Goal: Task Accomplishment & Management: Manage account settings

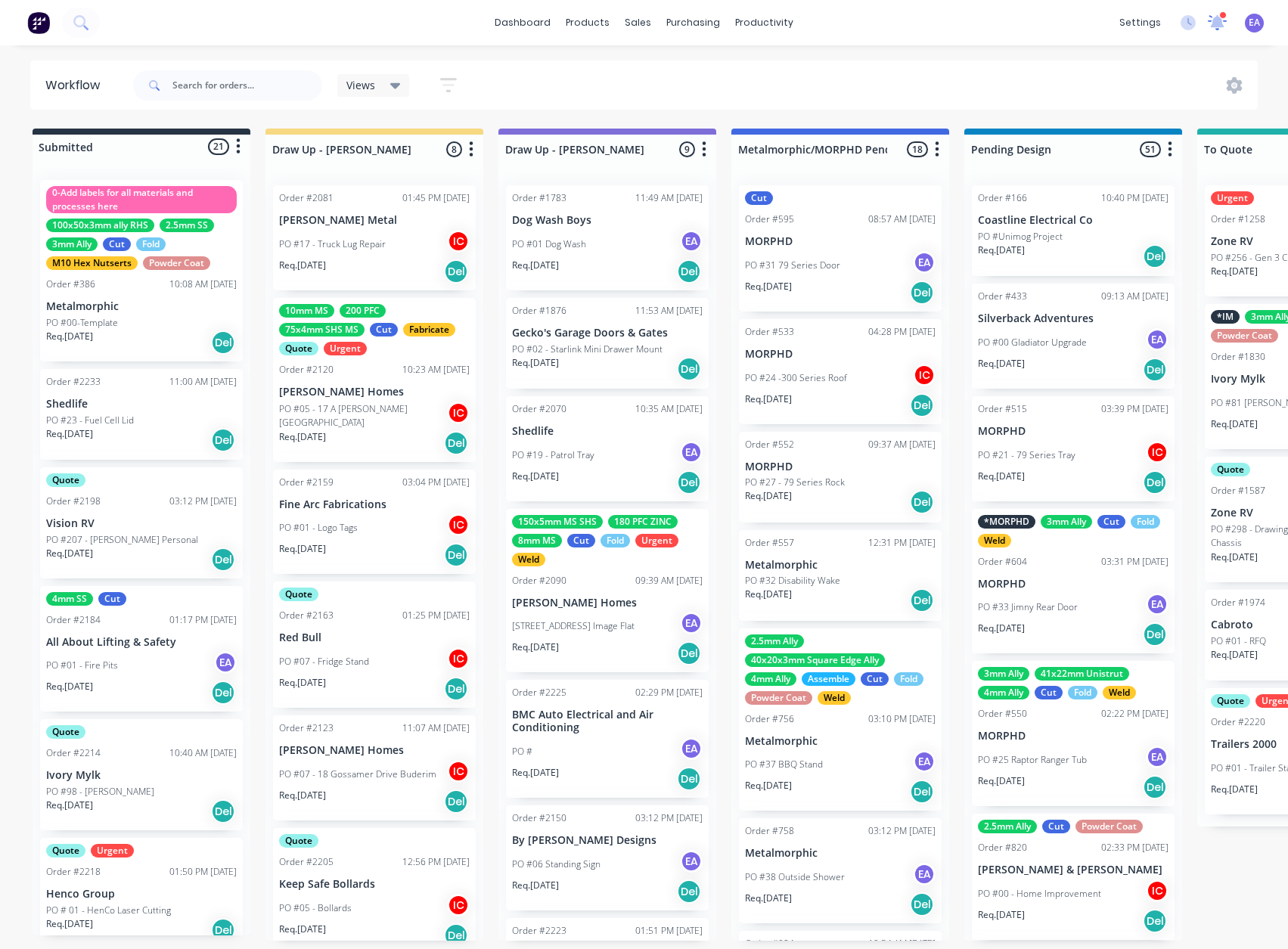
click at [1224, 27] on icon at bounding box center [1218, 21] width 20 height 16
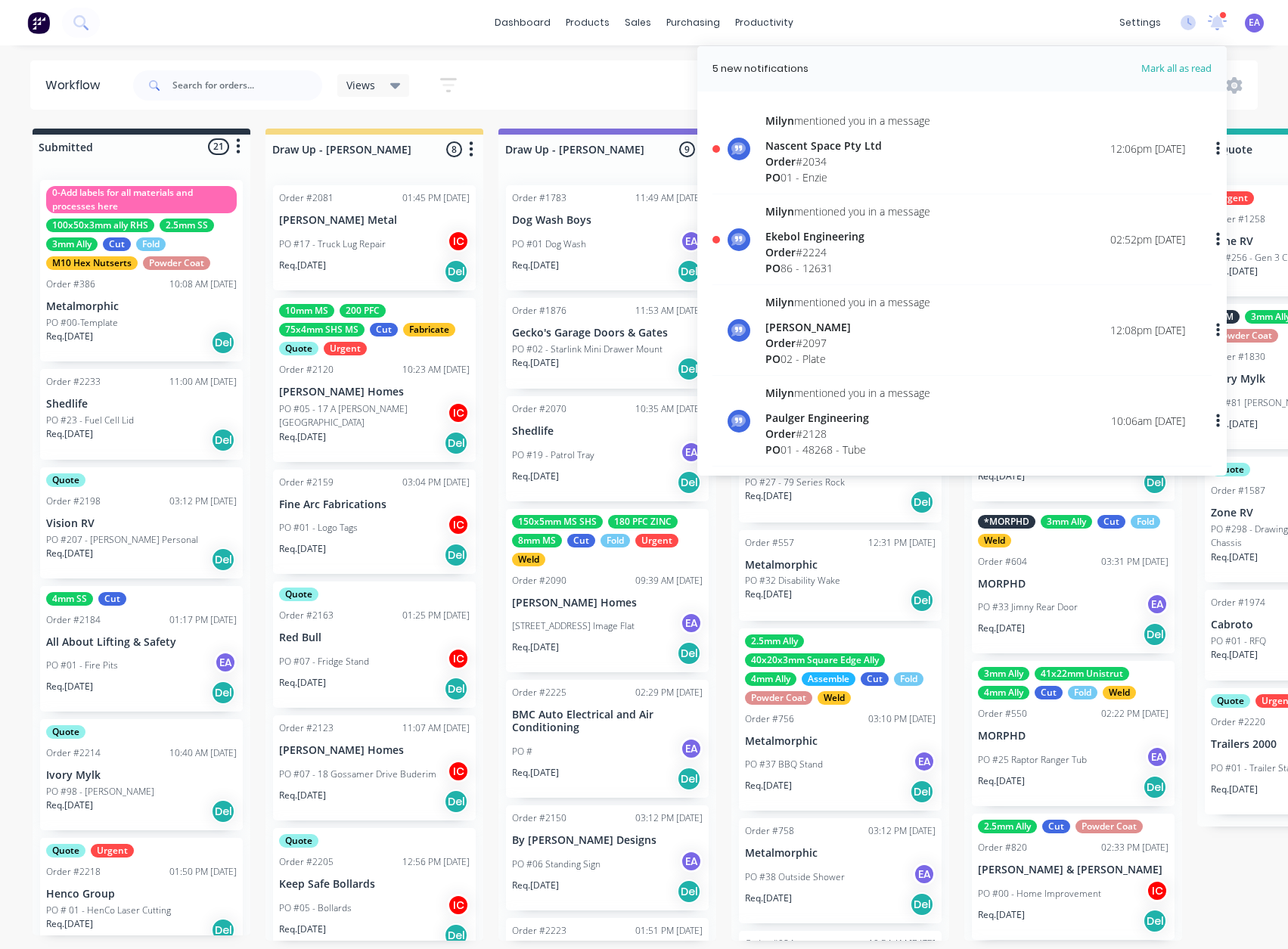
click at [852, 164] on div "Order # 2034" at bounding box center [848, 161] width 165 height 16
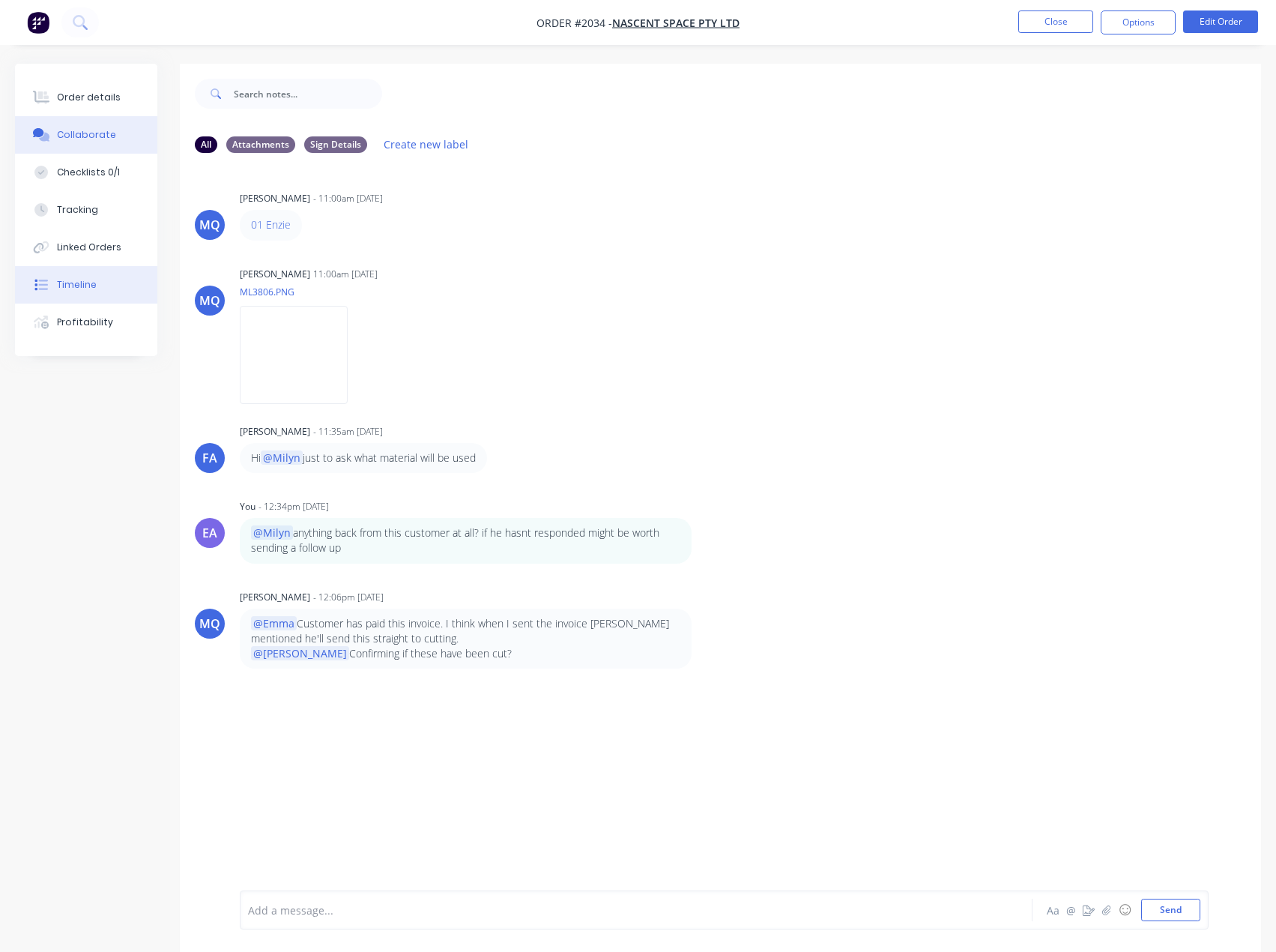
click at [76, 282] on div "Timeline" at bounding box center [77, 285] width 40 height 13
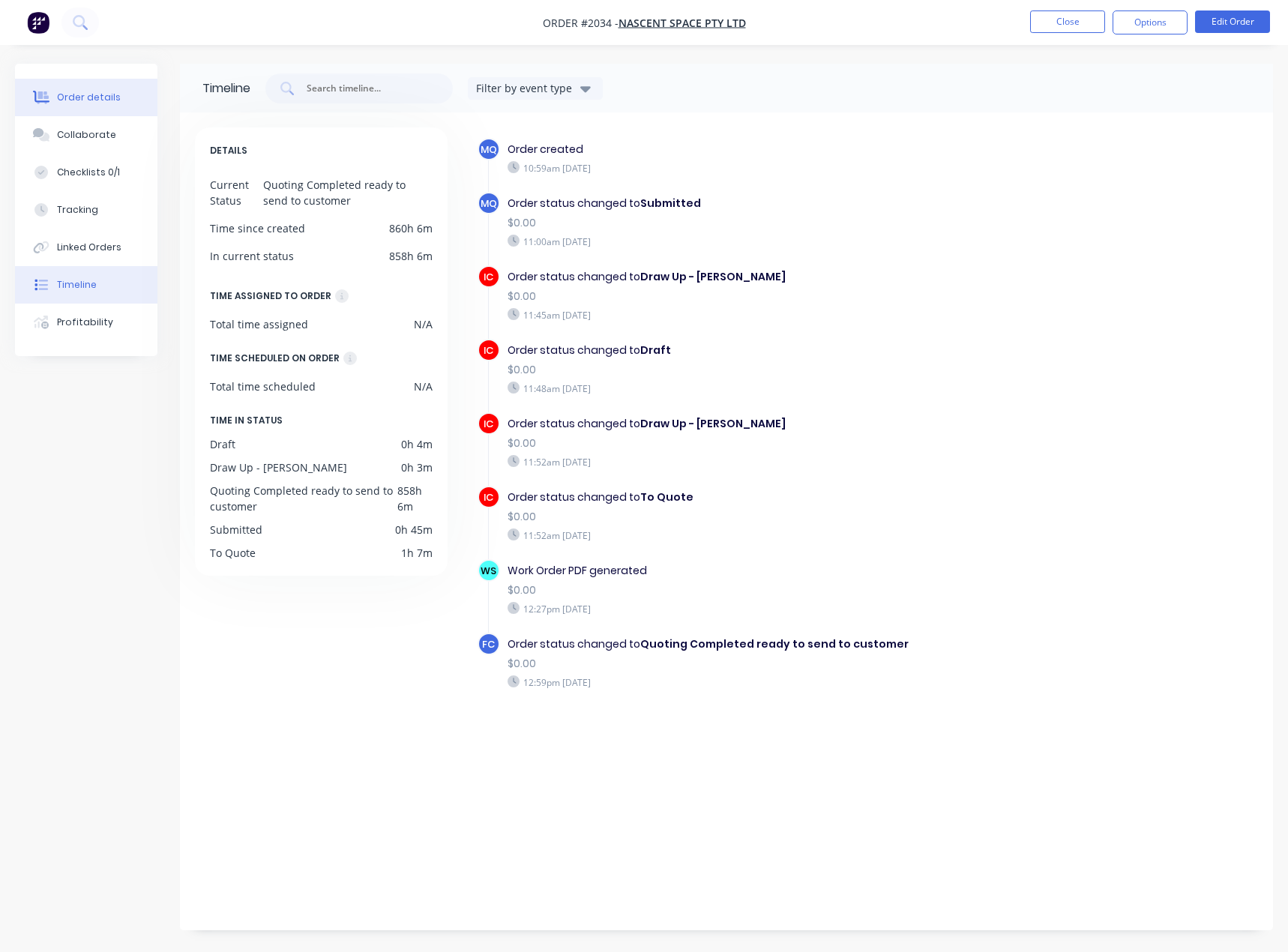
click at [92, 97] on div "Order details" at bounding box center [89, 97] width 64 height 13
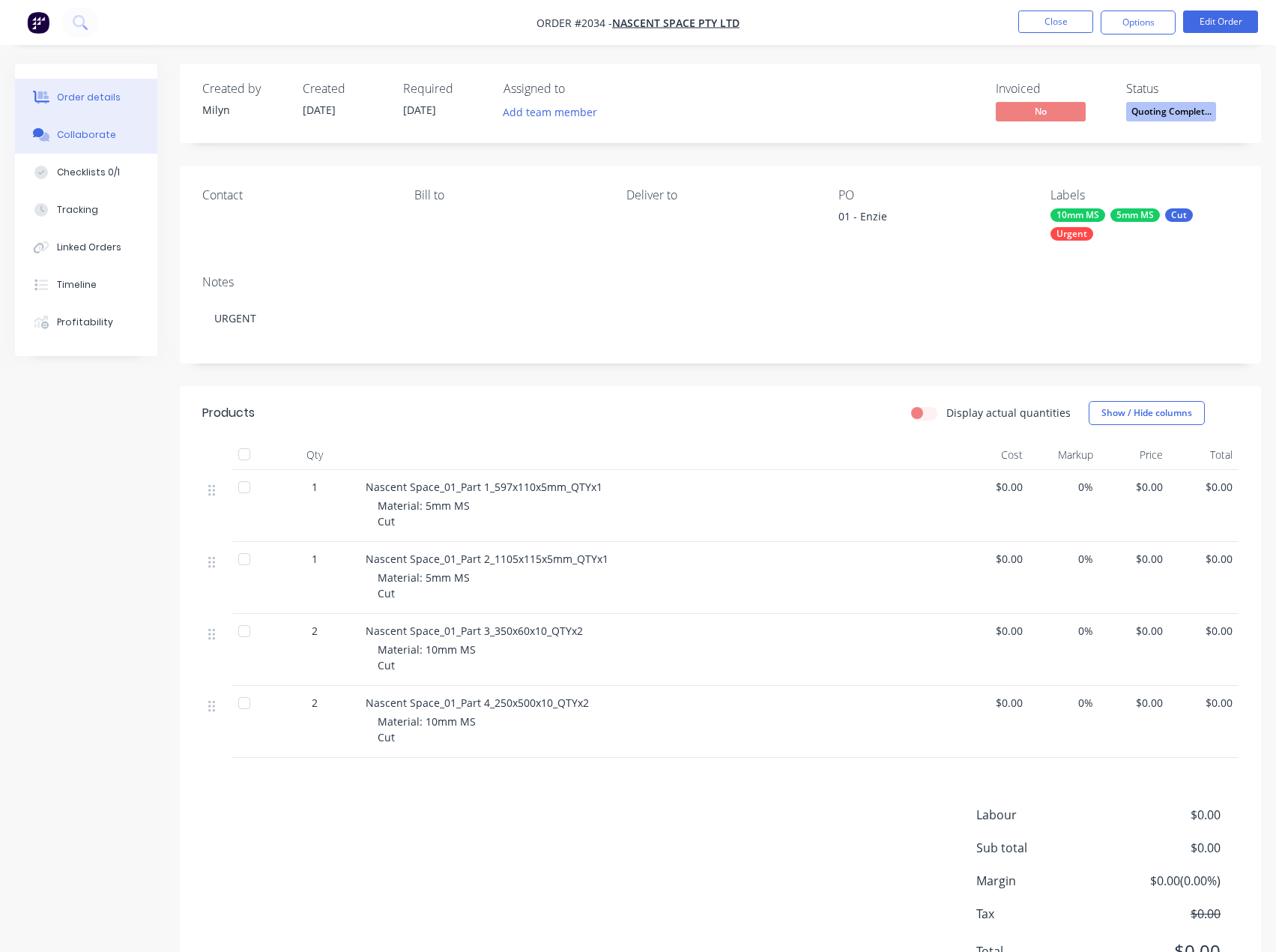
click at [91, 139] on div "Collaborate" at bounding box center [87, 135] width 59 height 13
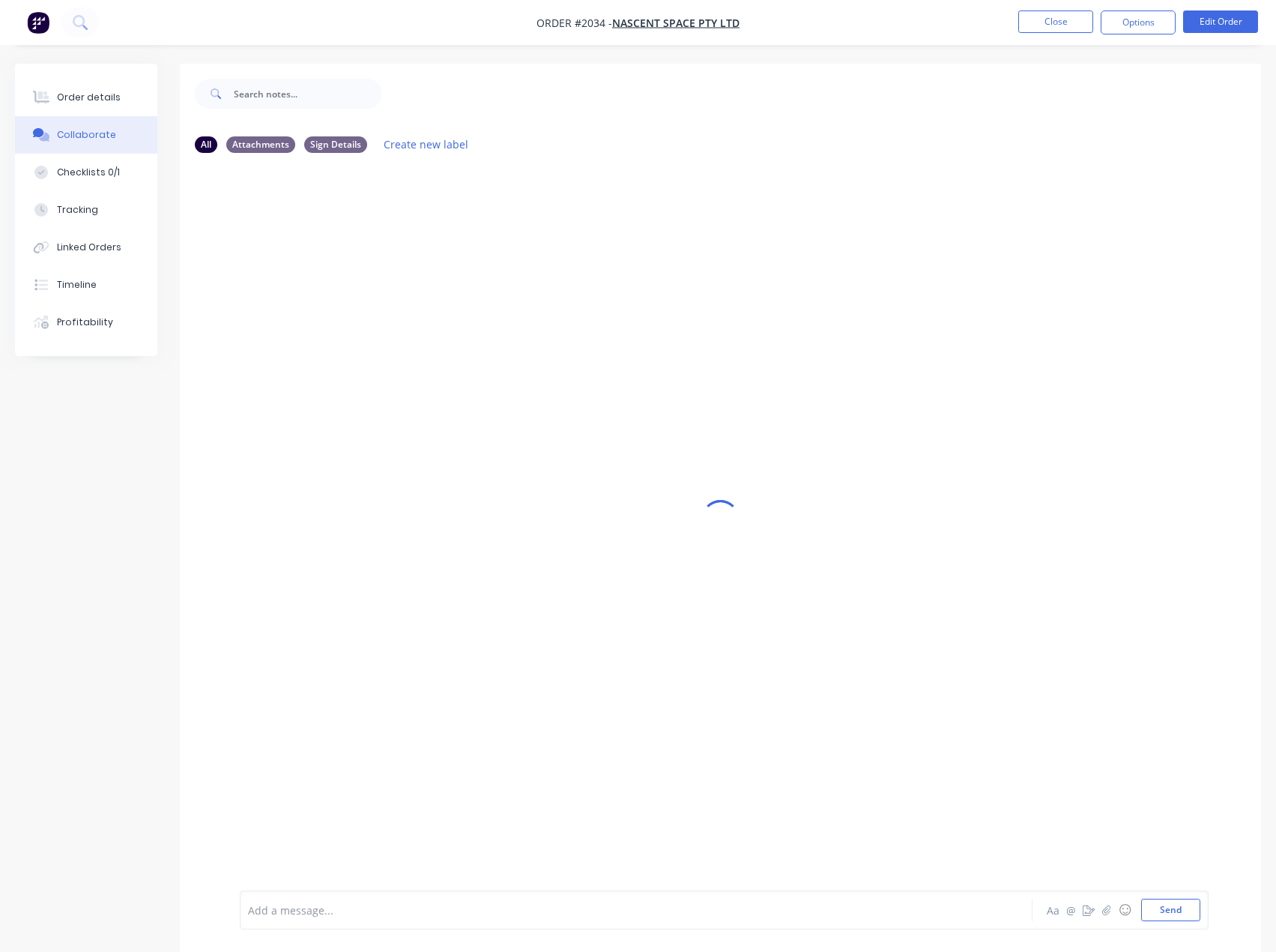
click at [298, 915] on div at bounding box center [606, 909] width 714 height 16
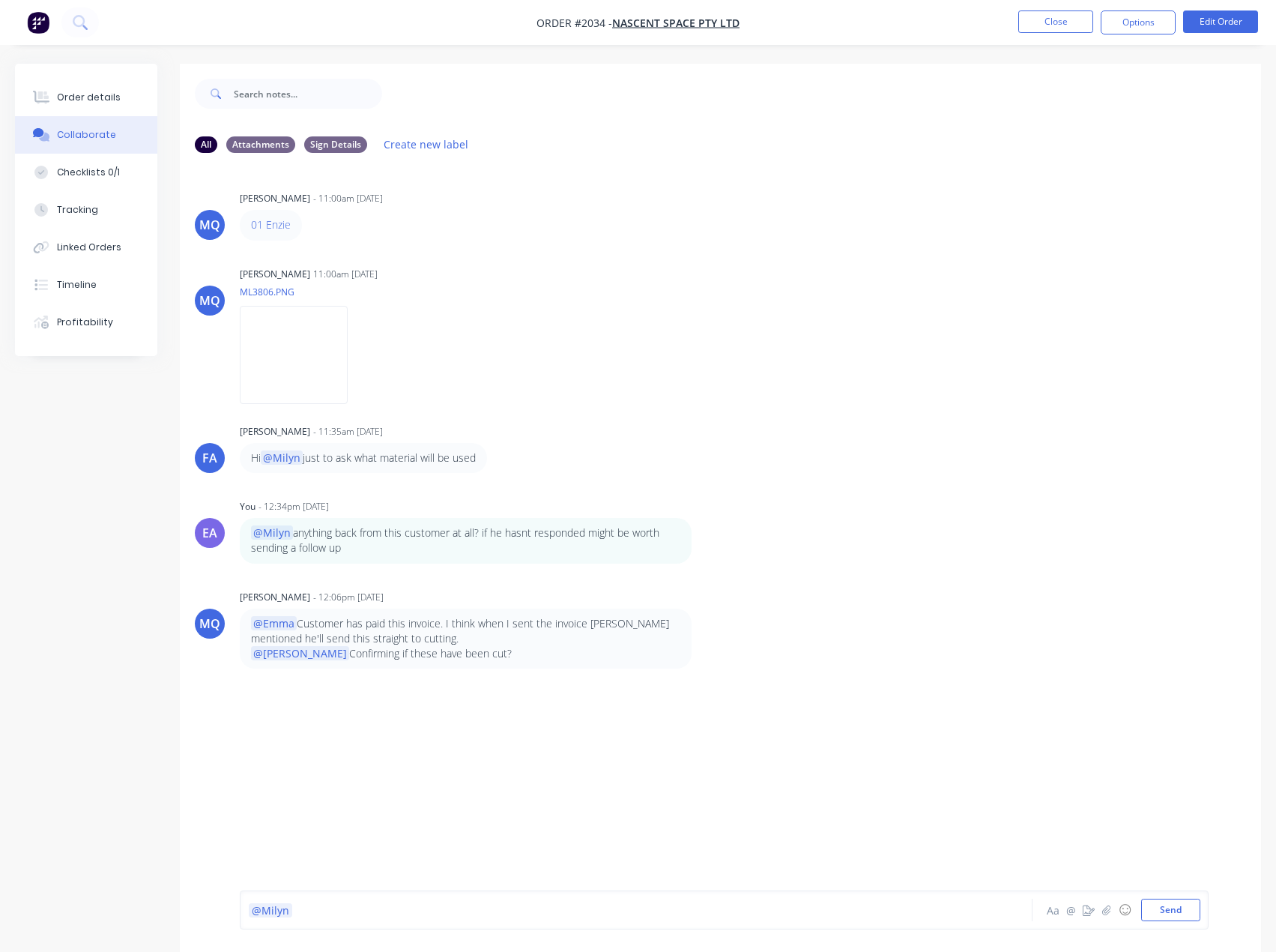
click at [330, 905] on div "@Milyn" at bounding box center [606, 909] width 714 height 16
click at [1032, 20] on button "Close" at bounding box center [1056, 21] width 75 height 22
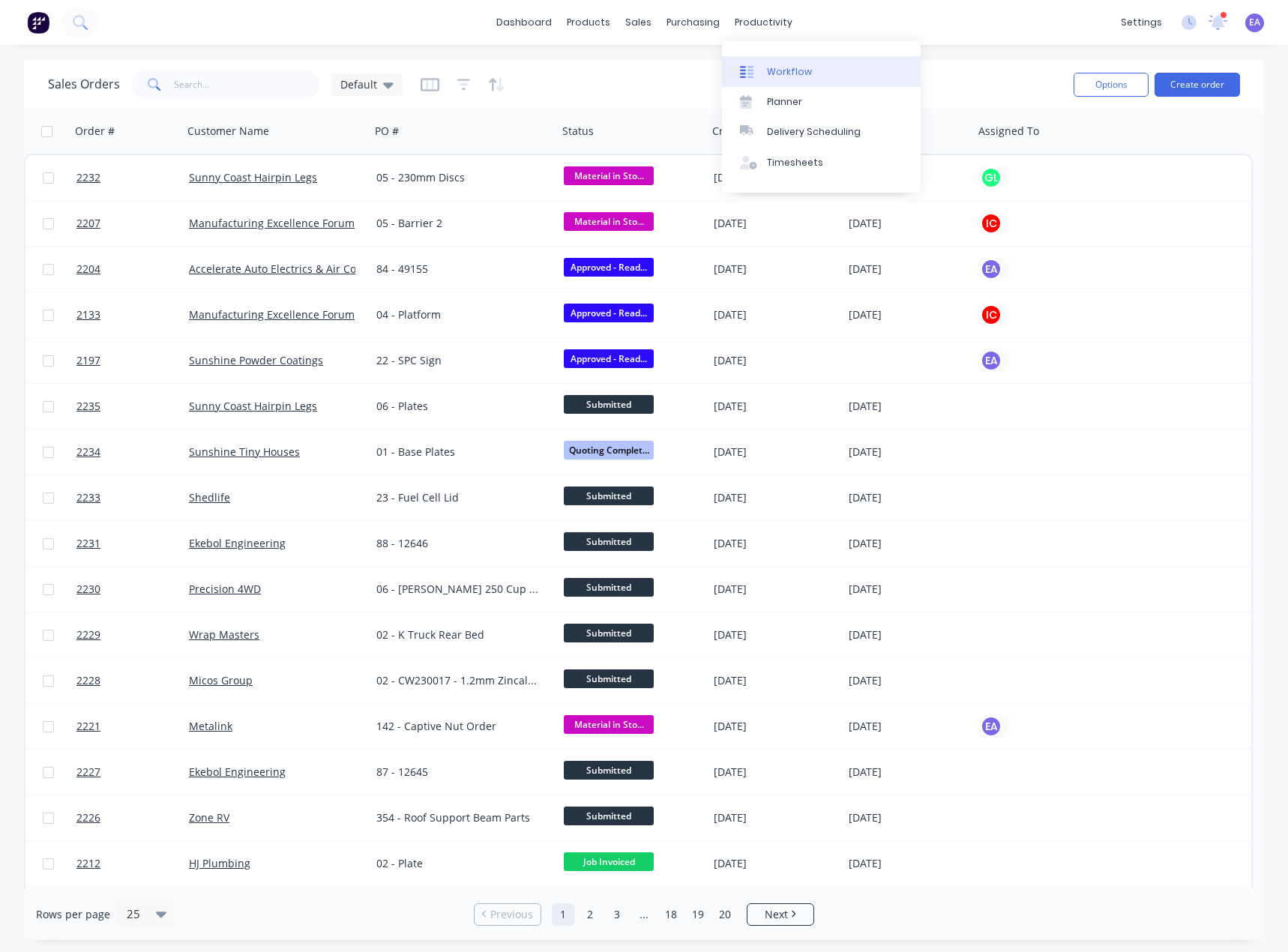
click at [774, 77] on div "Workflow" at bounding box center [789, 72] width 45 height 13
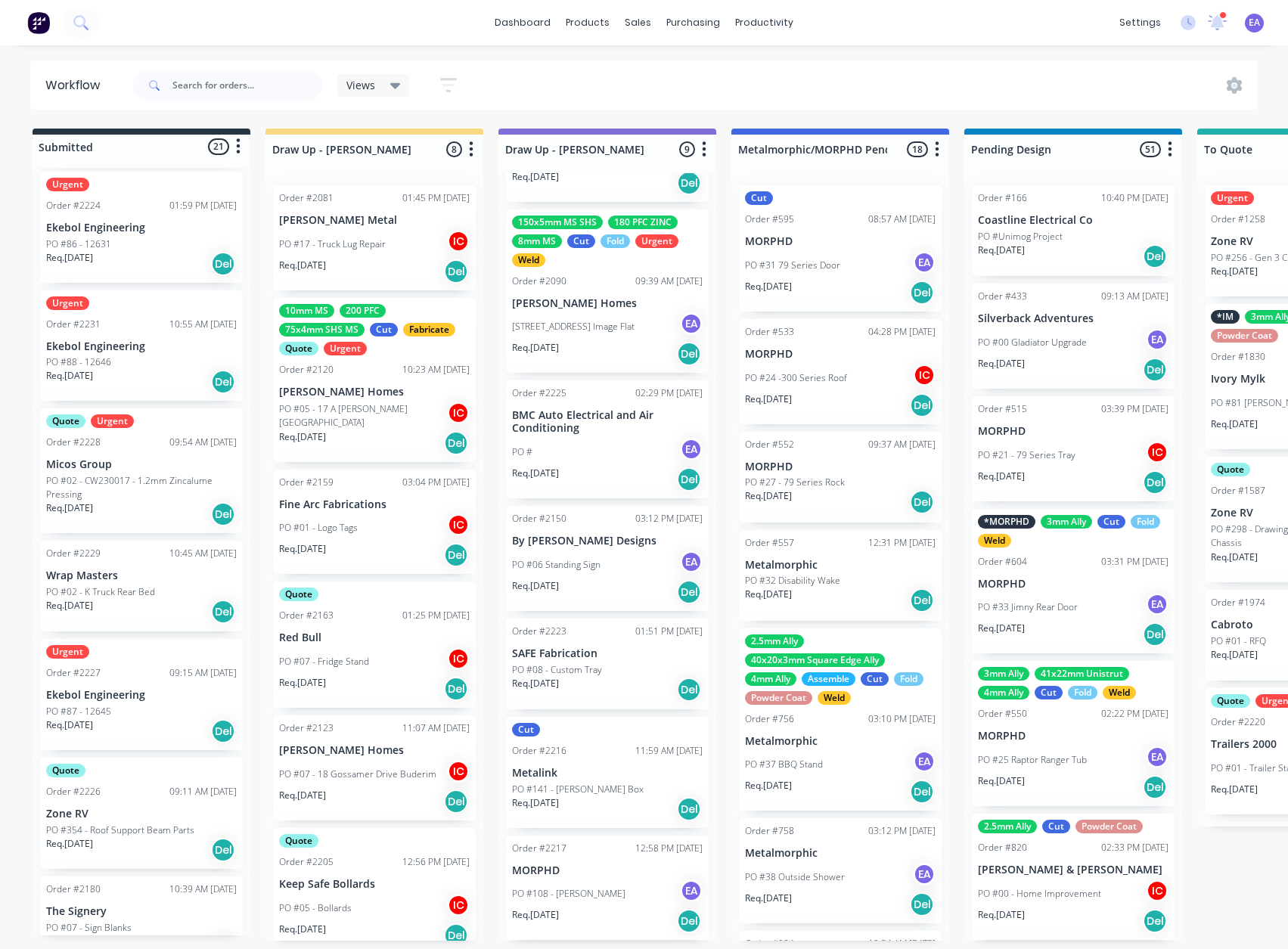
scroll to position [908, 0]
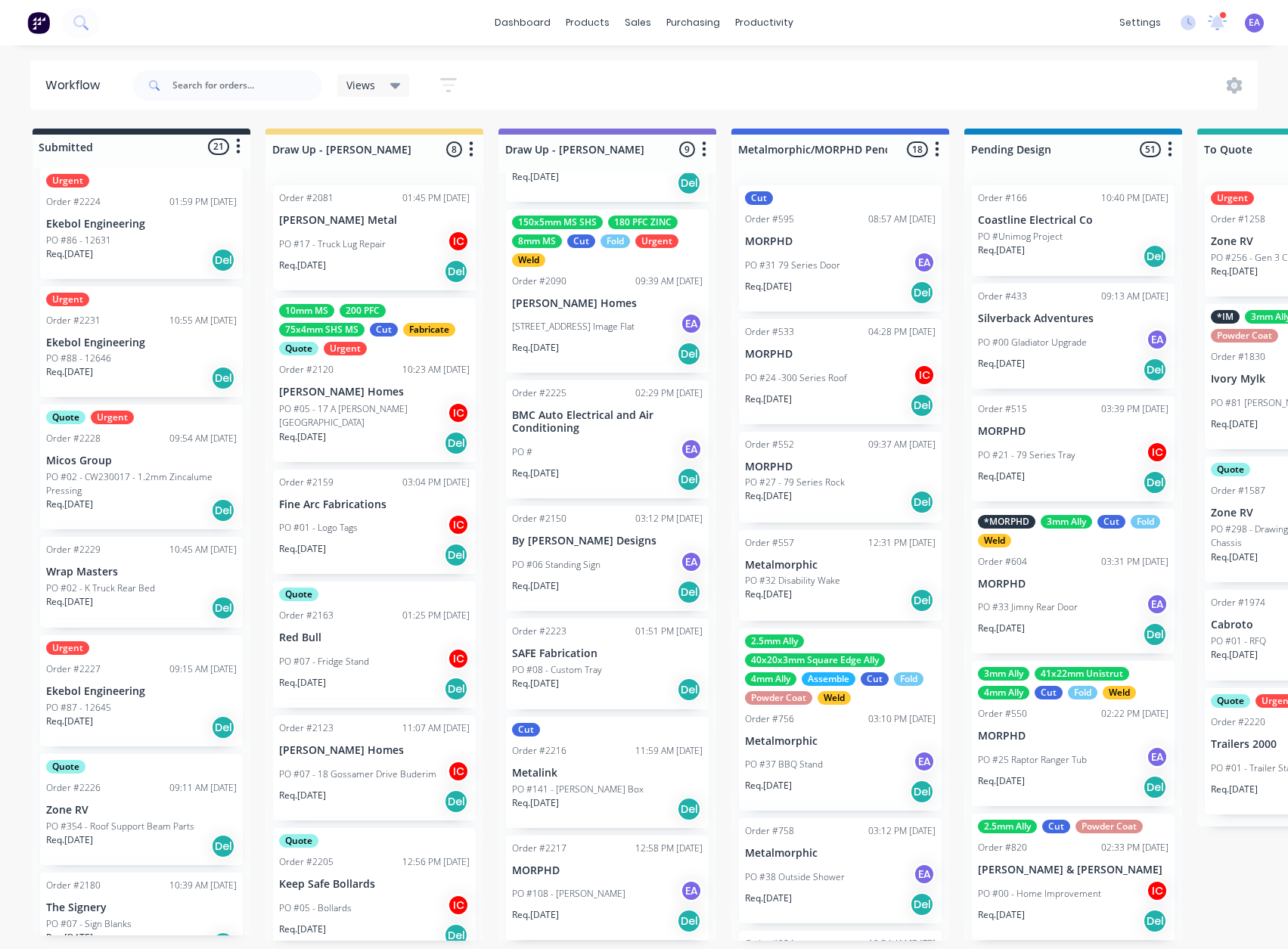
click at [164, 474] on p "PO #02 - CW230017 - 1.2mm Zincalume Pressing" at bounding box center [141, 484] width 191 height 27
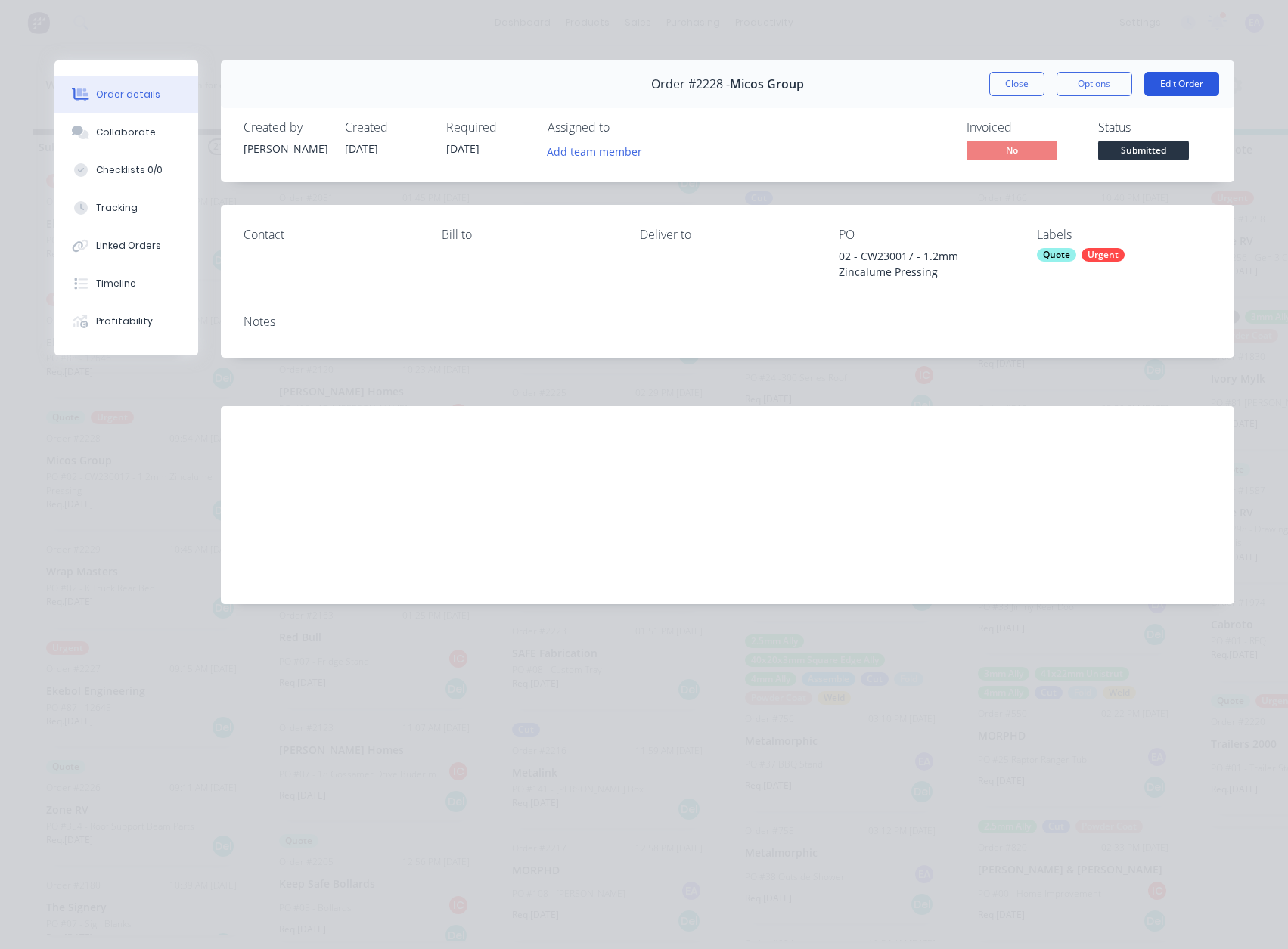
click at [1171, 84] on button "Edit Order" at bounding box center [1181, 83] width 75 height 24
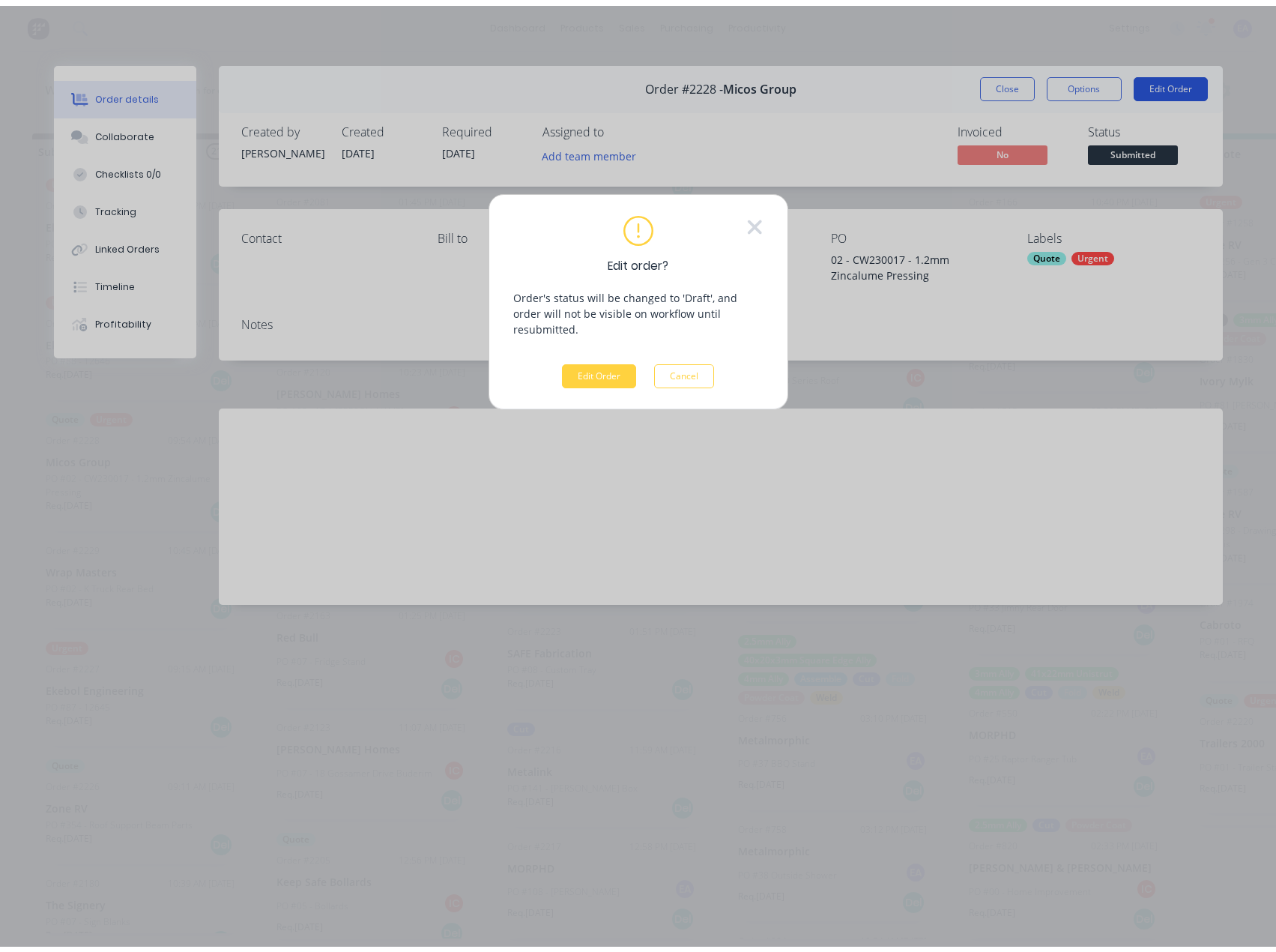
scroll to position [0, 0]
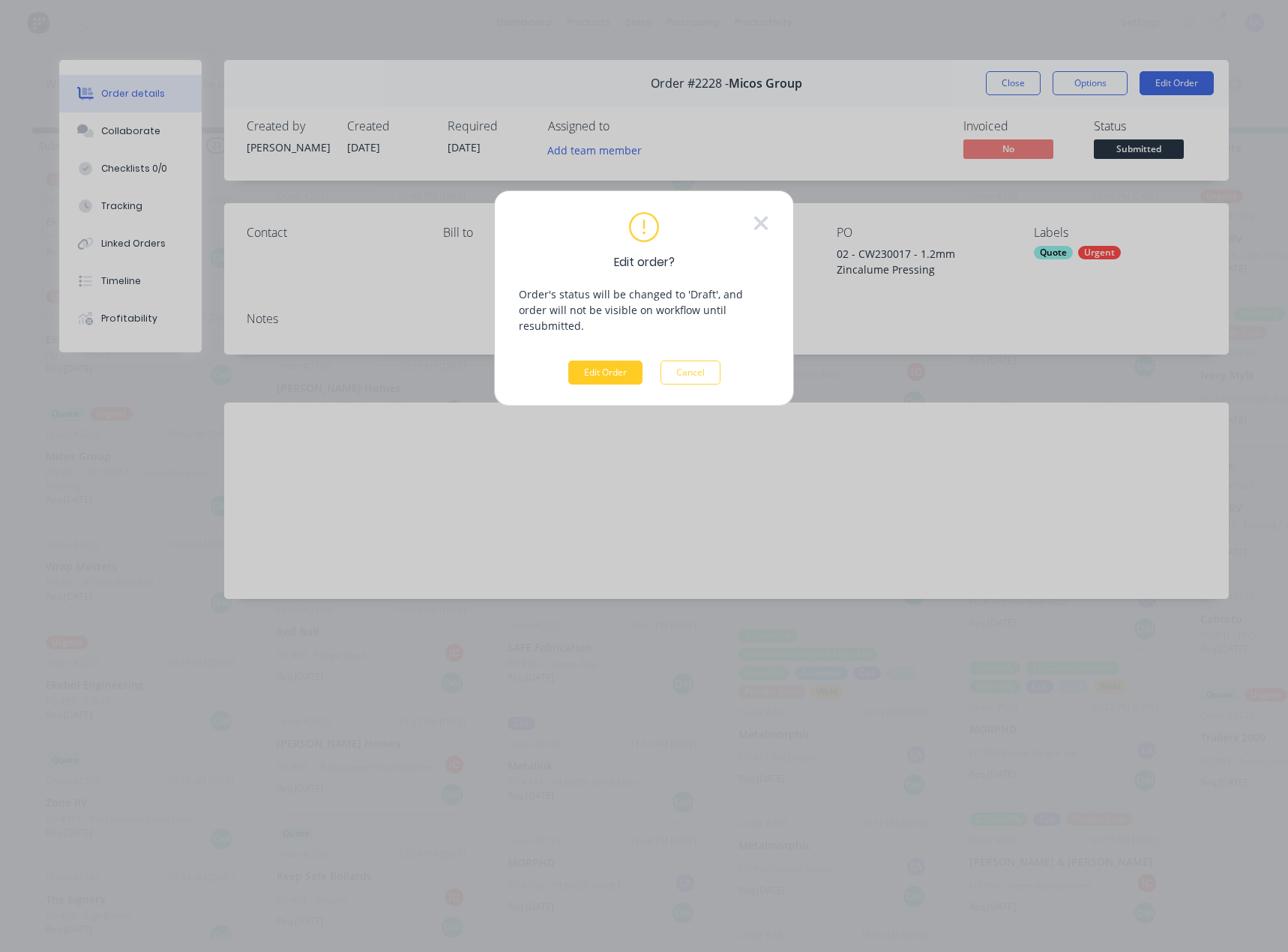
click at [603, 362] on button "Edit Order" at bounding box center [605, 372] width 75 height 24
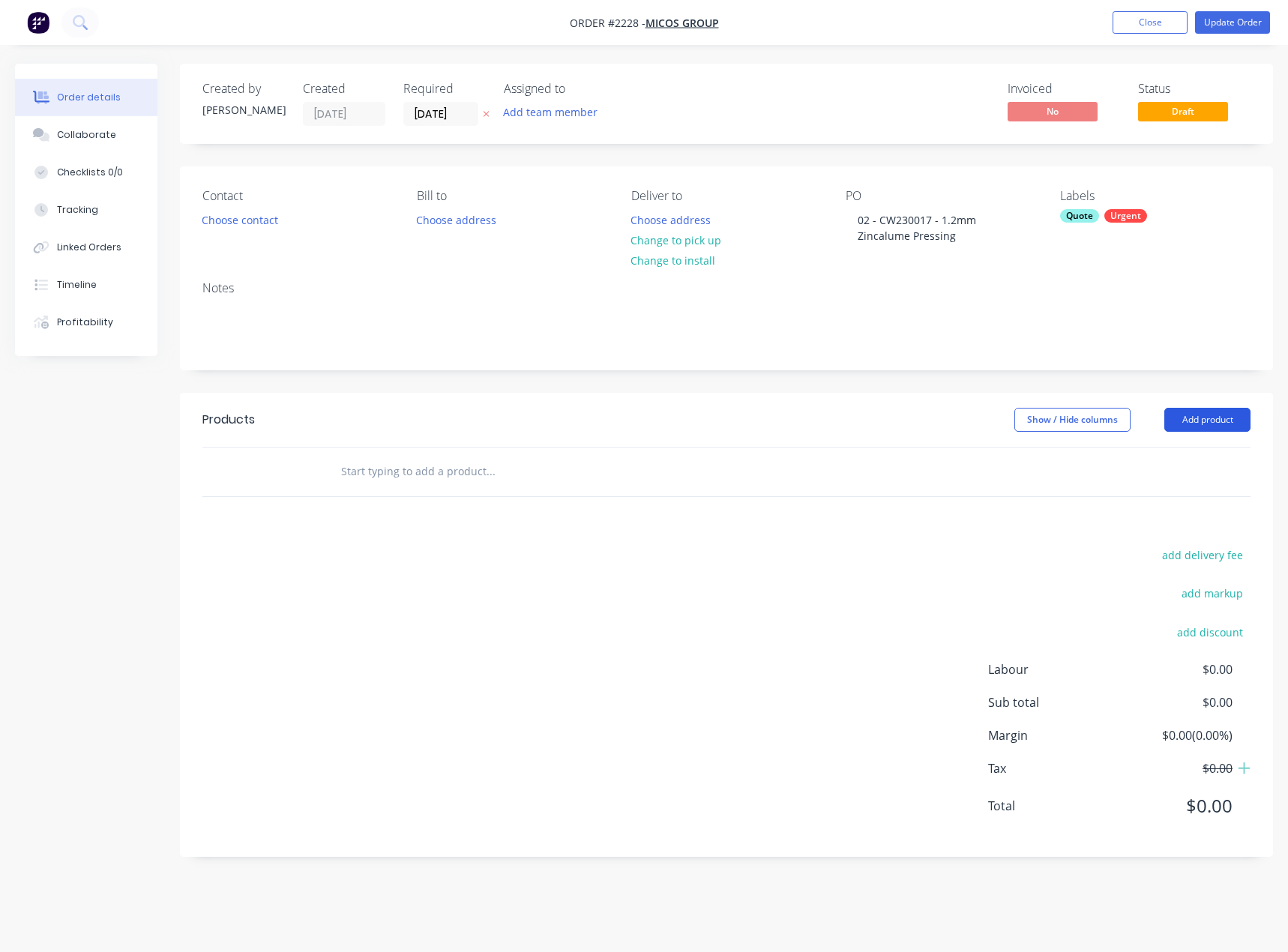
click at [1239, 413] on button "Add product" at bounding box center [1207, 419] width 86 height 24
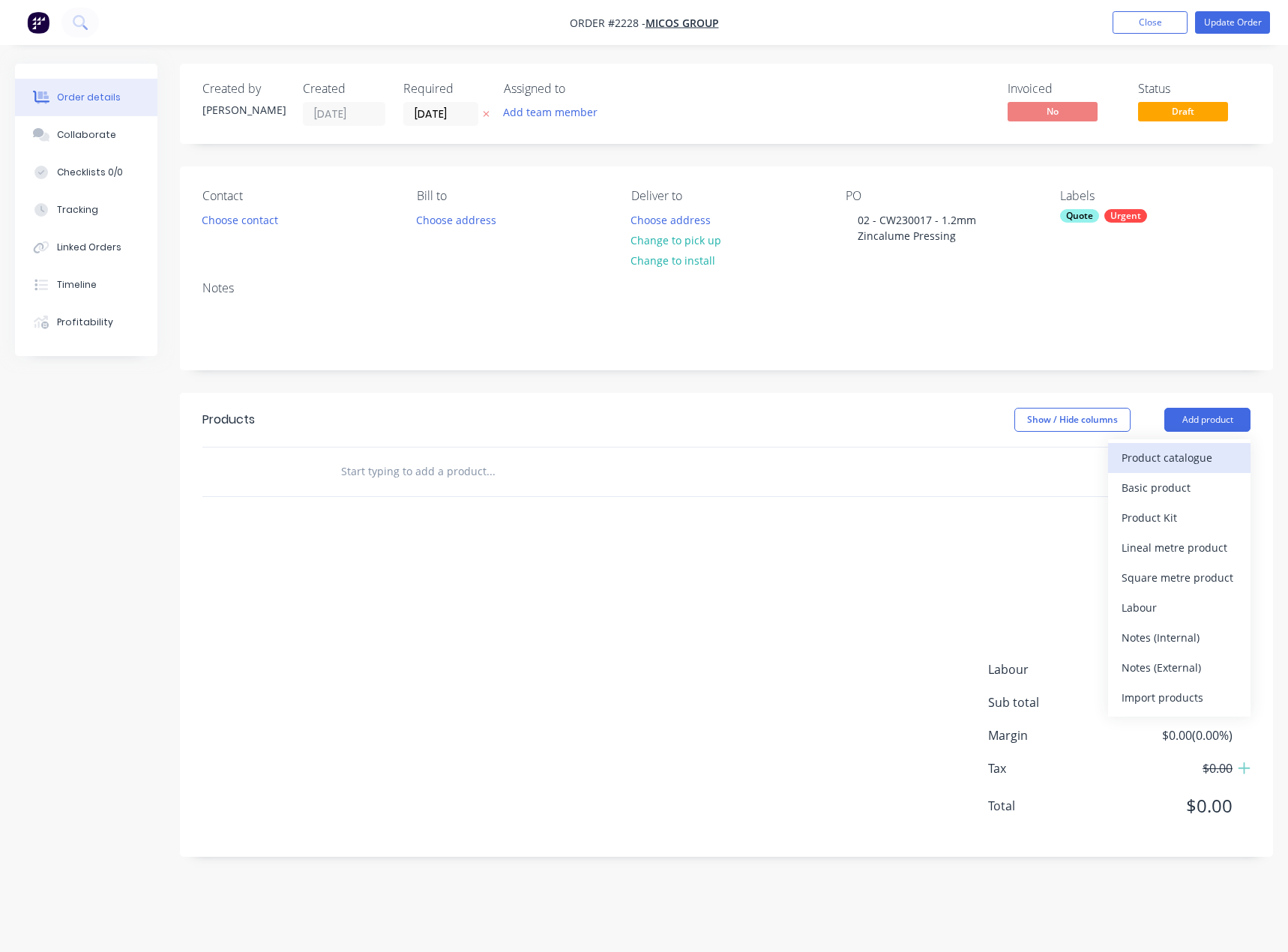
click at [1182, 466] on div "Product catalogue" at bounding box center [1179, 458] width 115 height 22
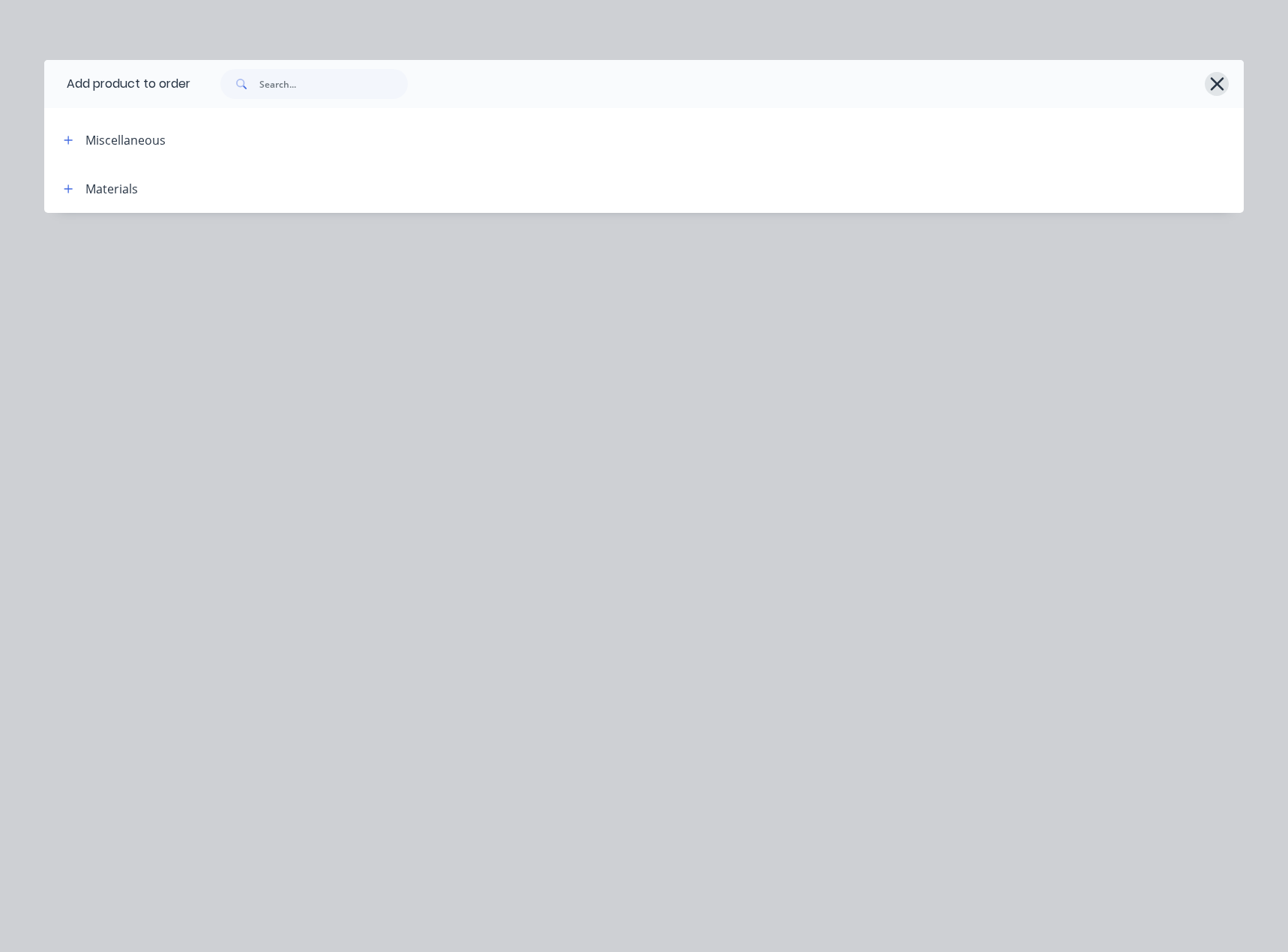
click at [1218, 88] on icon "button" at bounding box center [1217, 84] width 16 height 21
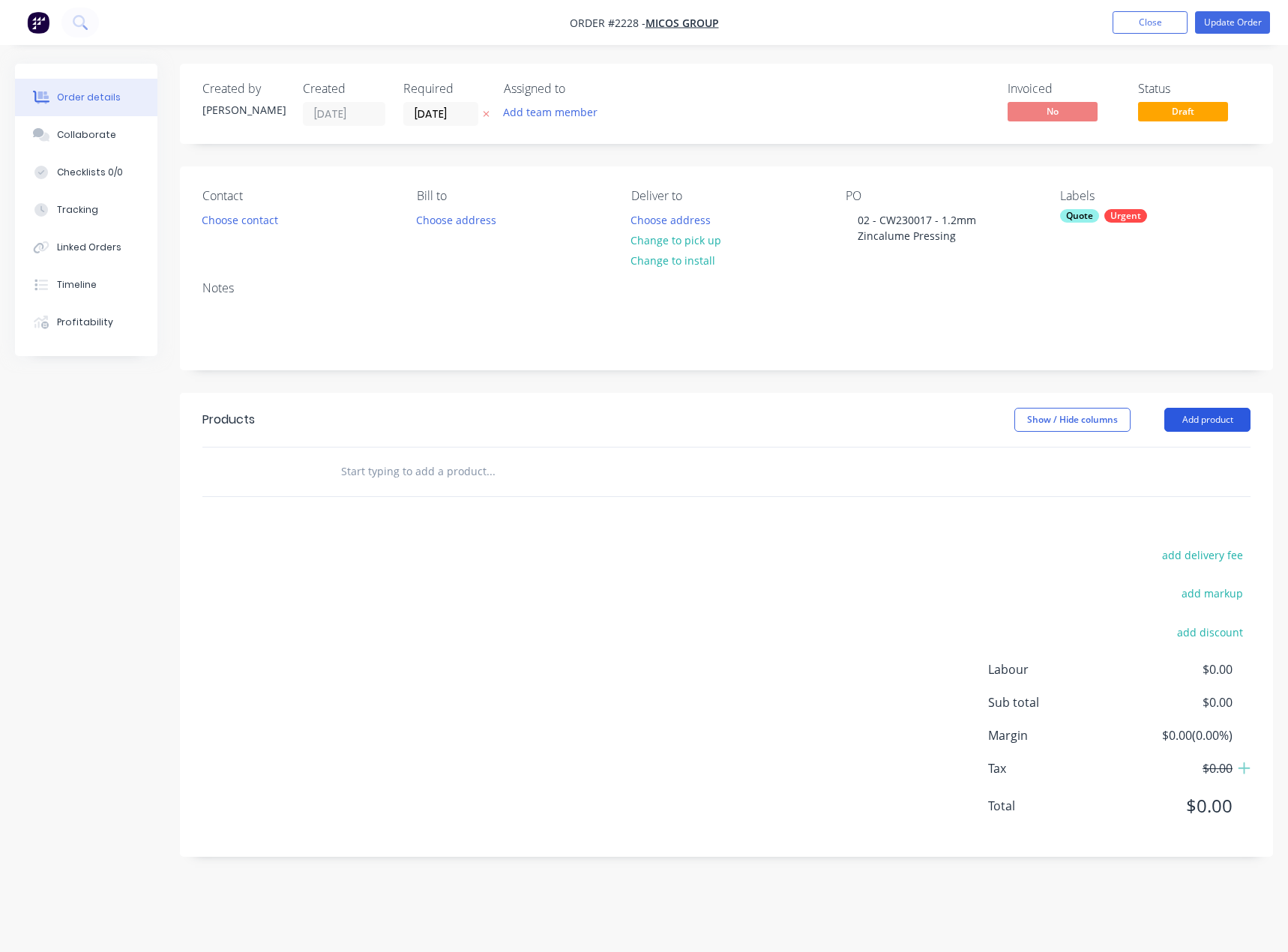
click at [1200, 422] on button "Add product" at bounding box center [1207, 419] width 86 height 24
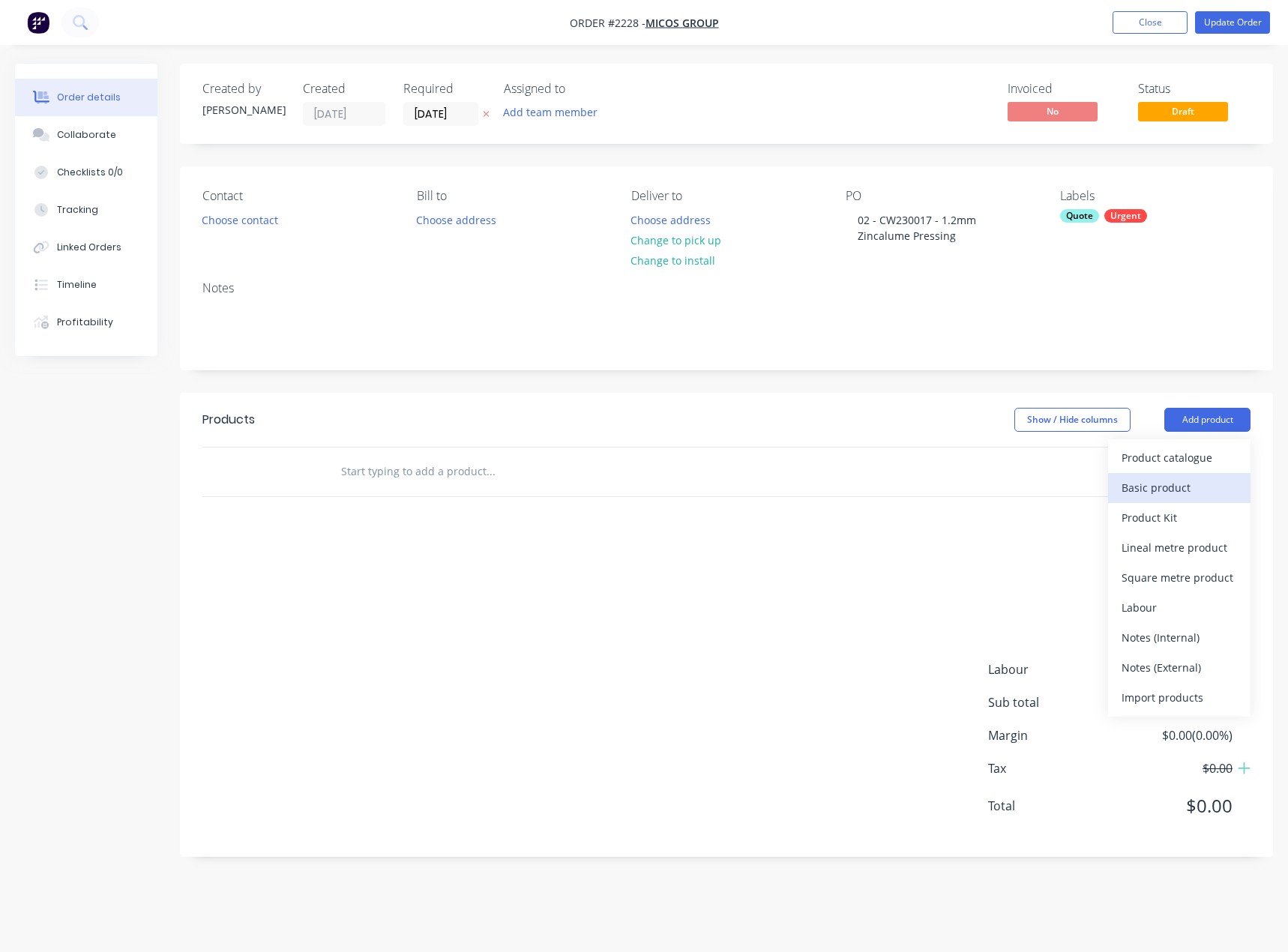
click at [1181, 491] on div "Basic product" at bounding box center [1179, 487] width 115 height 22
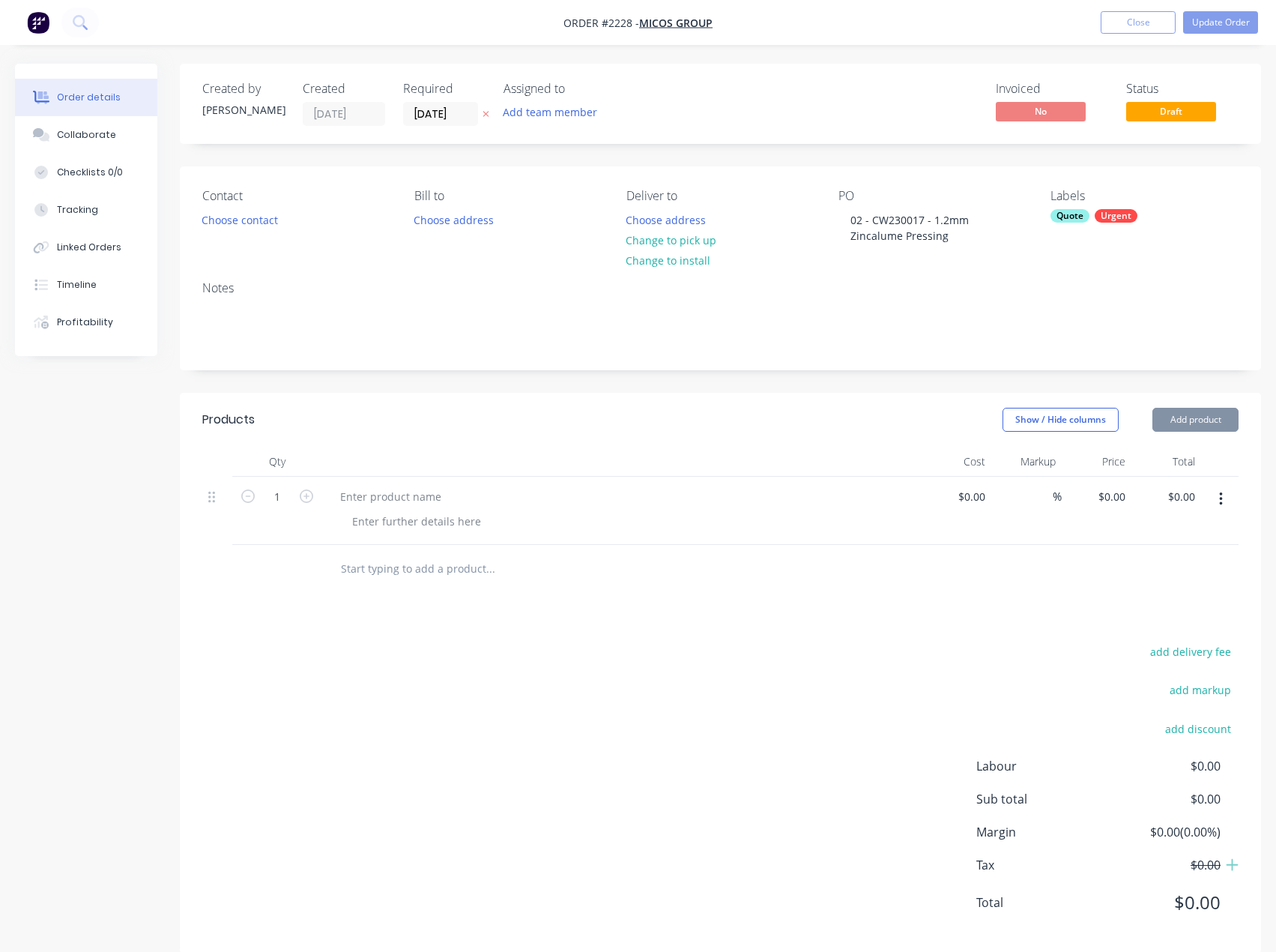
click at [1206, 414] on button "Add product" at bounding box center [1195, 419] width 86 height 24
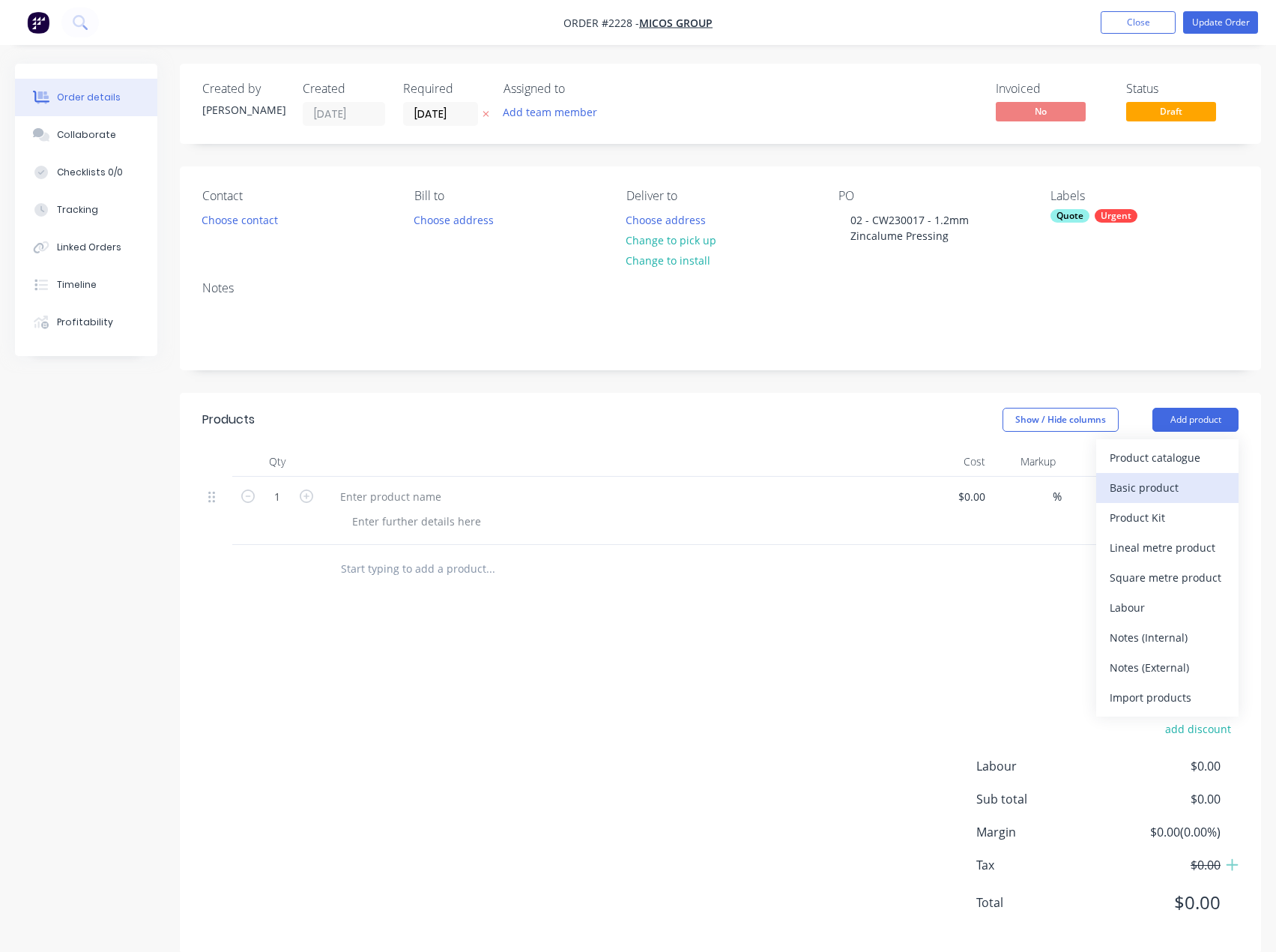
drag, startPoint x: 1173, startPoint y: 485, endPoint x: 1195, endPoint y: 426, distance: 63.0
click at [1173, 485] on div "Basic product" at bounding box center [1167, 487] width 115 height 22
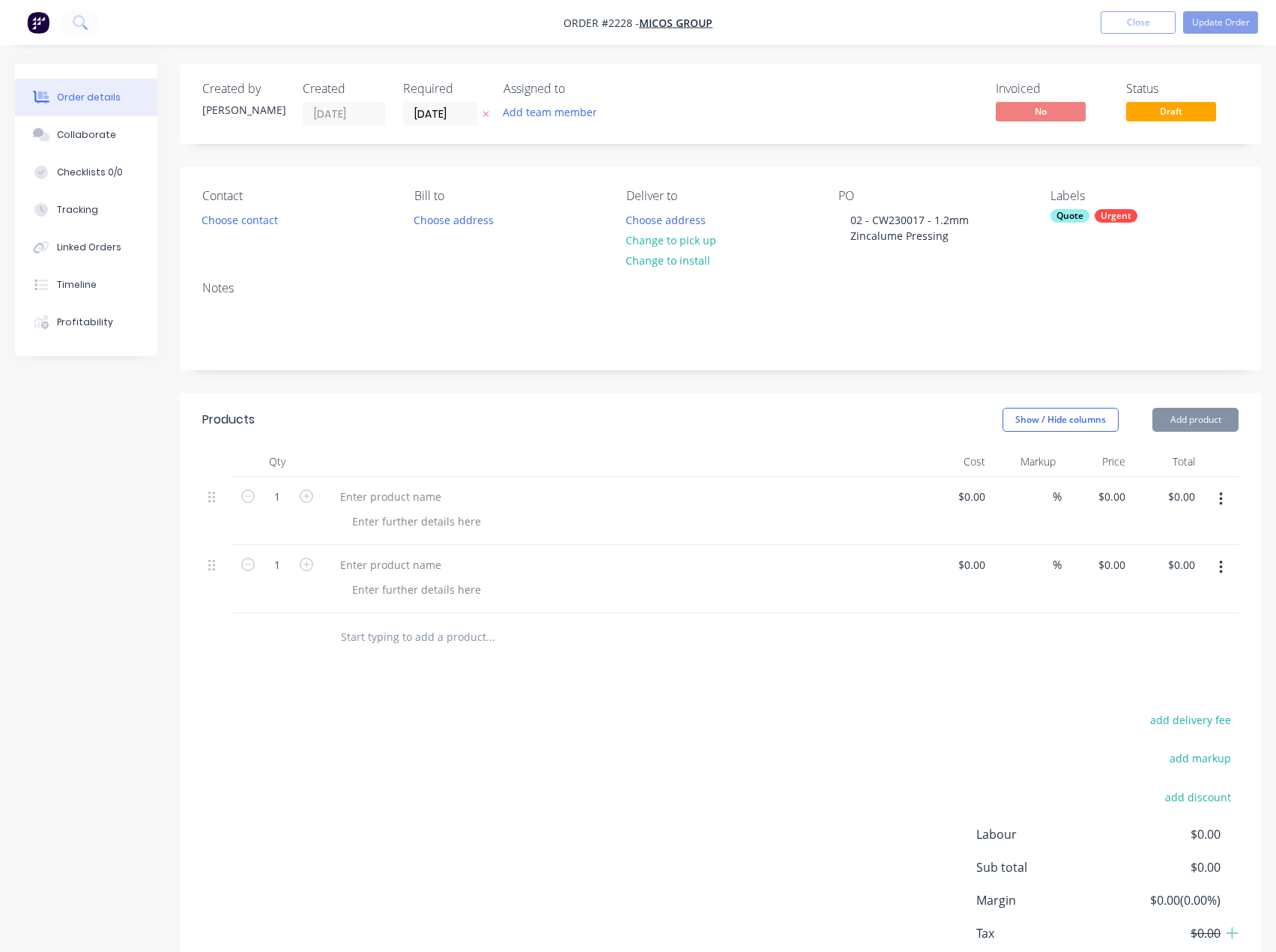
drag, startPoint x: 1196, startPoint y: 422, endPoint x: 1193, endPoint y: 438, distance: 16.3
click at [1196, 422] on button "Add product" at bounding box center [1195, 419] width 86 height 24
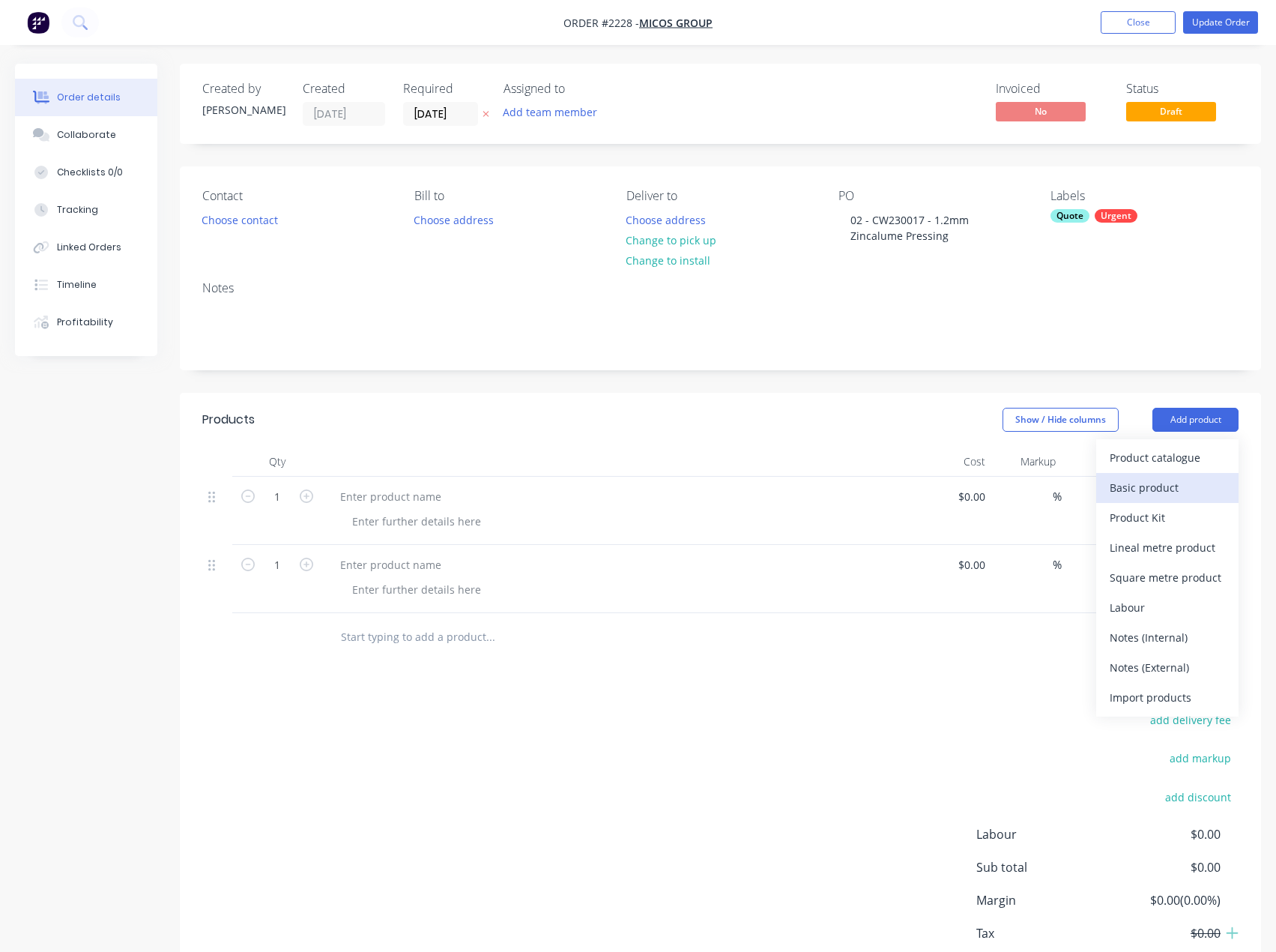
click at [1170, 484] on div "Basic product" at bounding box center [1167, 487] width 115 height 22
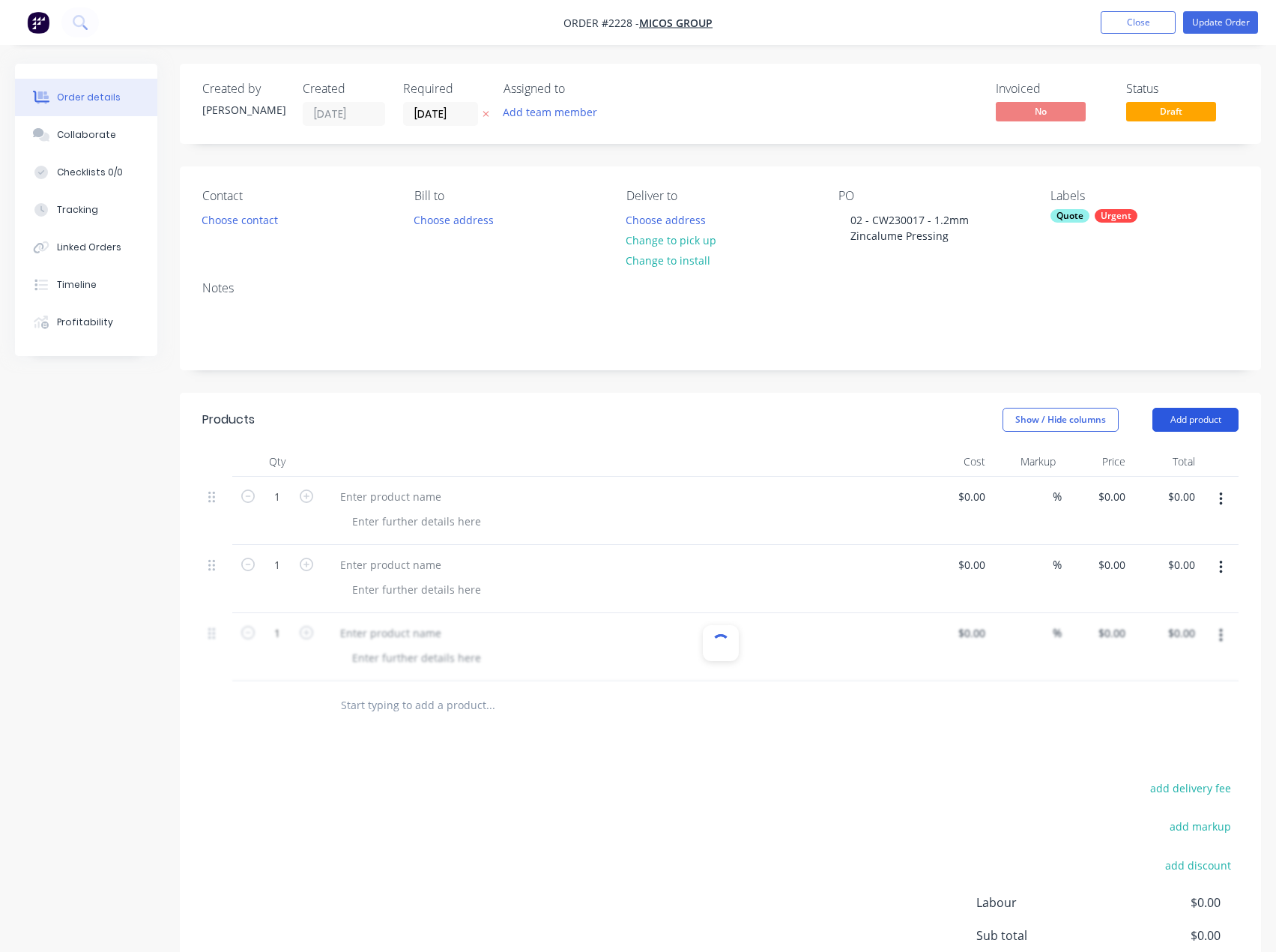
click at [1193, 430] on button "Add product" at bounding box center [1195, 419] width 86 height 24
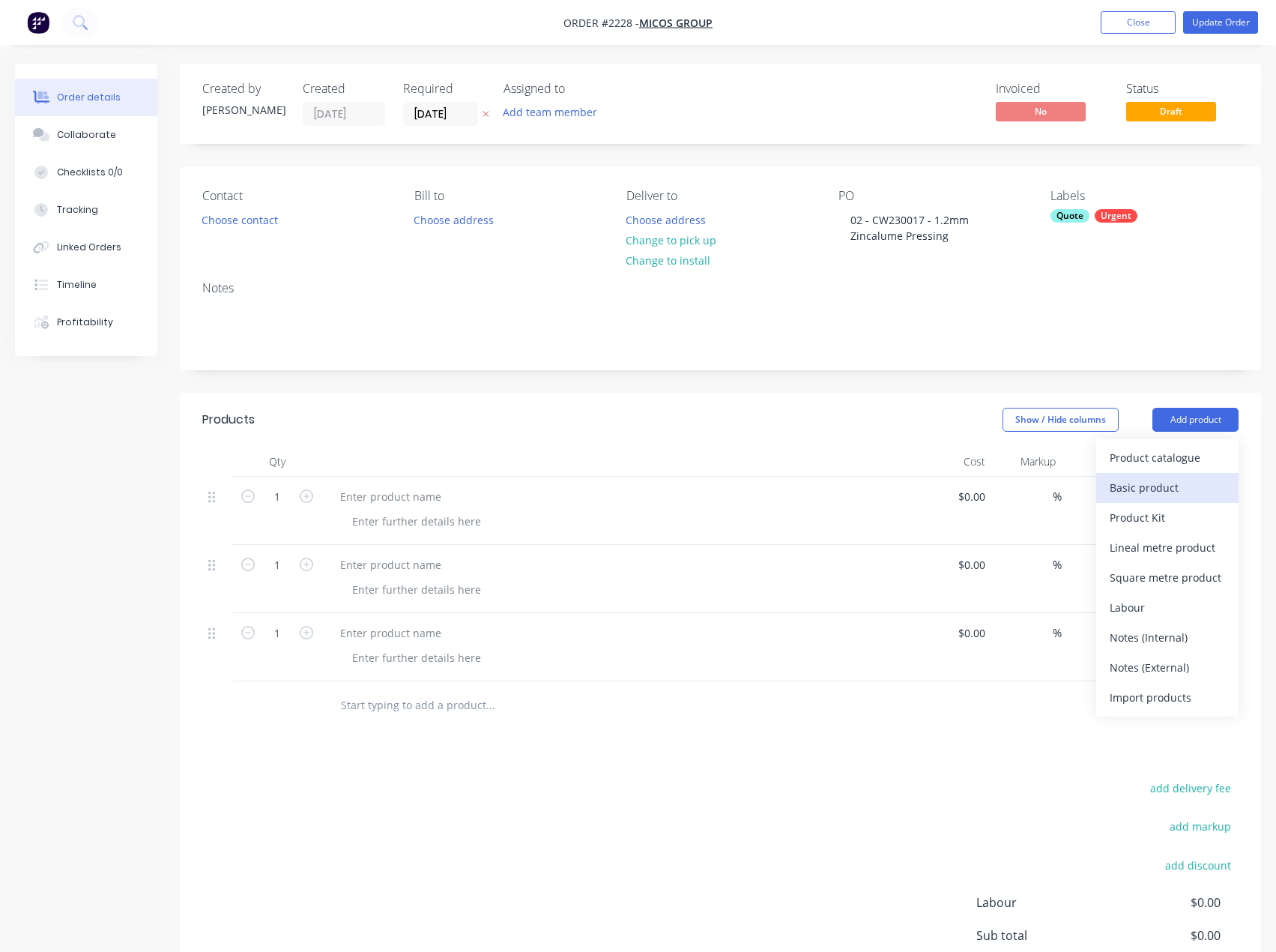
click at [1175, 480] on div "Basic product" at bounding box center [1167, 487] width 115 height 22
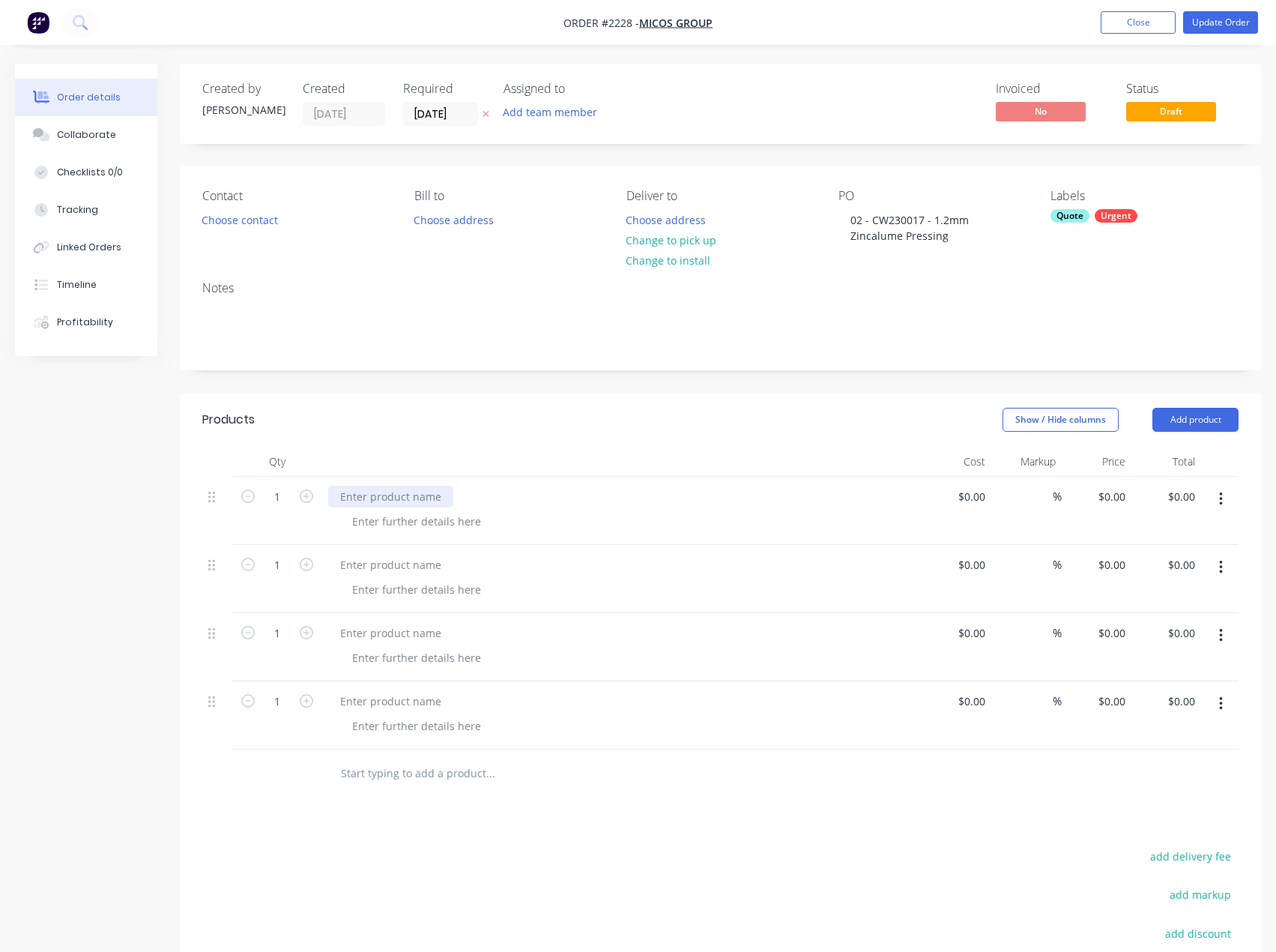
click at [367, 494] on div at bounding box center [390, 496] width 125 height 22
paste div
click at [384, 514] on div at bounding box center [417, 521] width 153 height 22
click at [383, 517] on div at bounding box center [417, 521] width 153 height 22
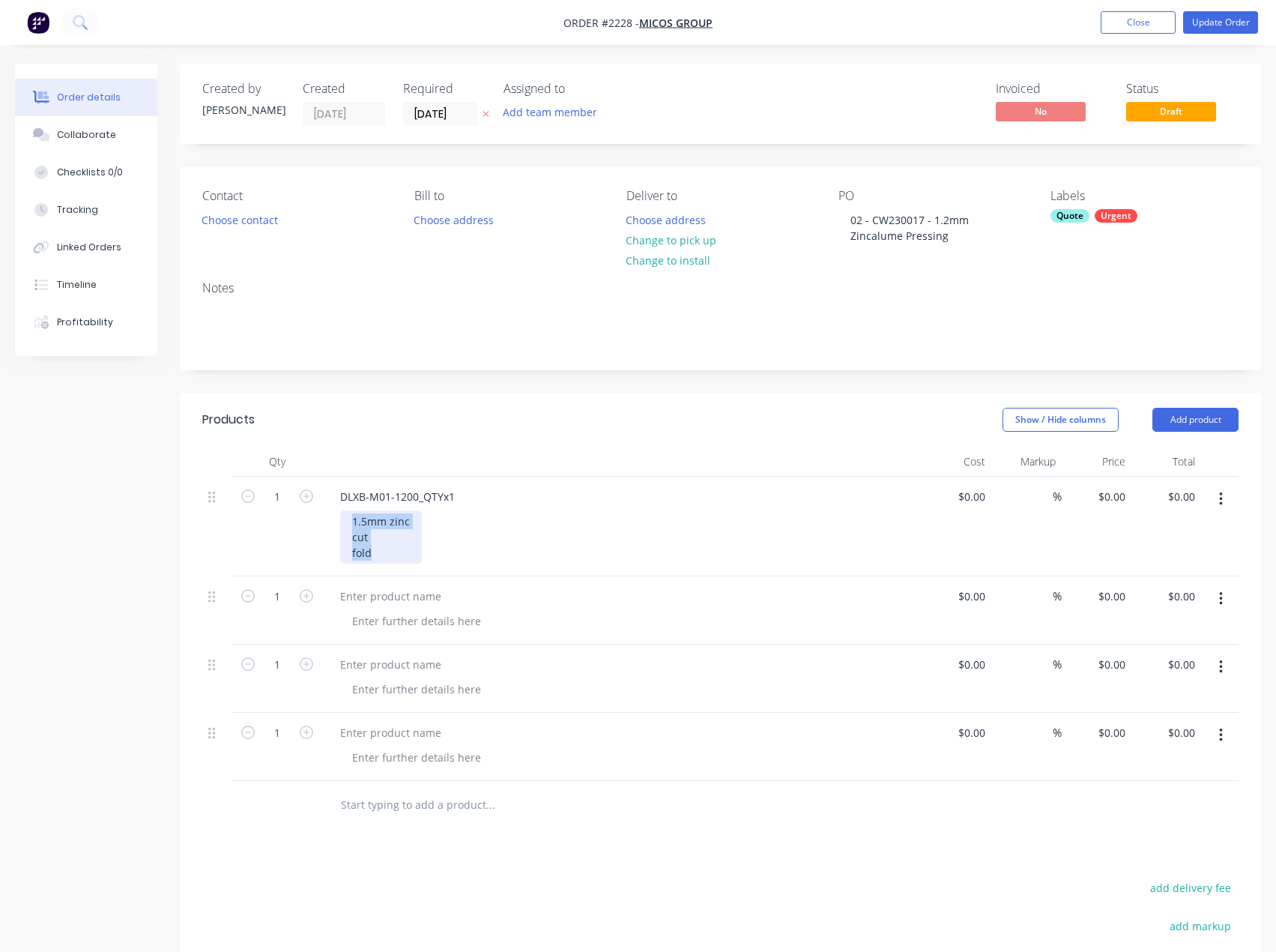
drag, startPoint x: 376, startPoint y: 556, endPoint x: 343, endPoint y: 515, distance: 52.6
click at [343, 515] on div "1.5mm zinc cut fold" at bounding box center [381, 537] width 82 height 53
copy div "1.5mm zinc cut fold"
click at [391, 622] on div at bounding box center [417, 620] width 153 height 22
paste div
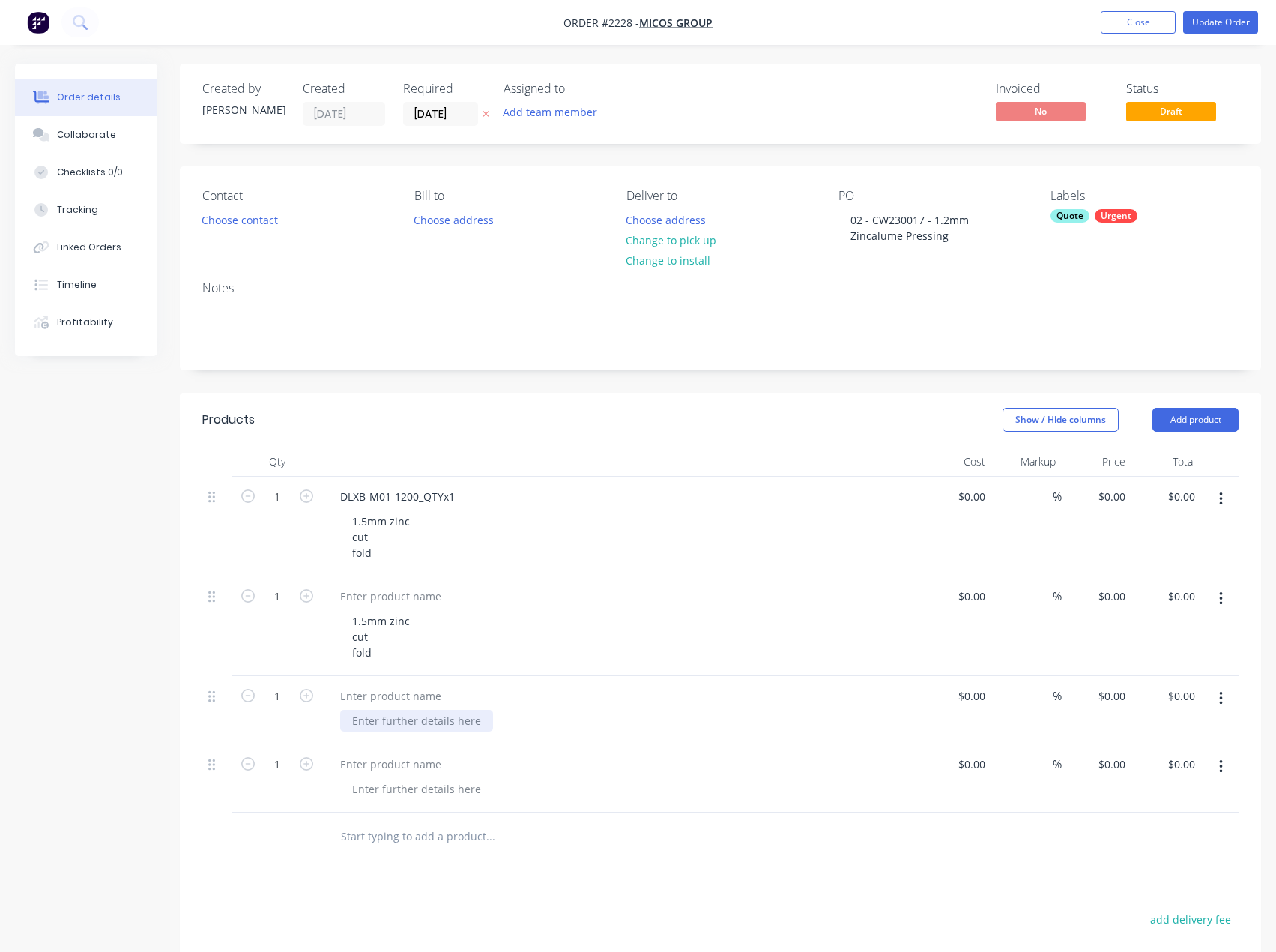
click at [404, 715] on div at bounding box center [417, 720] width 153 height 22
paste div
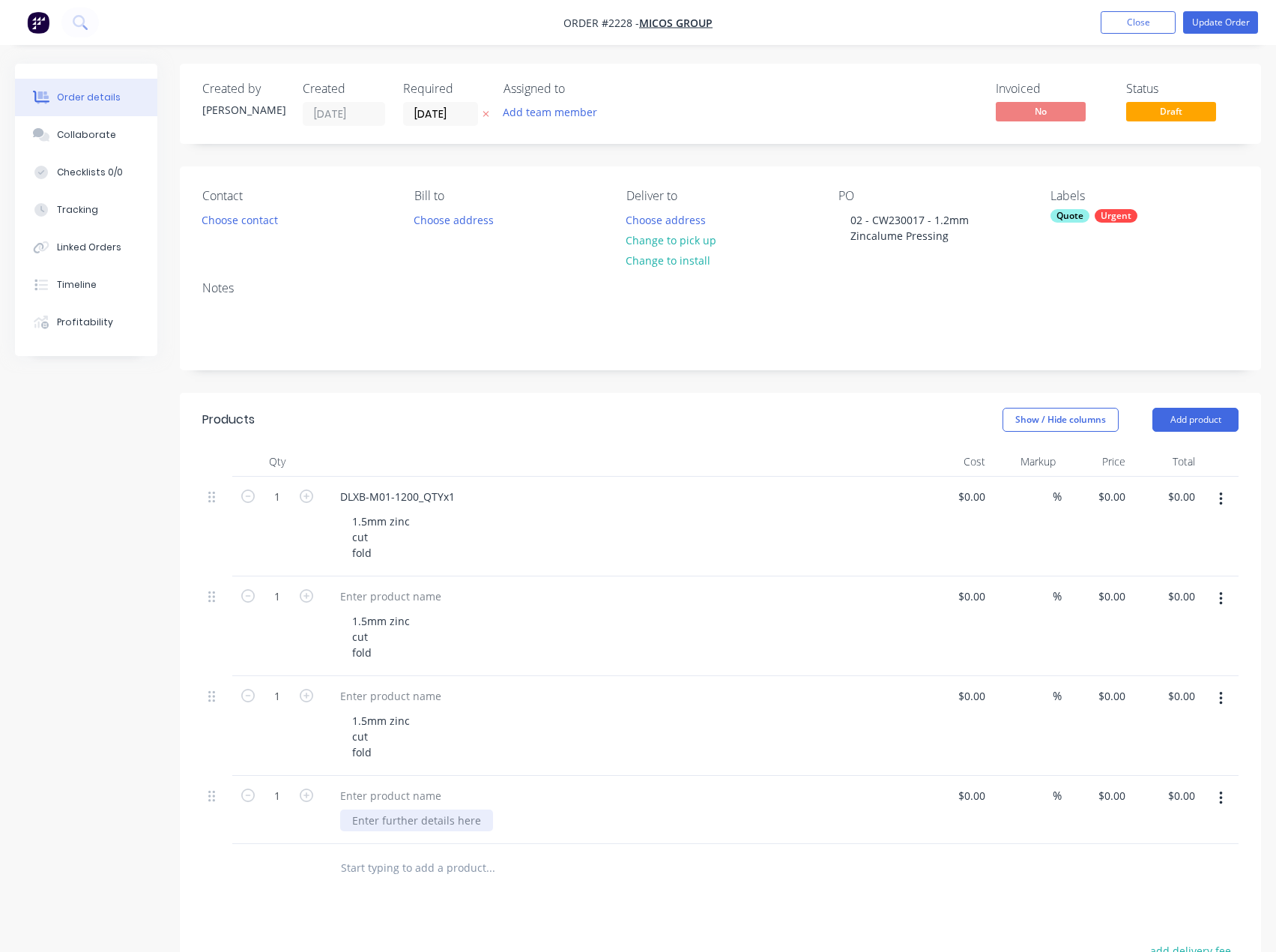
click at [378, 813] on div at bounding box center [417, 820] width 153 height 22
paste div
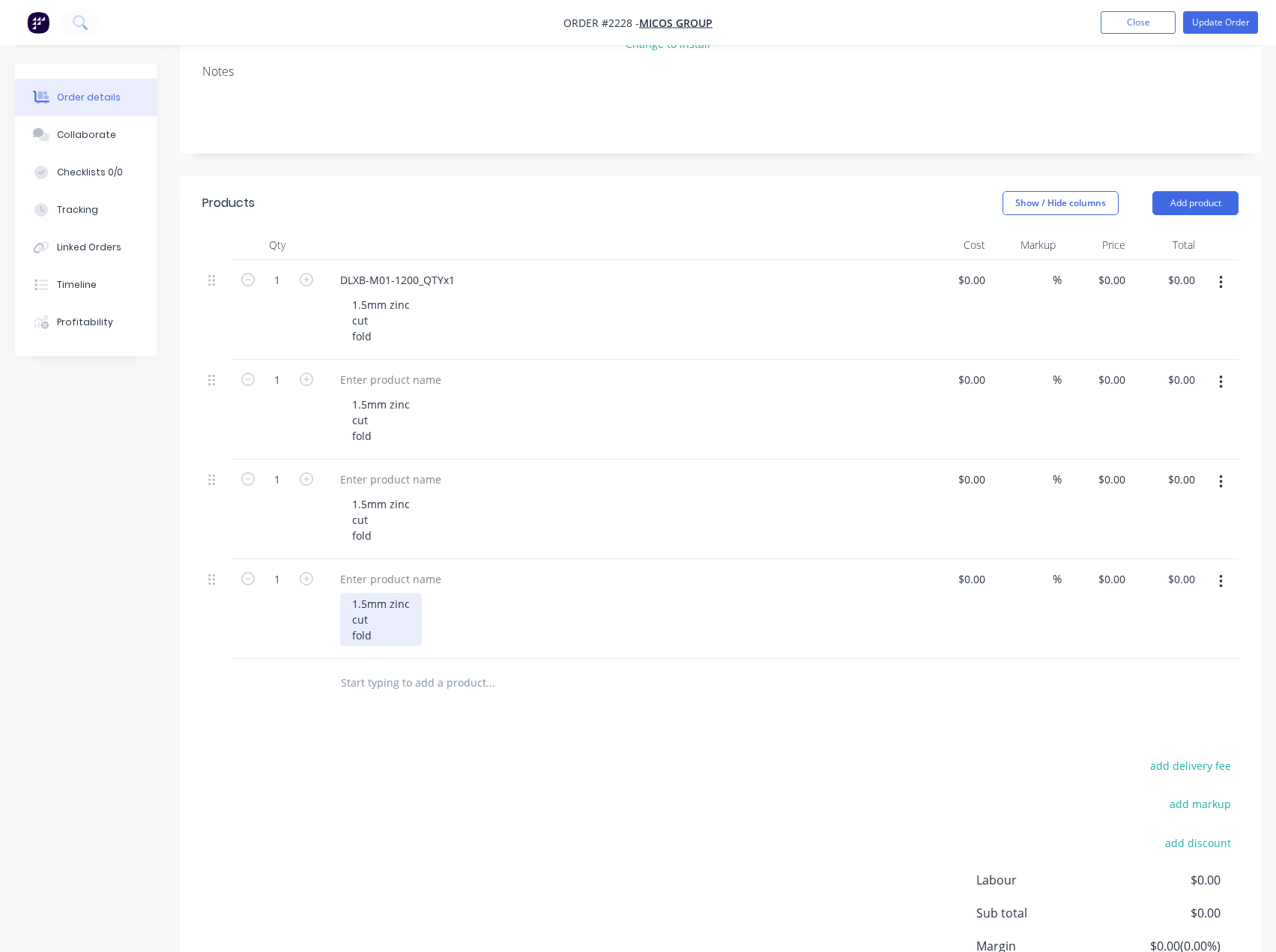
scroll to position [225, 0]
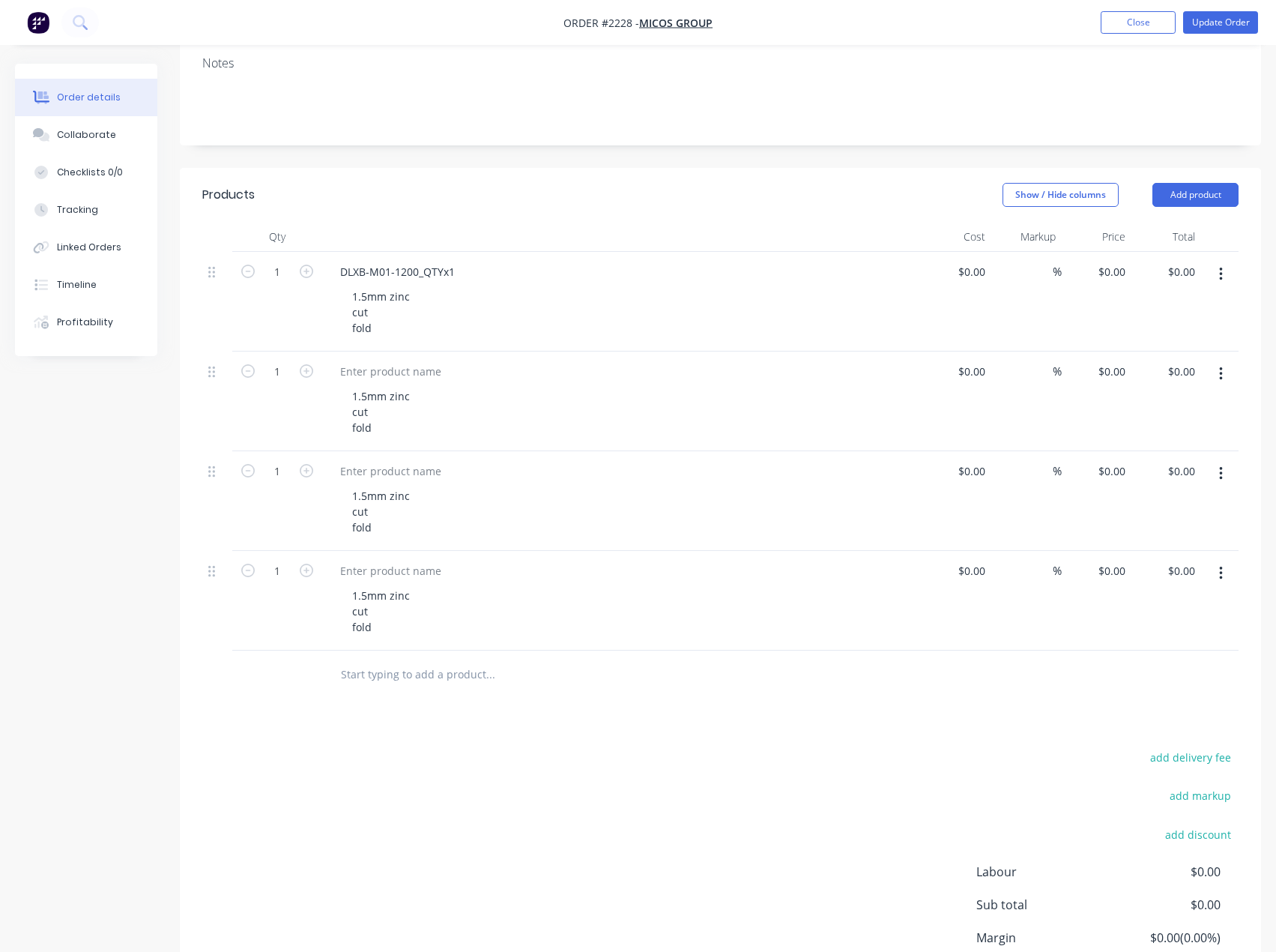
click at [1220, 578] on icon "button" at bounding box center [1221, 573] width 4 height 16
click at [1193, 646] on div "Duplicate" at bounding box center [1167, 643] width 115 height 22
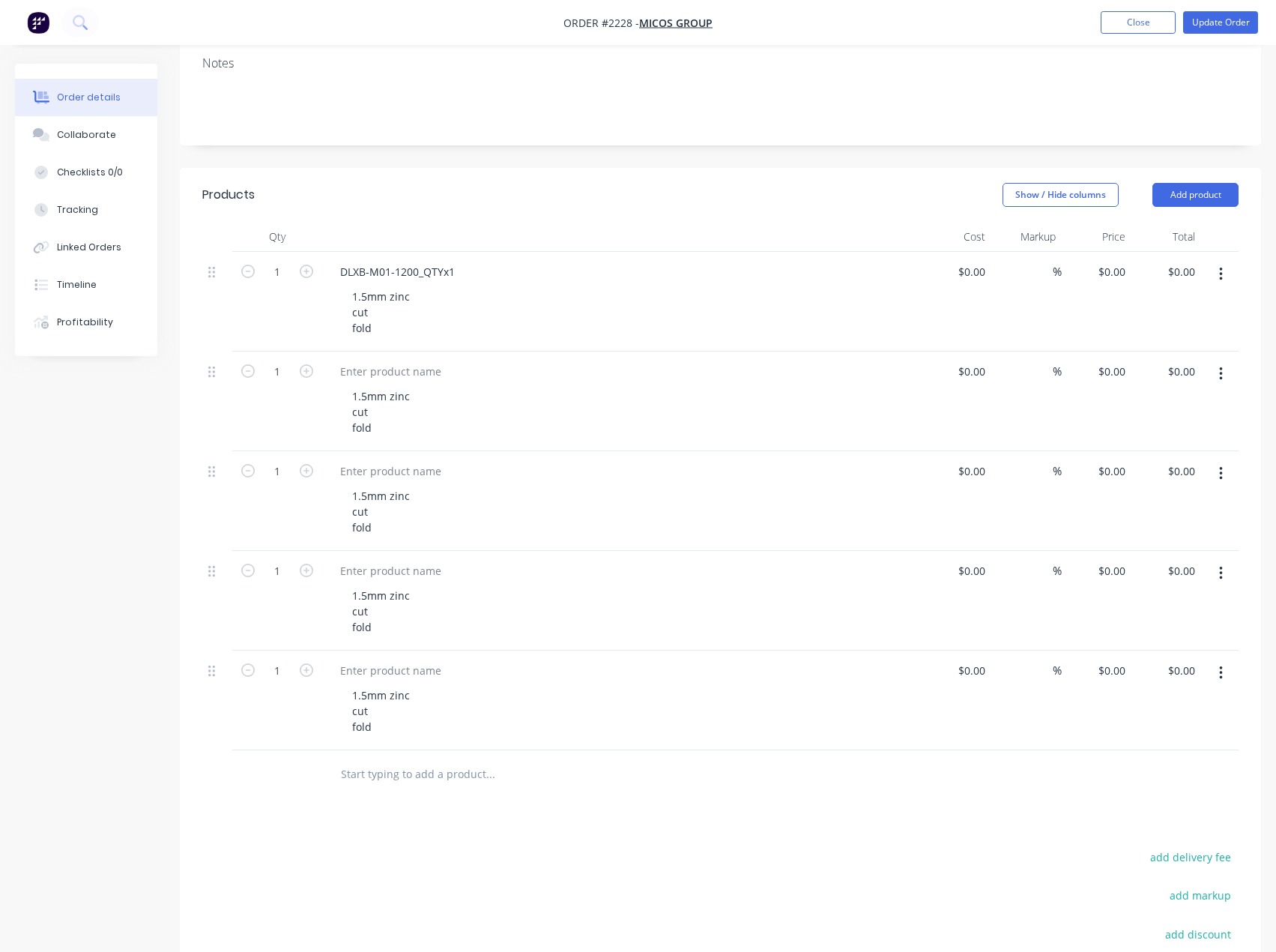
click at [1228, 575] on button "button" at bounding box center [1221, 573] width 35 height 27
click at [1198, 639] on div "Duplicate" at bounding box center [1167, 643] width 115 height 22
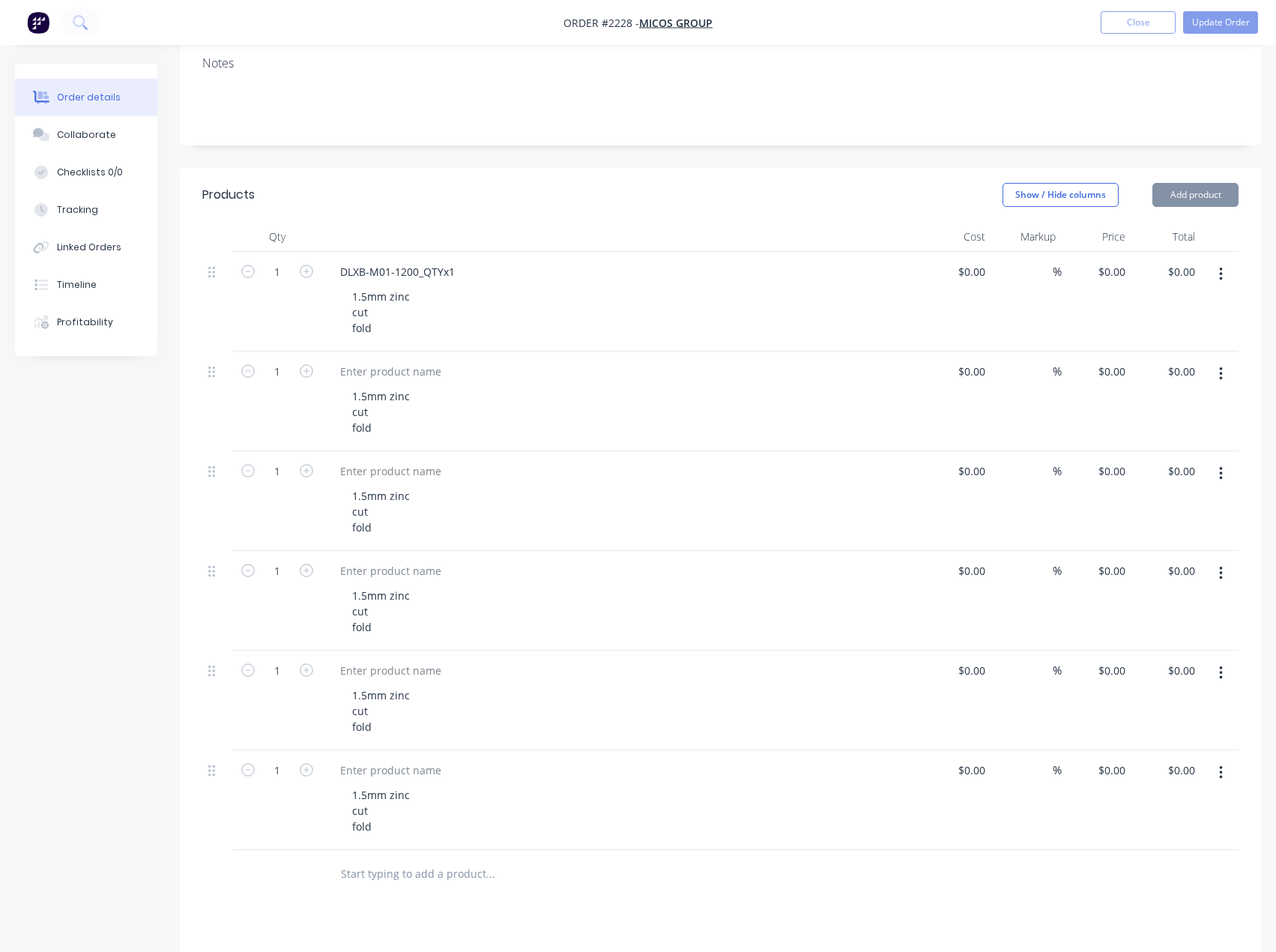
click at [1215, 575] on button "button" at bounding box center [1221, 573] width 35 height 27
click at [1197, 647] on div "Duplicate" at bounding box center [1167, 643] width 115 height 22
click at [1227, 581] on button "button" at bounding box center [1221, 573] width 35 height 27
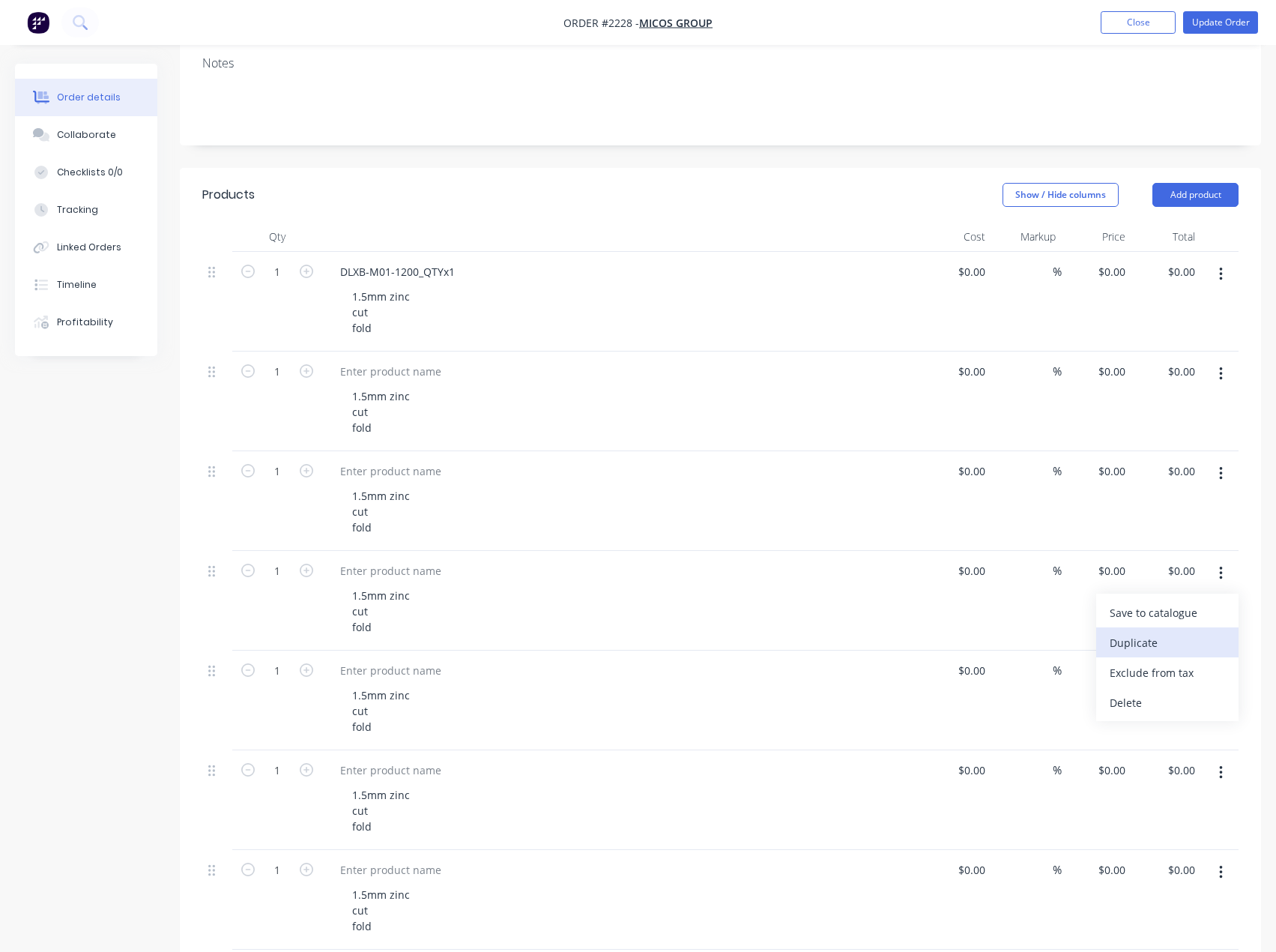
click at [1202, 641] on div "Duplicate" at bounding box center [1167, 643] width 115 height 22
drag, startPoint x: 1220, startPoint y: 578, endPoint x: 1218, endPoint y: 589, distance: 11.2
click at [1220, 578] on icon "button" at bounding box center [1221, 573] width 4 height 16
click at [1194, 639] on div "Duplicate" at bounding box center [1167, 643] width 115 height 22
click at [1223, 580] on button "button" at bounding box center [1221, 573] width 35 height 27
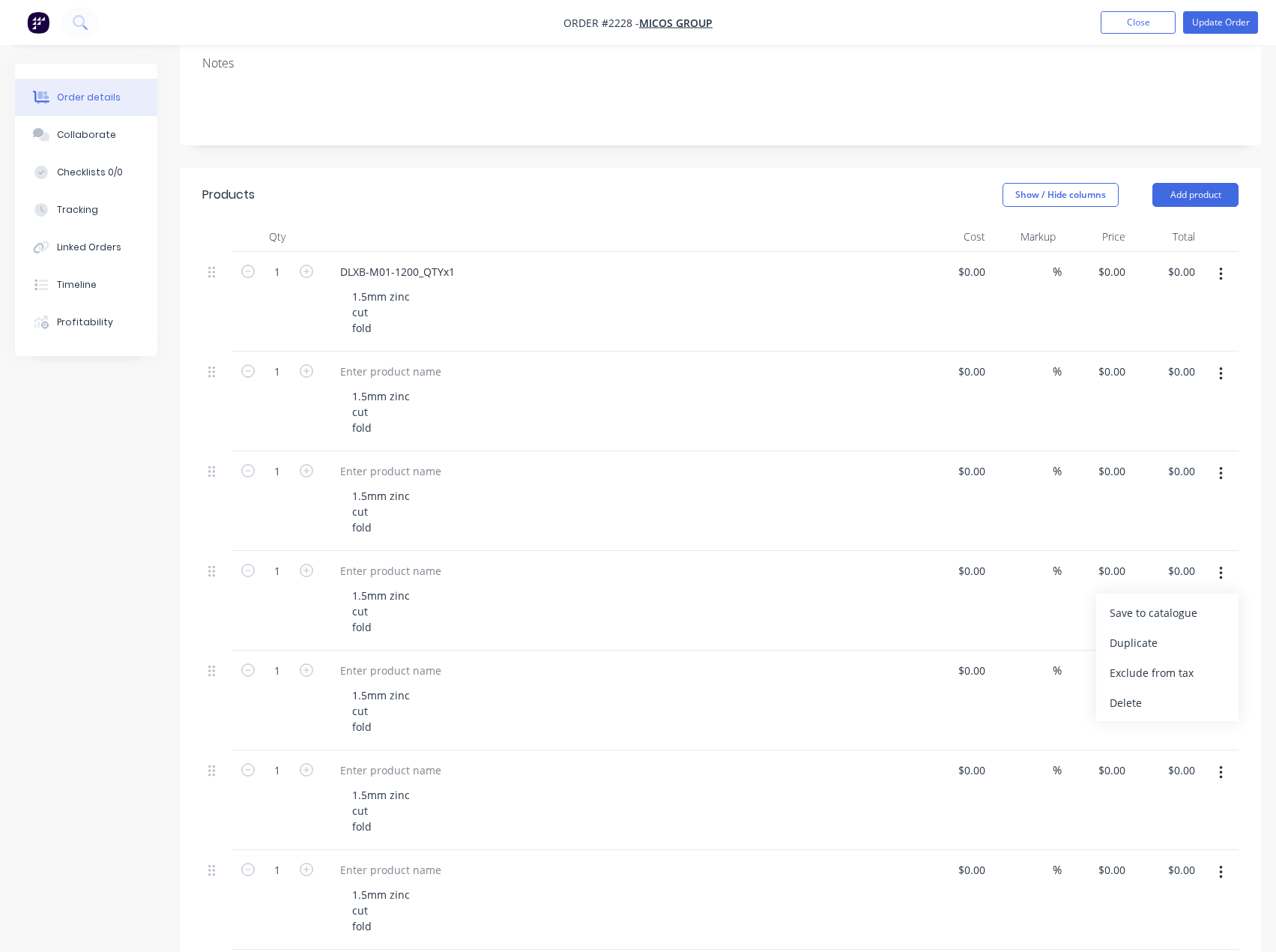
click at [1193, 639] on div "Duplicate" at bounding box center [1167, 643] width 115 height 22
click at [1224, 574] on button "button" at bounding box center [1221, 573] width 35 height 27
click at [1193, 647] on div "Duplicate" at bounding box center [1167, 643] width 115 height 22
click at [1220, 576] on icon "button" at bounding box center [1221, 573] width 4 height 16
click at [1175, 648] on div "Duplicate" at bounding box center [1167, 643] width 115 height 22
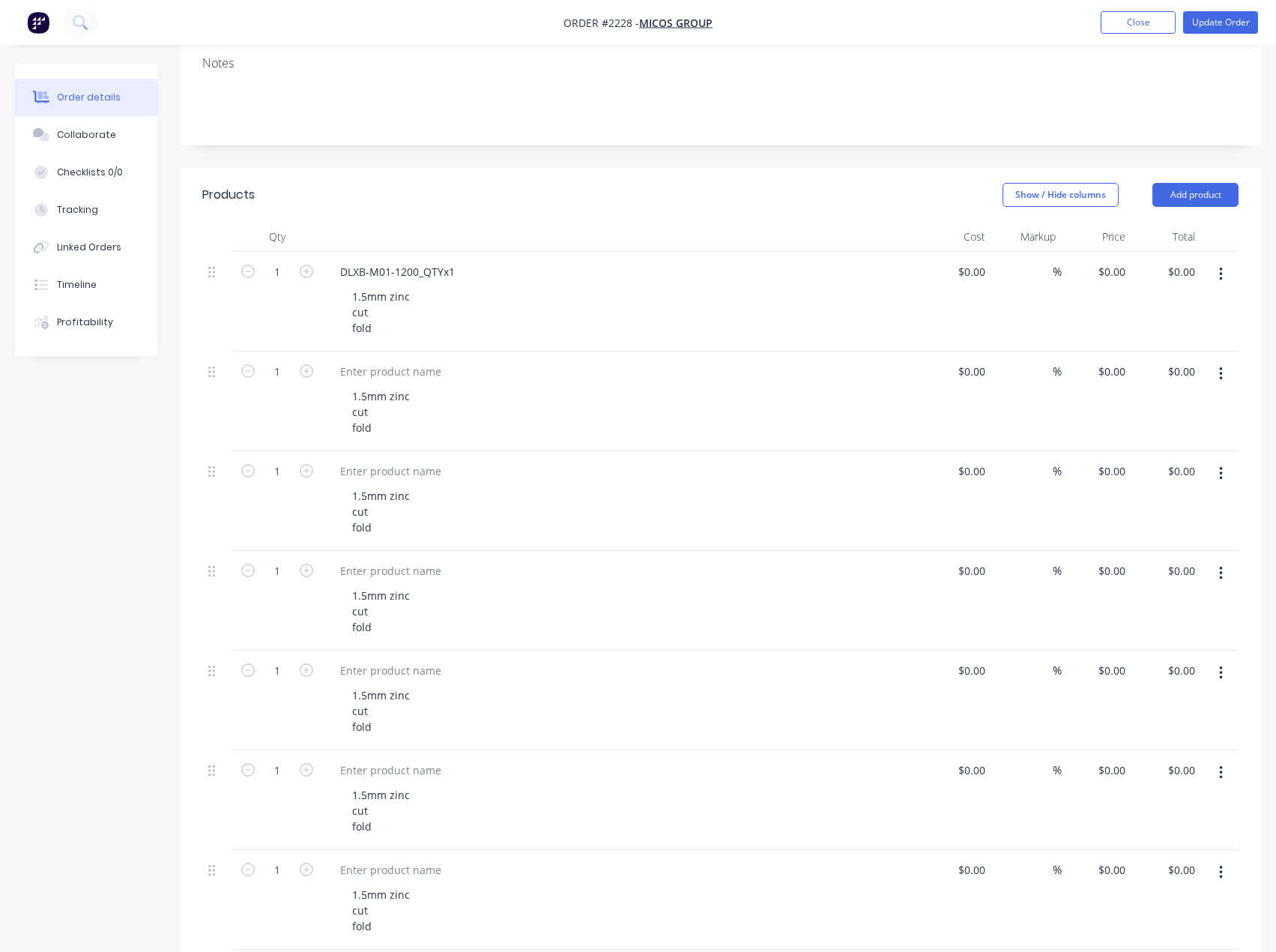
click at [1215, 581] on button "button" at bounding box center [1221, 573] width 35 height 27
click at [1188, 643] on div "Duplicate" at bounding box center [1167, 643] width 115 height 22
click at [1227, 582] on button "button" at bounding box center [1221, 573] width 35 height 27
click at [1179, 636] on div "Duplicate" at bounding box center [1167, 643] width 115 height 22
click at [1215, 575] on button "button" at bounding box center [1221, 573] width 35 height 27
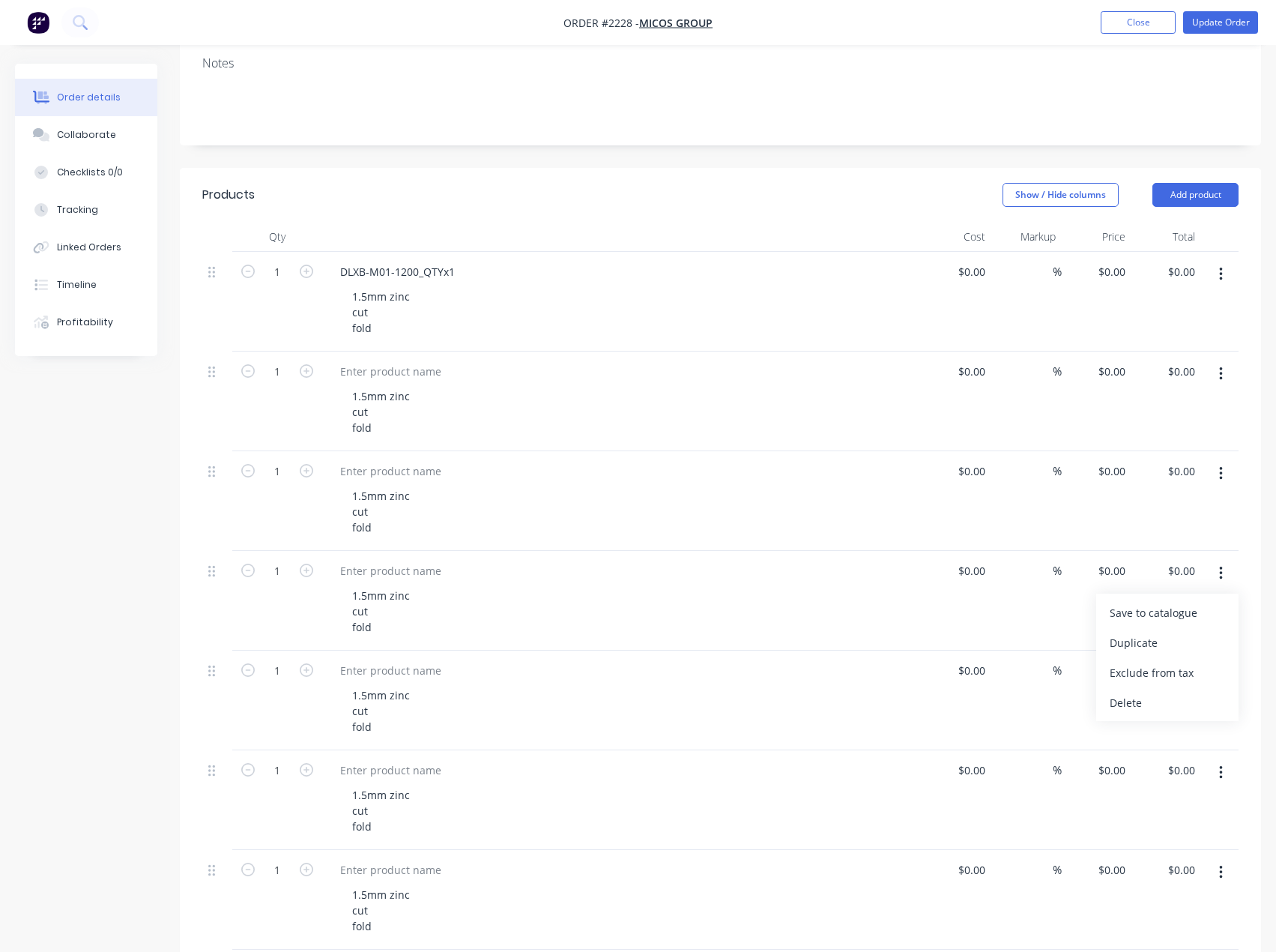
click at [1177, 633] on div "Duplicate" at bounding box center [1167, 643] width 115 height 22
click at [1222, 575] on icon "button" at bounding box center [1221, 573] width 4 height 16
click at [1222, 583] on button "button" at bounding box center [1221, 573] width 35 height 27
click at [1173, 637] on div "Duplicate" at bounding box center [1167, 643] width 115 height 22
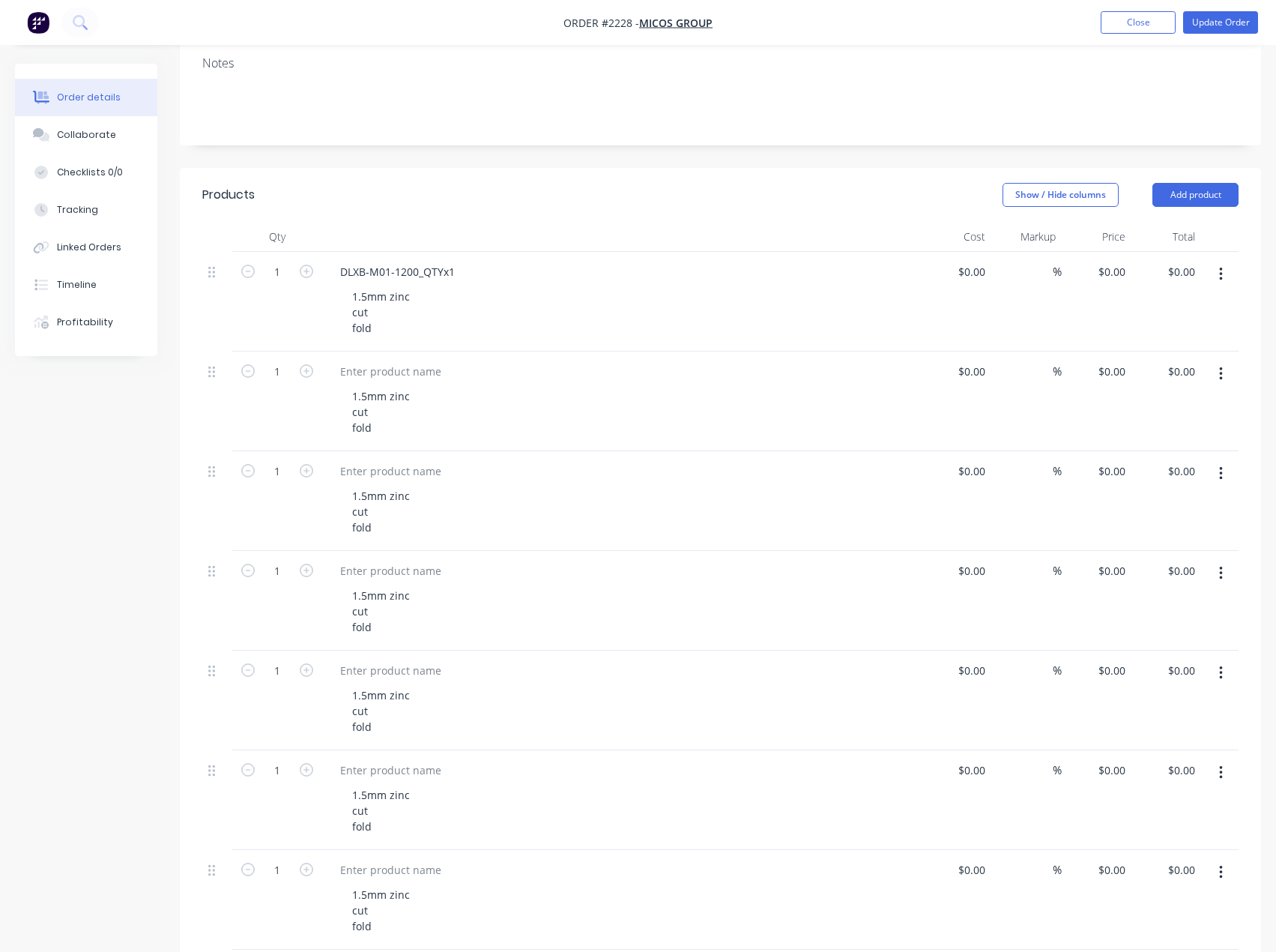
drag, startPoint x: 1222, startPoint y: 572, endPoint x: 1213, endPoint y: 589, distance: 19.2
click at [1222, 573] on icon "button" at bounding box center [1221, 573] width 3 height 13
click at [1159, 638] on div "Duplicate" at bounding box center [1167, 643] width 115 height 22
click at [1220, 573] on icon "button" at bounding box center [1221, 573] width 4 height 16
click at [1167, 634] on div "Duplicate" at bounding box center [1167, 643] width 115 height 22
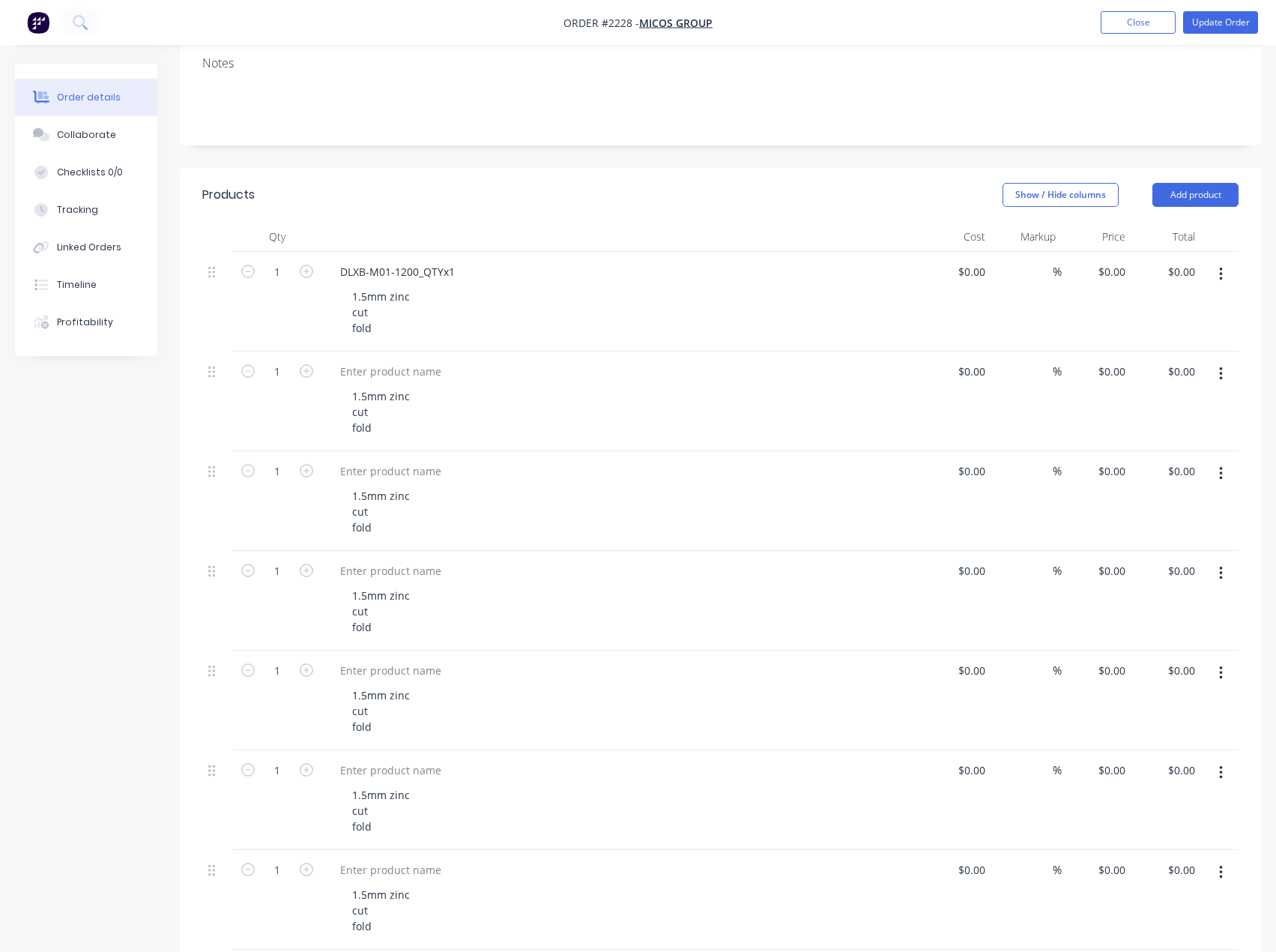
drag, startPoint x: 1230, startPoint y: 571, endPoint x: 1223, endPoint y: 582, distance: 13.0
click at [1228, 574] on button "button" at bounding box center [1221, 573] width 35 height 27
click at [1170, 647] on div "Duplicate" at bounding box center [1167, 643] width 115 height 22
drag, startPoint x: 1228, startPoint y: 573, endPoint x: 1220, endPoint y: 591, distance: 19.7
click at [1227, 573] on button "button" at bounding box center [1221, 573] width 35 height 27
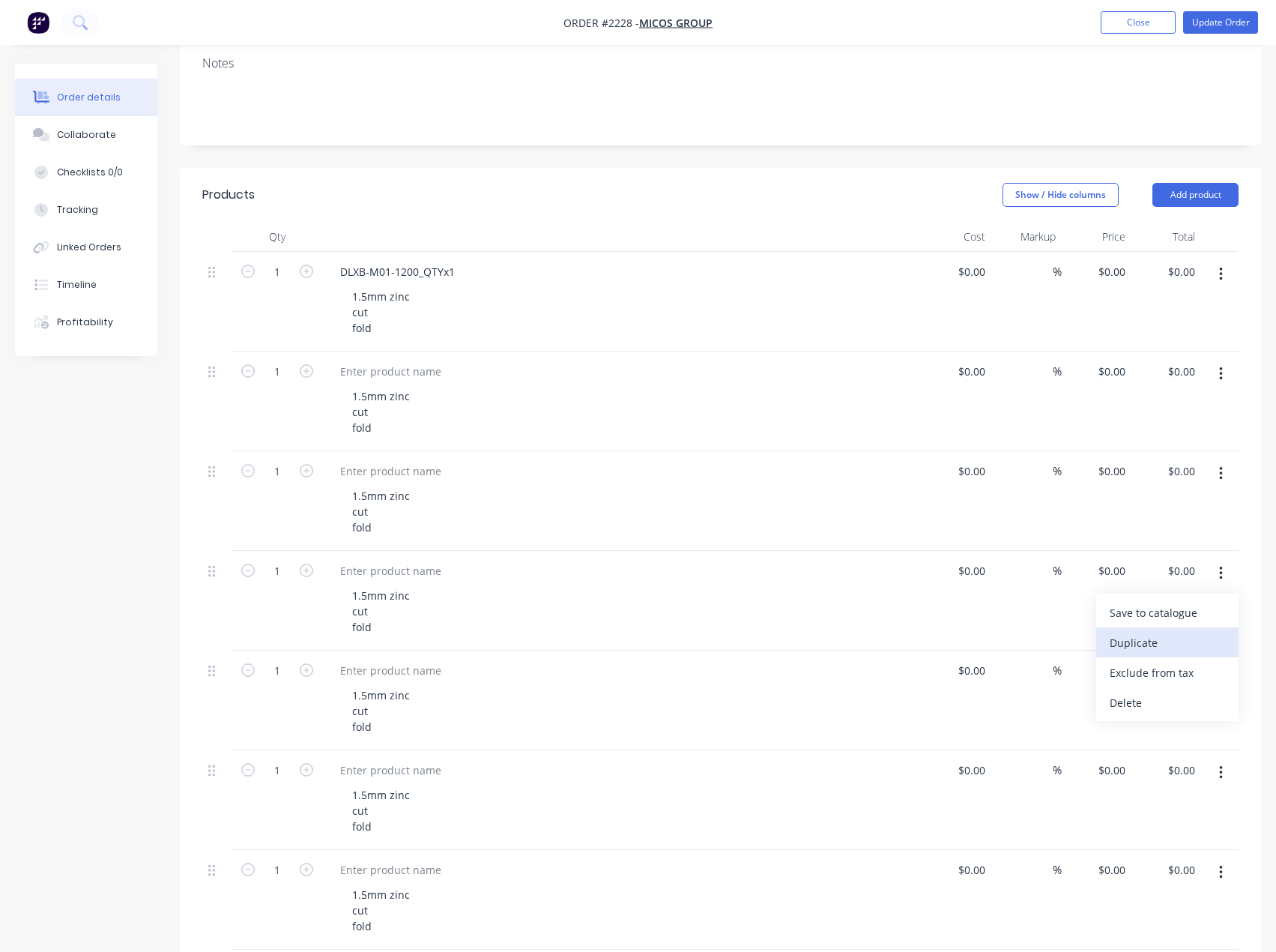
click at [1179, 637] on div "Duplicate" at bounding box center [1167, 643] width 115 height 22
drag, startPoint x: 1219, startPoint y: 575, endPoint x: 1217, endPoint y: 583, distance: 8.2
click at [1219, 580] on button "button" at bounding box center [1221, 573] width 35 height 27
click at [1142, 646] on div "Duplicate" at bounding box center [1167, 643] width 115 height 22
click at [1222, 572] on icon "button" at bounding box center [1221, 573] width 4 height 16
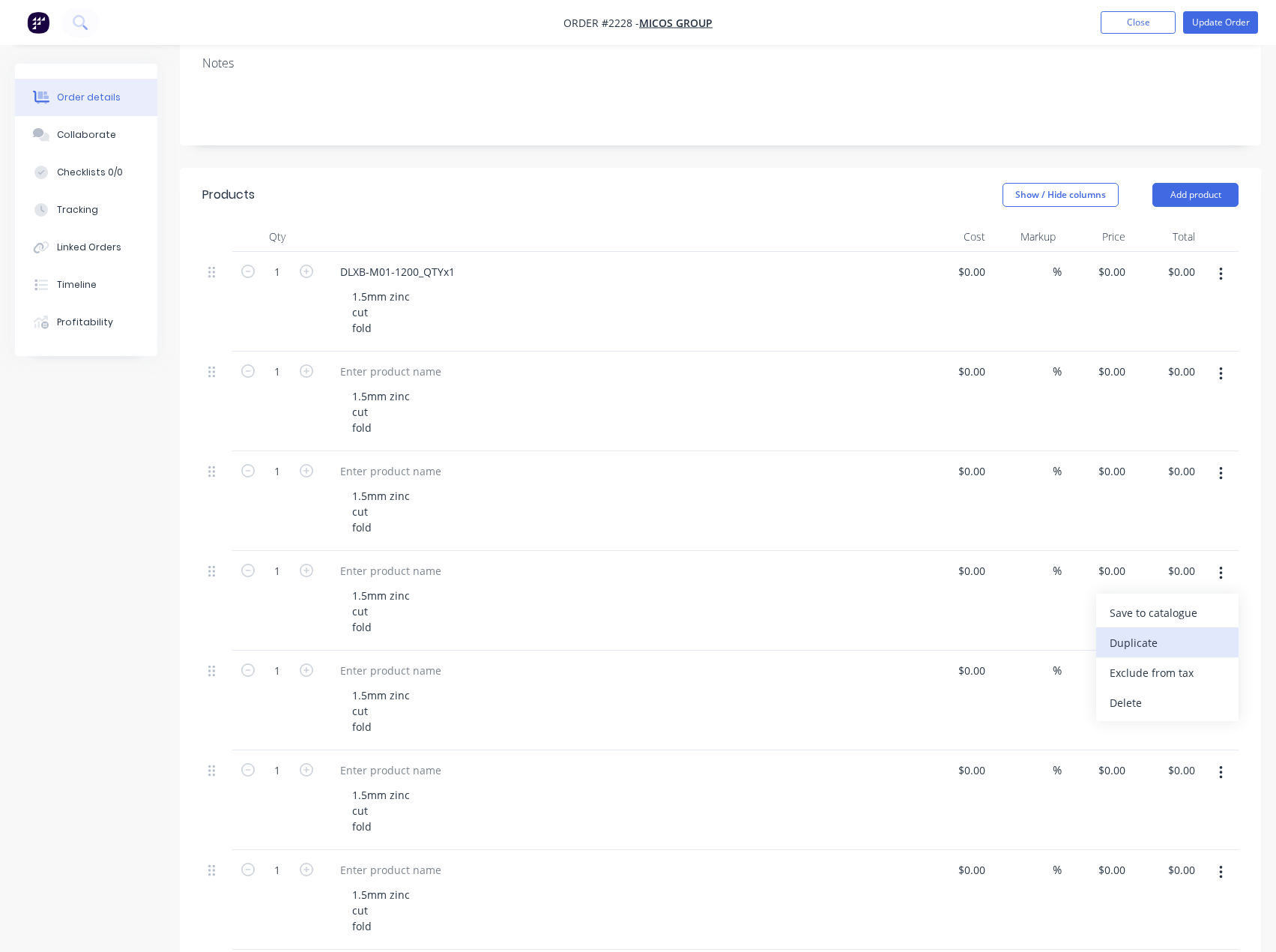
click at [1177, 636] on div "Duplicate" at bounding box center [1167, 643] width 115 height 22
click at [1218, 577] on button "button" at bounding box center [1221, 573] width 35 height 27
click at [1165, 635] on div "Duplicate" at bounding box center [1167, 643] width 115 height 22
click at [1223, 579] on button "button" at bounding box center [1221, 573] width 35 height 27
click at [1165, 645] on div "Duplicate" at bounding box center [1167, 643] width 115 height 22
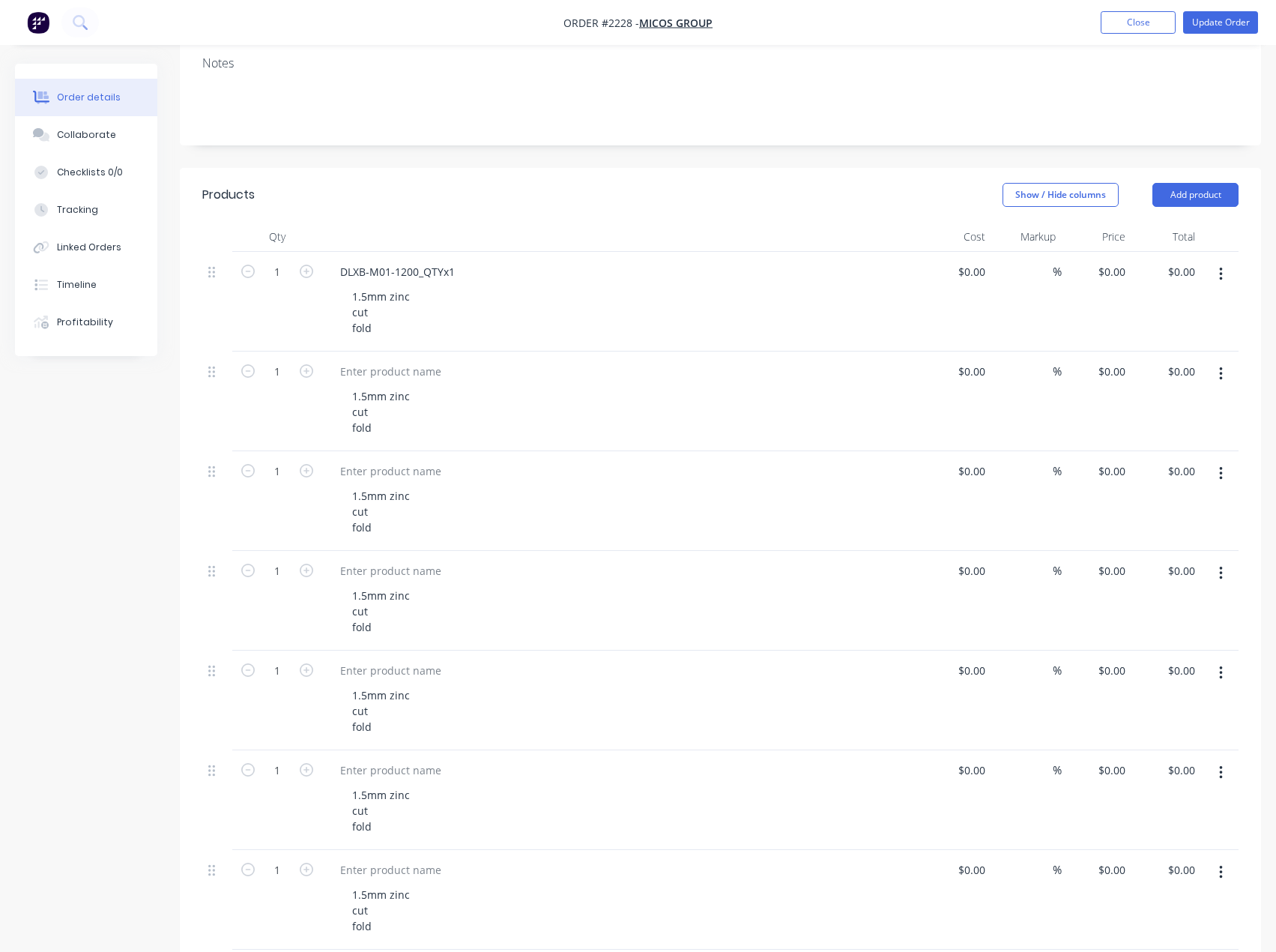
click at [1220, 574] on icon "button" at bounding box center [1221, 573] width 4 height 16
click at [1136, 647] on div "Duplicate" at bounding box center [1167, 643] width 115 height 22
drag, startPoint x: 1222, startPoint y: 579, endPoint x: 1215, endPoint y: 589, distance: 12.2
click at [1222, 581] on icon "button" at bounding box center [1221, 573] width 4 height 16
click at [1139, 652] on div "Duplicate" at bounding box center [1167, 643] width 115 height 22
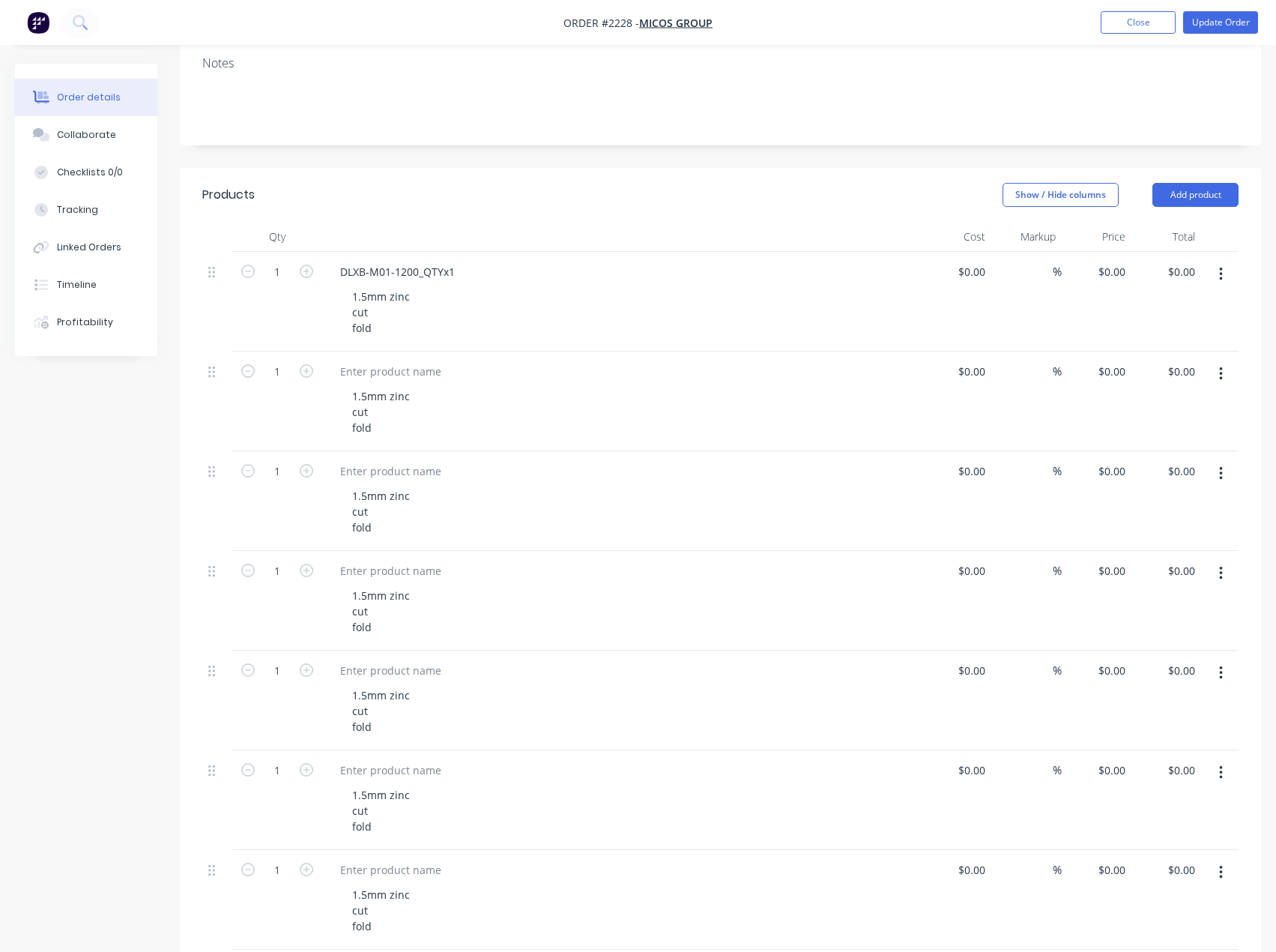
click at [1217, 577] on button "button" at bounding box center [1221, 573] width 35 height 27
click at [1143, 644] on div "Duplicate" at bounding box center [1167, 643] width 115 height 22
drag, startPoint x: 413, startPoint y: 376, endPoint x: 398, endPoint y: 370, distance: 16.2
click at [413, 376] on div at bounding box center [390, 371] width 125 height 22
paste div
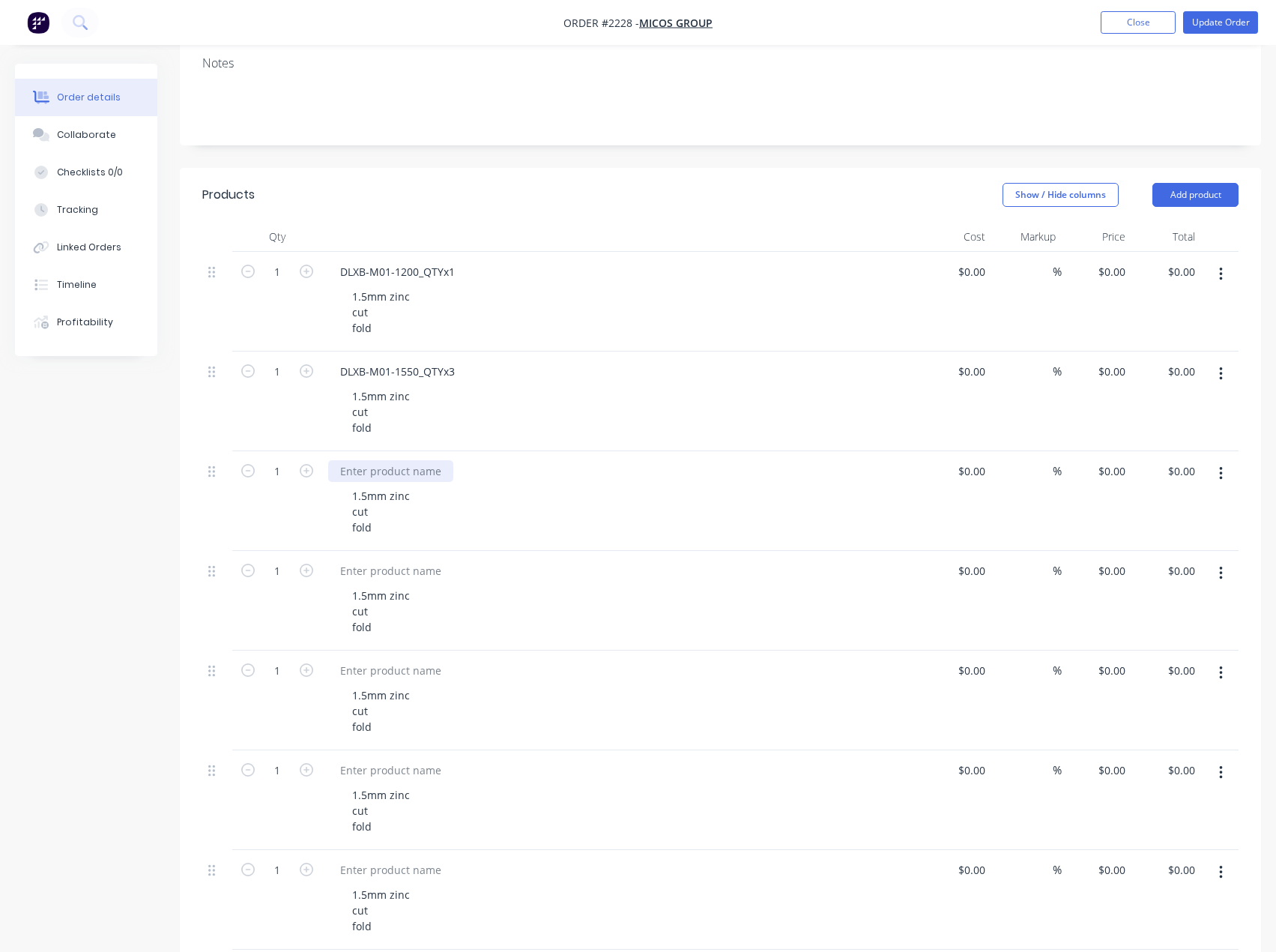
drag, startPoint x: 396, startPoint y: 472, endPoint x: 35, endPoint y: 364, distance: 376.8
click at [396, 472] on div at bounding box center [390, 471] width 125 height 22
paste div
drag, startPoint x: 410, startPoint y: 571, endPoint x: 32, endPoint y: 484, distance: 387.9
click at [410, 571] on div at bounding box center [390, 571] width 125 height 22
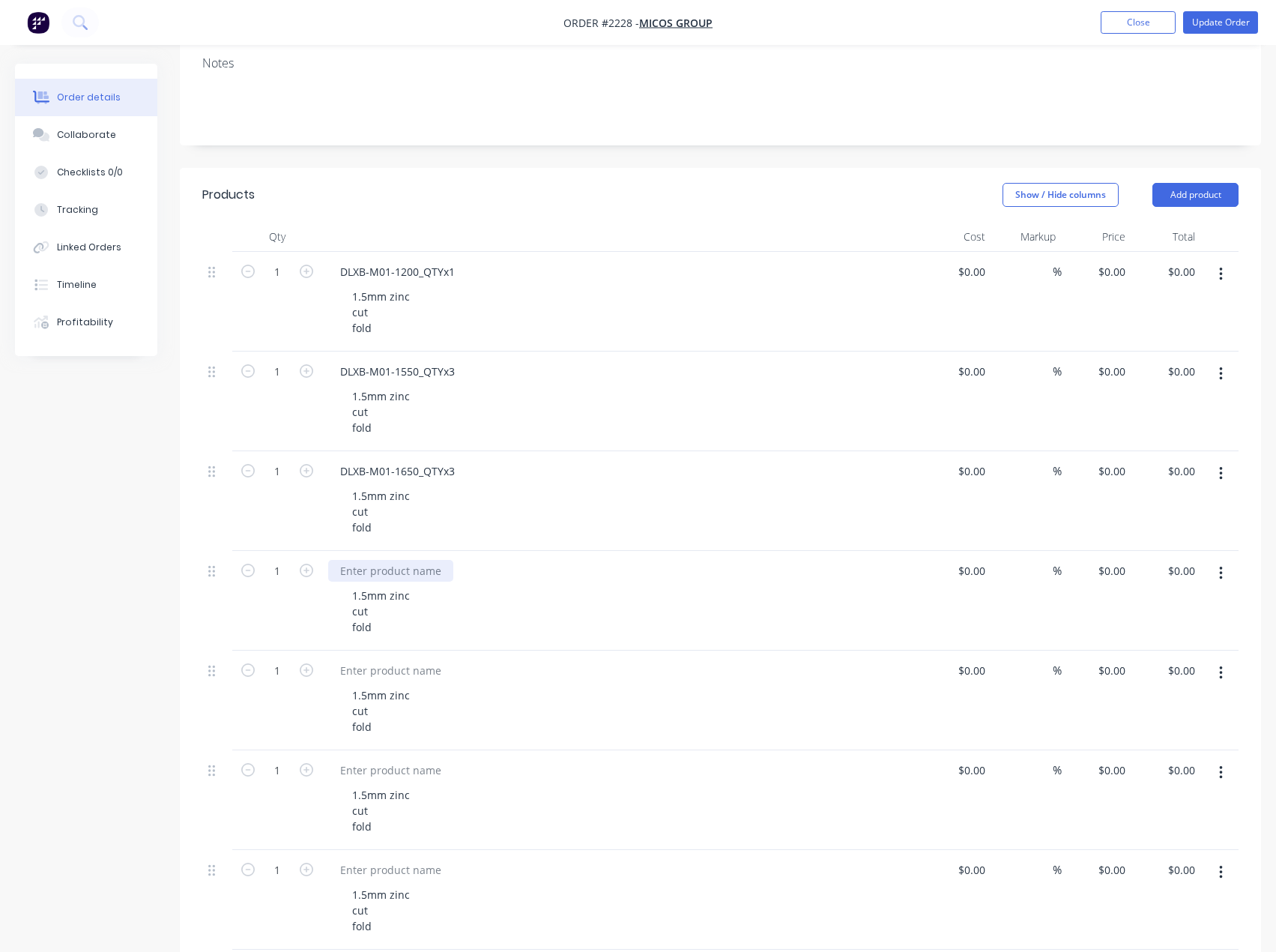
paste div
click at [377, 670] on div at bounding box center [390, 670] width 125 height 22
paste div
click at [360, 770] on div at bounding box center [390, 770] width 125 height 22
paste div
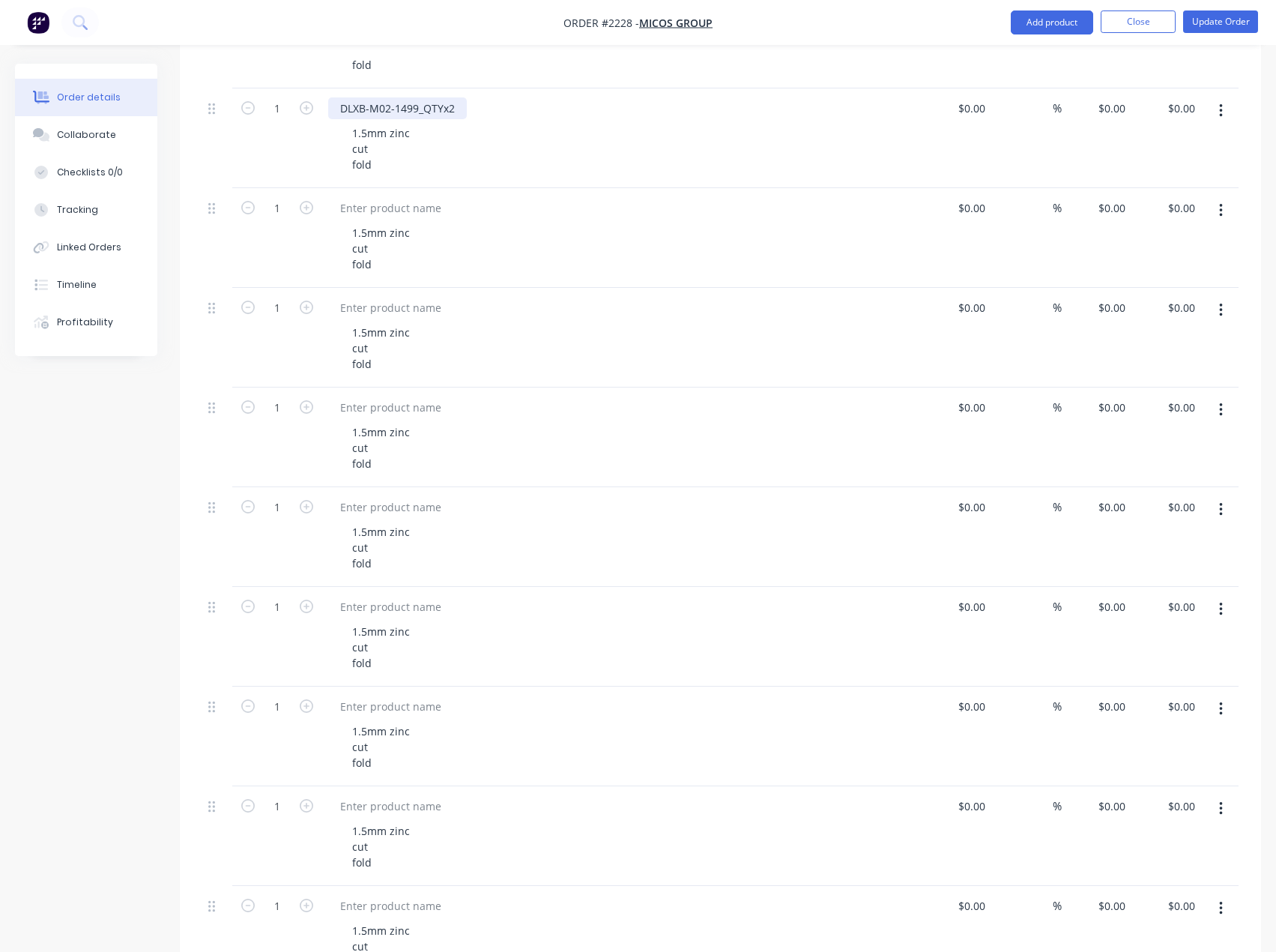
scroll to position [900, 0]
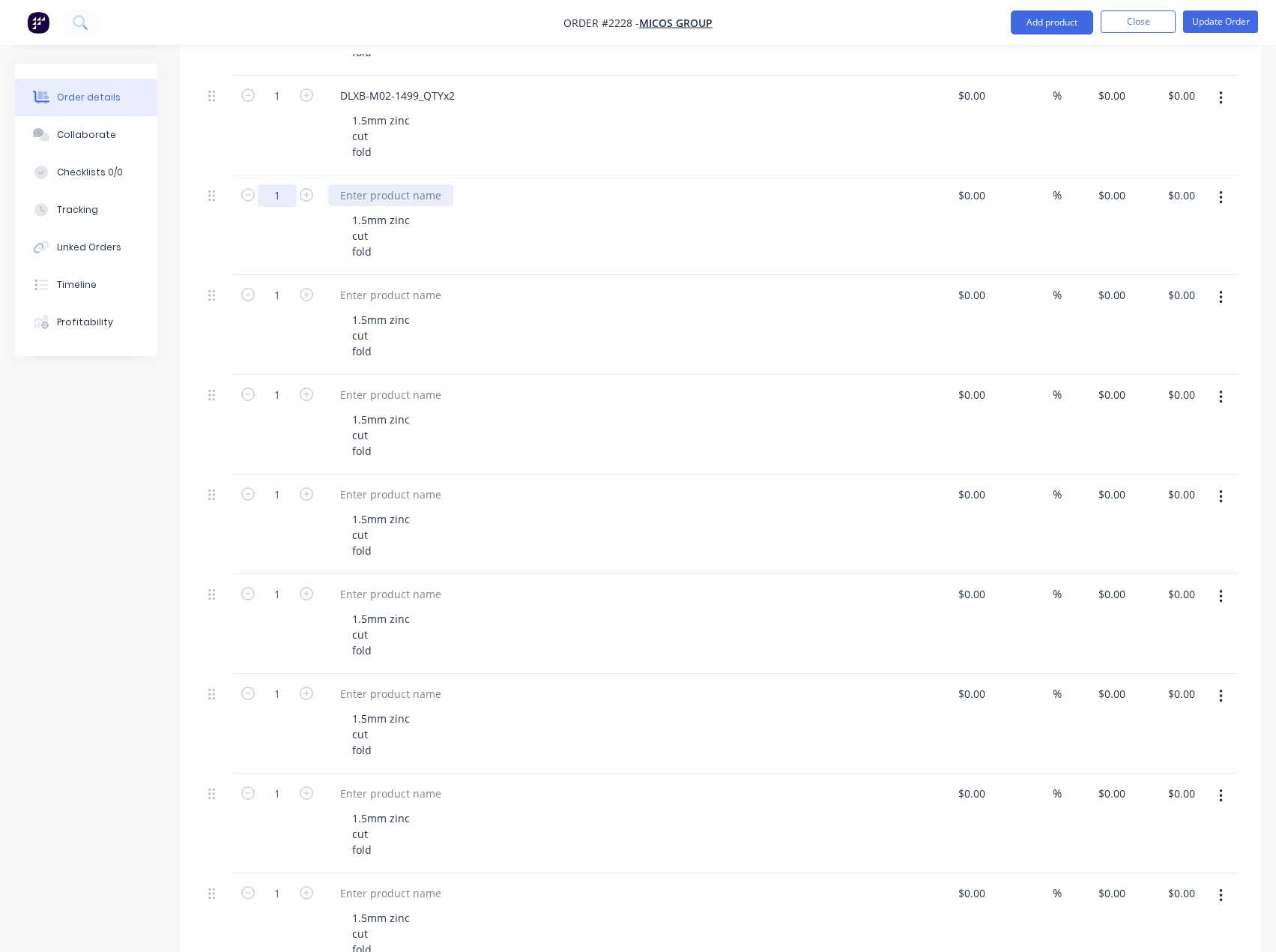
drag, startPoint x: 393, startPoint y: 200, endPoint x: 278, endPoint y: 196, distance: 115.1
click at [393, 200] on div at bounding box center [390, 195] width 125 height 22
paste div
click at [401, 297] on div at bounding box center [390, 295] width 125 height 22
paste div
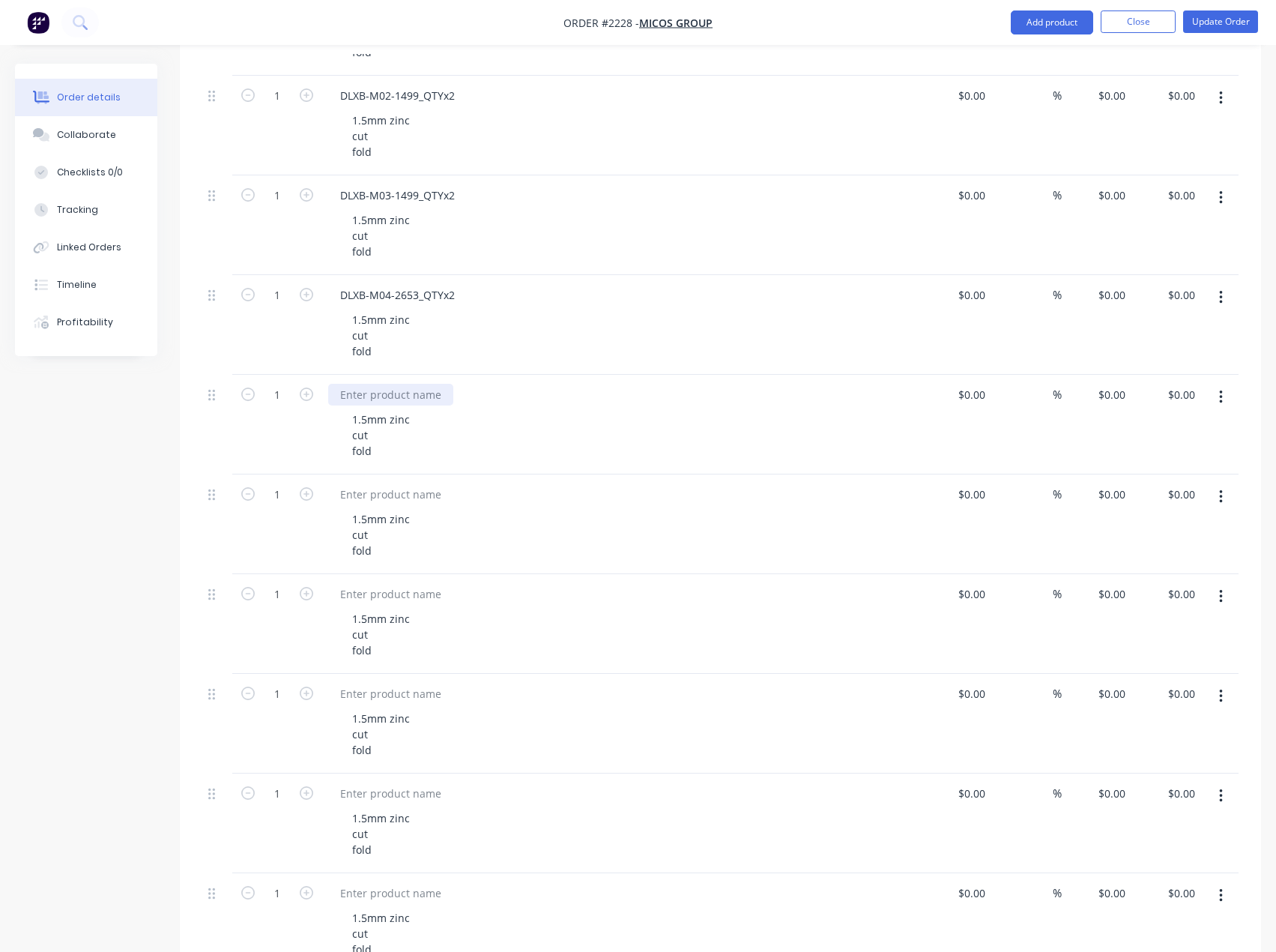
drag, startPoint x: 405, startPoint y: 396, endPoint x: 200, endPoint y: 383, distance: 205.4
click at [405, 396] on div at bounding box center [390, 395] width 125 height 22
paste div
drag, startPoint x: 372, startPoint y: 502, endPoint x: 342, endPoint y: 491, distance: 32.0
click at [372, 502] on div at bounding box center [390, 494] width 125 height 22
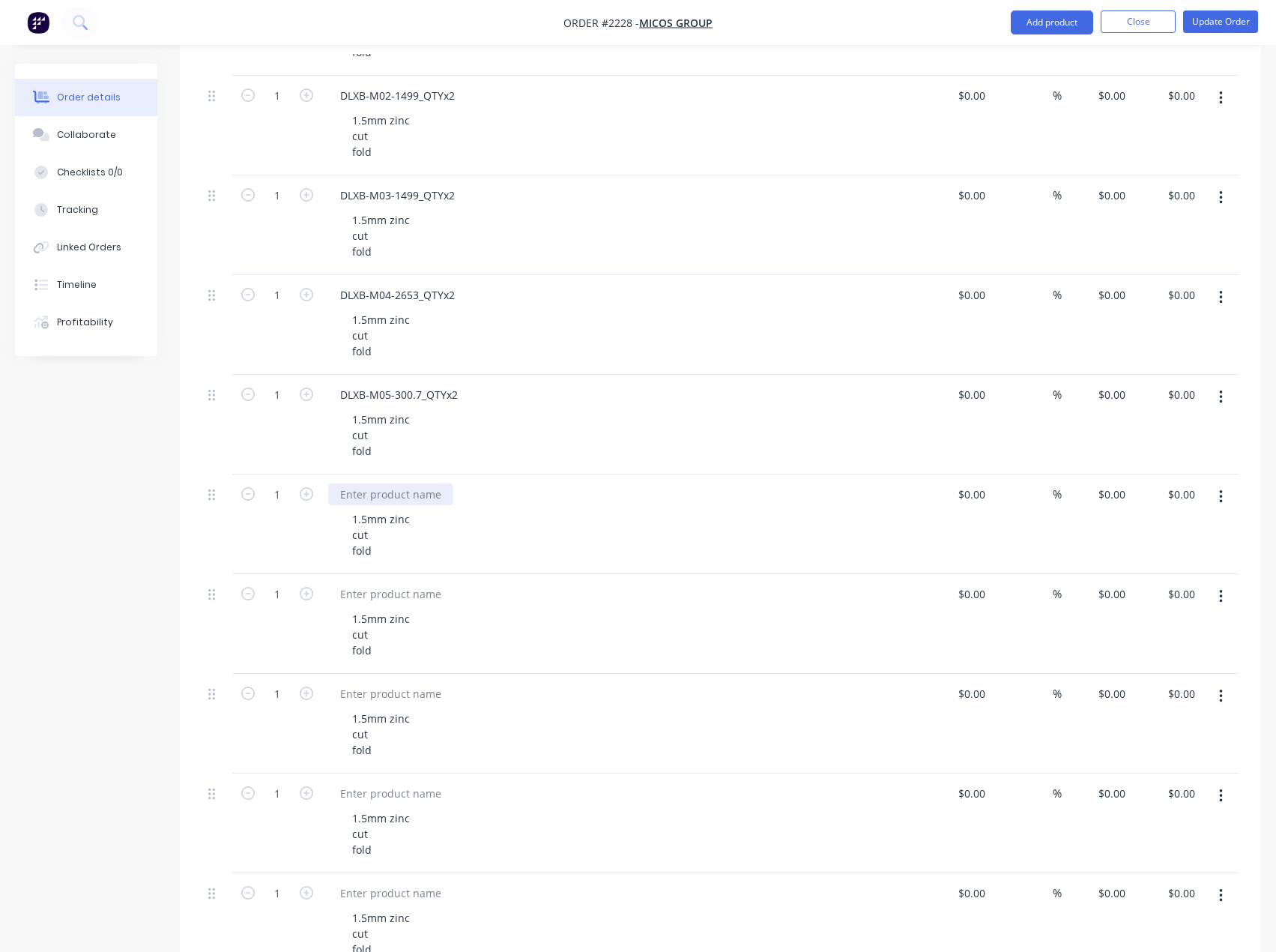
paste div
drag, startPoint x: 404, startPoint y: 595, endPoint x: 379, endPoint y: 584, distance: 27.3
click at [404, 595] on div at bounding box center [390, 593] width 125 height 22
paste div
drag, startPoint x: 396, startPoint y: 688, endPoint x: 361, endPoint y: 680, distance: 35.9
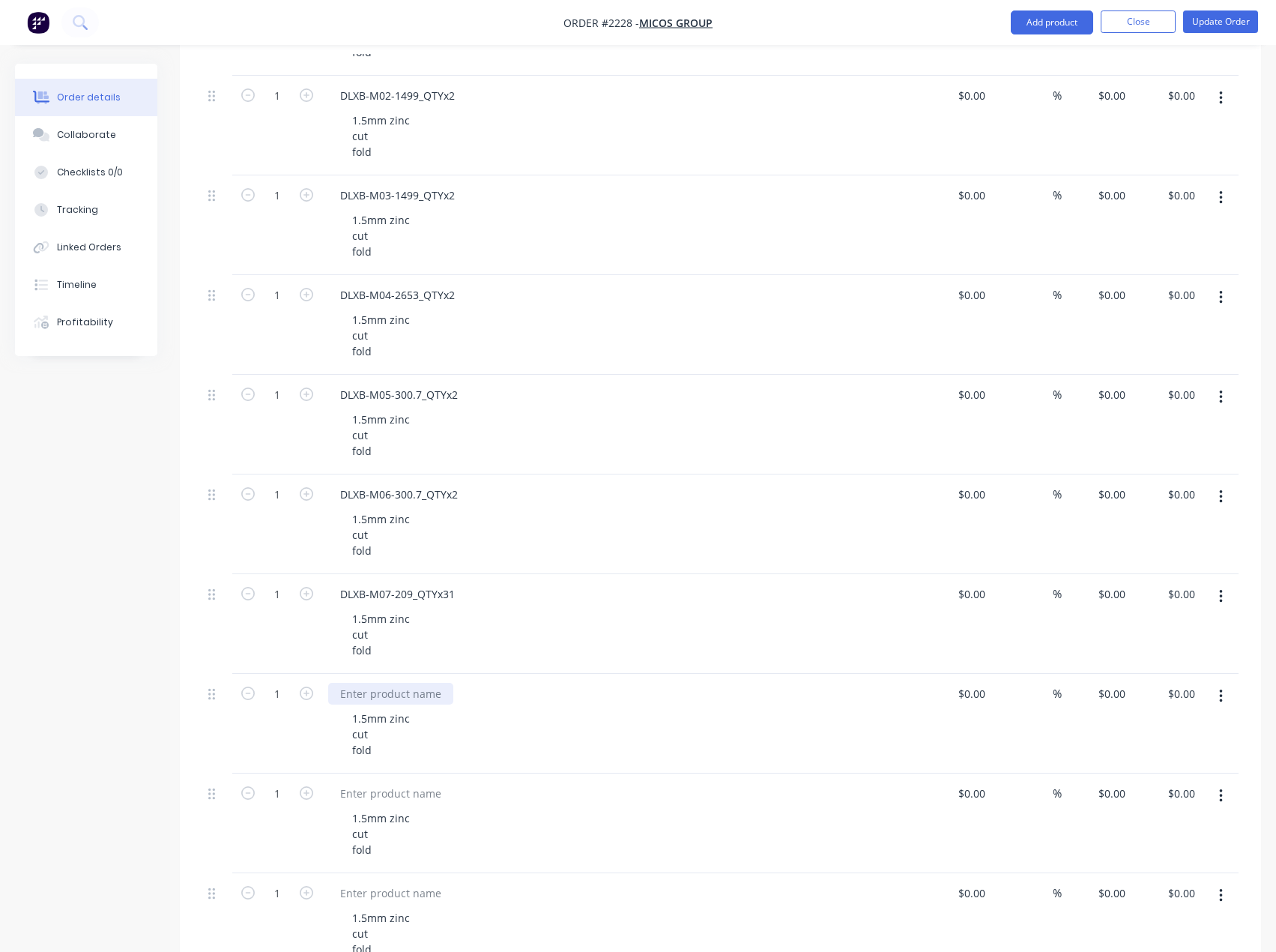
click at [396, 688] on div at bounding box center [390, 693] width 125 height 22
paste div
drag, startPoint x: 404, startPoint y: 796, endPoint x: 396, endPoint y: 753, distance: 43.7
click at [404, 796] on div at bounding box center [390, 793] width 125 height 22
paste div
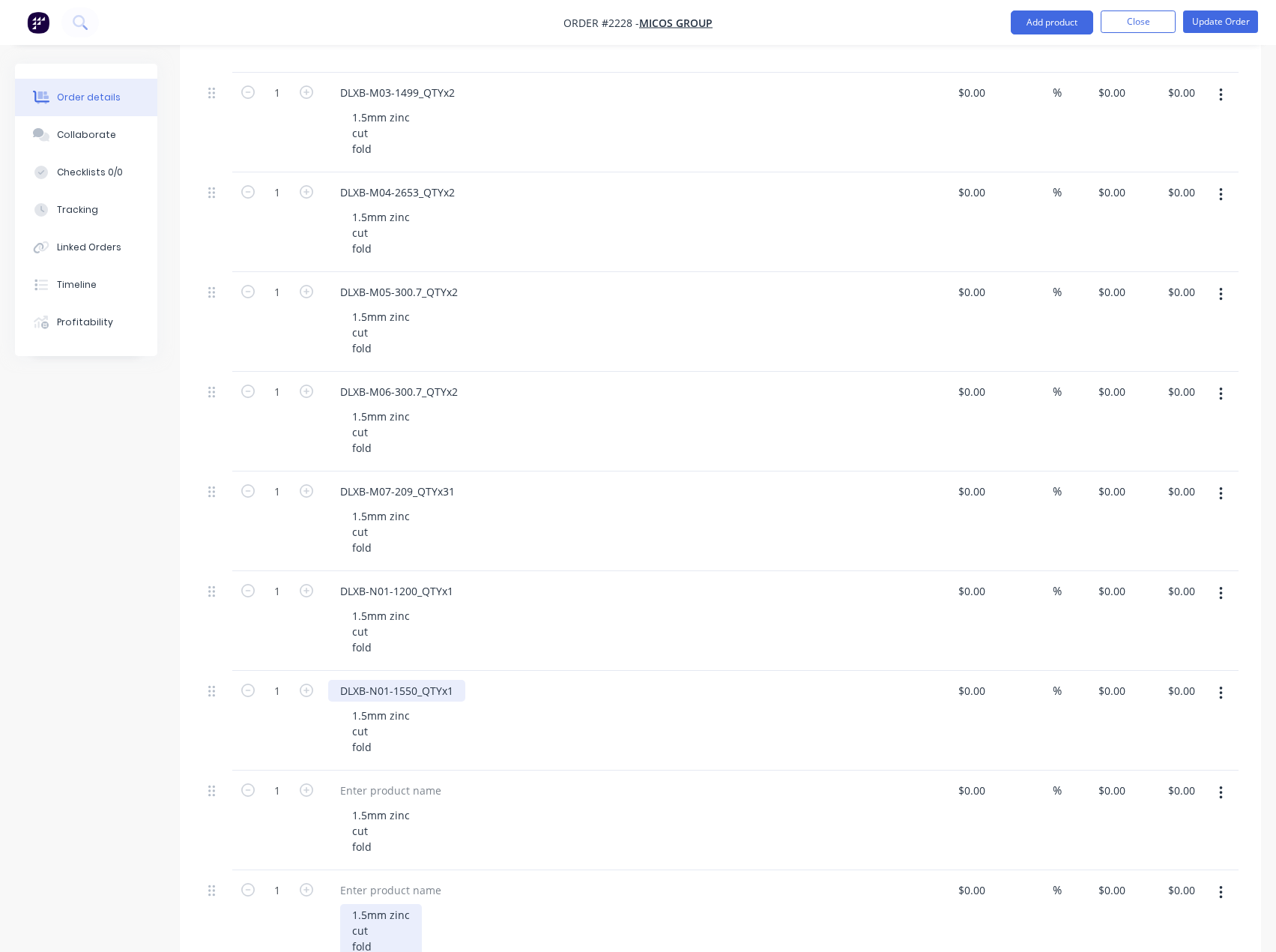
scroll to position [1349, 0]
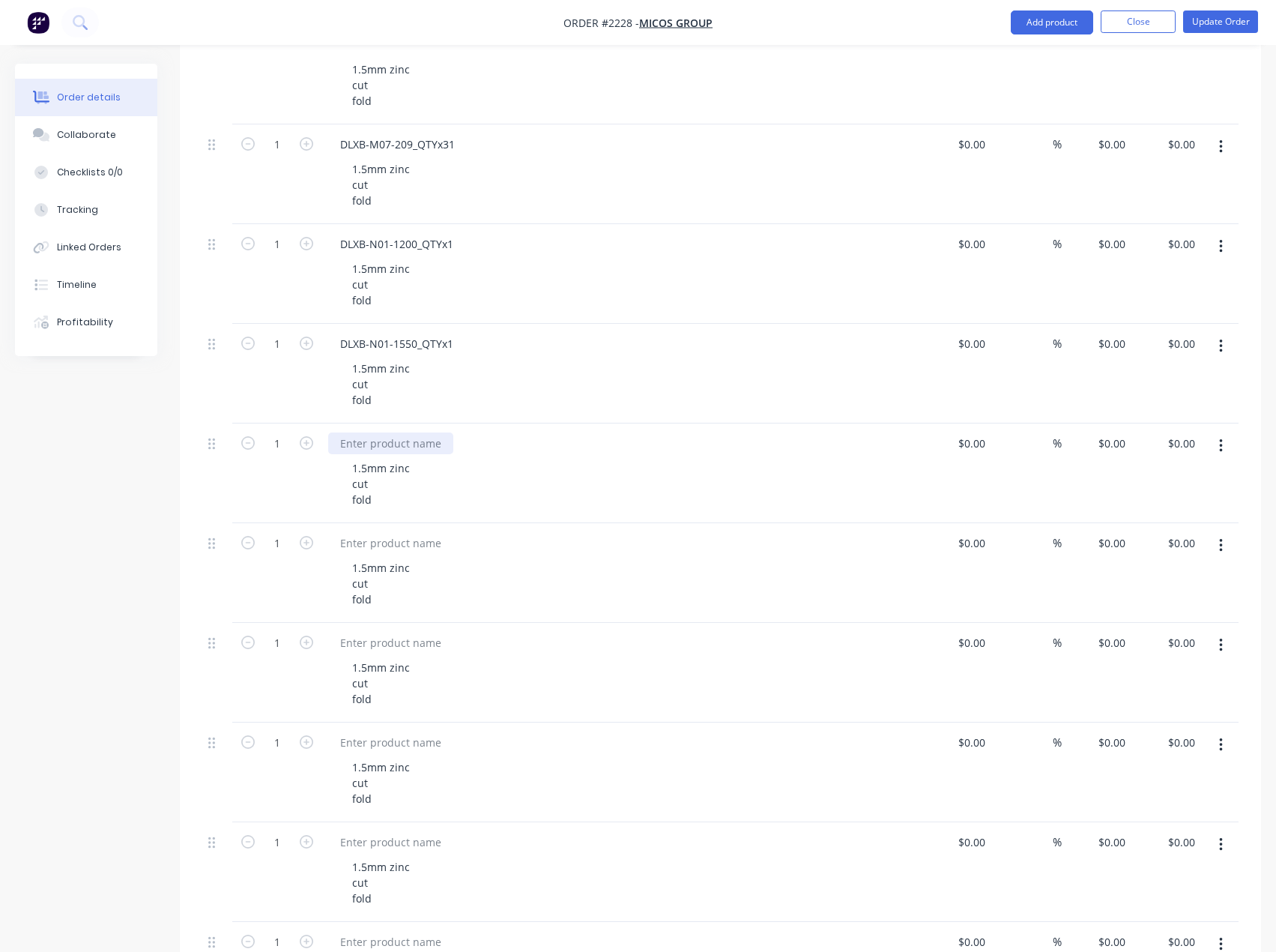
click at [397, 441] on div at bounding box center [390, 443] width 125 height 22
paste div
drag, startPoint x: 403, startPoint y: 547, endPoint x: 61, endPoint y: 507, distance: 344.3
click at [403, 547] on div at bounding box center [390, 543] width 125 height 22
paste div
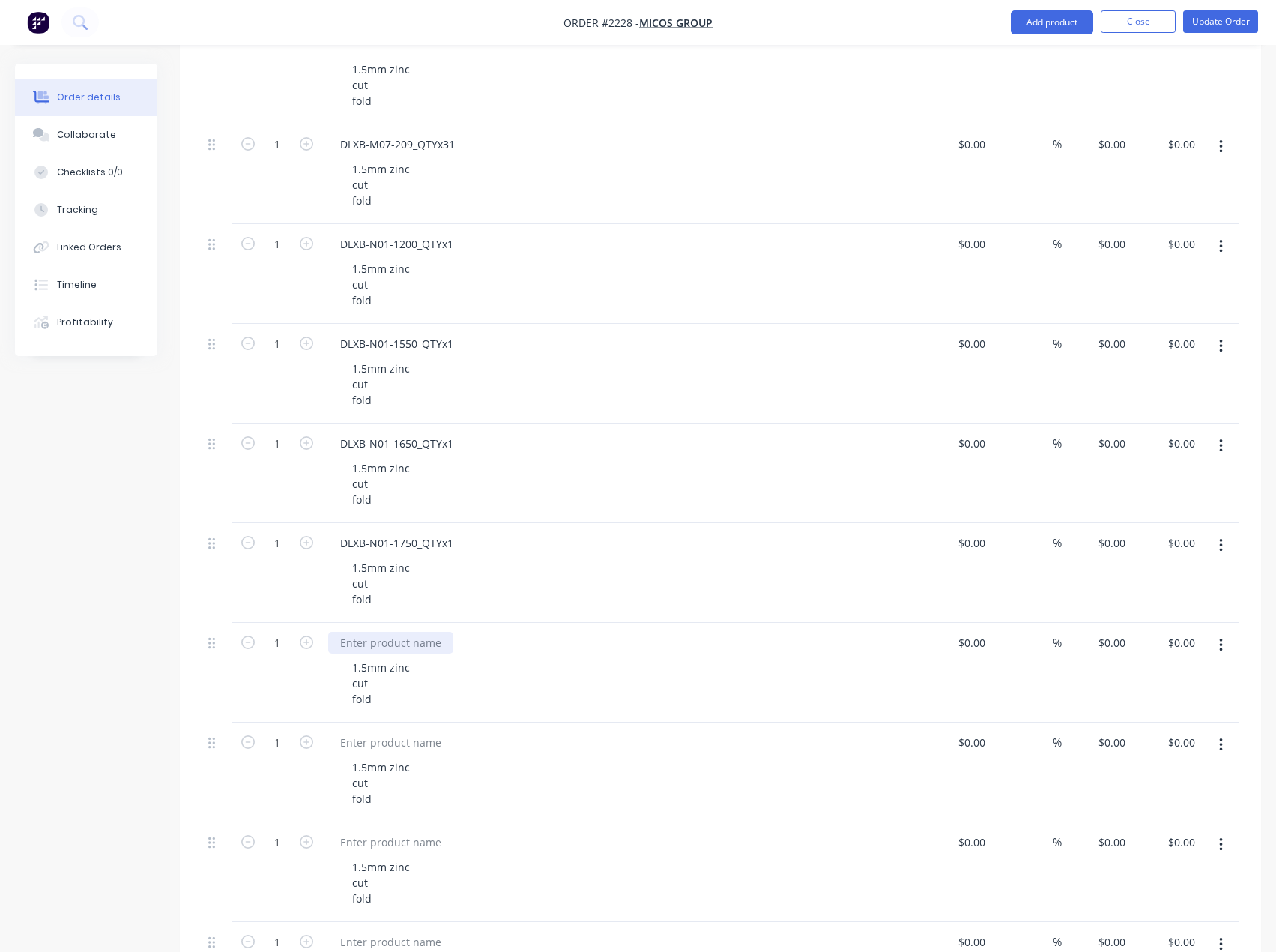
click at [428, 642] on div at bounding box center [390, 643] width 125 height 22
paste div
drag, startPoint x: 402, startPoint y: 742, endPoint x: 65, endPoint y: 706, distance: 338.9
click at [402, 742] on div at bounding box center [390, 742] width 125 height 22
paste div
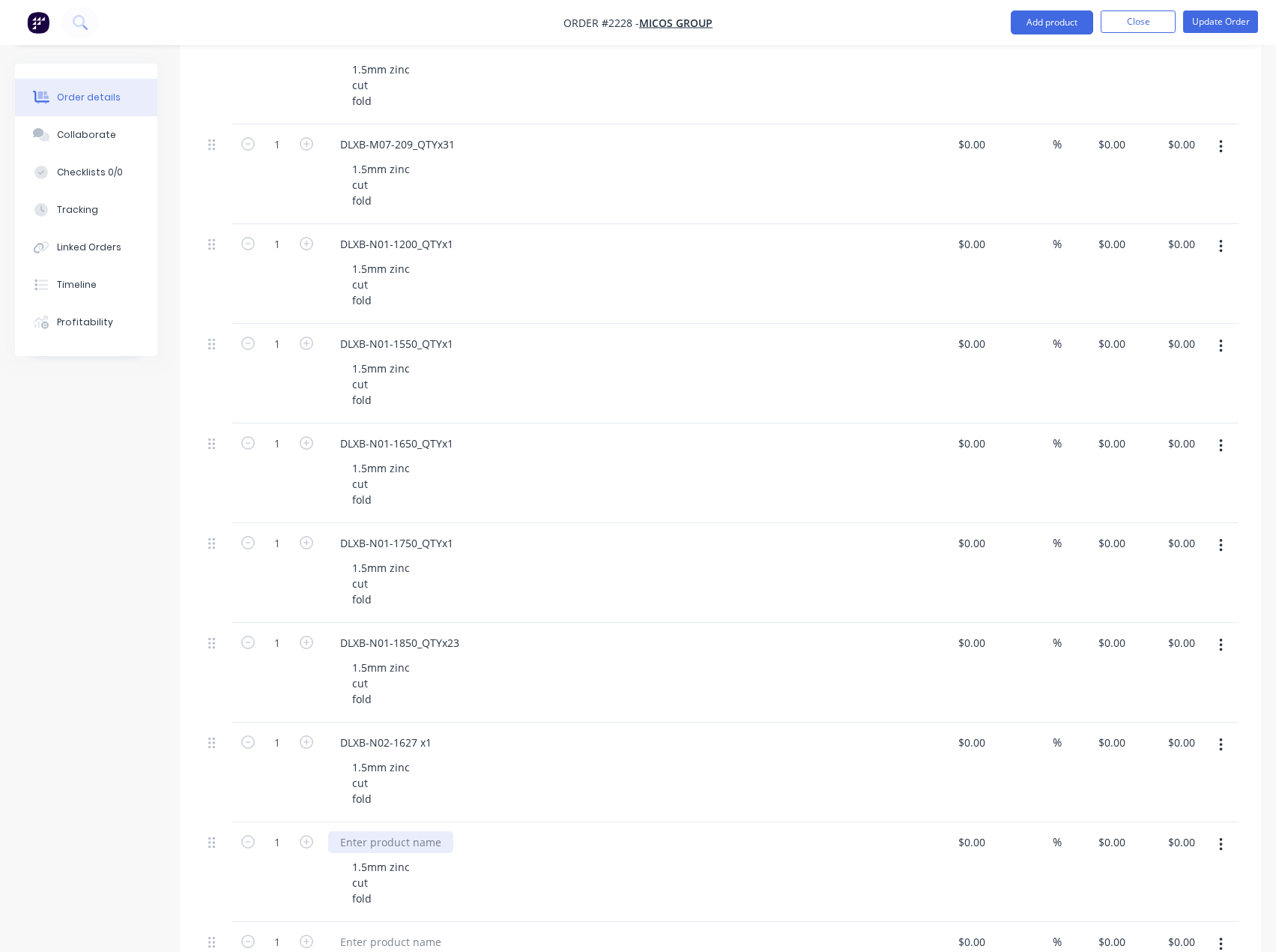
drag, startPoint x: 389, startPoint y: 844, endPoint x: 389, endPoint y: 832, distance: 12.0
click at [389, 844] on div at bounding box center [390, 841] width 125 height 22
paste div
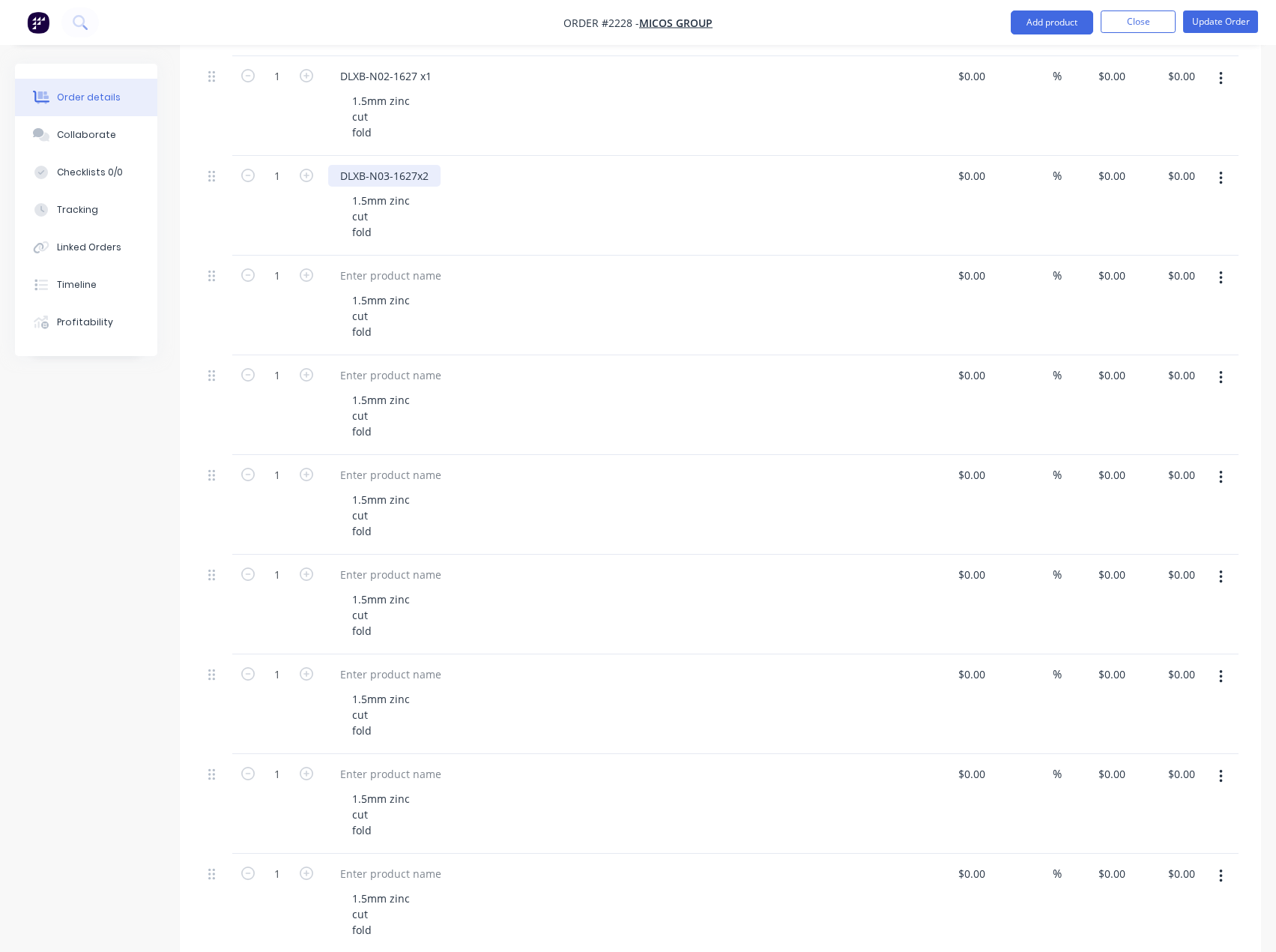
scroll to position [2024, 0]
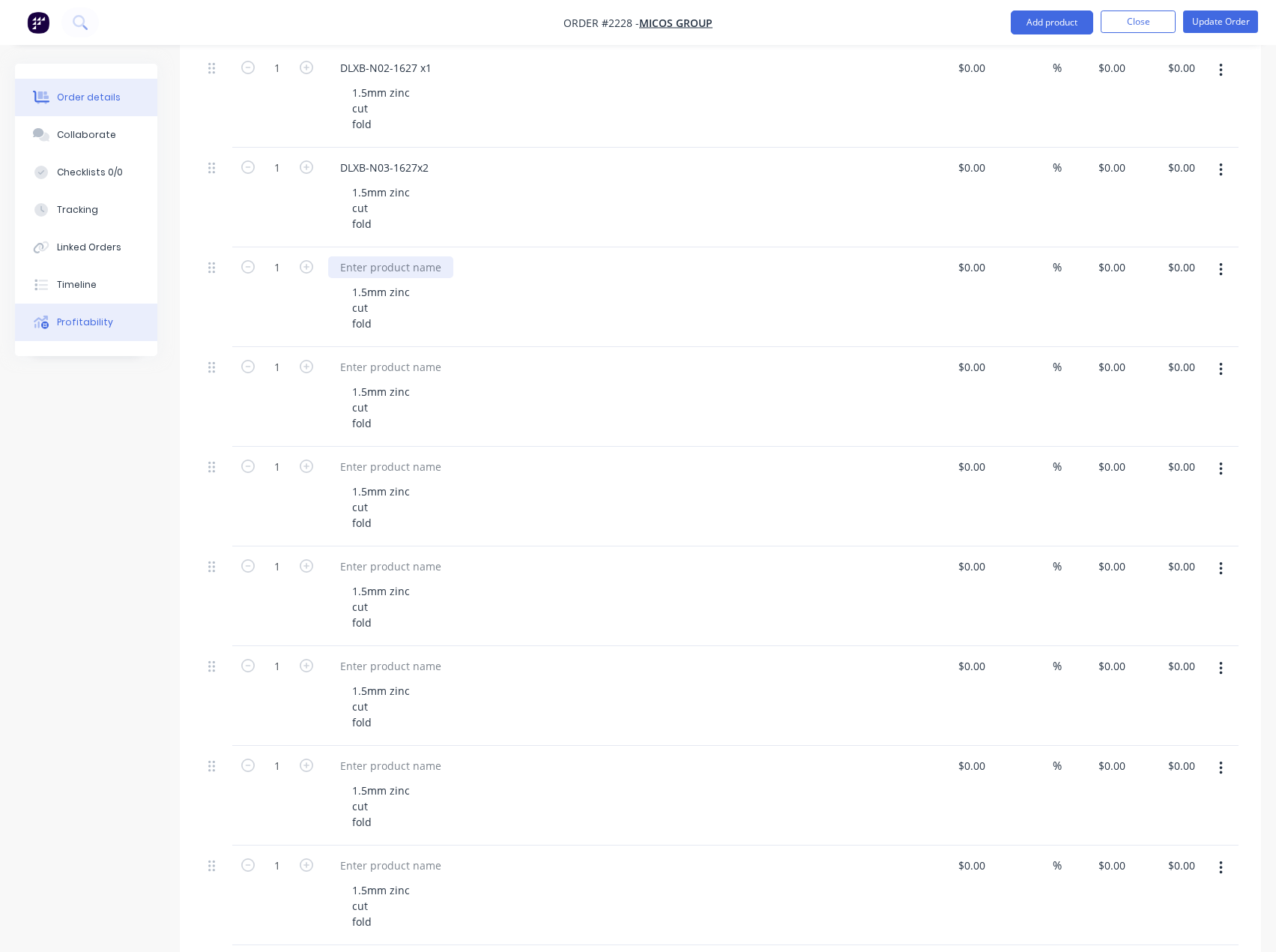
drag, startPoint x: 376, startPoint y: 273, endPoint x: 135, endPoint y: 306, distance: 243.2
click at [376, 273] on div at bounding box center [390, 267] width 125 height 22
paste div
click at [391, 370] on div at bounding box center [390, 367] width 125 height 22
paste div
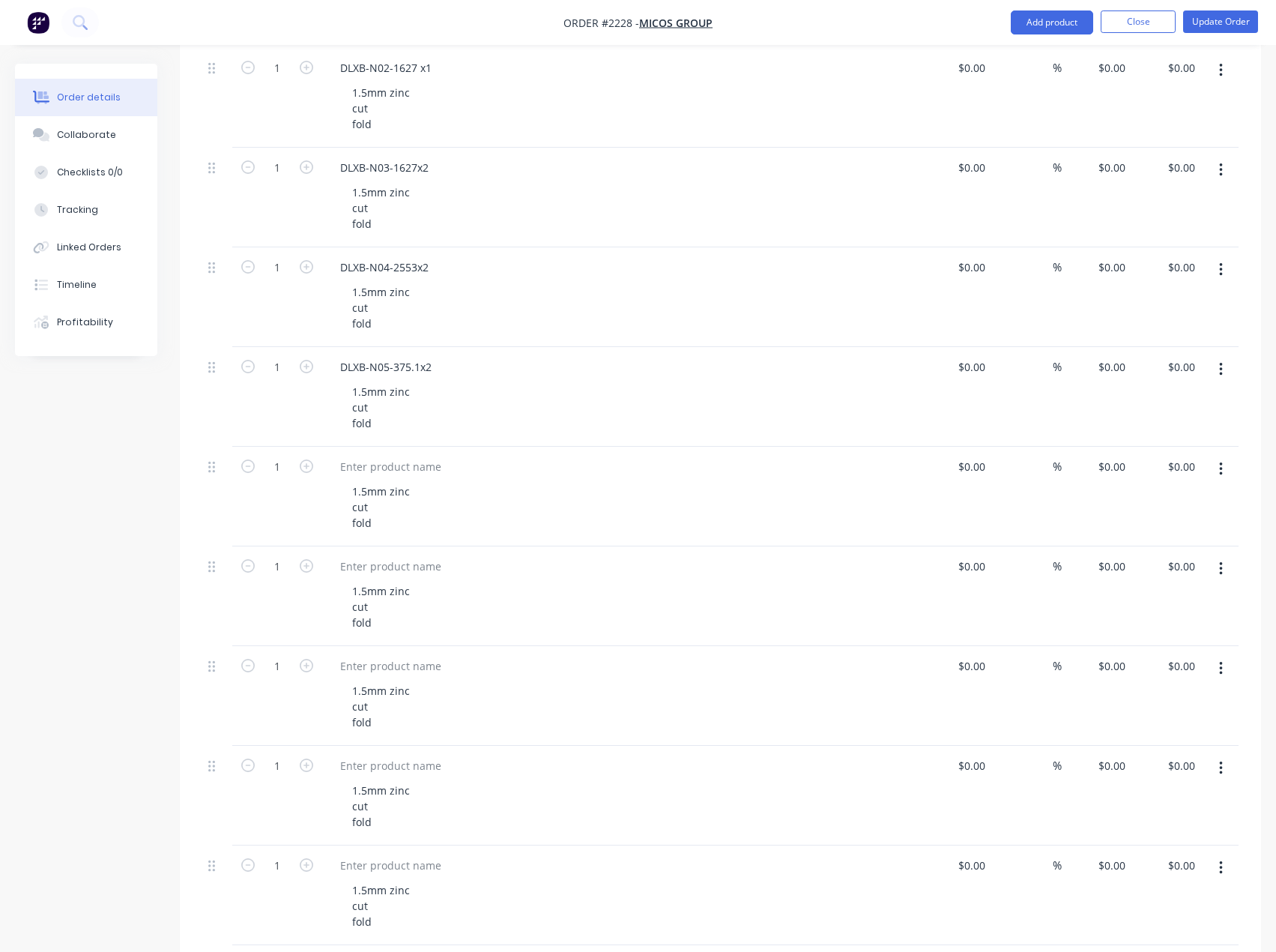
click at [393, 479] on div "1.5mm zinc cut fold" at bounding box center [622, 497] width 600 height 100
click at [386, 471] on div at bounding box center [390, 467] width 125 height 22
paste div
drag, startPoint x: 392, startPoint y: 567, endPoint x: 372, endPoint y: 567, distance: 20.0
click at [392, 567] on div at bounding box center [390, 566] width 125 height 22
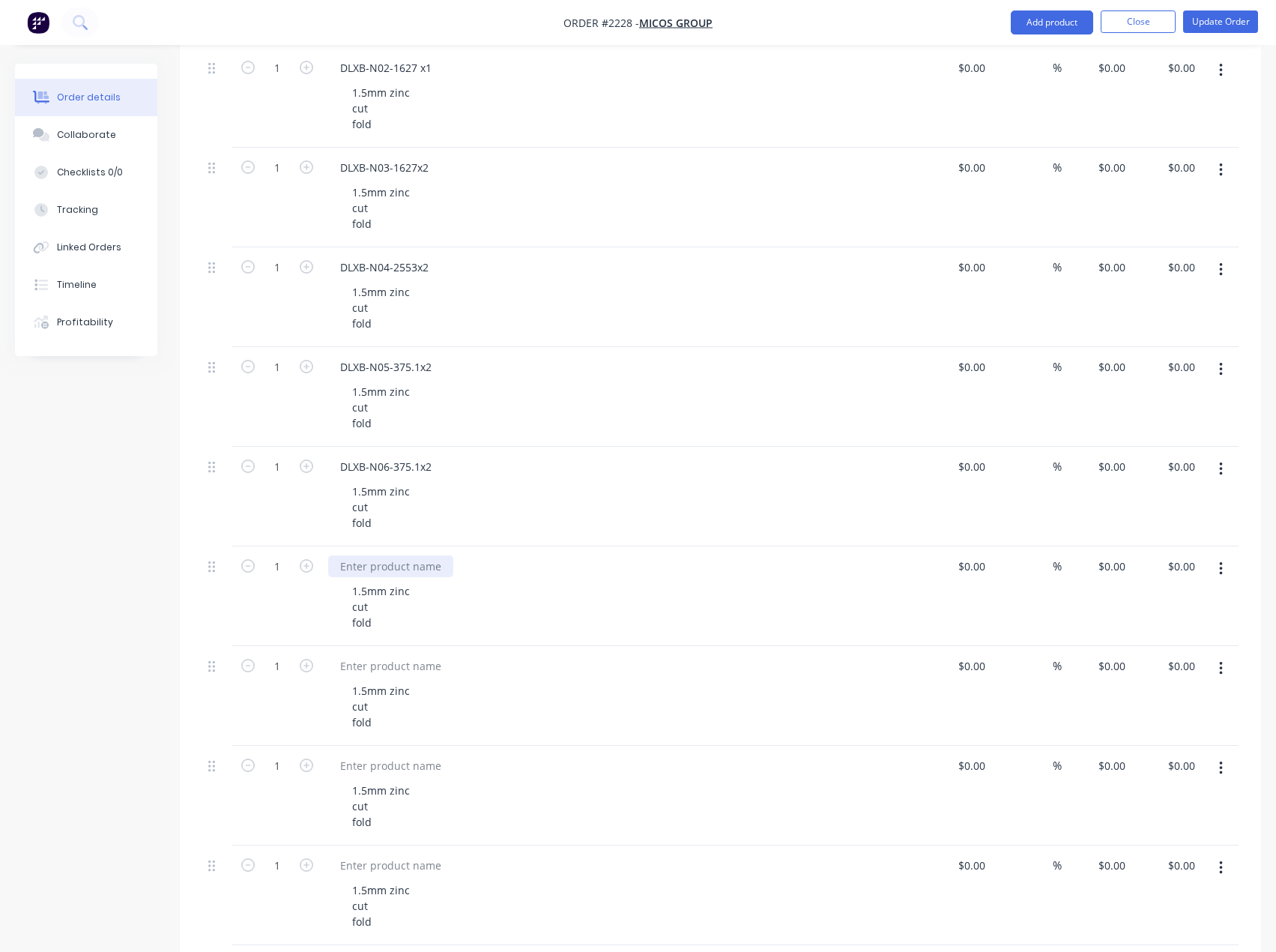
paste div
drag, startPoint x: 386, startPoint y: 667, endPoint x: 209, endPoint y: 664, distance: 177.0
click at [386, 667] on div at bounding box center [390, 665] width 125 height 22
paste div
click at [361, 770] on div at bounding box center [390, 765] width 125 height 22
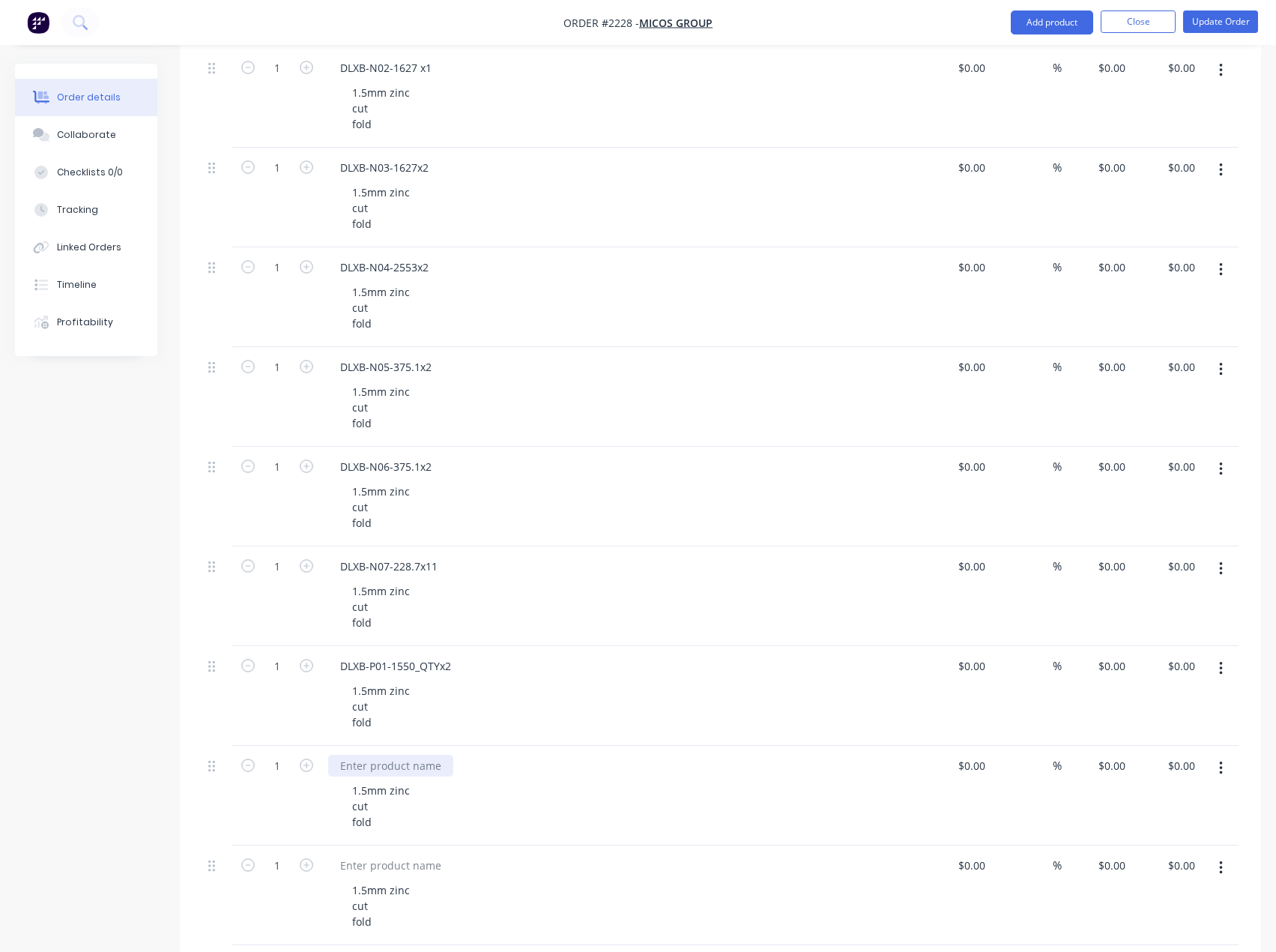
paste div
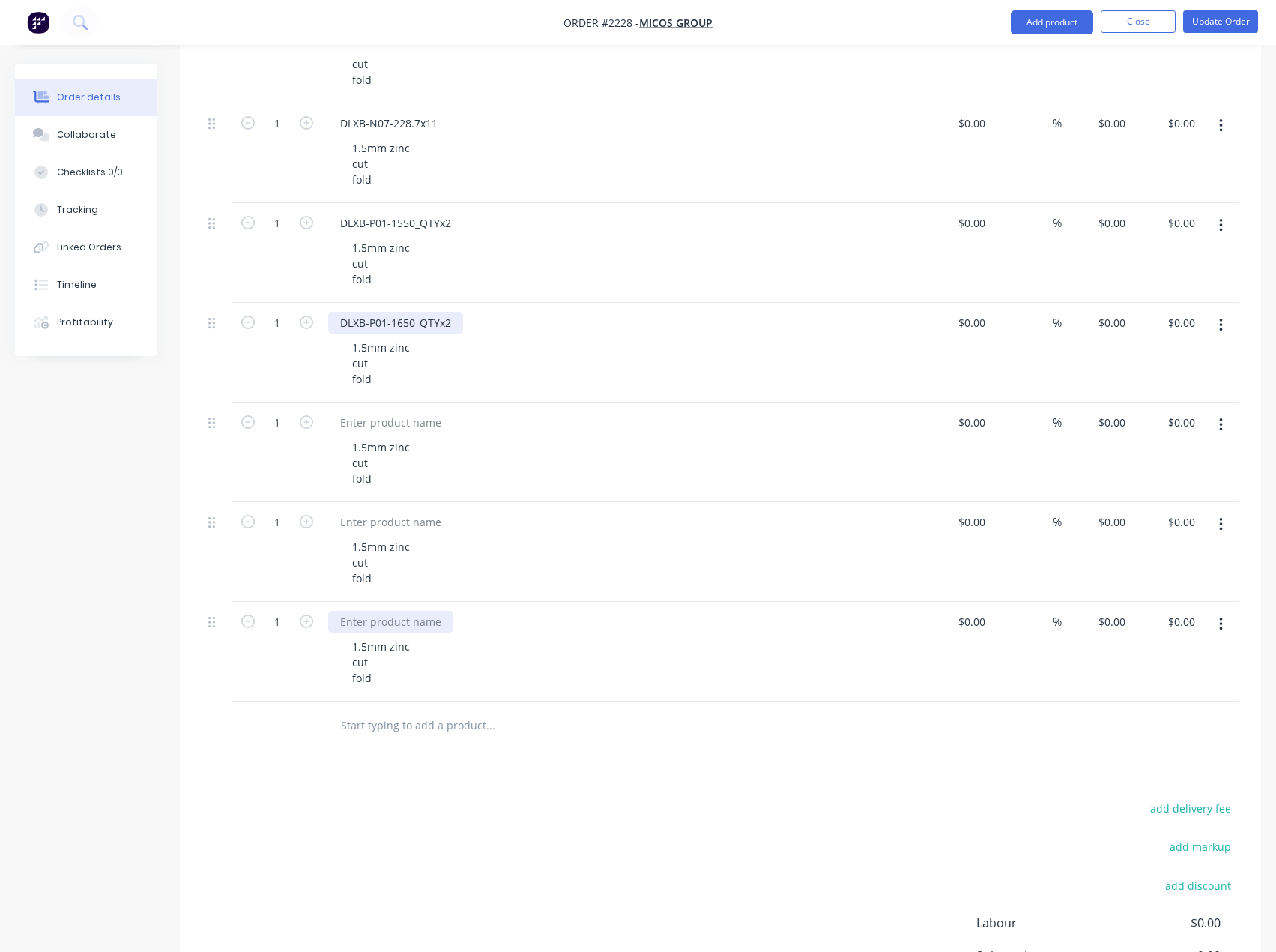
scroll to position [2474, 0]
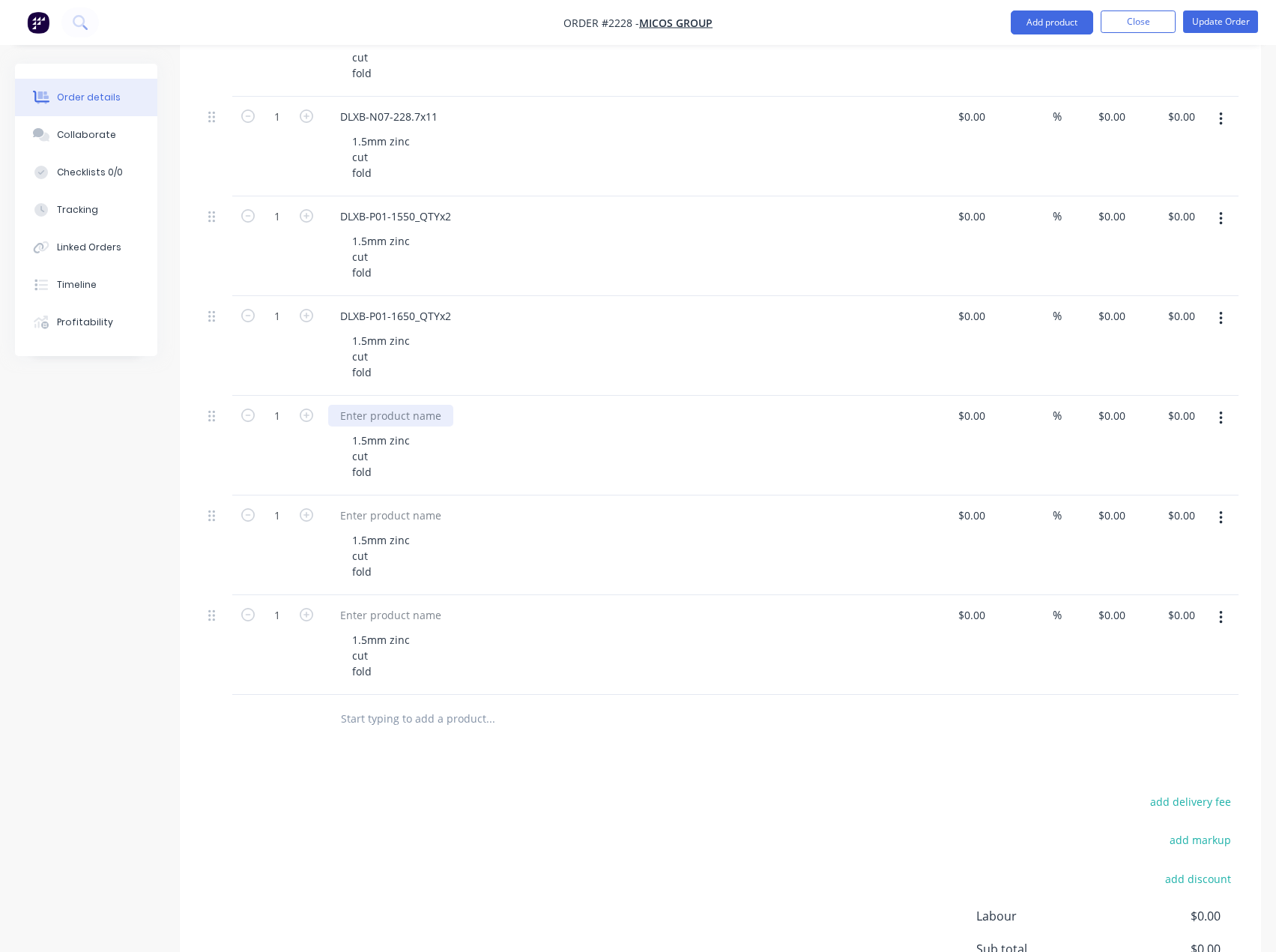
drag, startPoint x: 374, startPoint y: 419, endPoint x: 4, endPoint y: 483, distance: 375.5
click at [374, 419] on div at bounding box center [390, 415] width 125 height 22
paste div
drag, startPoint x: 400, startPoint y: 521, endPoint x: 2, endPoint y: 580, distance: 402.3
click at [400, 521] on div at bounding box center [390, 515] width 125 height 22
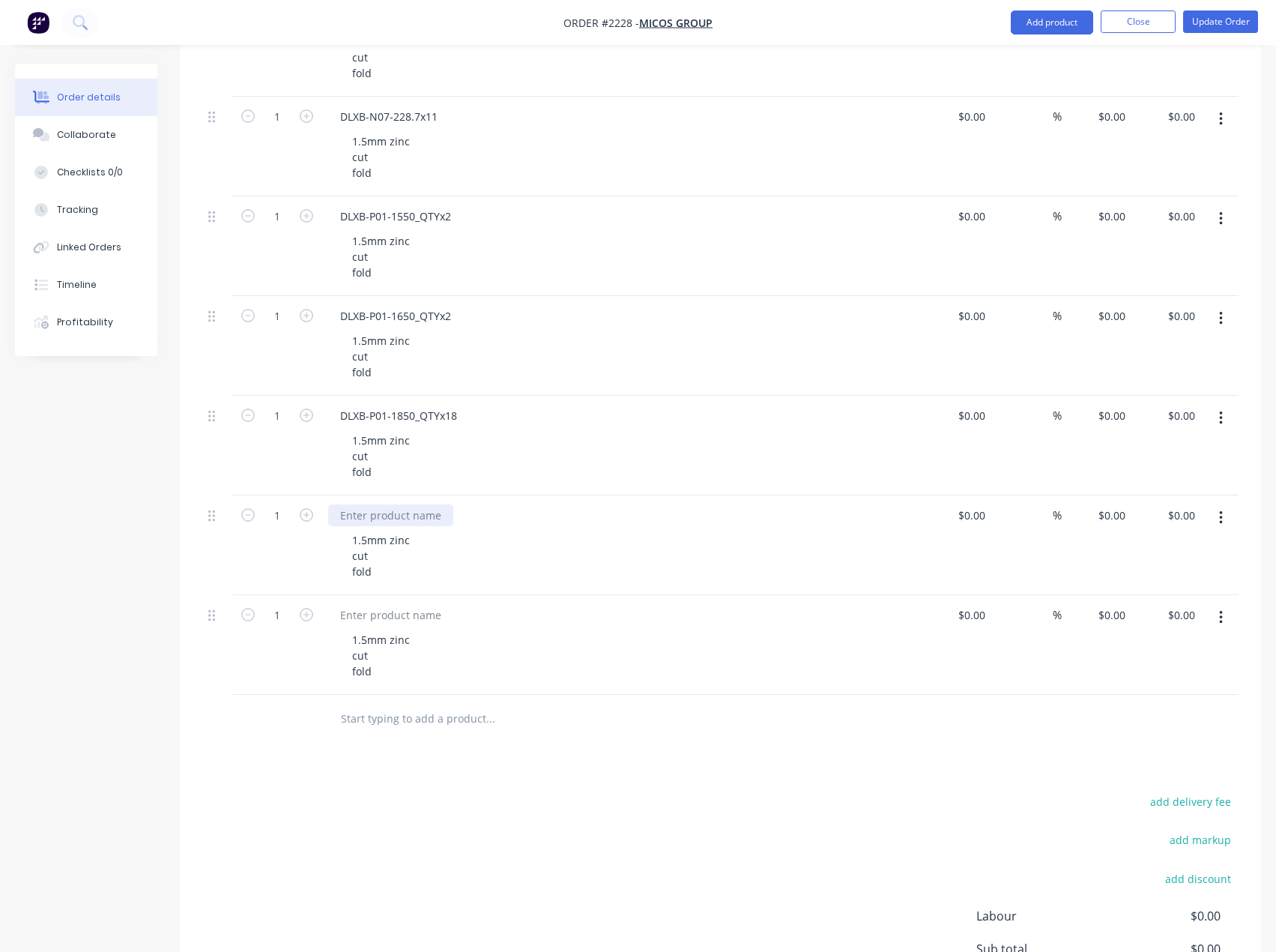
paste div
click at [381, 622] on div at bounding box center [390, 615] width 125 height 22
paste div
type input "21"
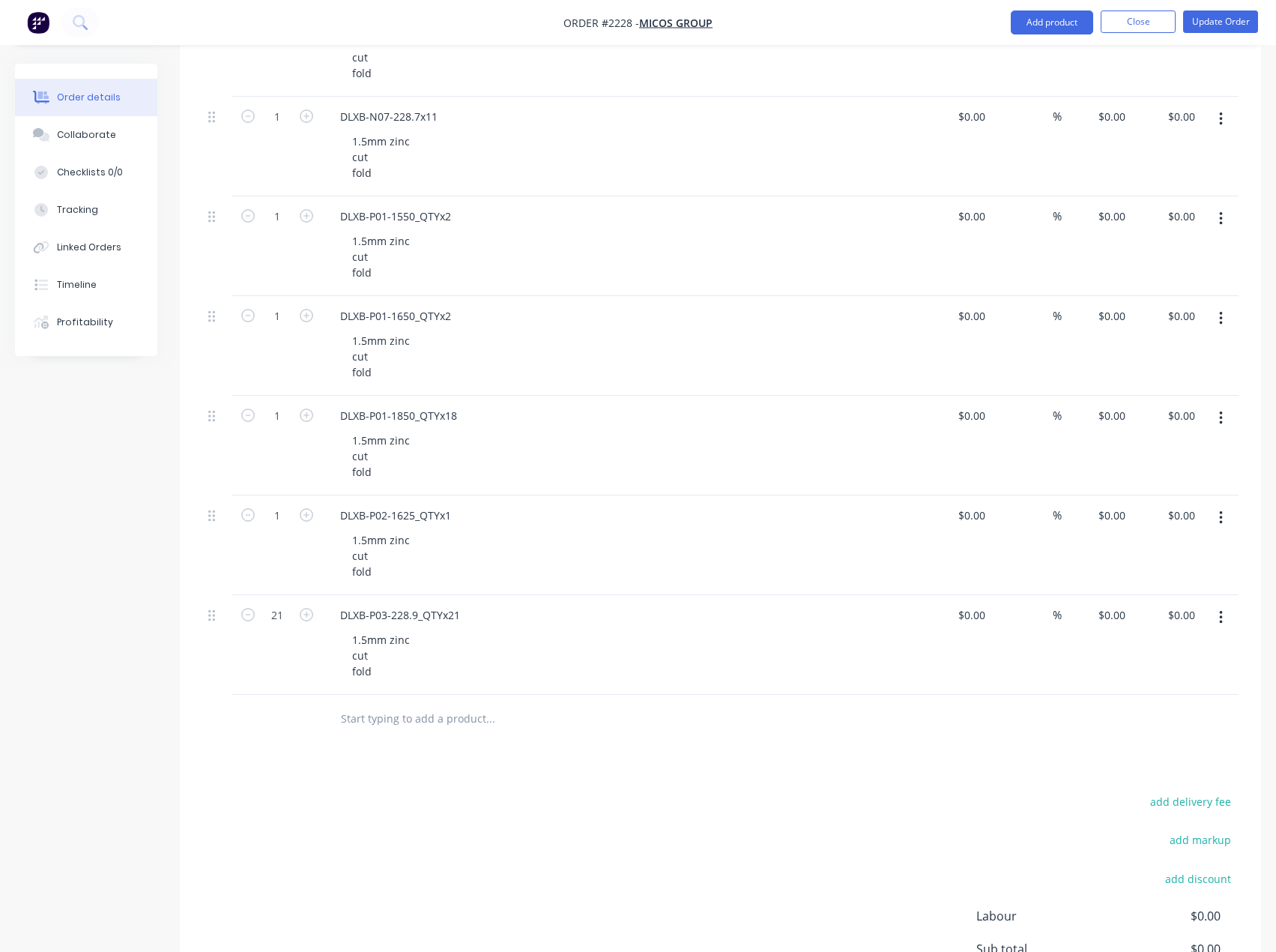
click at [530, 859] on div "add delivery fee add markup add discount Labour $0.00 Sub total $0.00 Margin $0…" at bounding box center [720, 936] width 1036 height 289
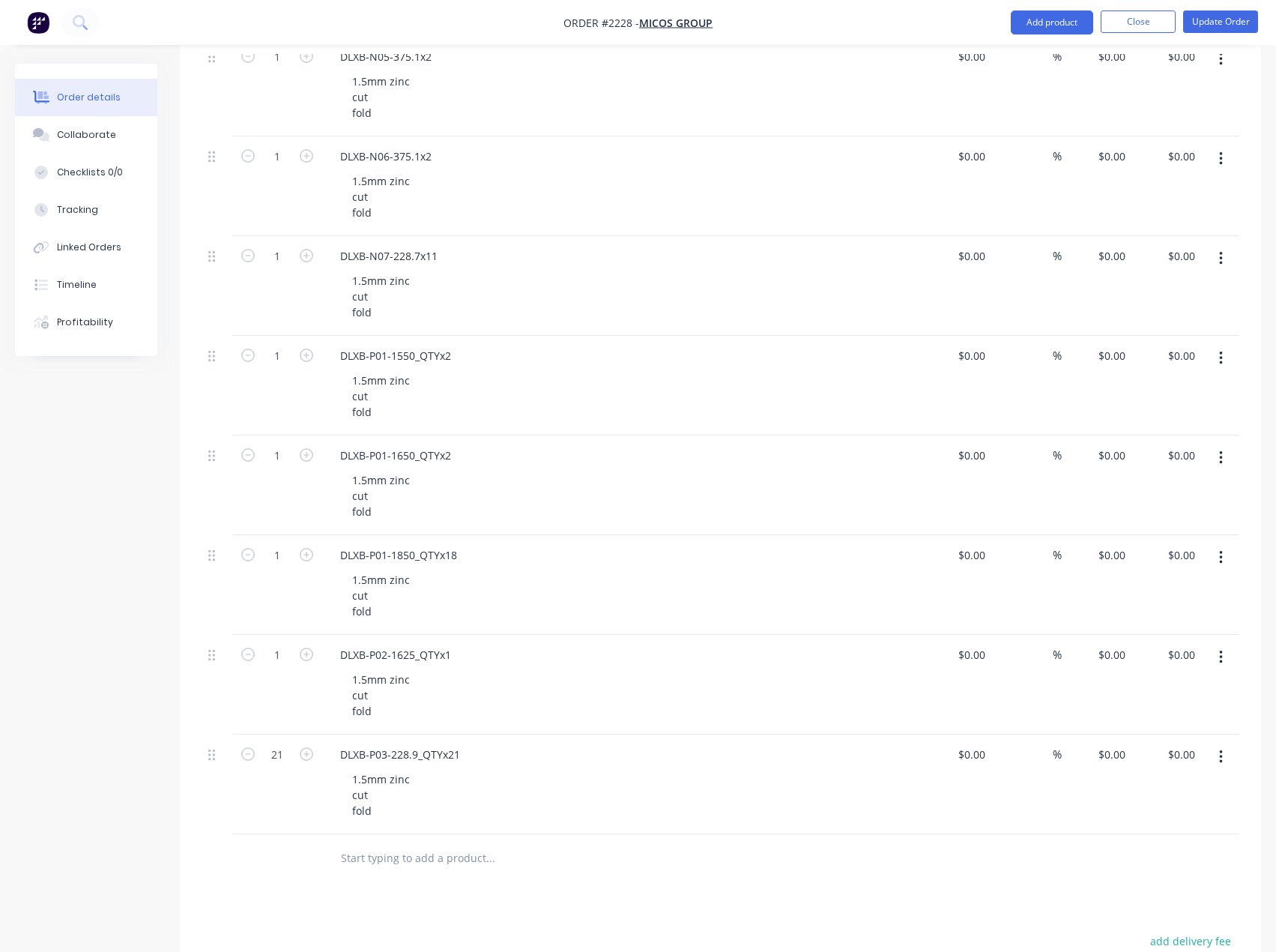
scroll to position [2324, 0]
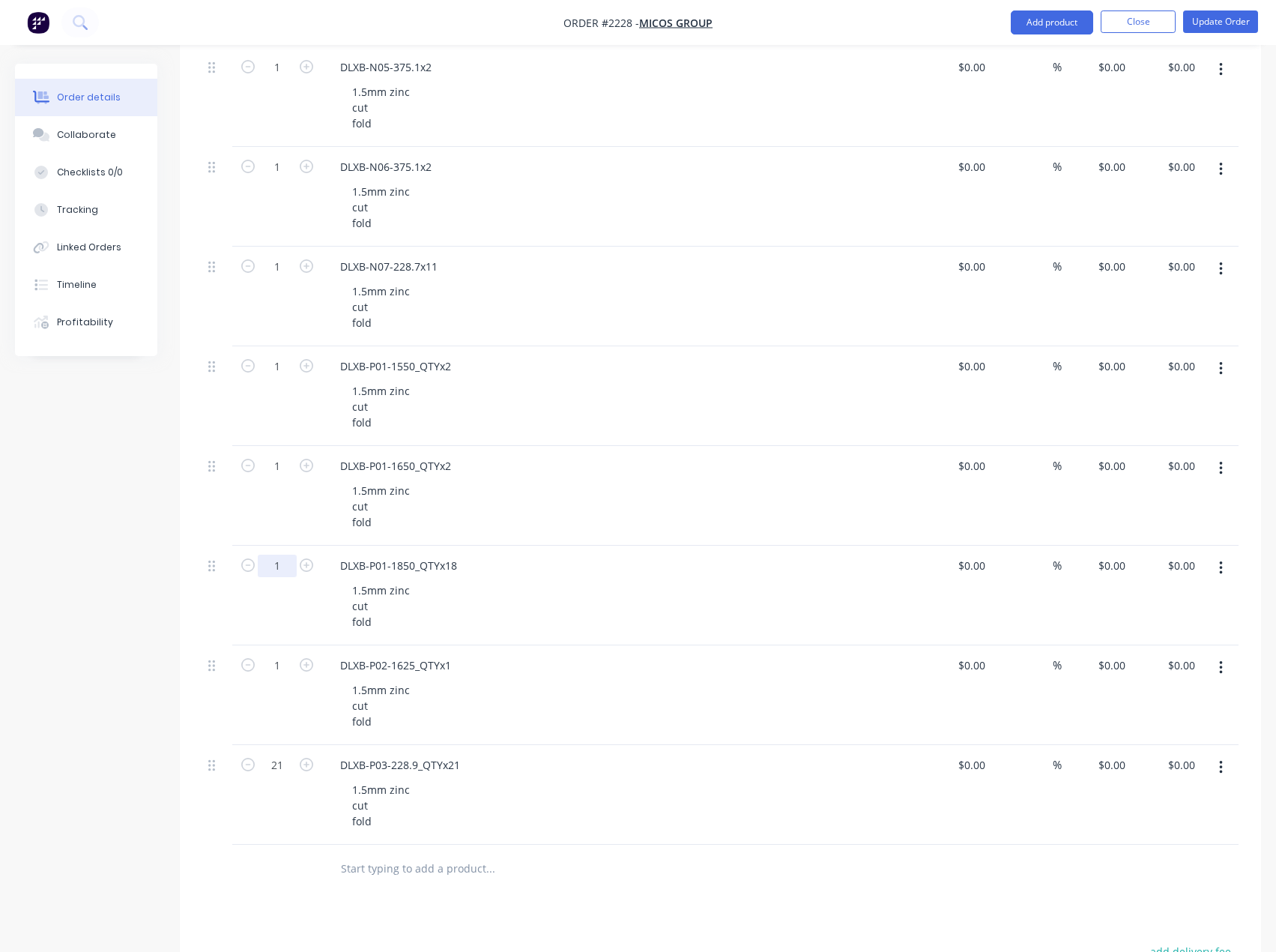
type input "18"
type input "2"
click at [306, 364] on icon "button" at bounding box center [306, 366] width 13 height 13
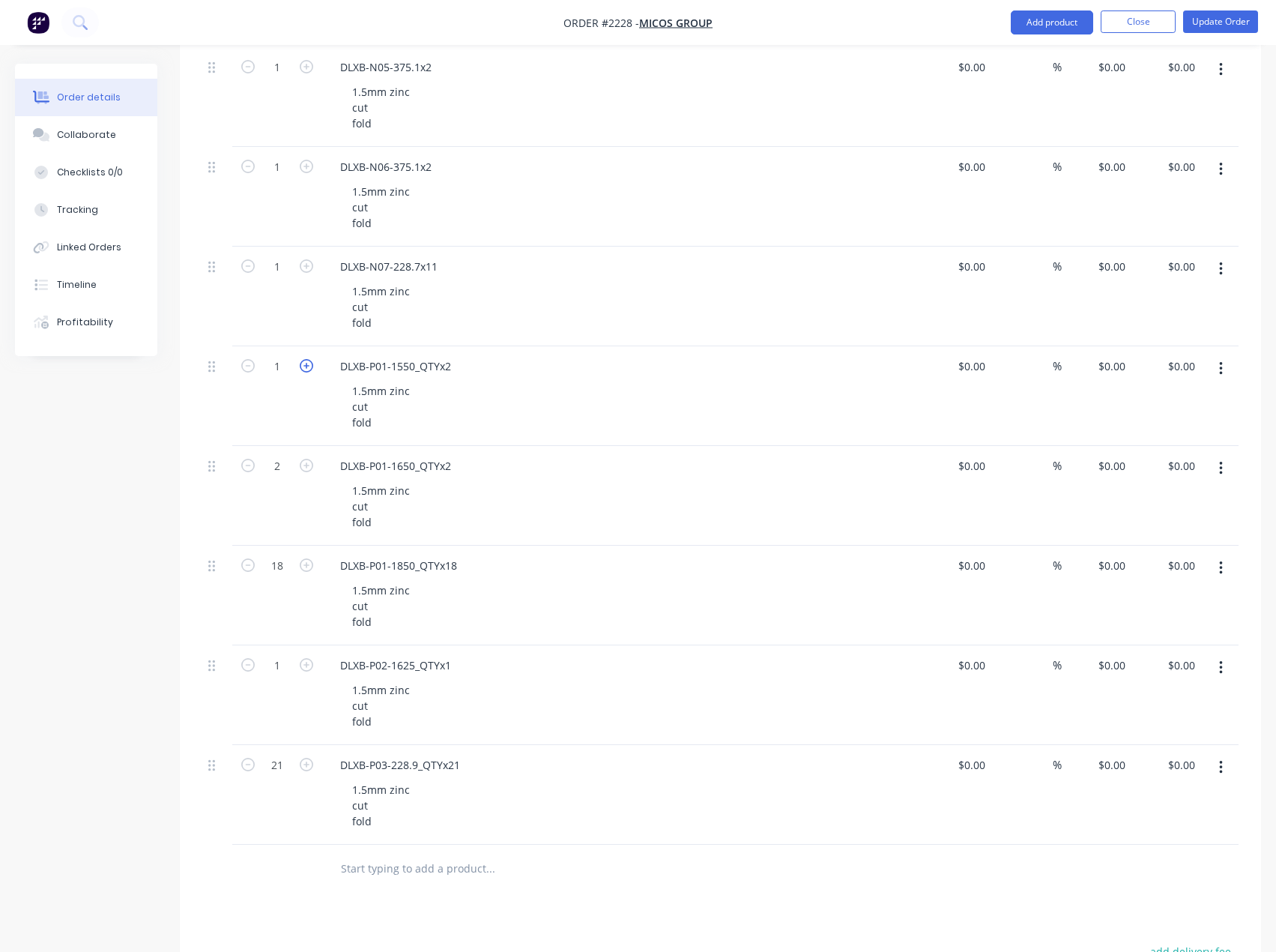
type input "2"
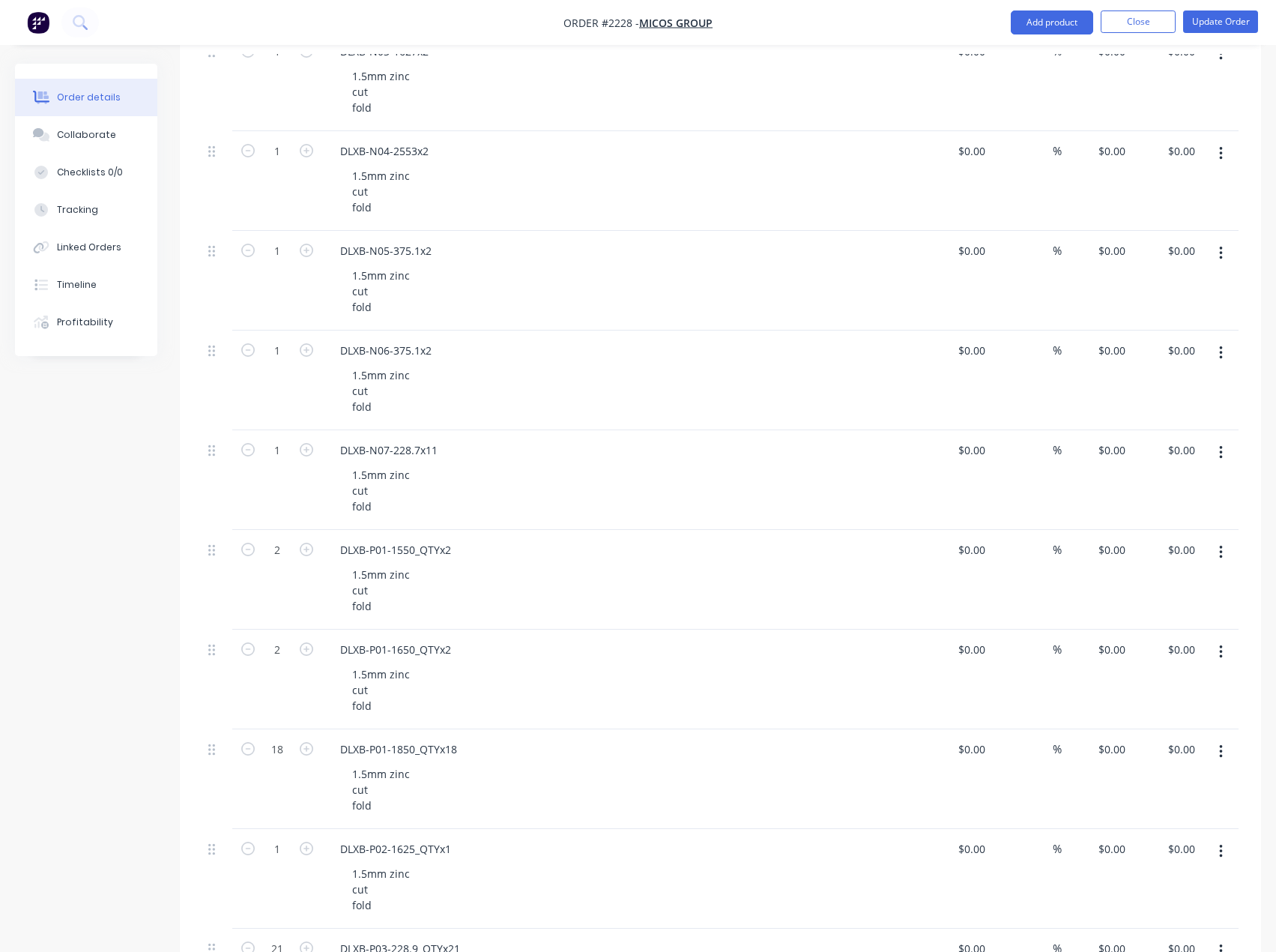
scroll to position [2099, 0]
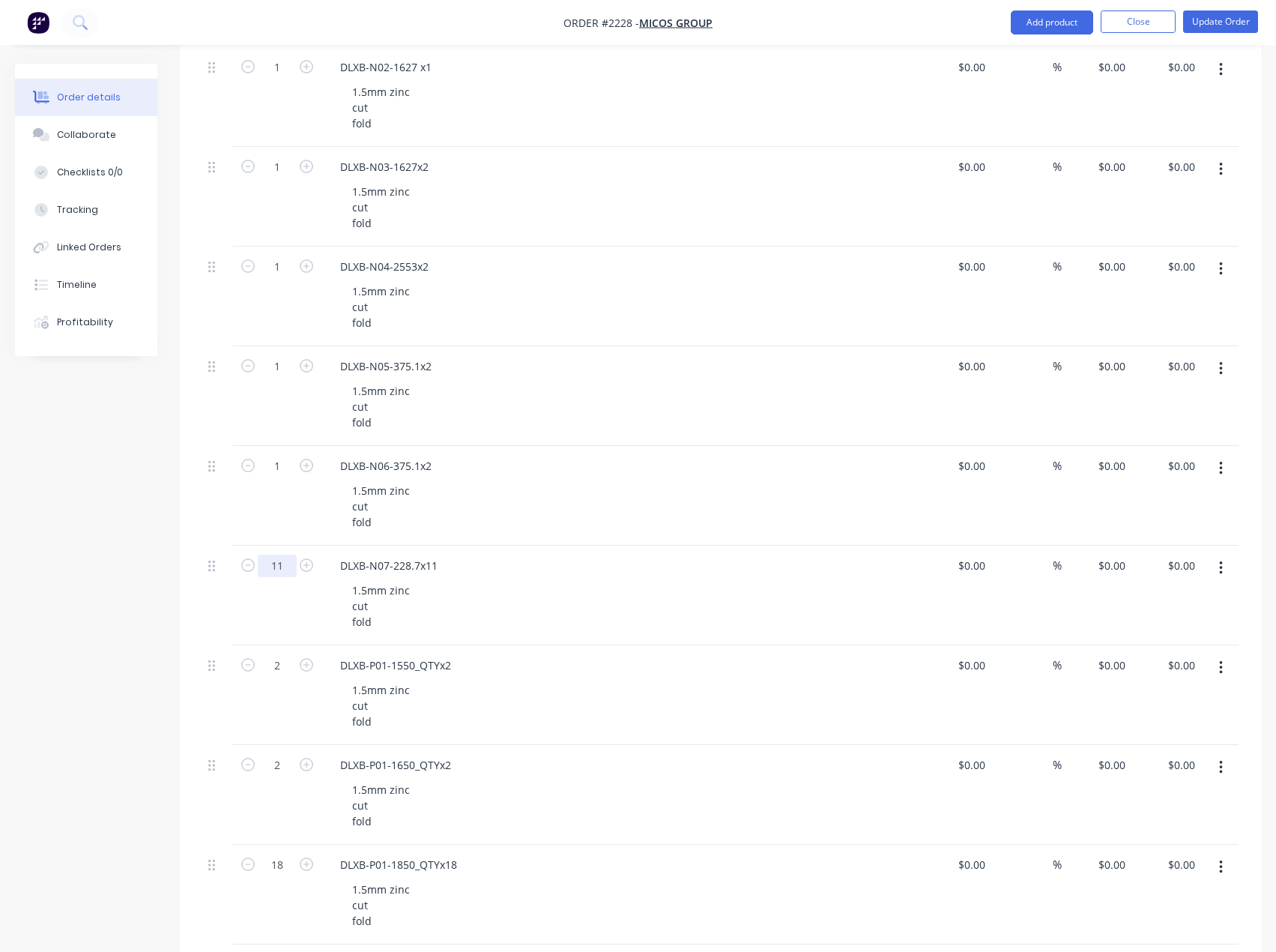
scroll to position [2024, 0]
type input "11"
click at [306, 466] on icon "button" at bounding box center [306, 466] width 13 height 13
type input "2"
click at [306, 365] on icon "button" at bounding box center [306, 367] width 13 height 13
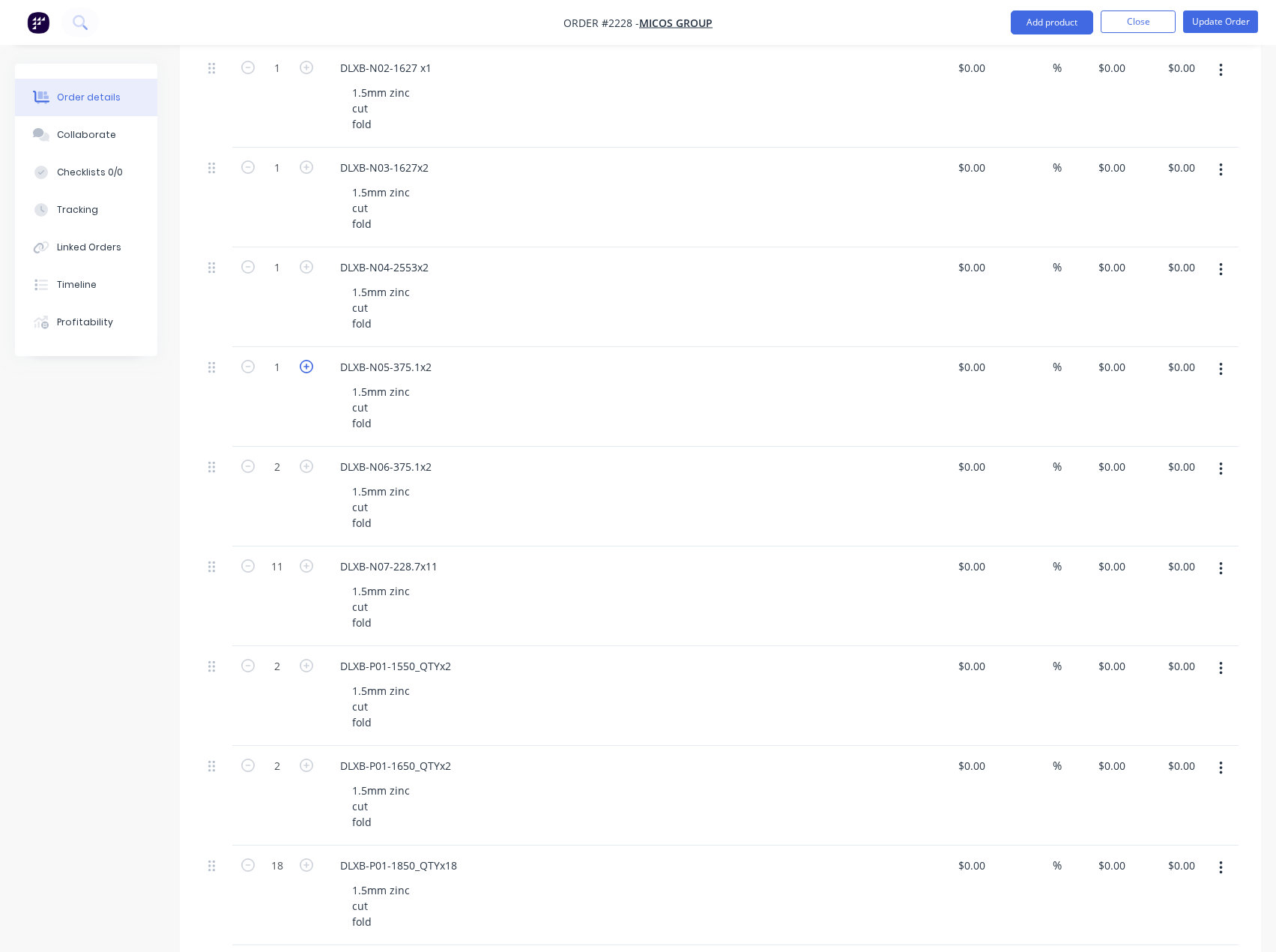
type input "2"
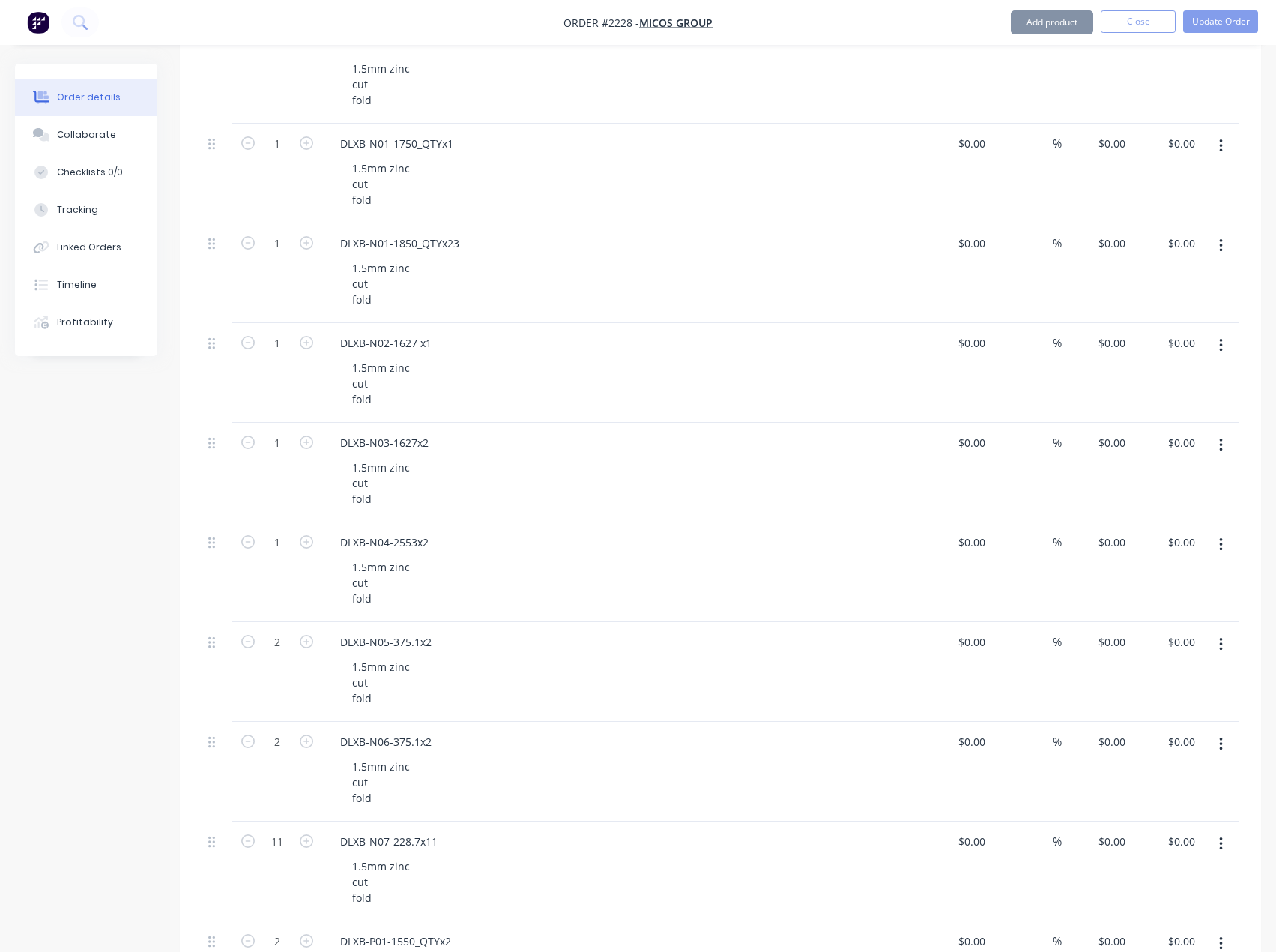
scroll to position [1724, 0]
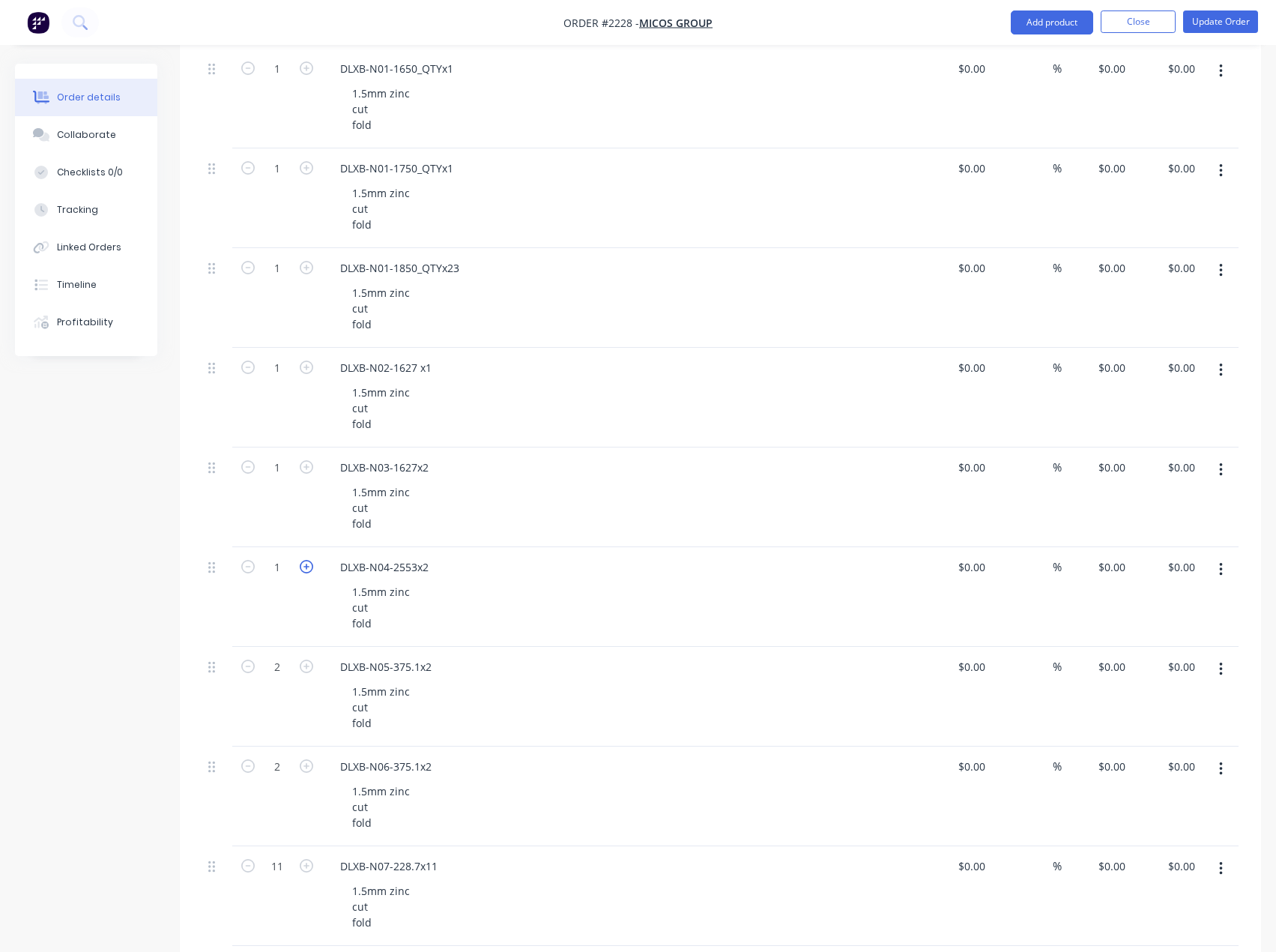
click at [307, 564] on icon "button" at bounding box center [306, 566] width 13 height 13
type input "2"
click at [309, 466] on icon "button" at bounding box center [306, 467] width 13 height 13
type input "2"
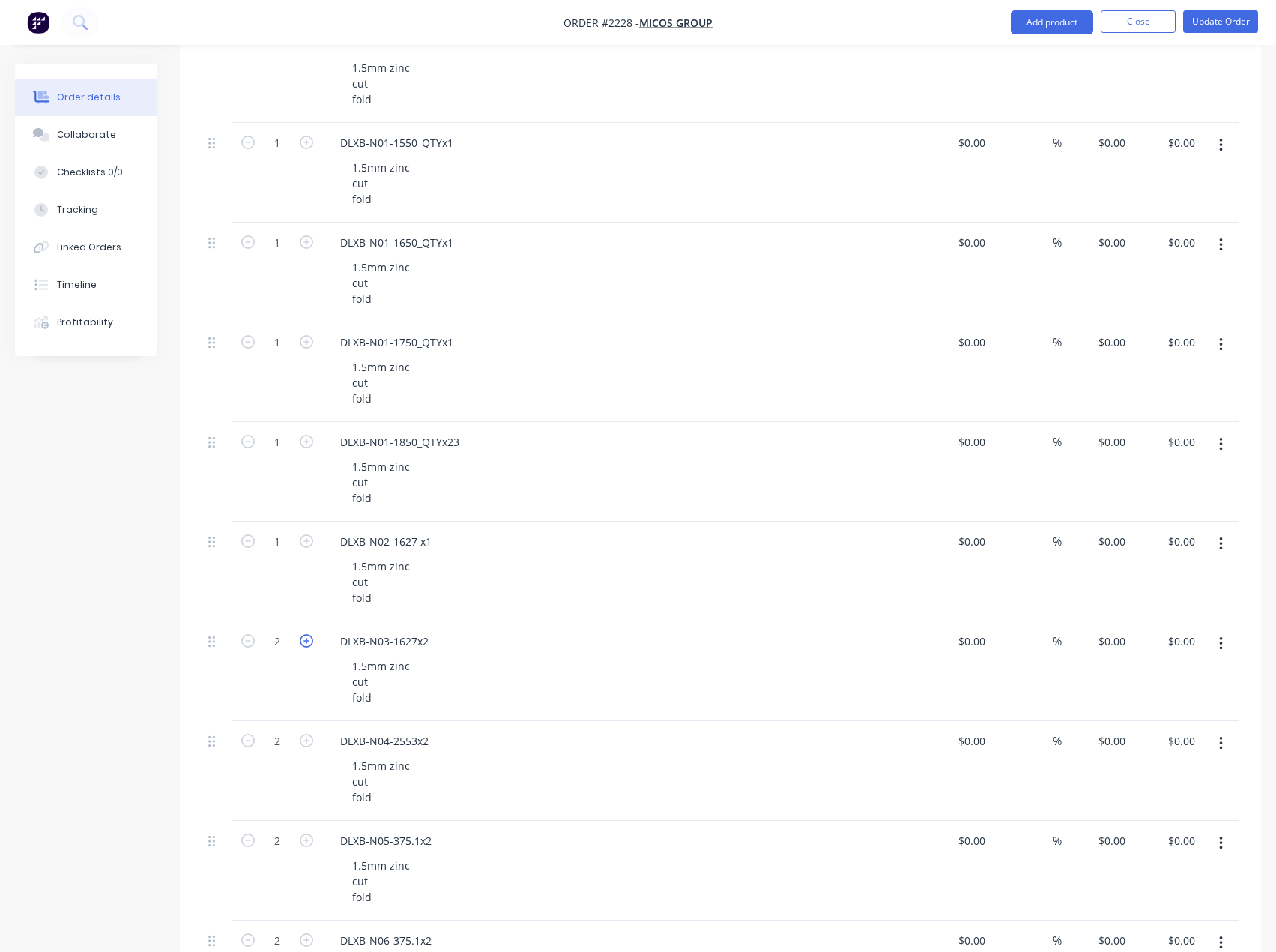
scroll to position [1499, 0]
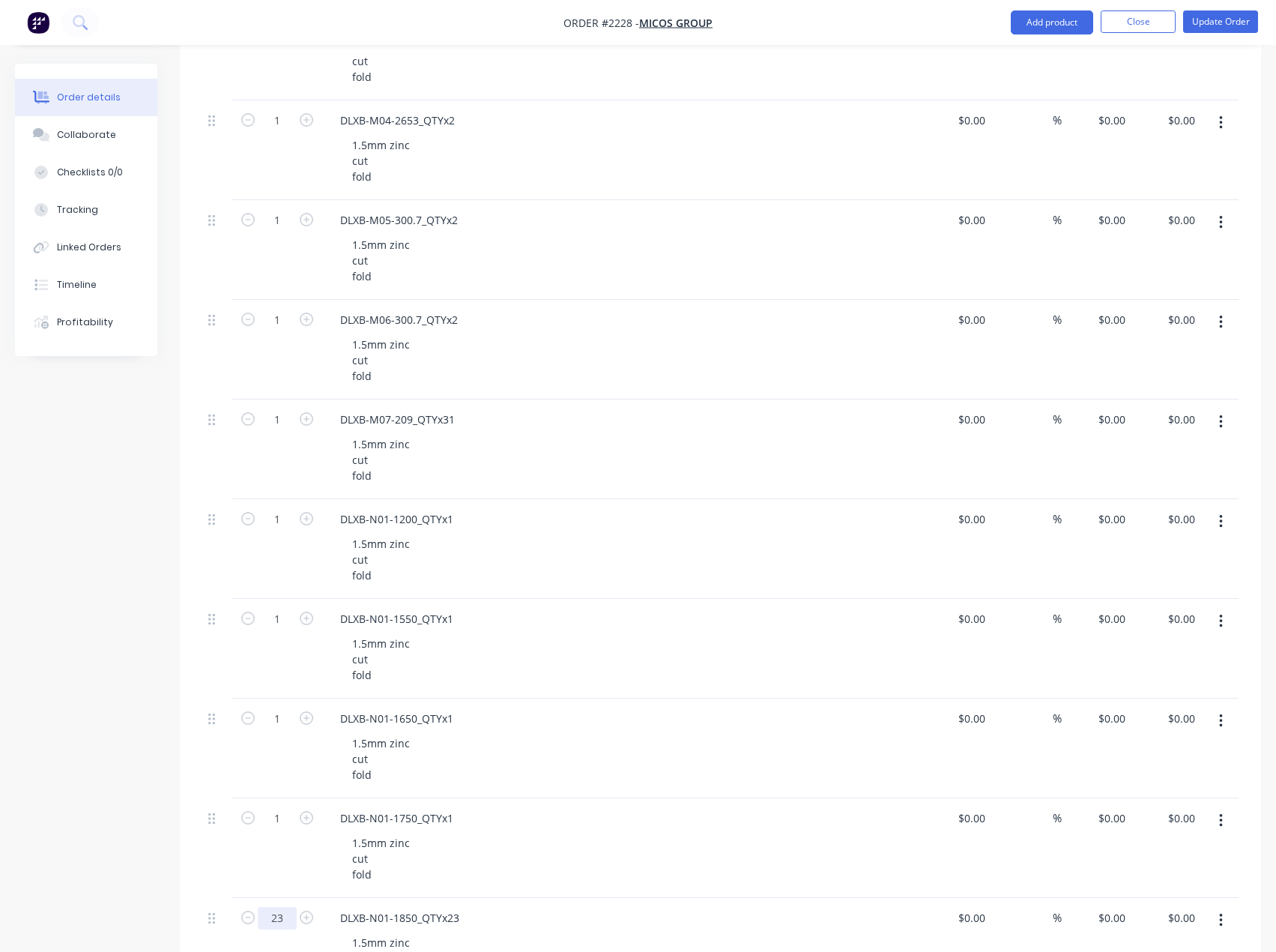
scroll to position [1049, 0]
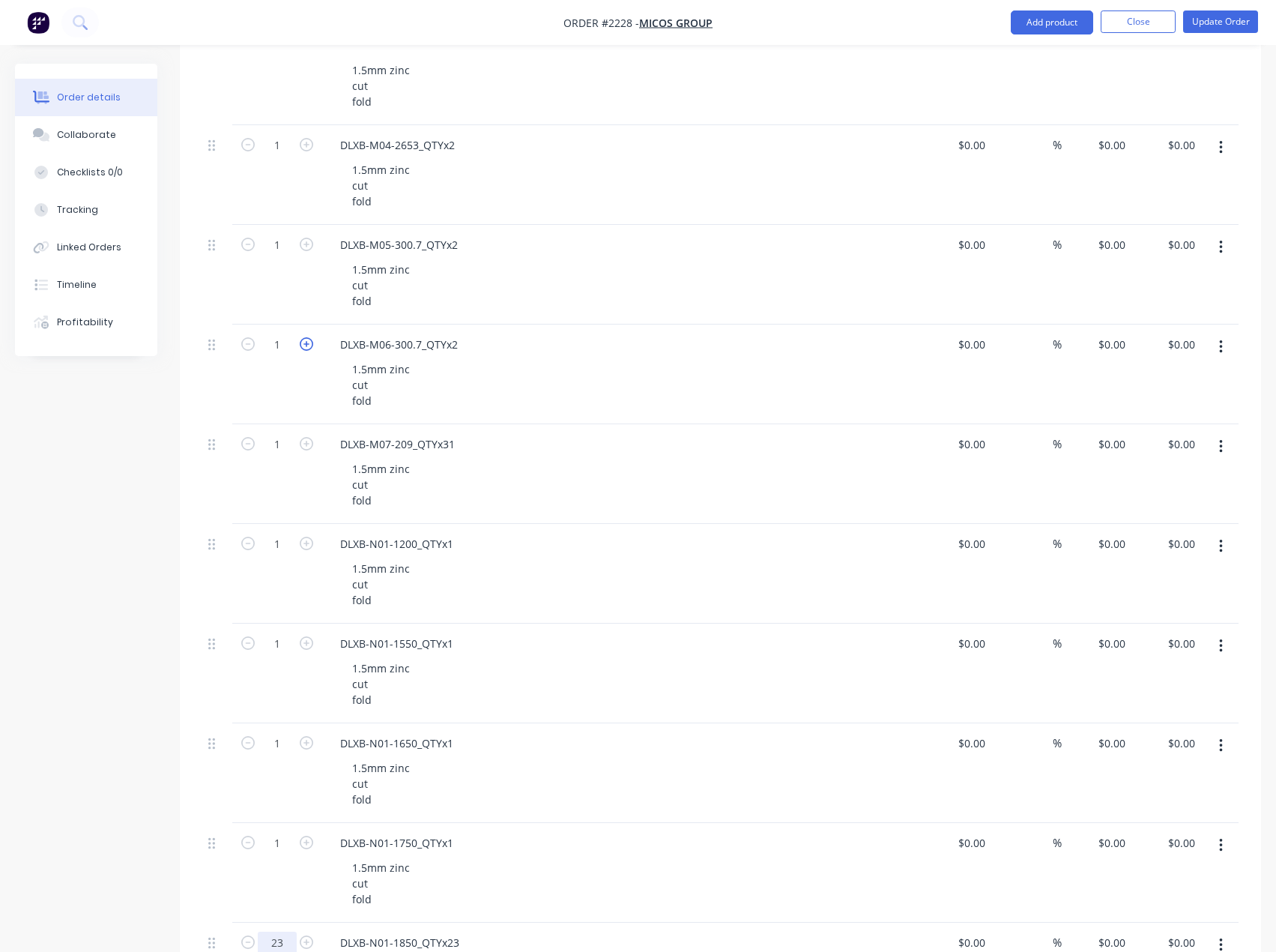
type input "23"
click at [304, 349] on icon "button" at bounding box center [306, 344] width 13 height 13
type input "2"
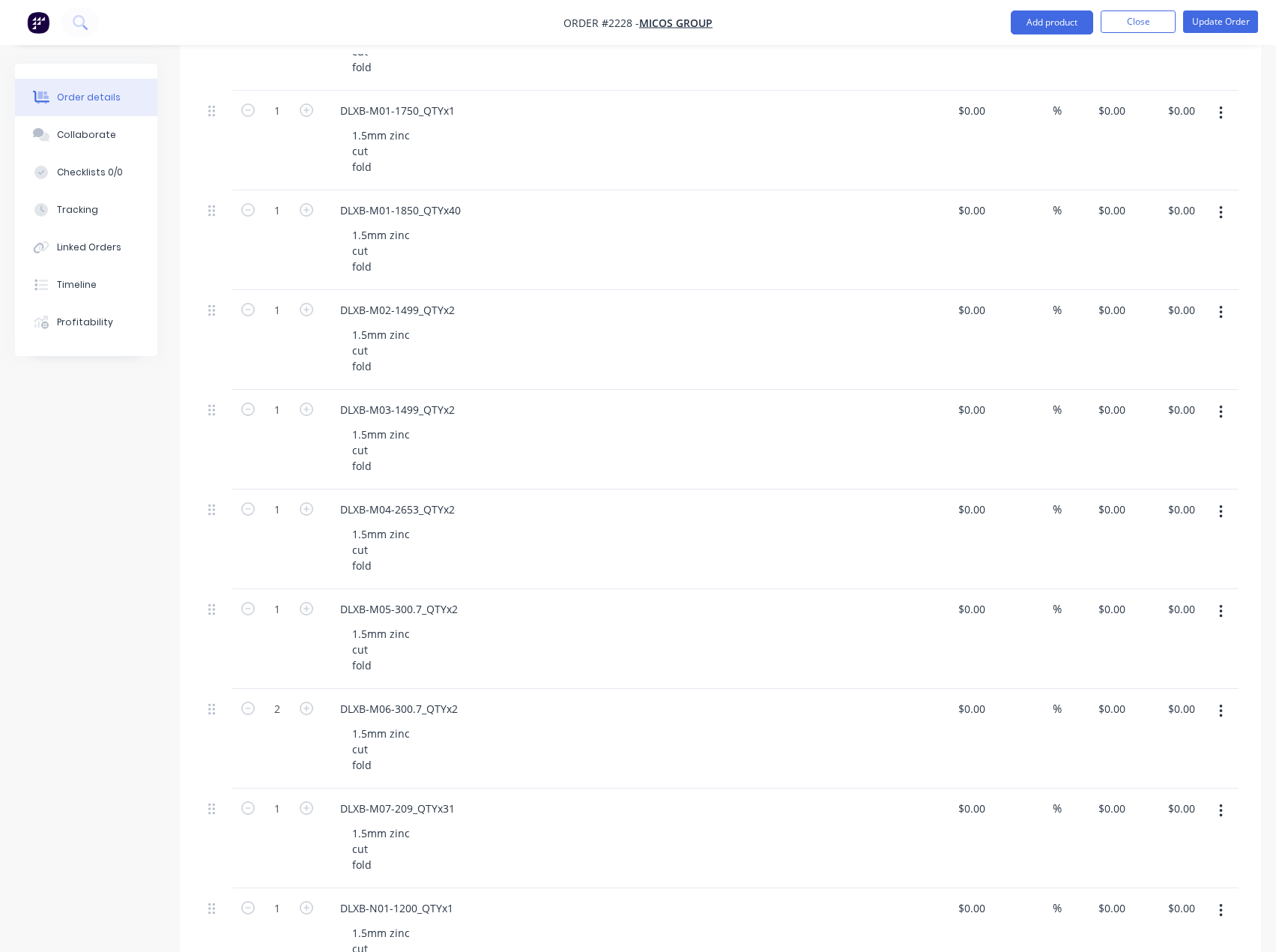
scroll to position [675, 0]
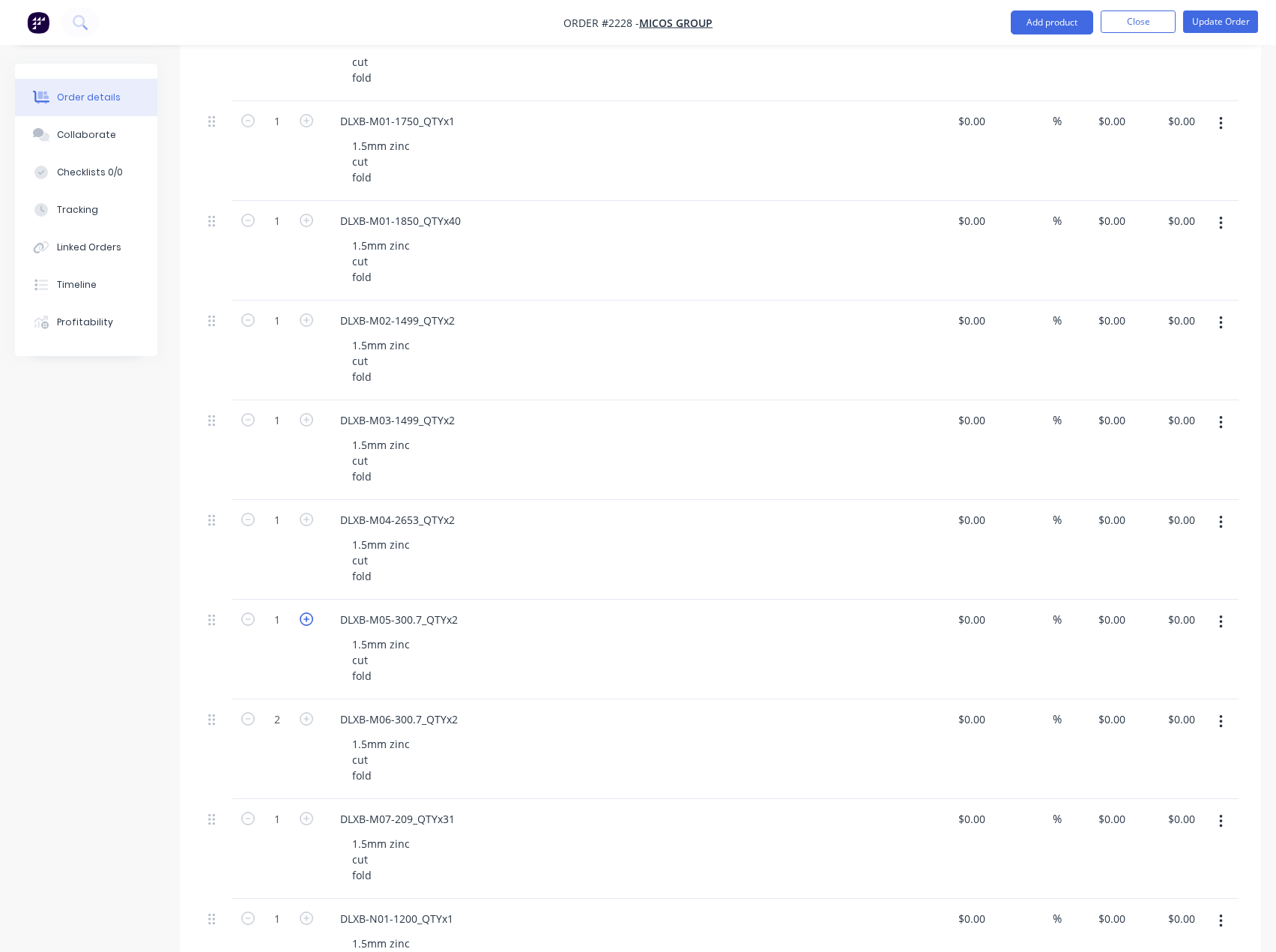
click at [309, 613] on icon "button" at bounding box center [306, 619] width 13 height 13
type input "2"
click at [309, 523] on icon "button" at bounding box center [306, 519] width 13 height 13
type input "2"
click at [309, 416] on icon "button" at bounding box center [306, 420] width 13 height 13
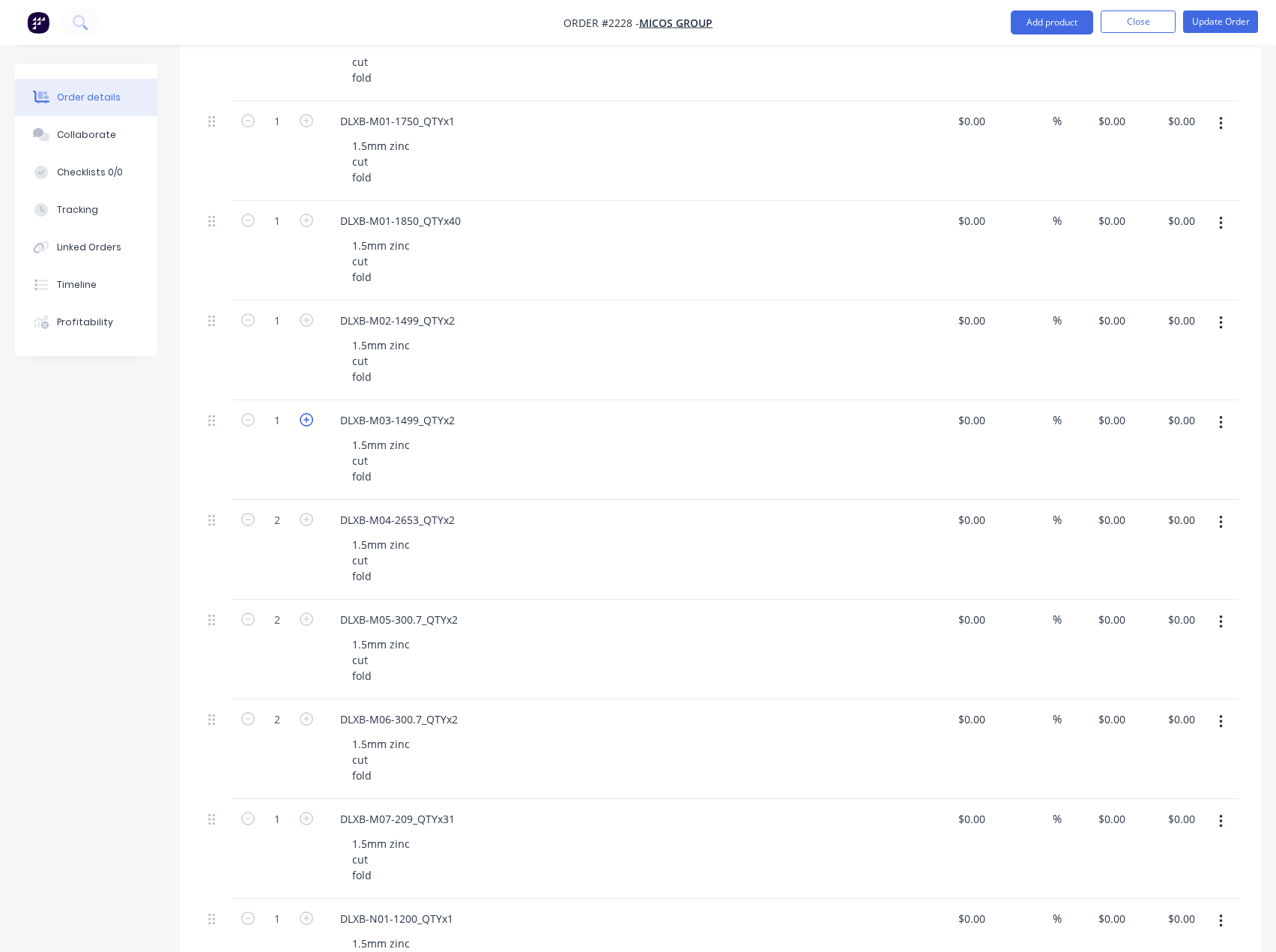
type input "2"
click at [306, 320] on icon "button" at bounding box center [306, 320] width 13 height 13
type input "2"
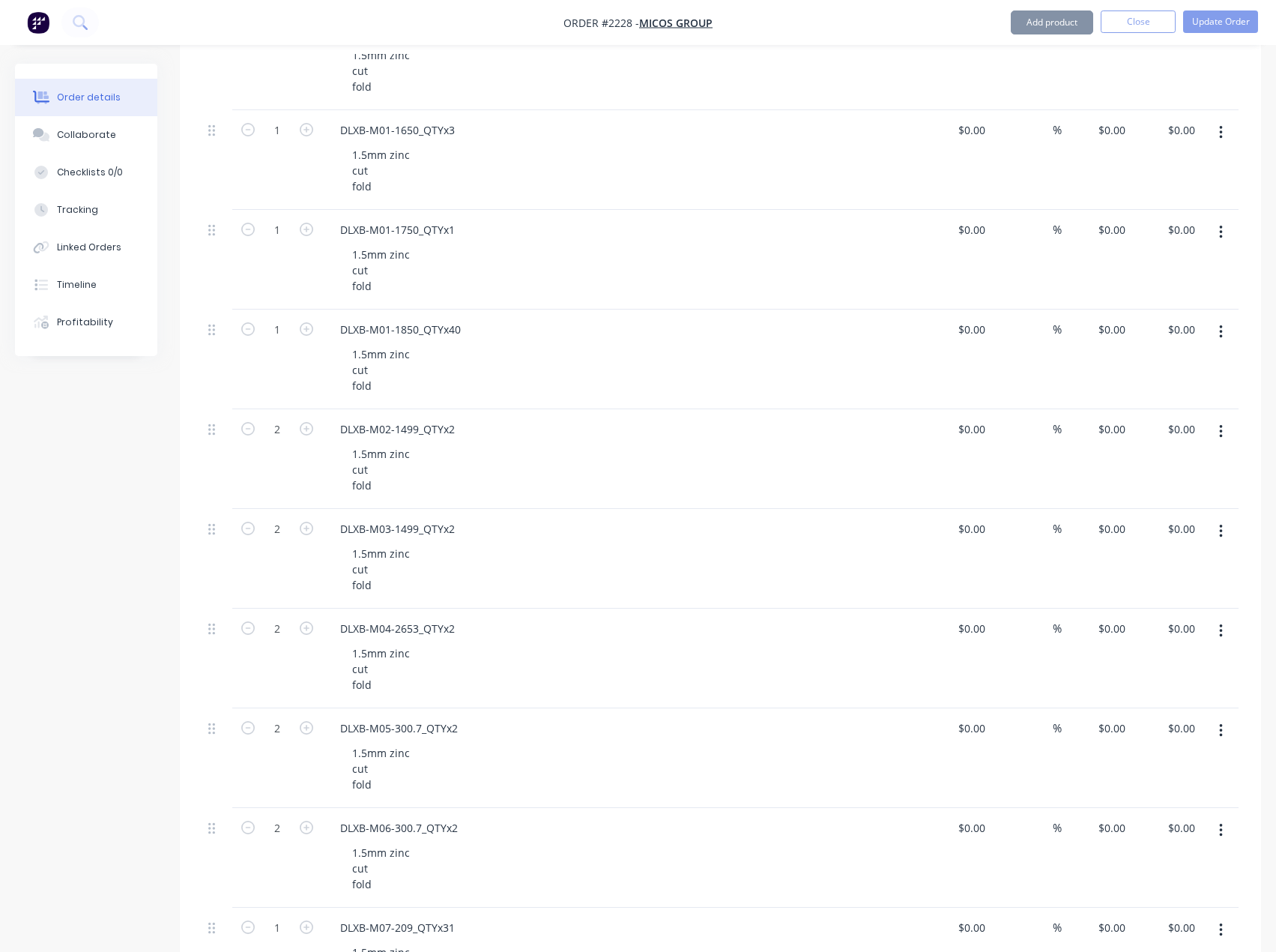
scroll to position [375, 0]
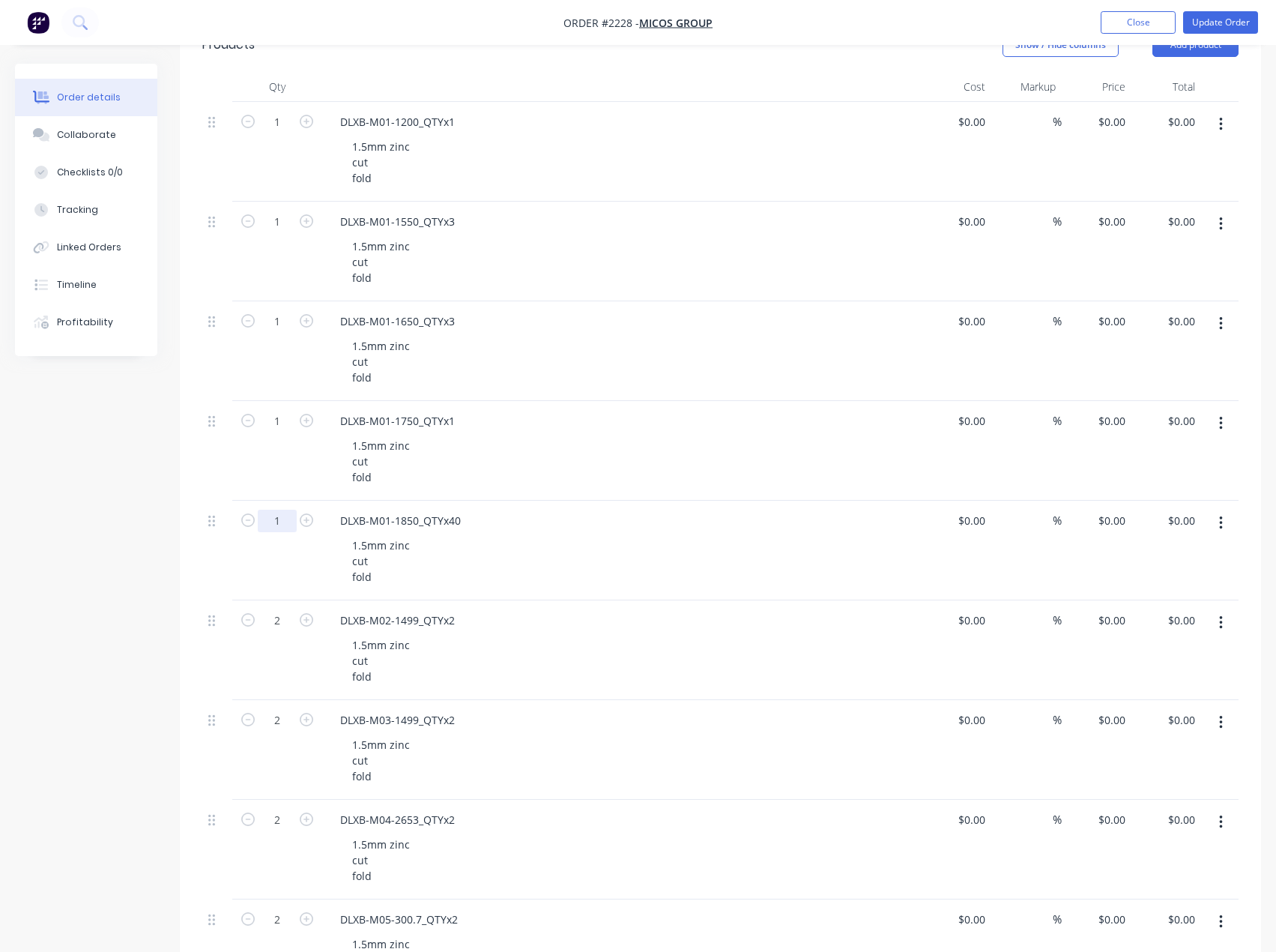
click at [266, 133] on input "1" at bounding box center [277, 122] width 39 height 22
type input "40"
click at [307, 315] on icon "button" at bounding box center [306, 321] width 13 height 13
click at [307, 323] on icon "button" at bounding box center [306, 321] width 13 height 13
type input "3"
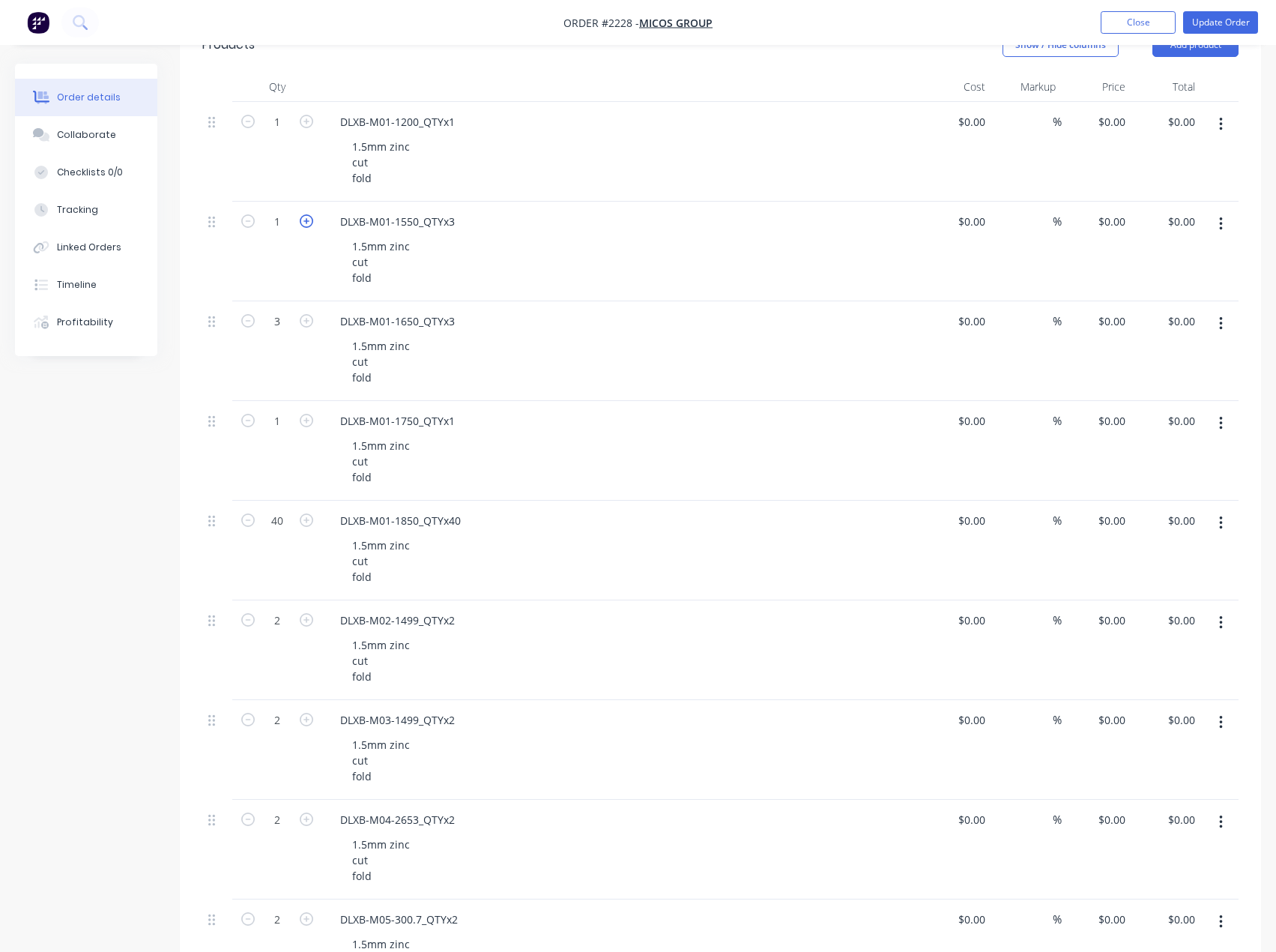
click at [307, 223] on icon "button" at bounding box center [306, 221] width 13 height 13
type input "3"
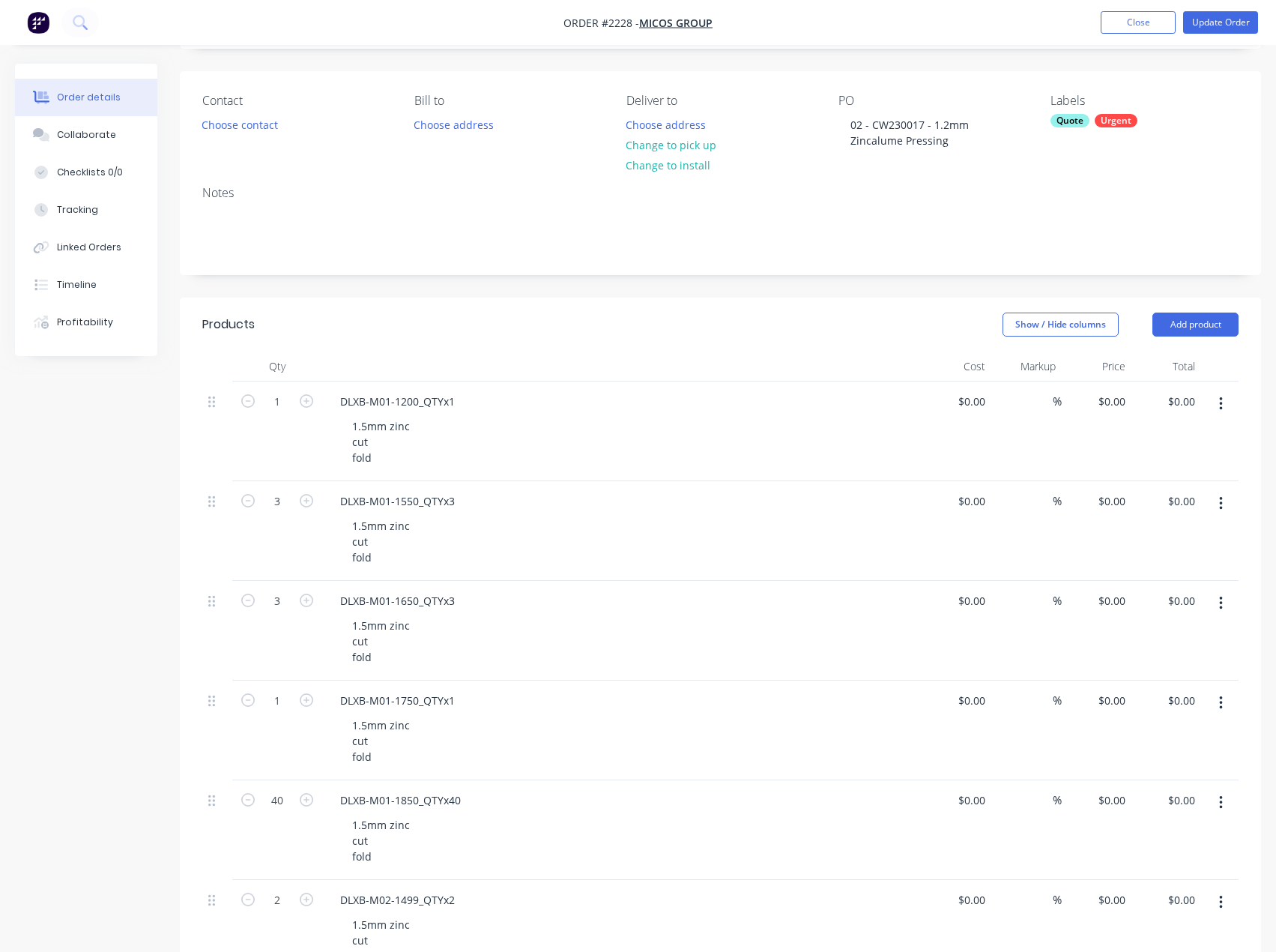
scroll to position [75, 0]
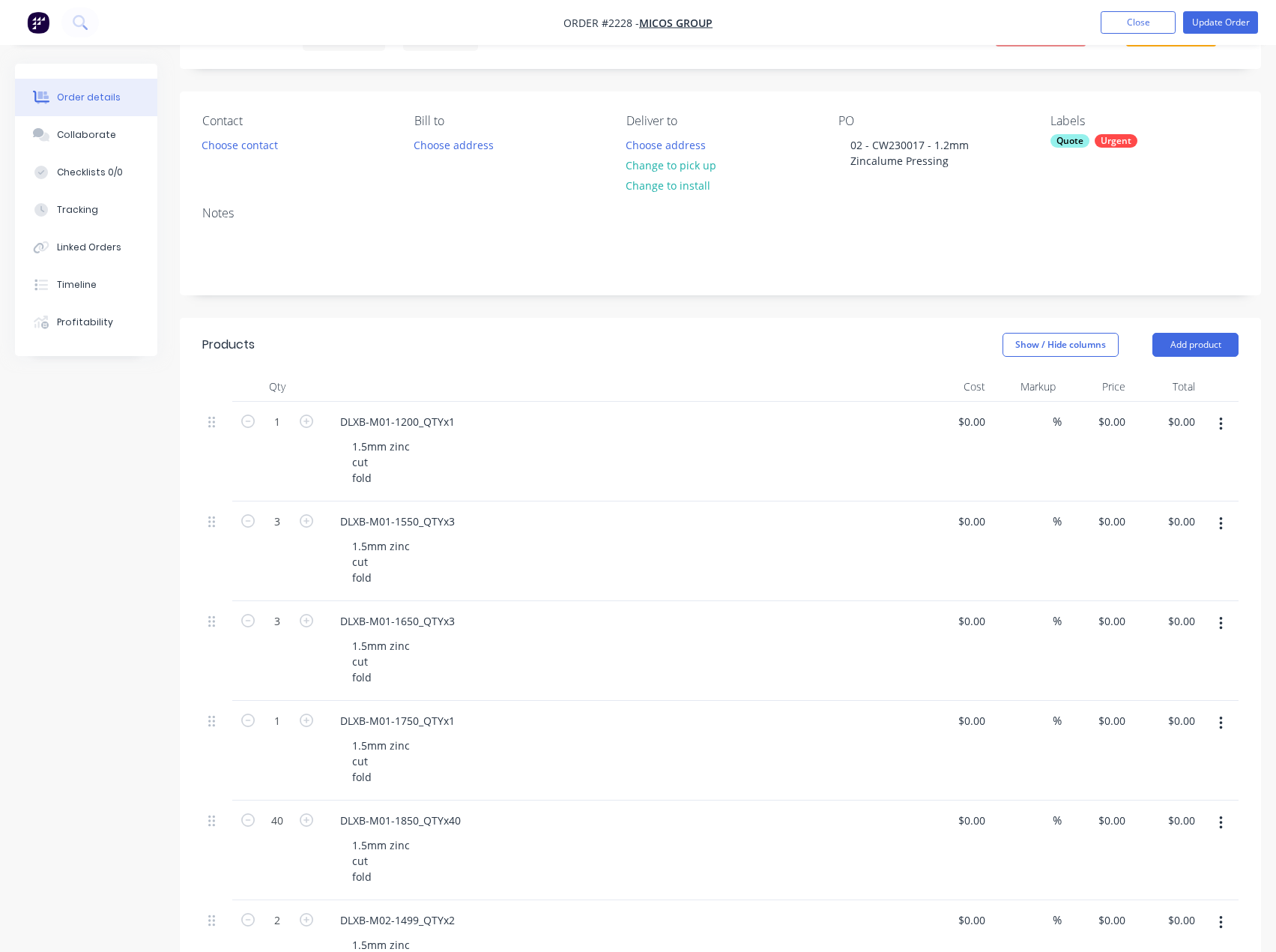
click at [1092, 142] on div "Quote Urgent" at bounding box center [1145, 141] width 188 height 13
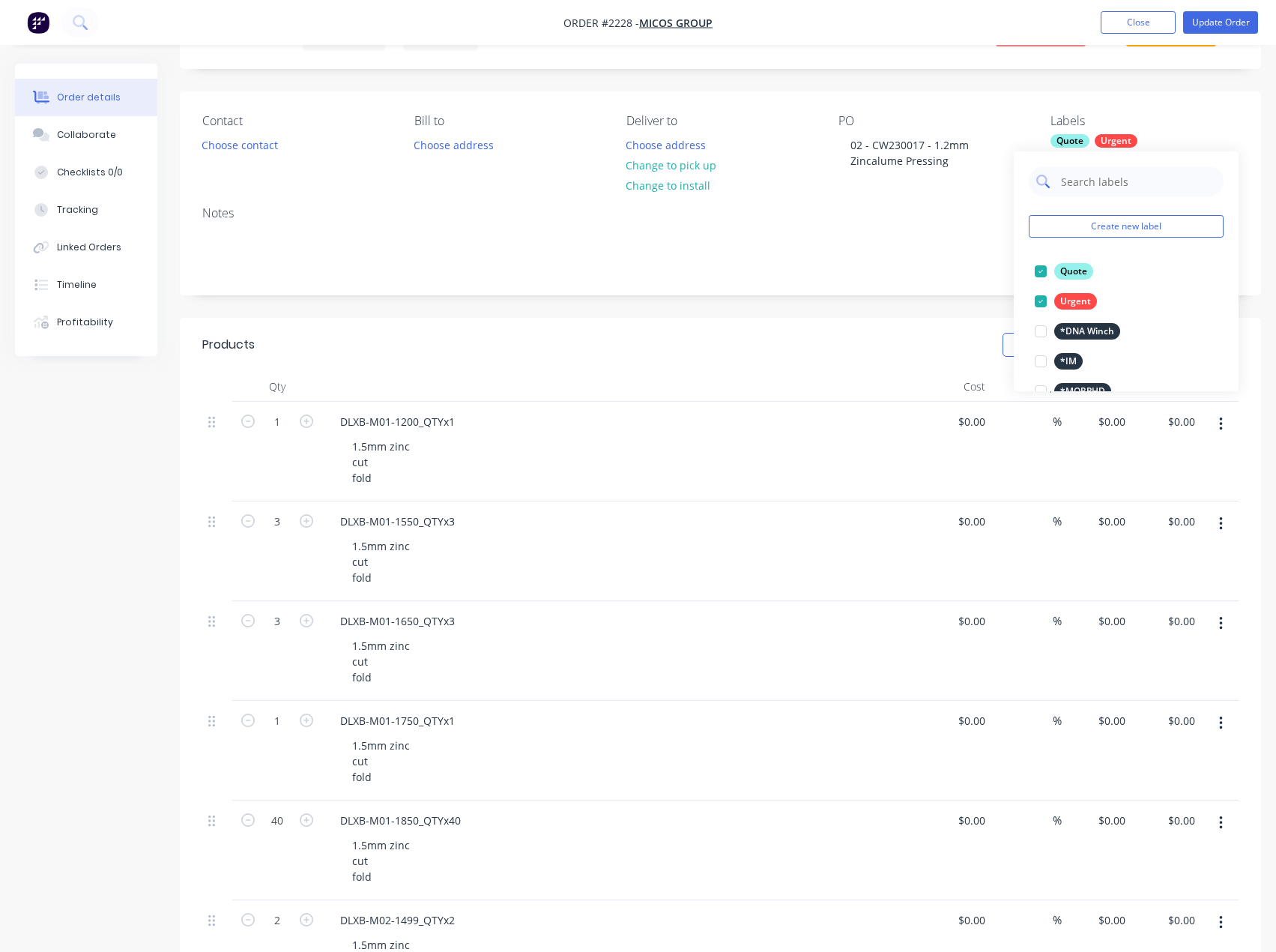
click at [1115, 181] on input "text" at bounding box center [1138, 181] width 156 height 30
type input "1.5mm z"
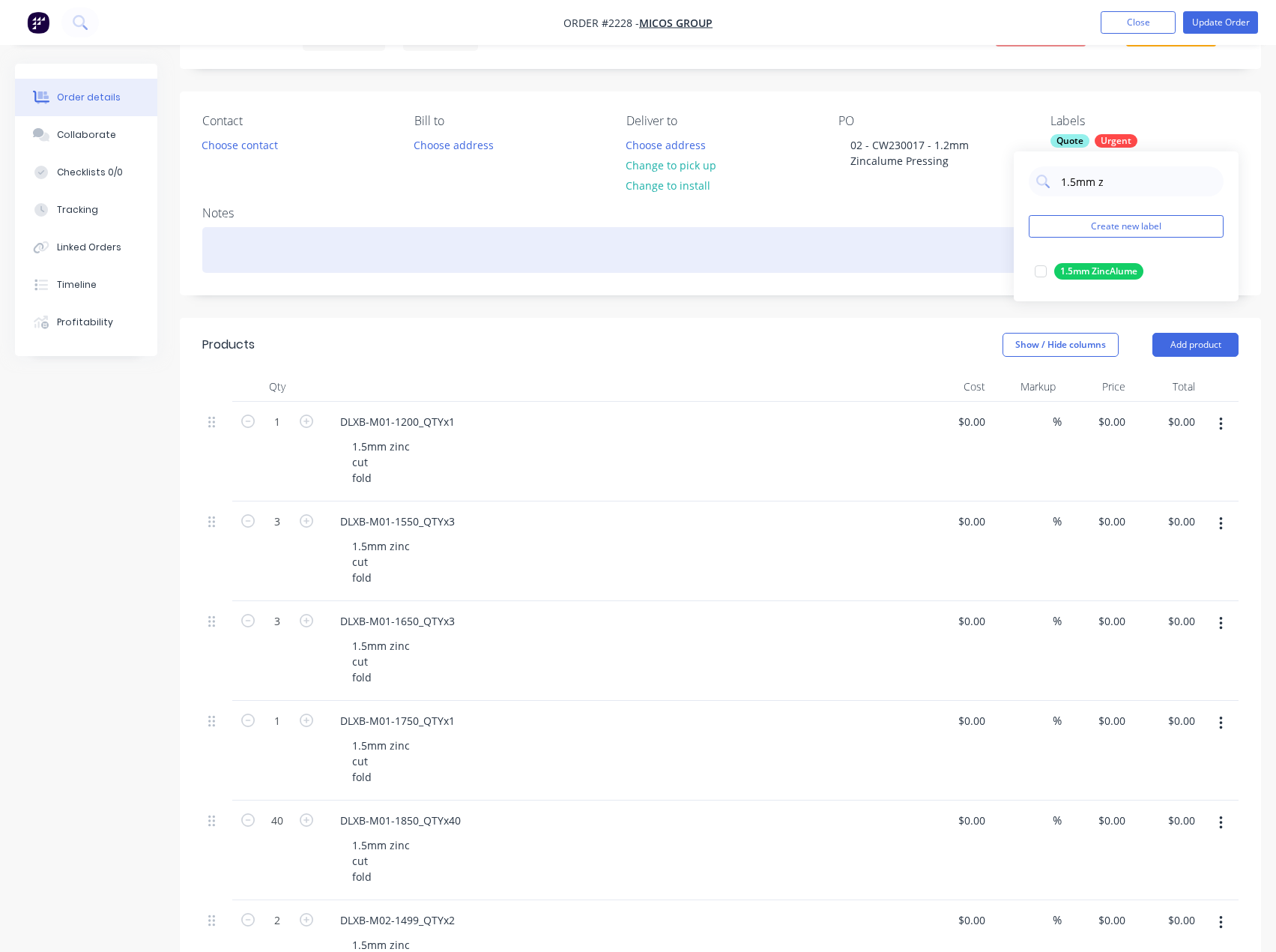
click at [1038, 268] on div at bounding box center [1041, 271] width 30 height 30
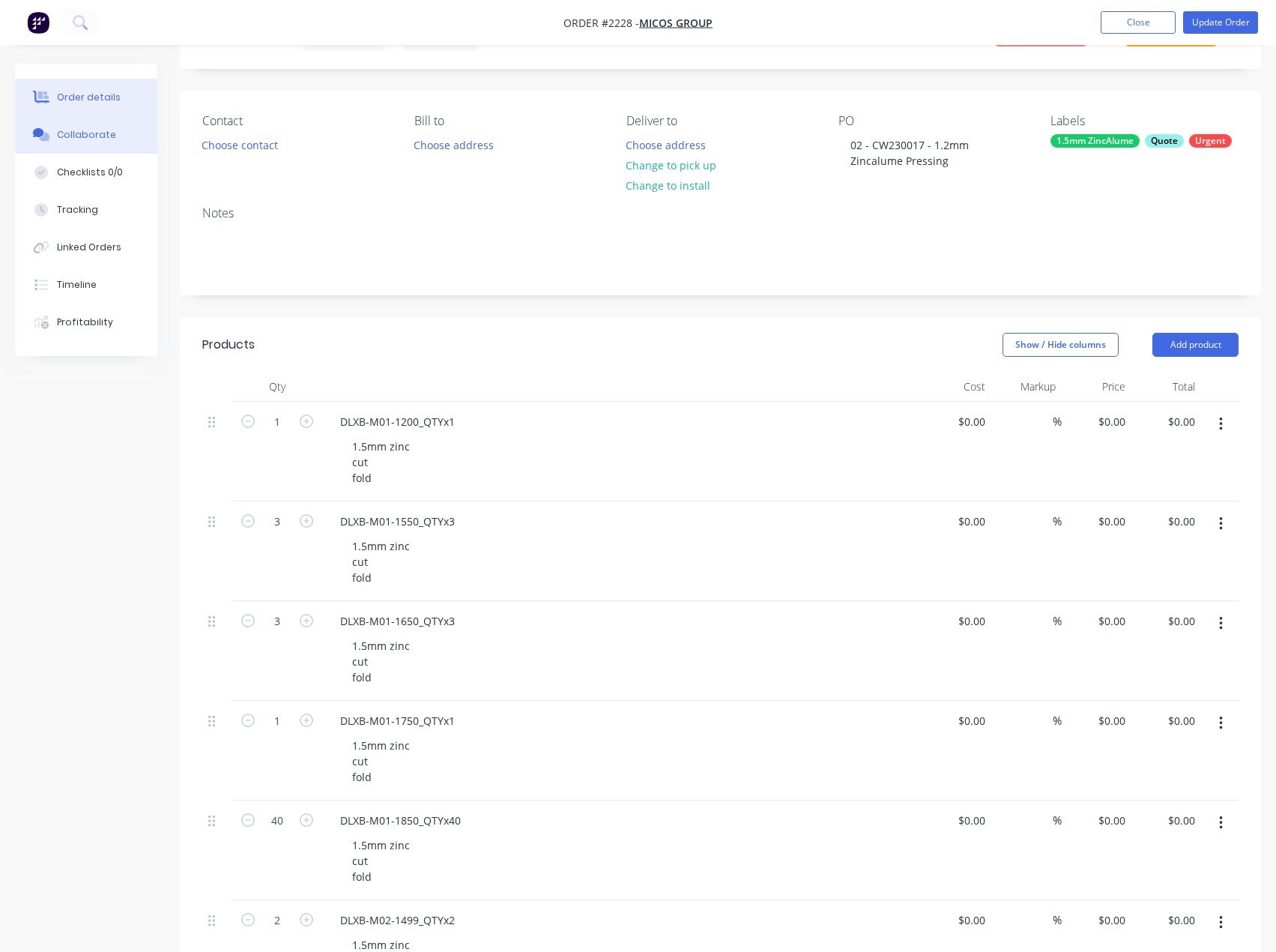
click at [79, 147] on button "Collaborate" at bounding box center [86, 135] width 142 height 38
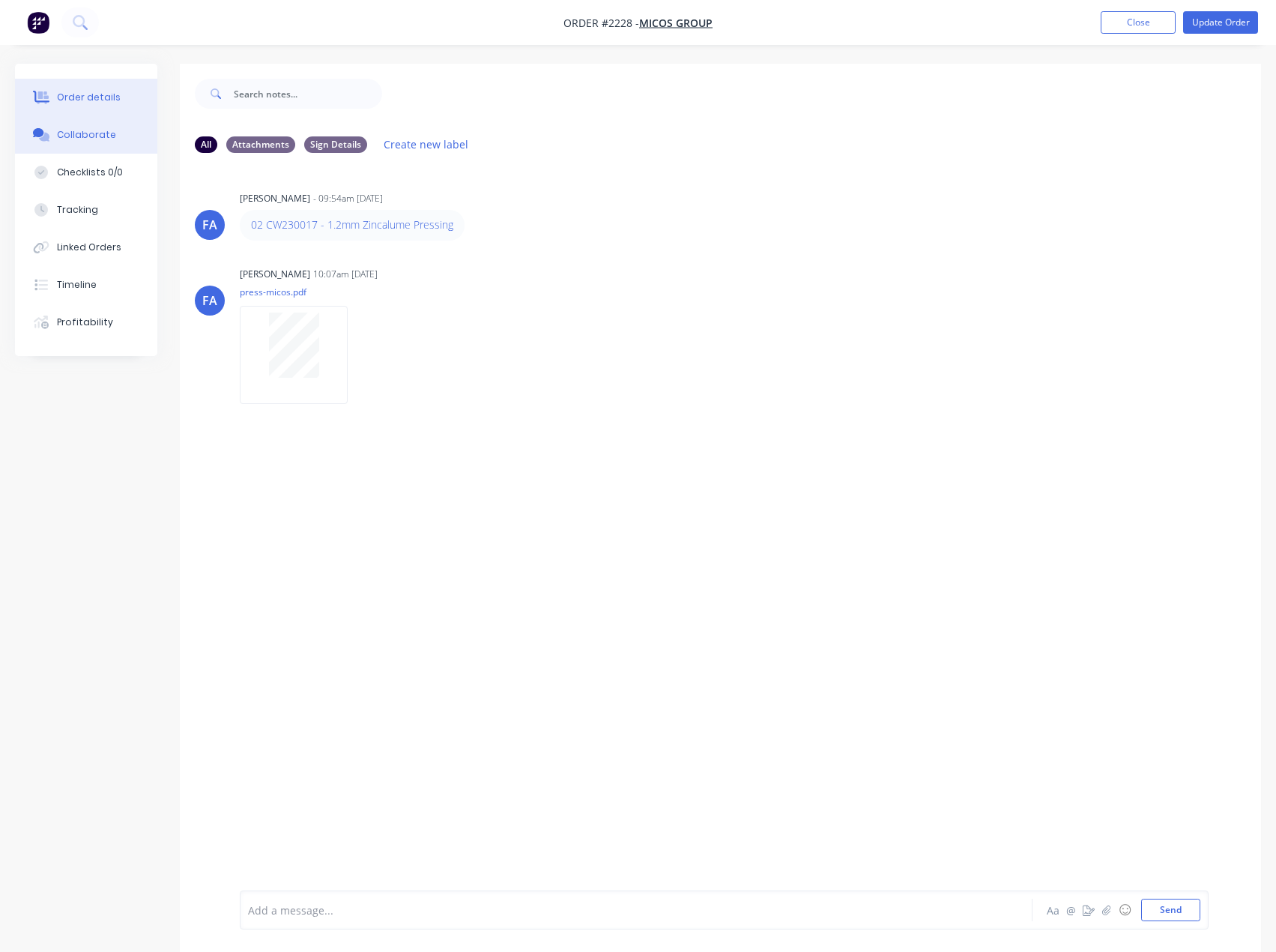
click at [97, 100] on div "Order details" at bounding box center [89, 97] width 64 height 13
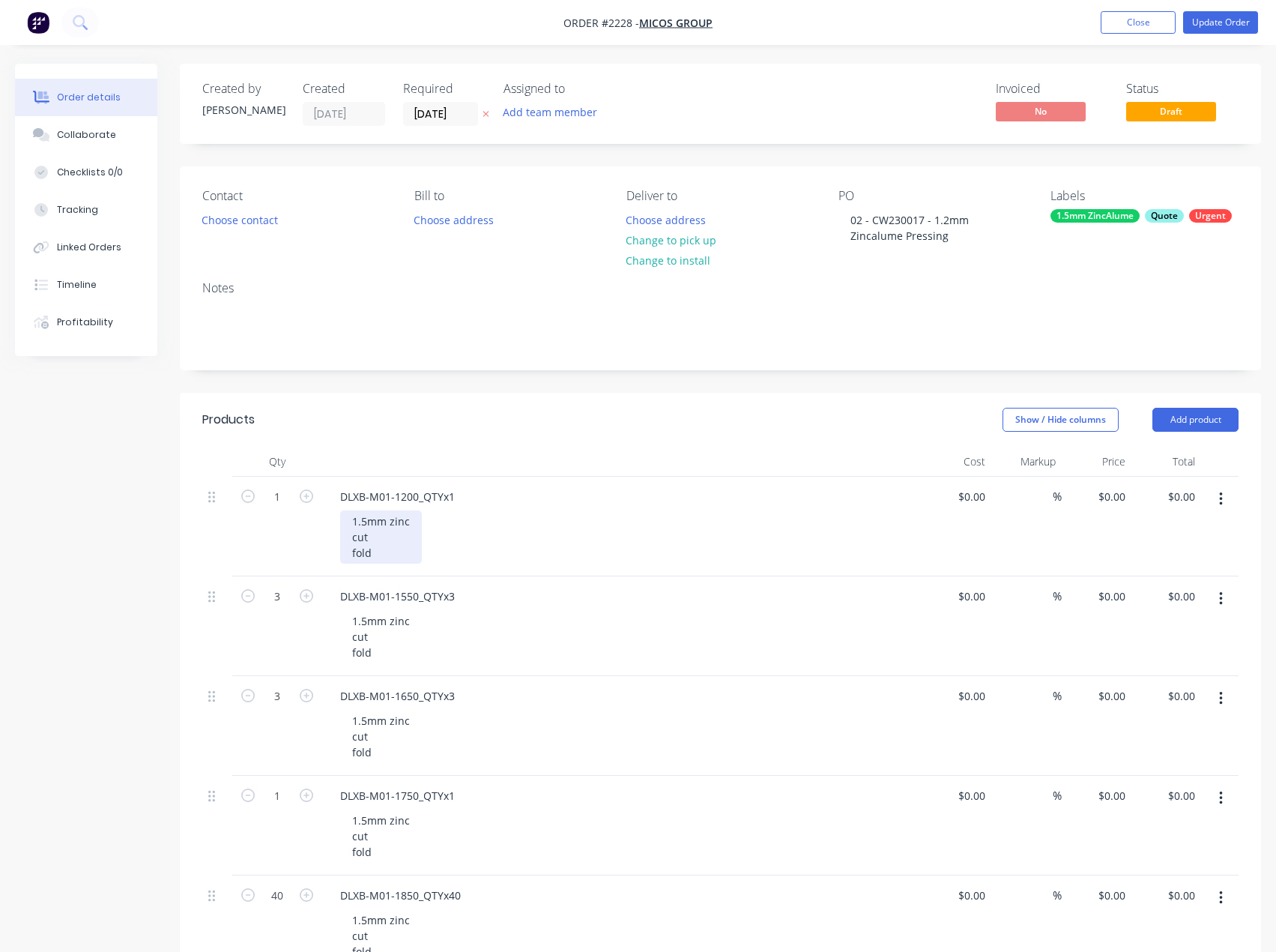
click at [362, 521] on div "1.5mm zinc cut fold" at bounding box center [381, 537] width 82 height 53
drag, startPoint x: 345, startPoint y: 523, endPoint x: 298, endPoint y: 491, distance: 56.9
click at [298, 491] on div "1 DLXB-M01-1200_QTYx1 1.2mm zinc cut fold $0.00 $0.00 % $0.00 $0.00 $0.00 $0.00" at bounding box center [720, 526] width 1036 height 100
copy div "1.2mm zinc cut fold"
drag, startPoint x: 385, startPoint y: 669, endPoint x: 375, endPoint y: 656, distance: 16.4
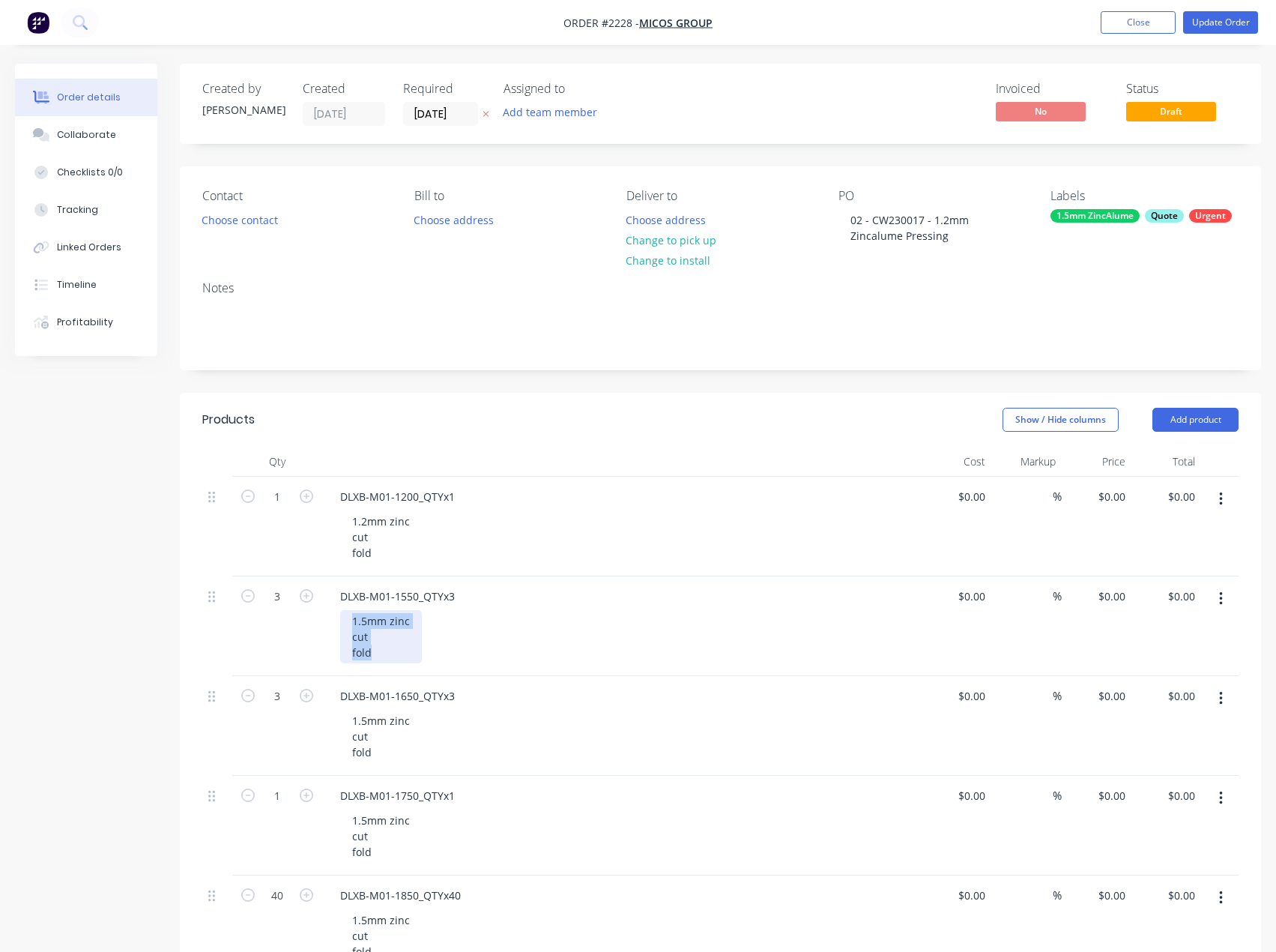
click at [375, 656] on div "DLXB-M01-1550_QTYx3 1.5mm zinc cut fold" at bounding box center [622, 626] width 600 height 100
click at [375, 647] on div "1.5mm zinc cut fold" at bounding box center [381, 636] width 82 height 53
drag, startPoint x: 345, startPoint y: 629, endPoint x: 325, endPoint y: 614, distance: 25.0
click at [325, 614] on div "DLXB-M01-1550_QTYx3 1.5mm zinc cut fold" at bounding box center [622, 626] width 600 height 100
paste div
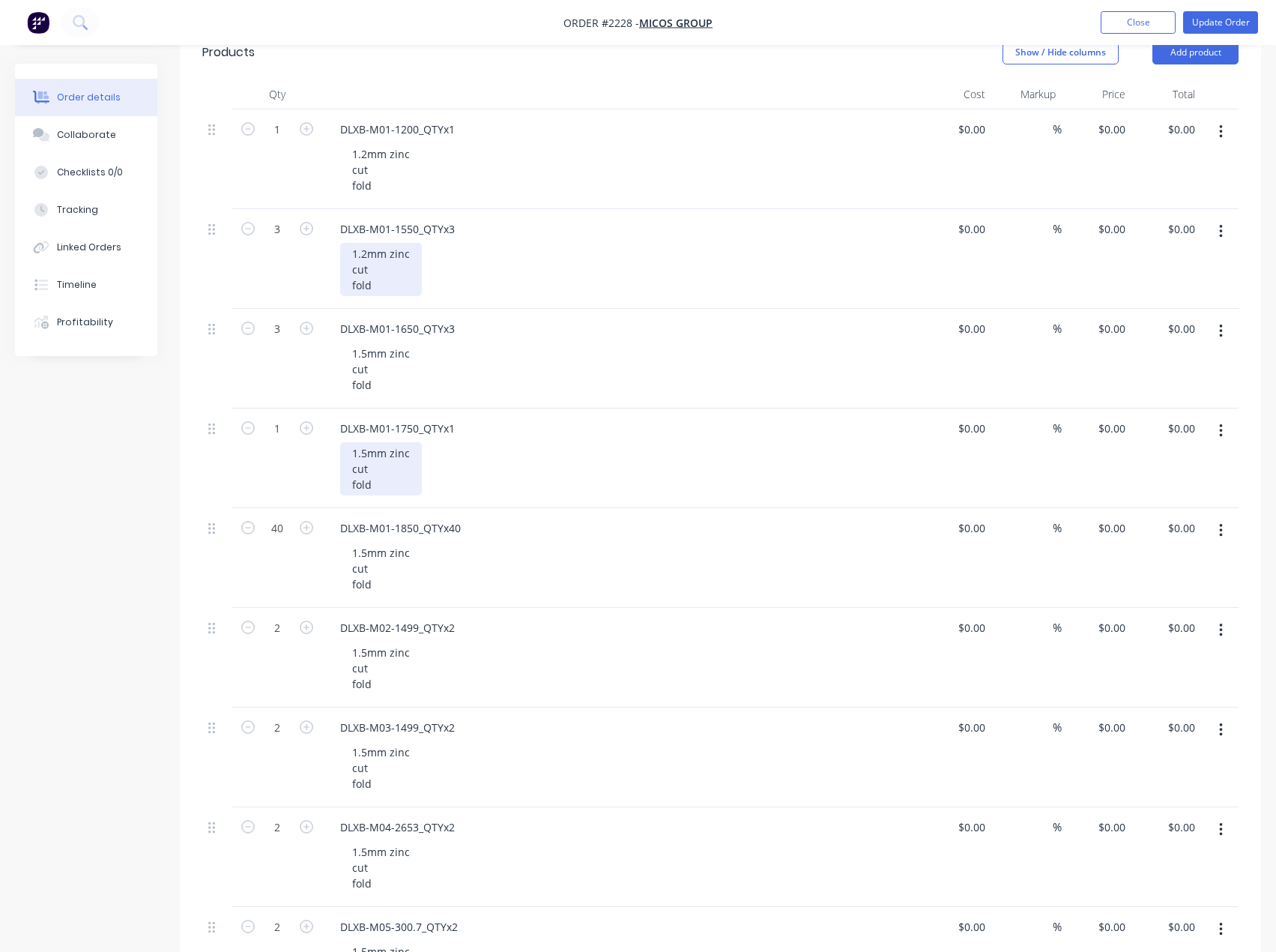
scroll to position [375, 0]
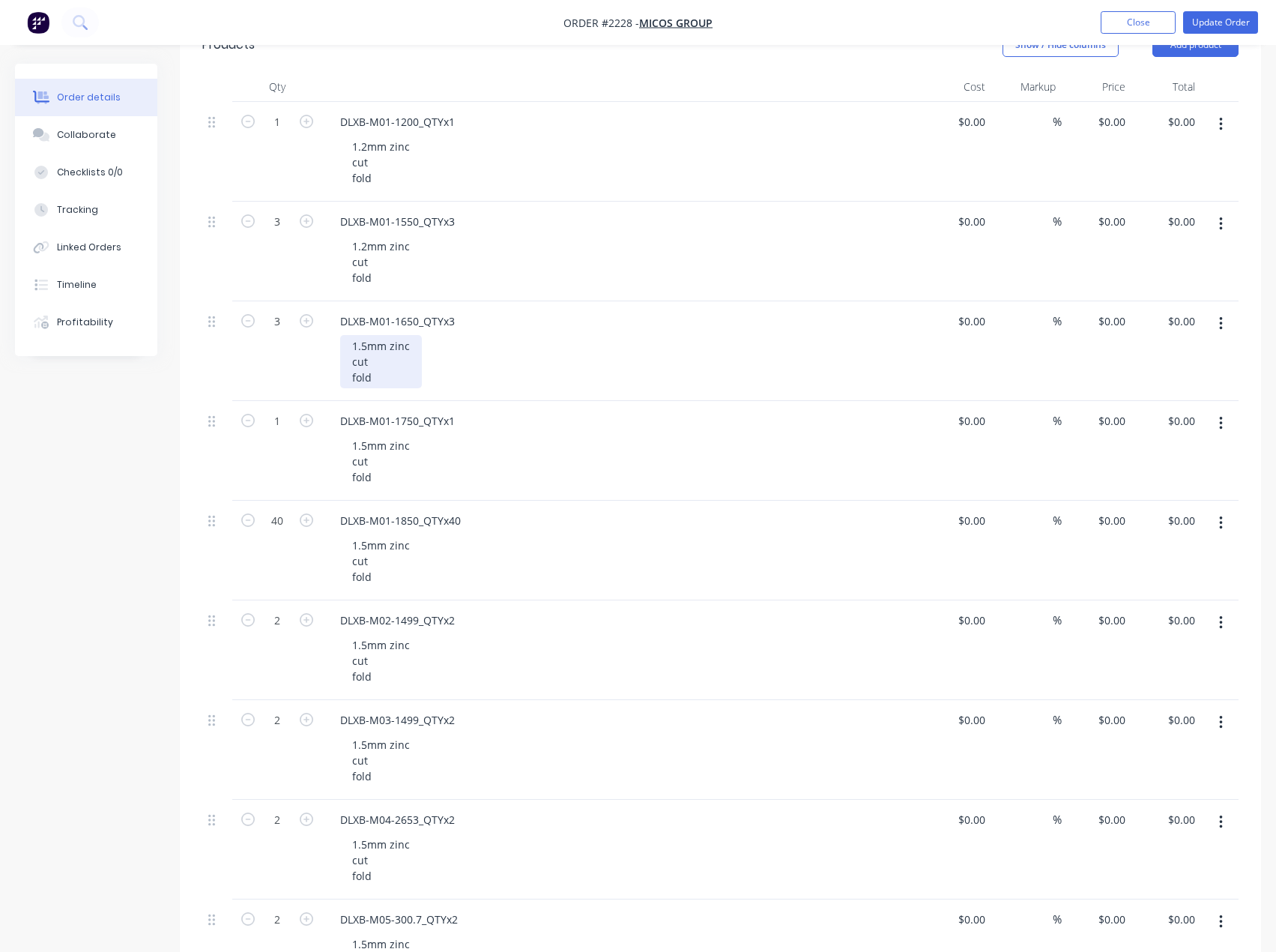
click at [382, 380] on div "1.5mm zinc cut fold" at bounding box center [381, 361] width 82 height 53
drag, startPoint x: 376, startPoint y: 373, endPoint x: 349, endPoint y: 350, distance: 35.5
click at [344, 341] on div "1.5mm zinc cut fold" at bounding box center [381, 361] width 82 height 53
paste div
click at [381, 475] on div "1.5mm zinc cut fold" at bounding box center [381, 461] width 82 height 53
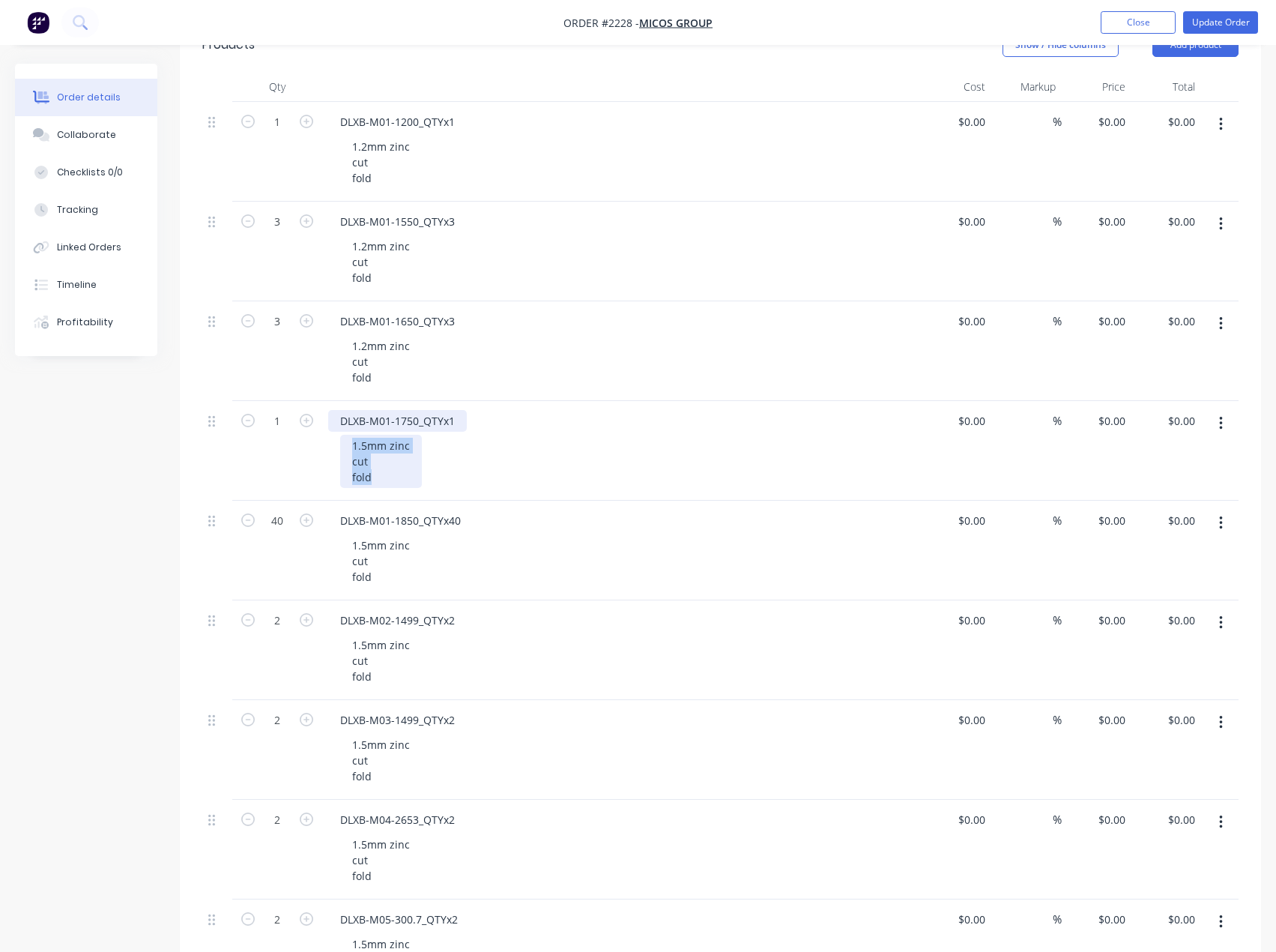
drag, startPoint x: 387, startPoint y: 476, endPoint x: 342, endPoint y: 431, distance: 63.6
click at [342, 431] on div "DLXB-M01-1750_QTYx1 1.5mm zinc cut fold" at bounding box center [622, 451] width 600 height 100
paste div
click at [380, 580] on div "1.5mm zinc cut fold" at bounding box center [381, 561] width 82 height 53
drag, startPoint x: 374, startPoint y: 575, endPoint x: 338, endPoint y: 530, distance: 57.6
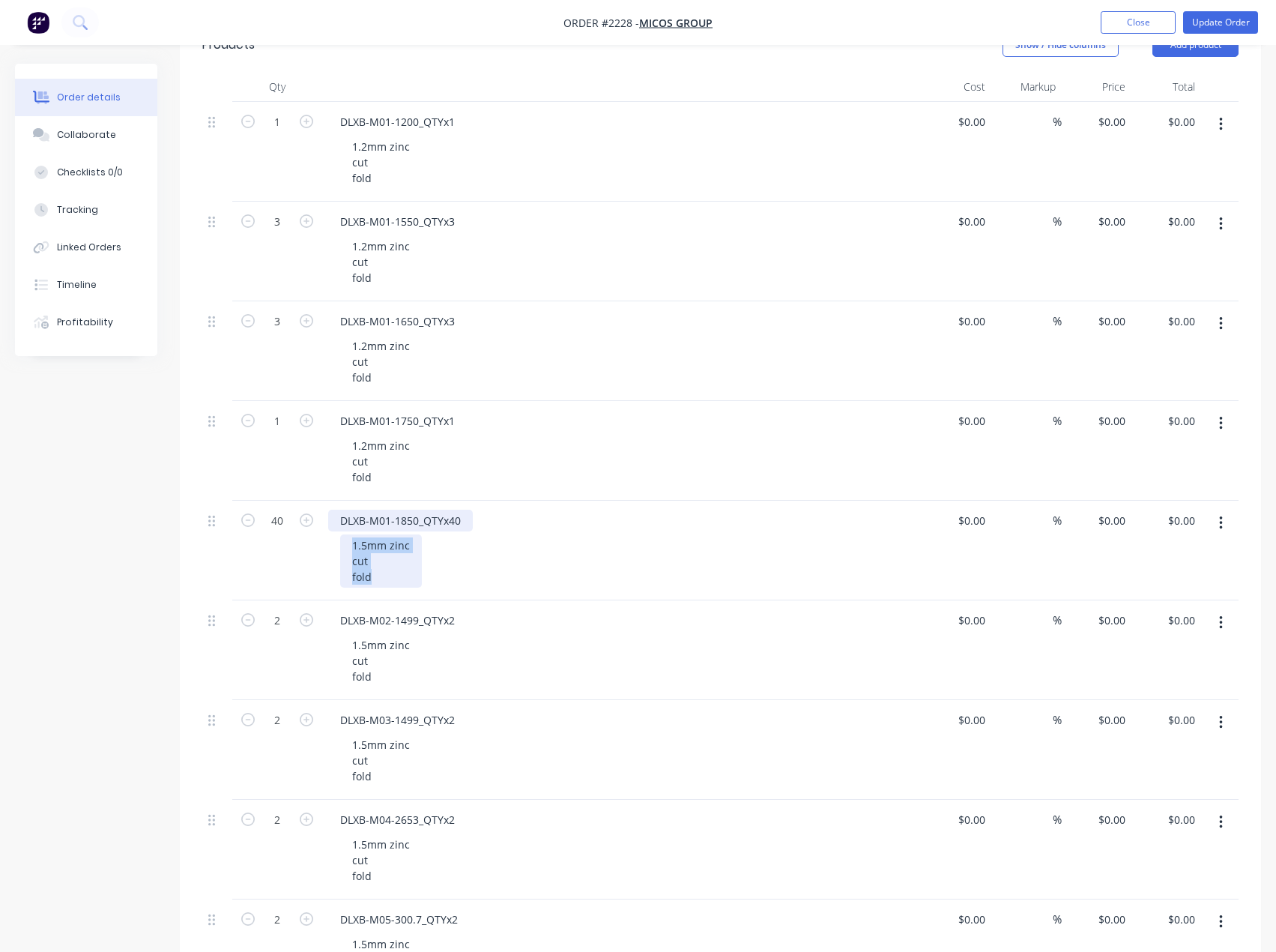
click at [338, 530] on div "DLXB-M01-1850_QTYx40 1.5mm zinc cut fold" at bounding box center [622, 551] width 600 height 100
paste div
click at [385, 662] on div "1.5mm zinc cut fold" at bounding box center [381, 661] width 82 height 53
paste div
drag, startPoint x: 387, startPoint y: 680, endPoint x: 339, endPoint y: 635, distance: 65.8
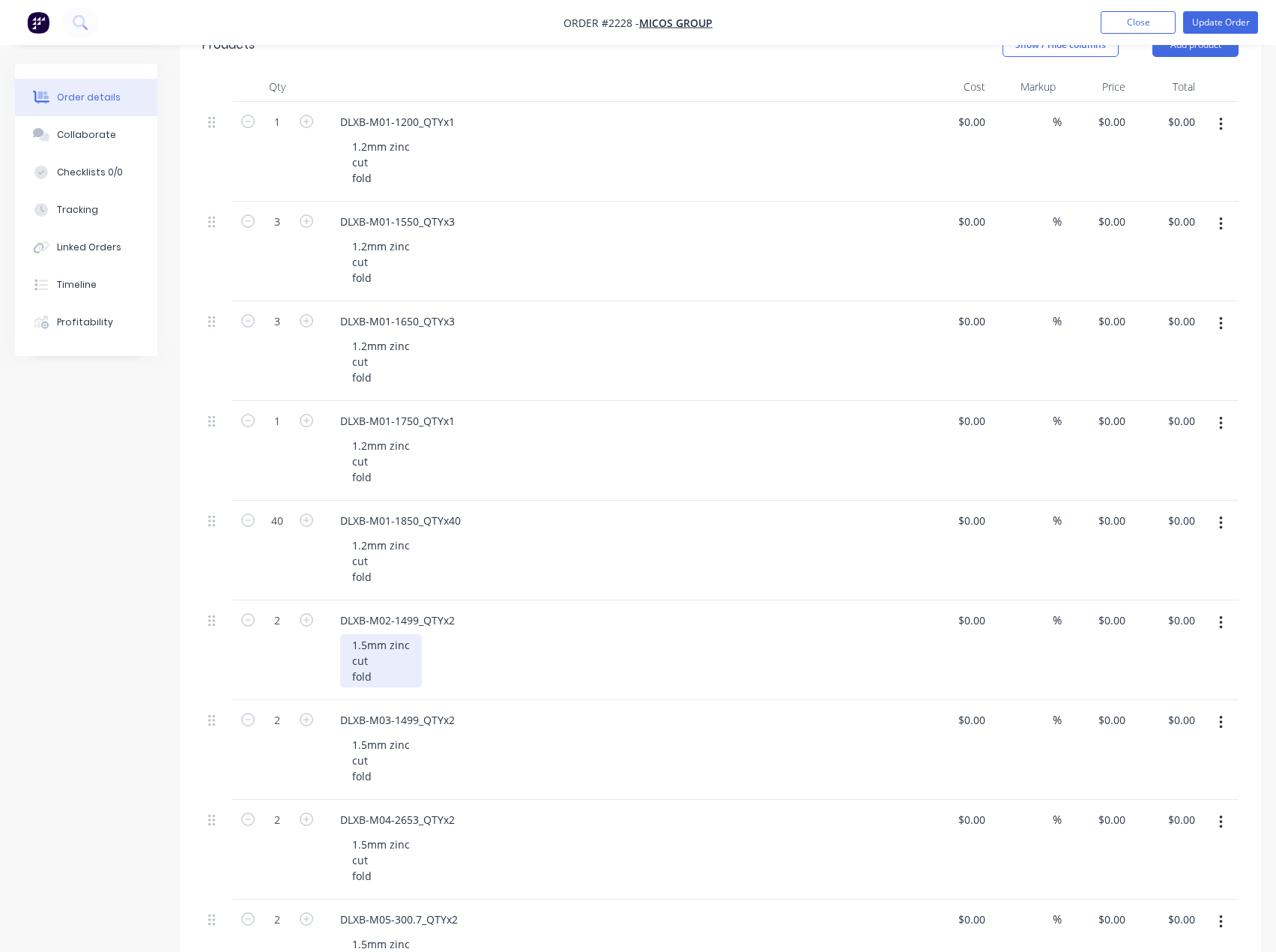
click at [339, 635] on div "DLXB-M02-1499_QTYx2 1.5mm zinc cut fold" at bounding box center [622, 650] width 600 height 100
click at [381, 770] on div "1.5mm zinc cut fold" at bounding box center [381, 760] width 82 height 53
drag, startPoint x: 377, startPoint y: 775, endPoint x: 328, endPoint y: 720, distance: 73.7
click at [328, 720] on div "DLXB-M03-1499_QTYx2 1.5mm zinc cut fold" at bounding box center [622, 750] width 600 height 100
paste div
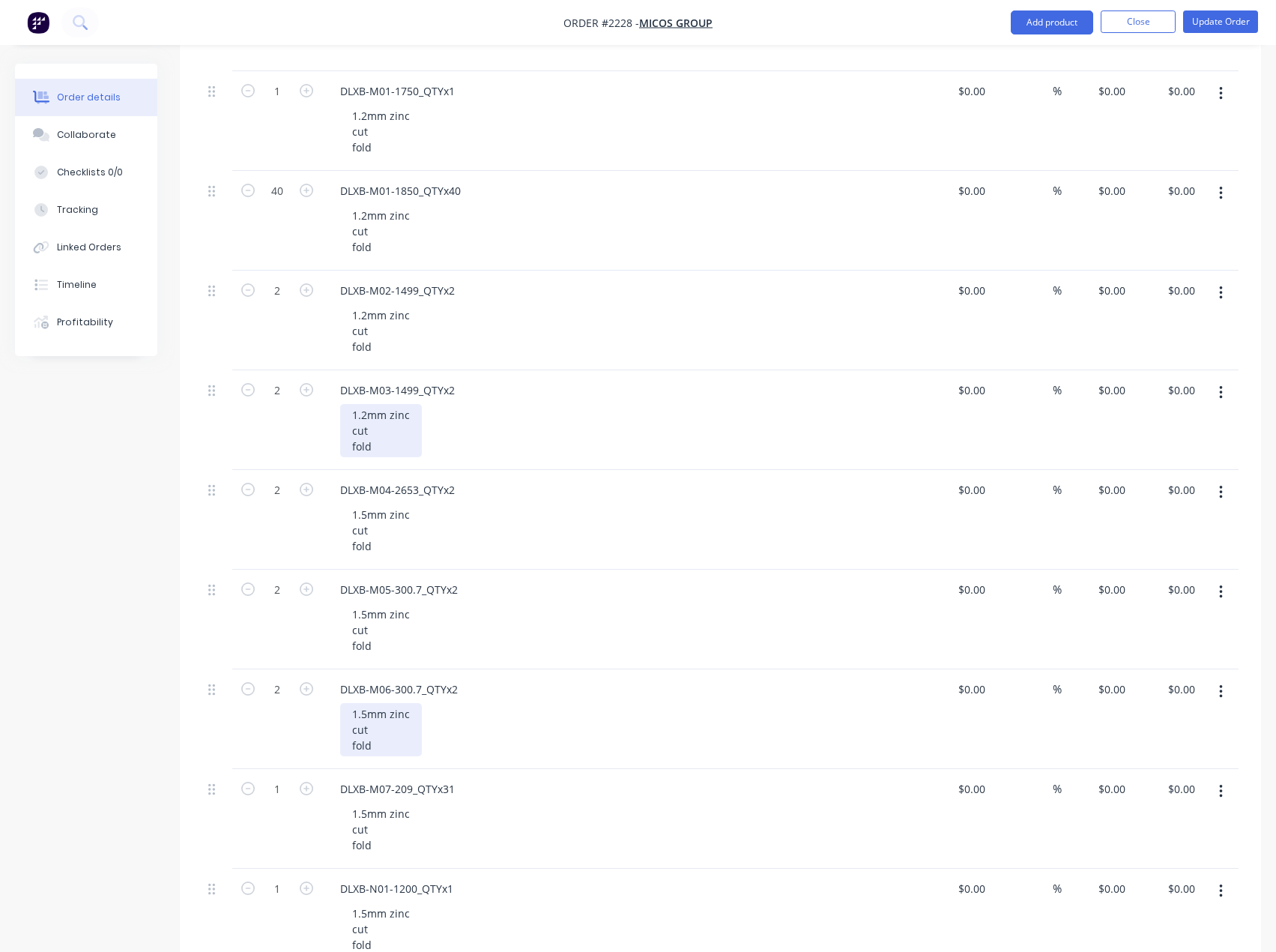
scroll to position [750, 0]
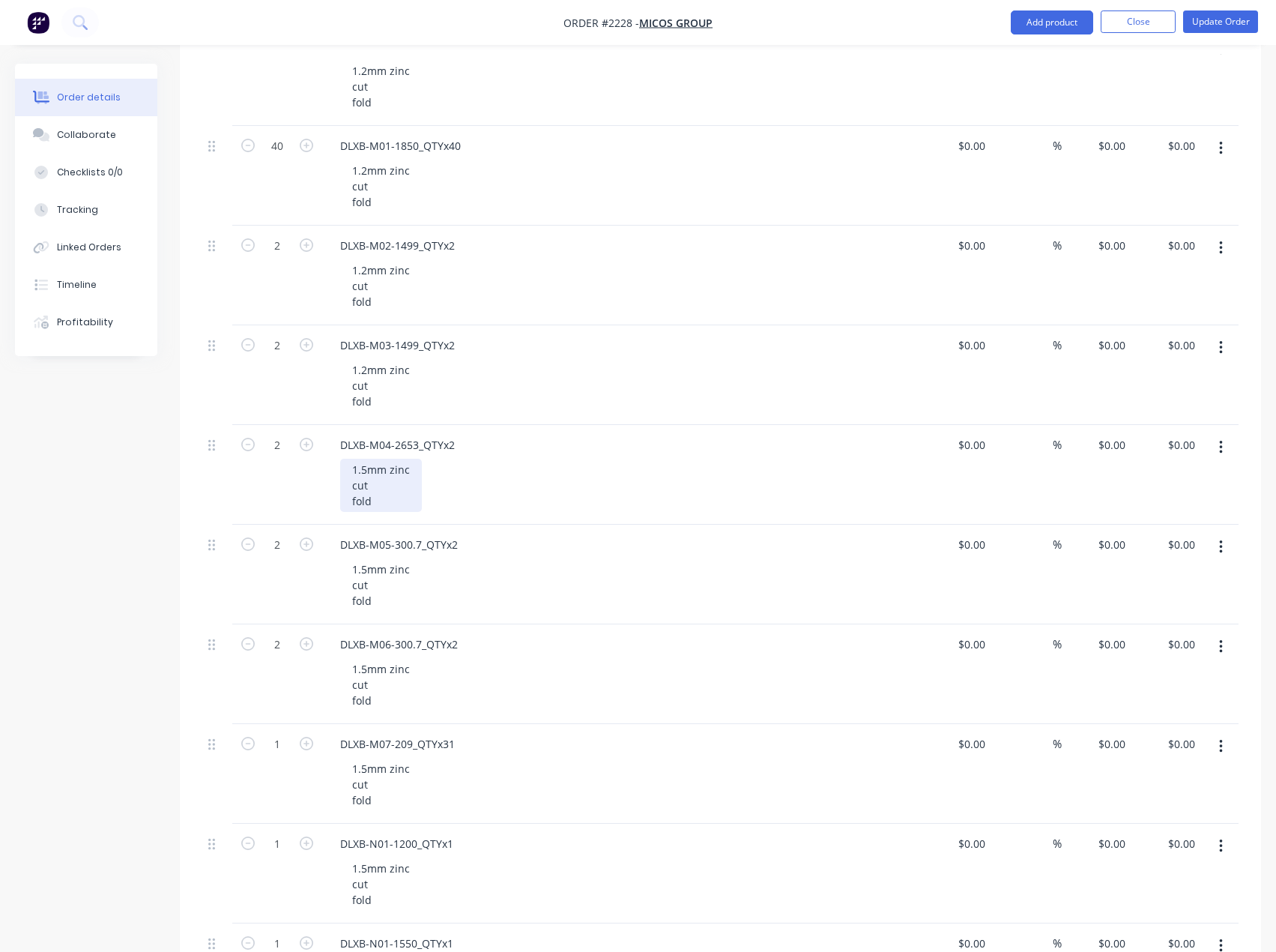
click at [386, 501] on div "1.5mm zinc cut fold" at bounding box center [381, 485] width 82 height 53
drag, startPoint x: 381, startPoint y: 503, endPoint x: 333, endPoint y: 462, distance: 63.1
click at [333, 462] on div "DLXB-M04-2653_QTYx2 1.5mm zinc cut fold" at bounding box center [622, 475] width 600 height 100
paste div
click at [377, 602] on div "1.5mm zinc cut fold" at bounding box center [381, 584] width 82 height 53
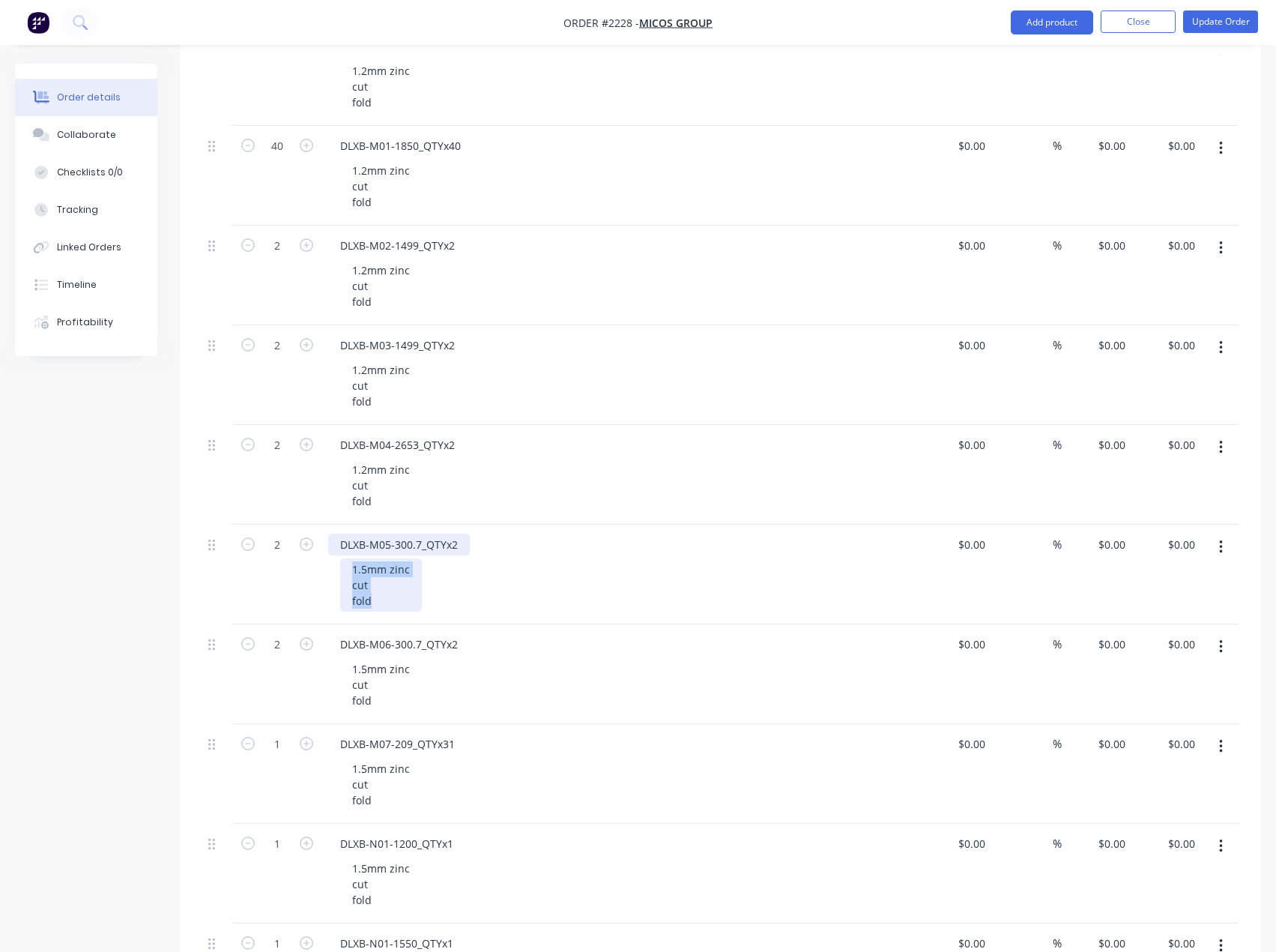
drag, startPoint x: 380, startPoint y: 604, endPoint x: 336, endPoint y: 546, distance: 72.8
click at [336, 546] on div "DLXB-M05-300.7_QTYx2 1.5mm zinc cut fold" at bounding box center [622, 575] width 600 height 100
paste div
click at [381, 704] on div "1.5mm zinc cut fold" at bounding box center [381, 684] width 82 height 53
drag, startPoint x: 363, startPoint y: 695, endPoint x: 336, endPoint y: 659, distance: 45.0
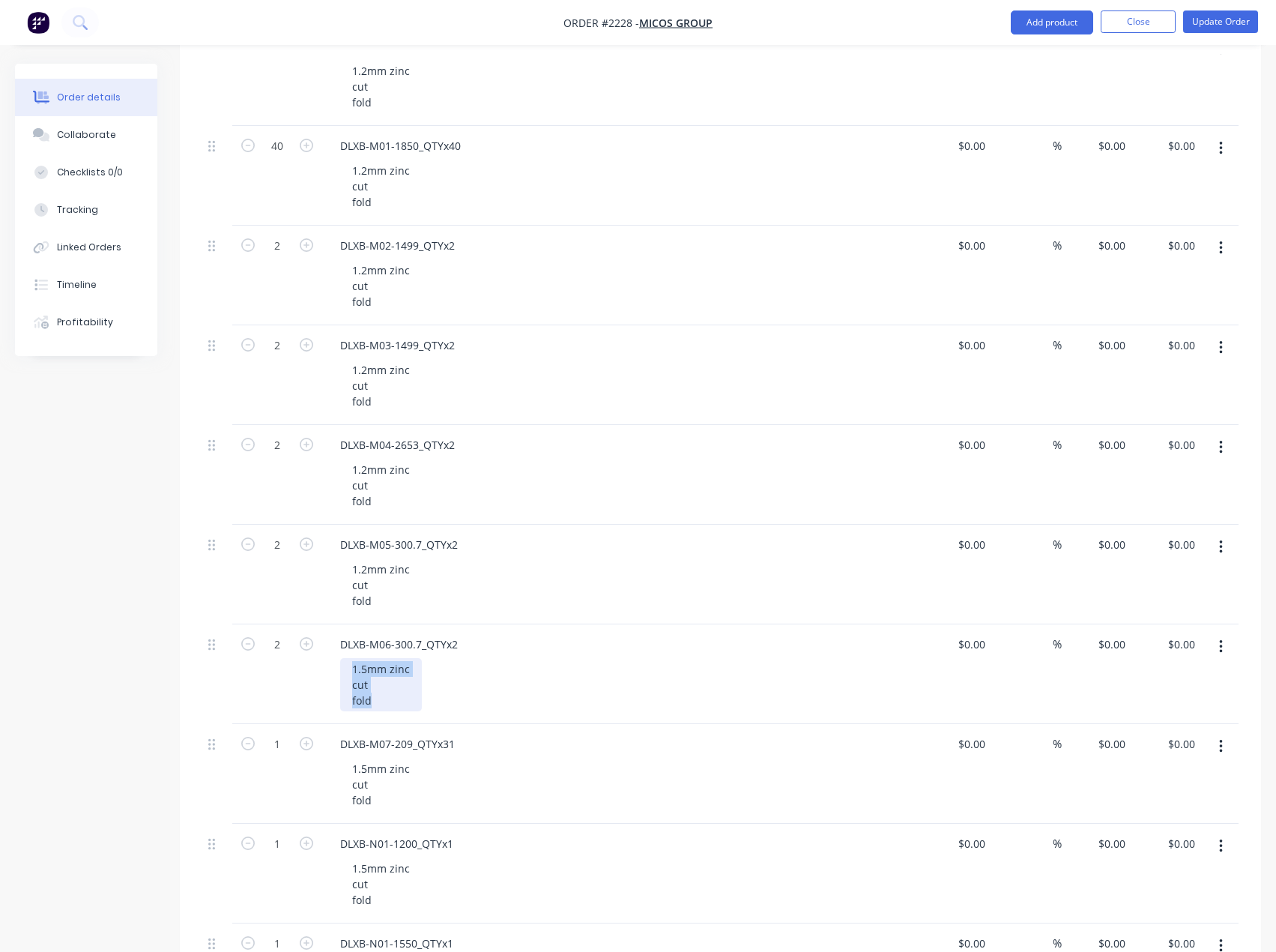
click at [336, 659] on div "DLXB-M06-300.7_QTYx2 1.5mm zinc cut fold" at bounding box center [622, 675] width 600 height 100
paste div
click at [380, 792] on div "1.5mm zinc cut fold" at bounding box center [381, 784] width 82 height 53
click at [386, 799] on div "1.5mm zinc cut fold" at bounding box center [381, 784] width 82 height 53
drag, startPoint x: 391, startPoint y: 804, endPoint x: 335, endPoint y: 751, distance: 77.1
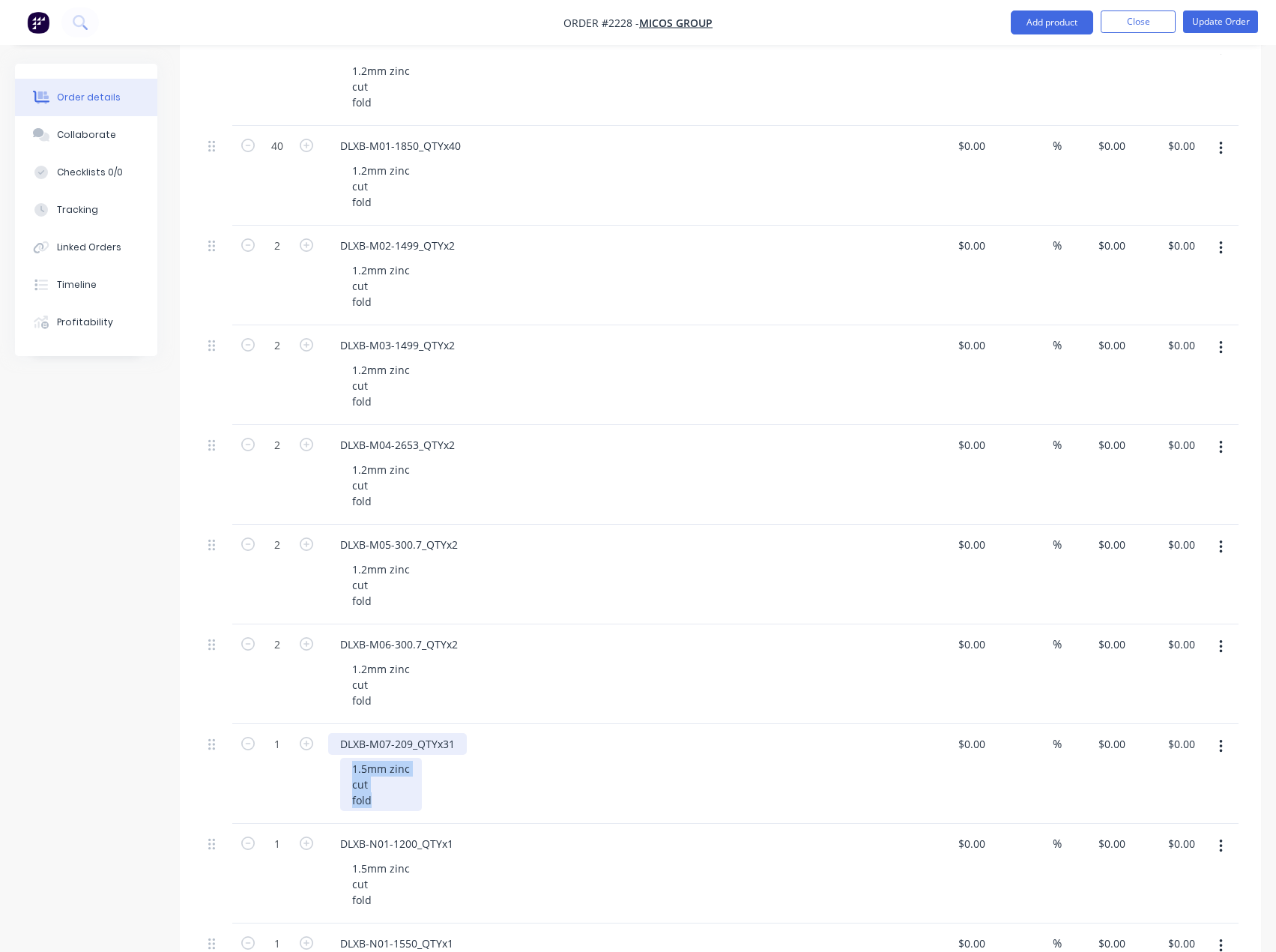
click at [335, 751] on div "DLXB-M07-209_QTYx31 1.5mm zinc cut fold" at bounding box center [622, 774] width 600 height 100
paste div
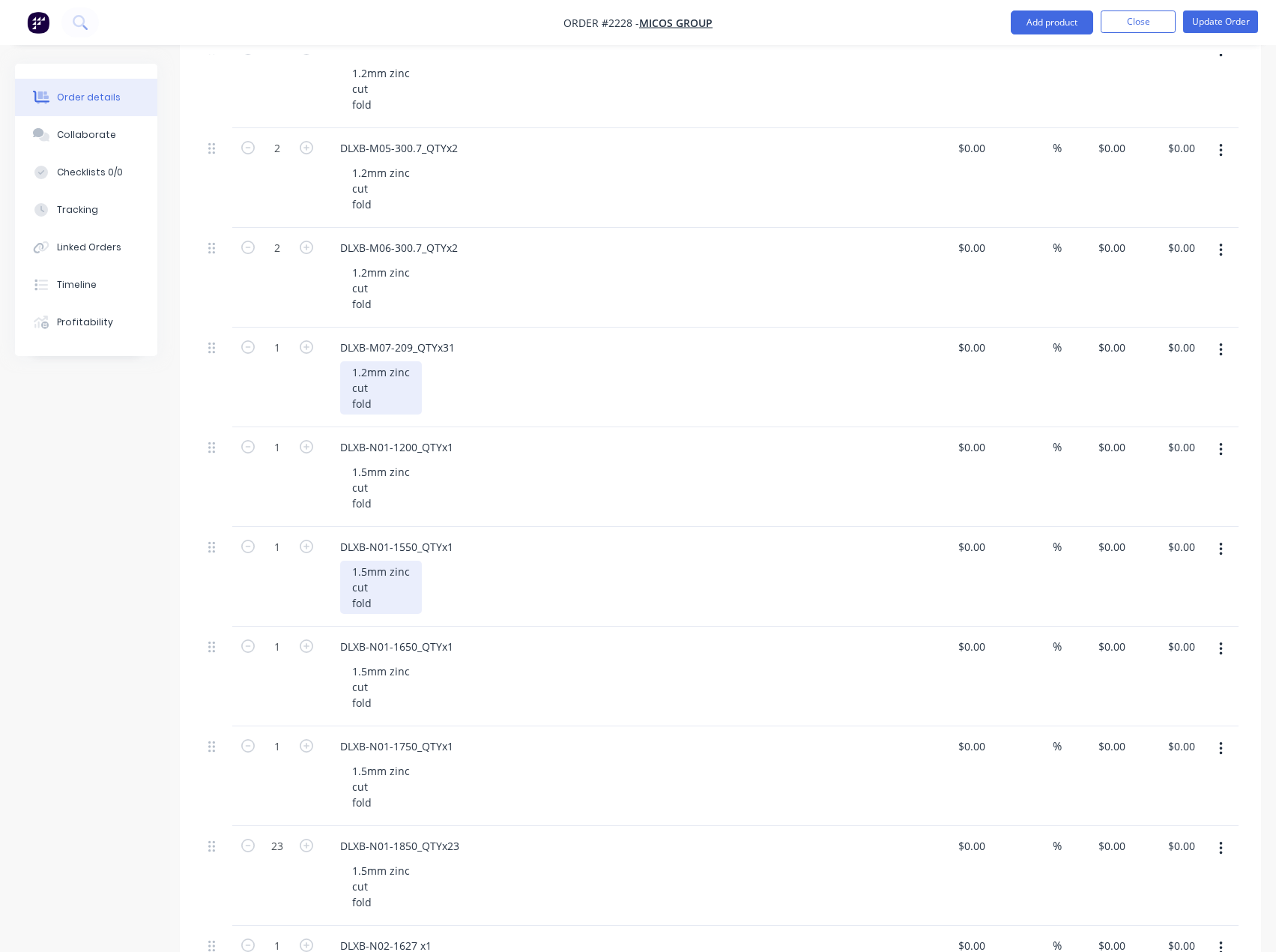
scroll to position [1199, 0]
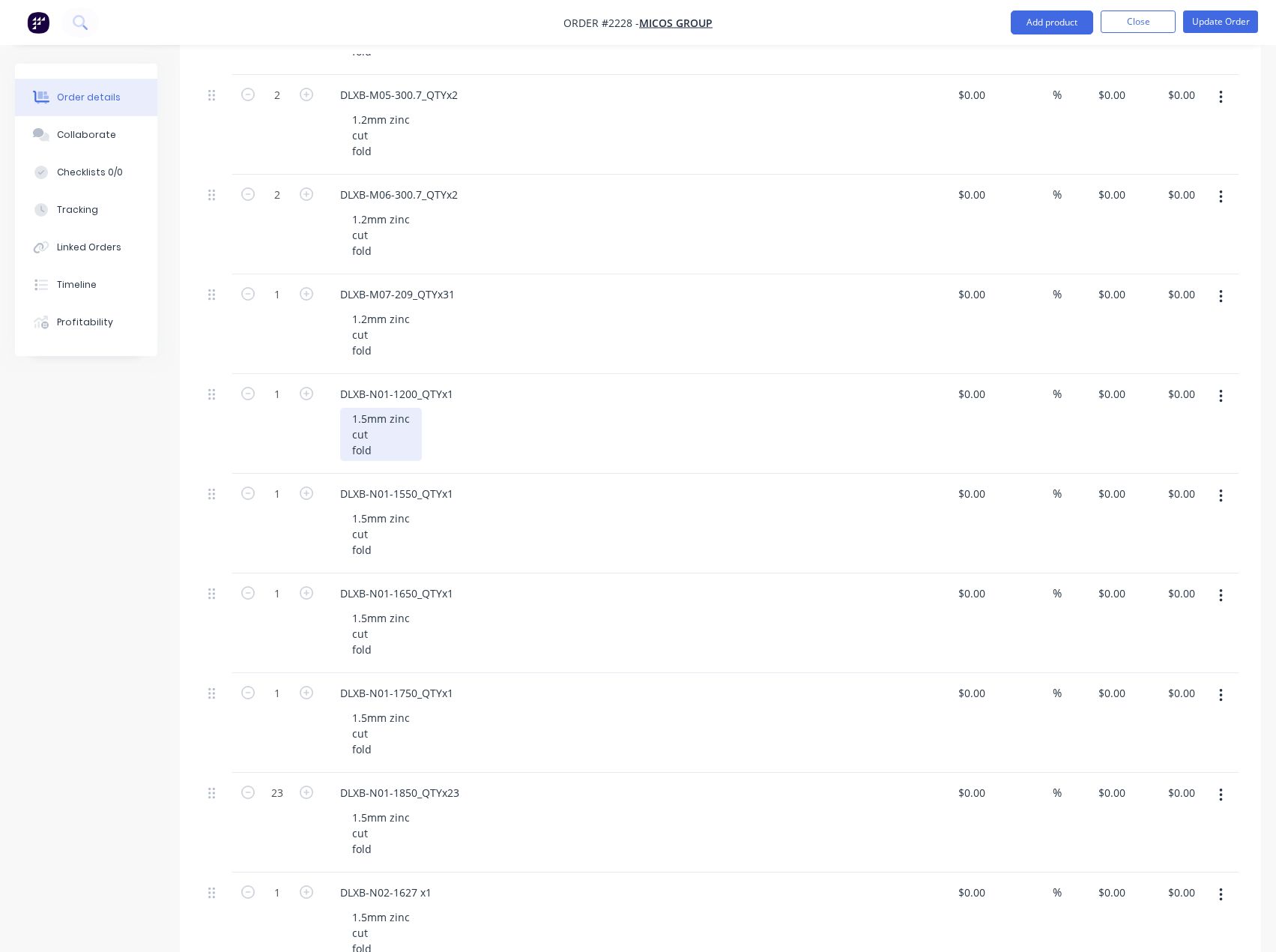
click at [381, 458] on div "1.5mm zinc cut fold" at bounding box center [381, 434] width 82 height 53
drag, startPoint x: 371, startPoint y: 449, endPoint x: 335, endPoint y: 404, distance: 57.6
click at [335, 404] on div "DLXB-N01-1200_QTYx1 1.5mm zinc cut fold" at bounding box center [622, 424] width 600 height 100
paste div
click at [385, 547] on div "1.5mm zinc cut fold" at bounding box center [381, 534] width 82 height 53
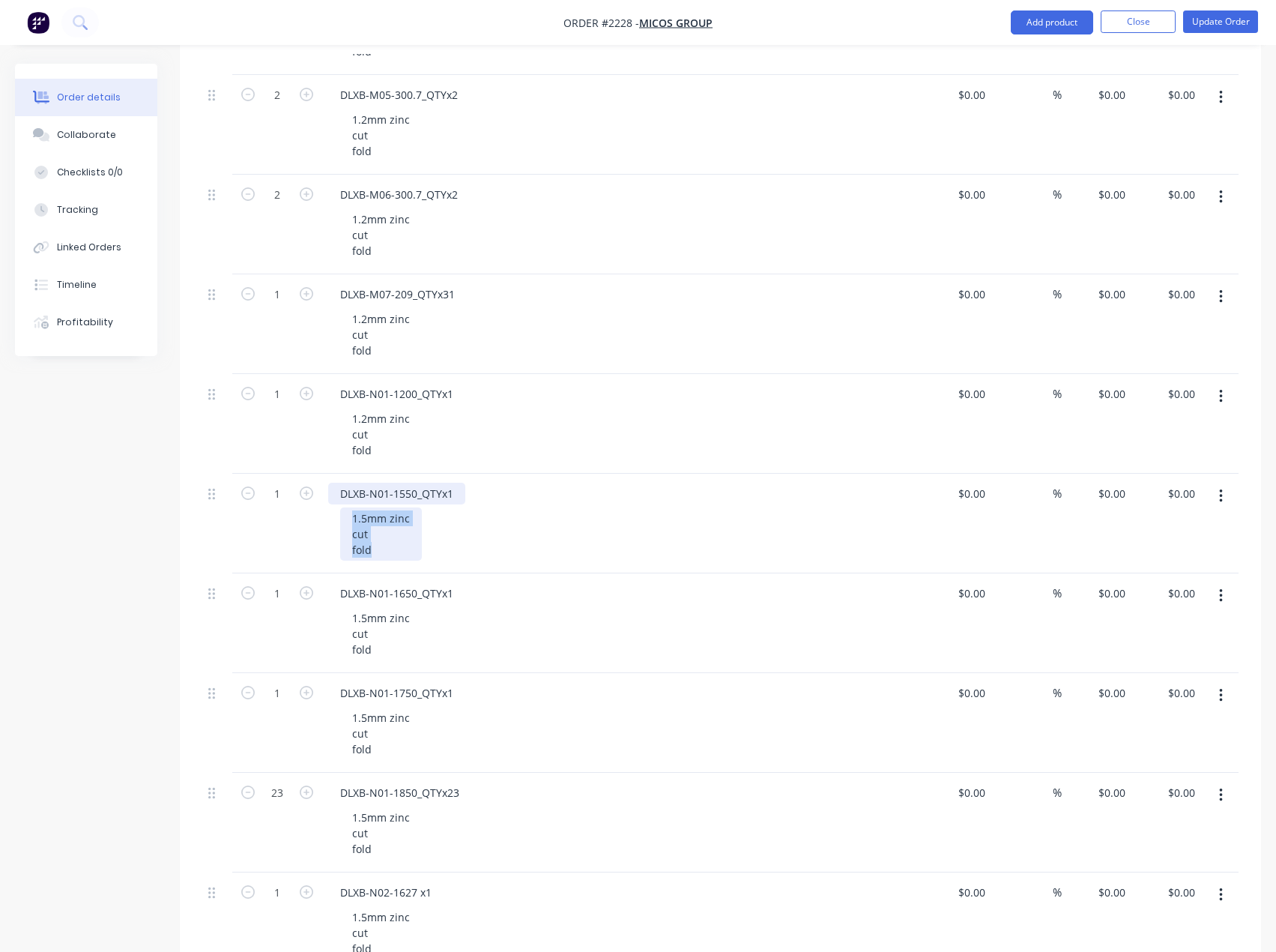
drag, startPoint x: 355, startPoint y: 515, endPoint x: 348, endPoint y: 500, distance: 16.6
click at [348, 500] on div "DLXB-N01-1550_QTYx1 1.5mm zinc cut fold" at bounding box center [622, 524] width 600 height 100
paste div
click at [377, 651] on div "1.5mm zinc cut fold" at bounding box center [381, 634] width 82 height 53
drag, startPoint x: 359, startPoint y: 640, endPoint x: 340, endPoint y: 593, distance: 50.7
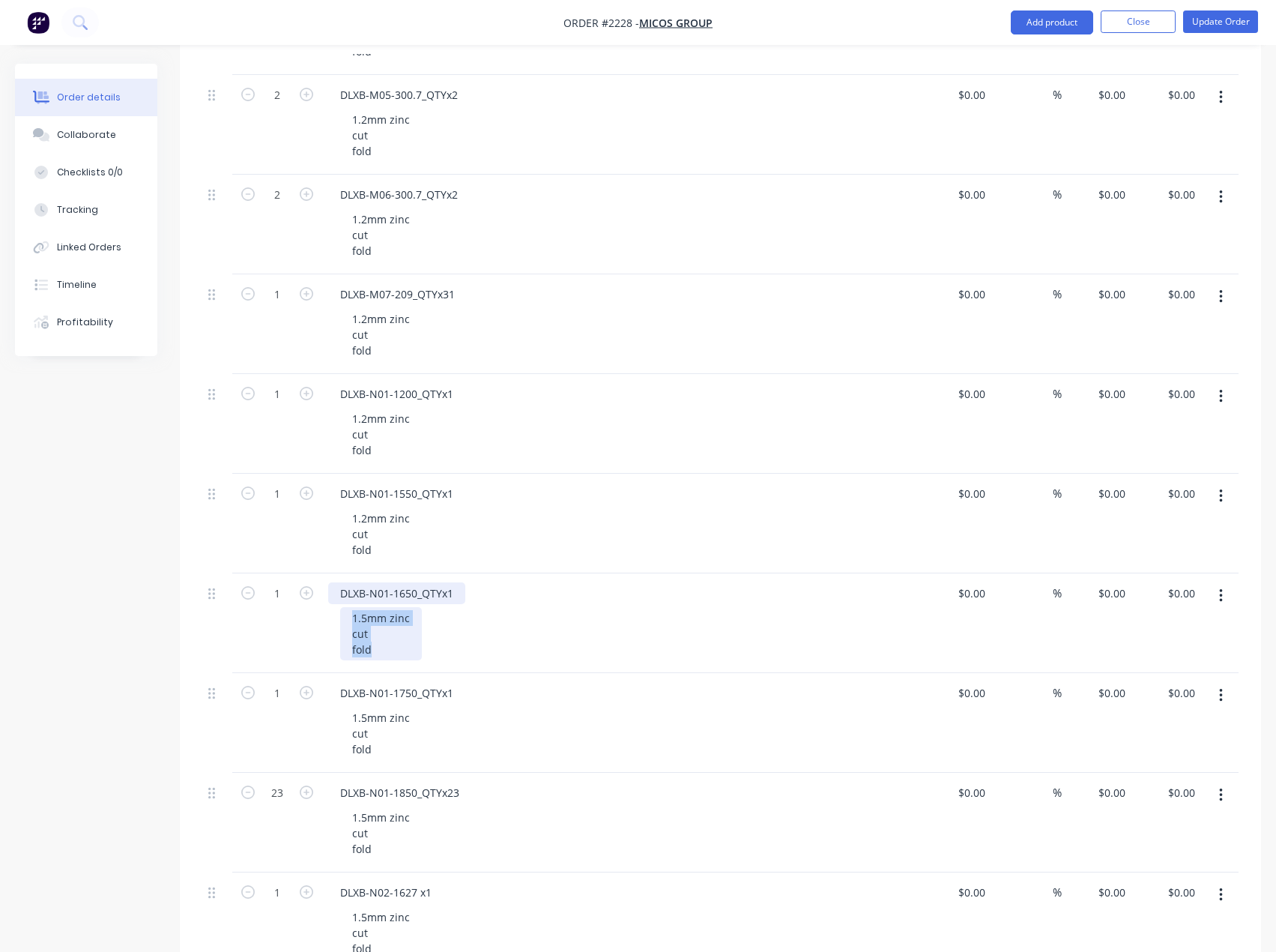
click at [340, 594] on div "DLXB-N01-1650_QTYx1 1.5mm zinc cut fold" at bounding box center [622, 623] width 600 height 100
paste div
click at [376, 847] on div "1.5mm zinc cut fold" at bounding box center [381, 832] width 82 height 53
drag, startPoint x: 384, startPoint y: 854, endPoint x: 335, endPoint y: 802, distance: 71.4
click at [335, 807] on div "DLXB-N01-1850_QTYx23 1.5mm zinc cut fold" at bounding box center [622, 823] width 600 height 100
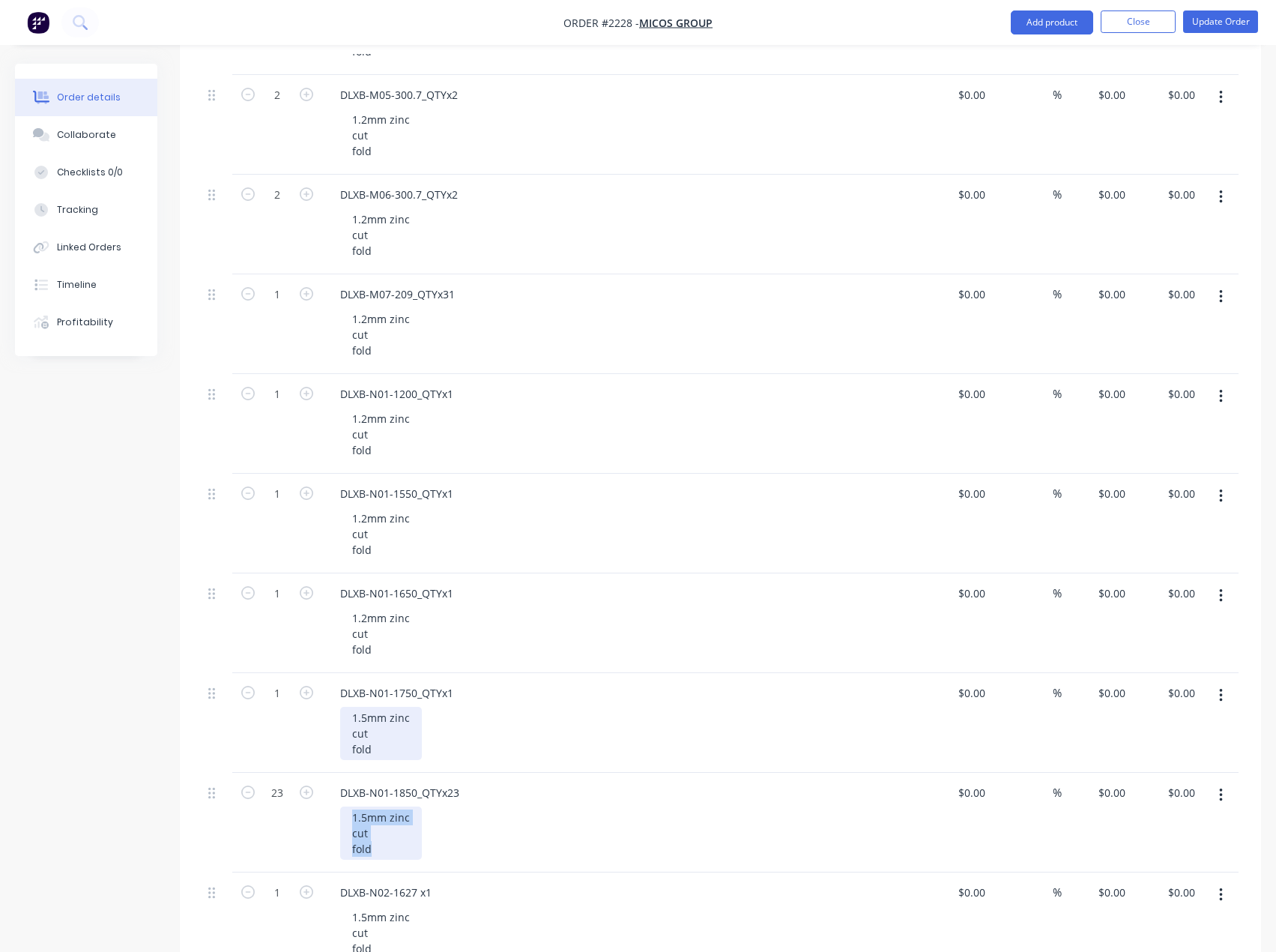
paste div
click at [381, 757] on div "1.5mm zinc cut fold" at bounding box center [381, 733] width 82 height 53
drag, startPoint x: 372, startPoint y: 742, endPoint x: 349, endPoint y: 701, distance: 47.0
click at [349, 701] on div "DLXB-N01-1750_QTYx1 1.5mm zinc cut fold" at bounding box center [622, 723] width 600 height 100
paste div
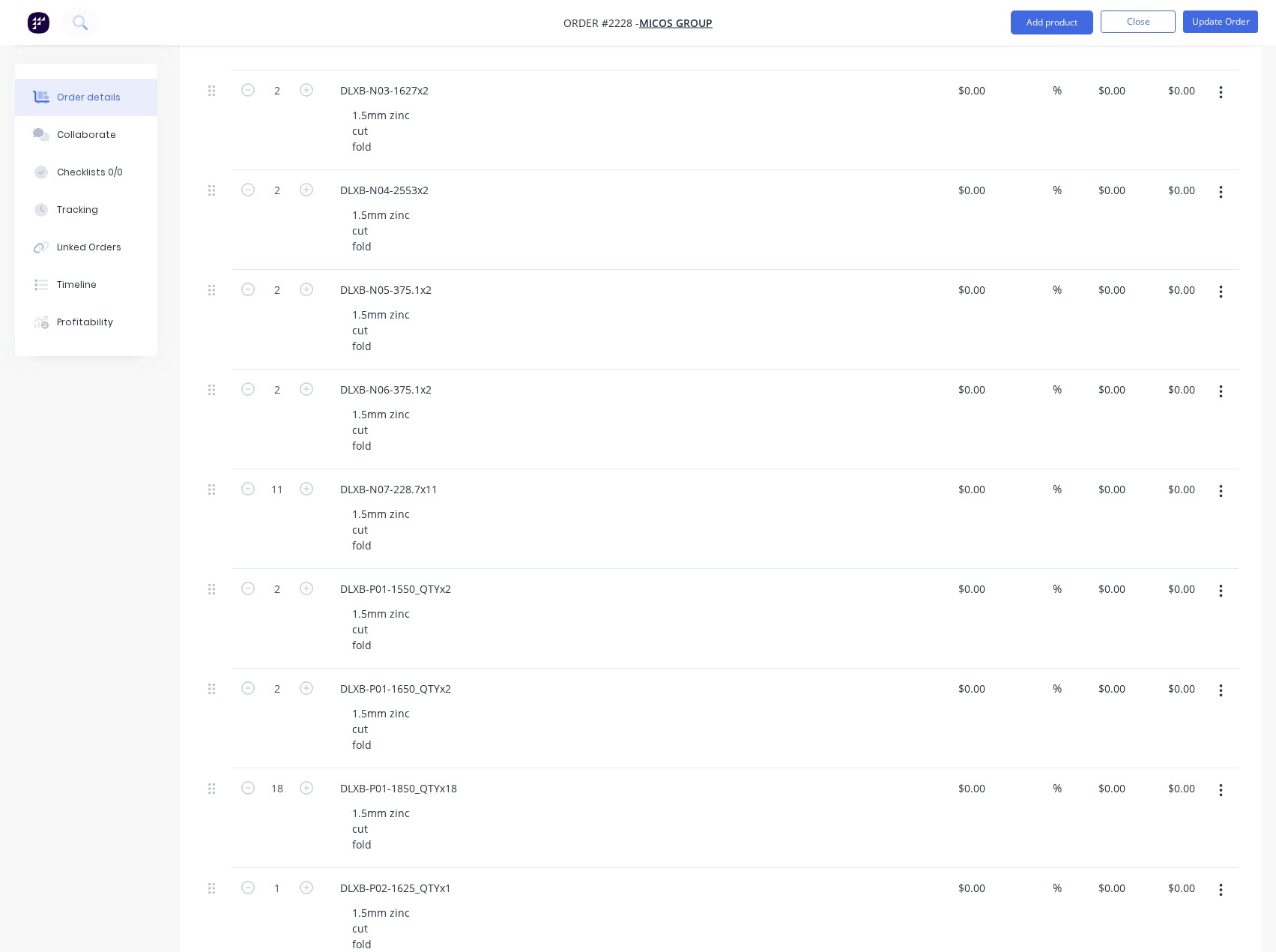
scroll to position [2324, 0]
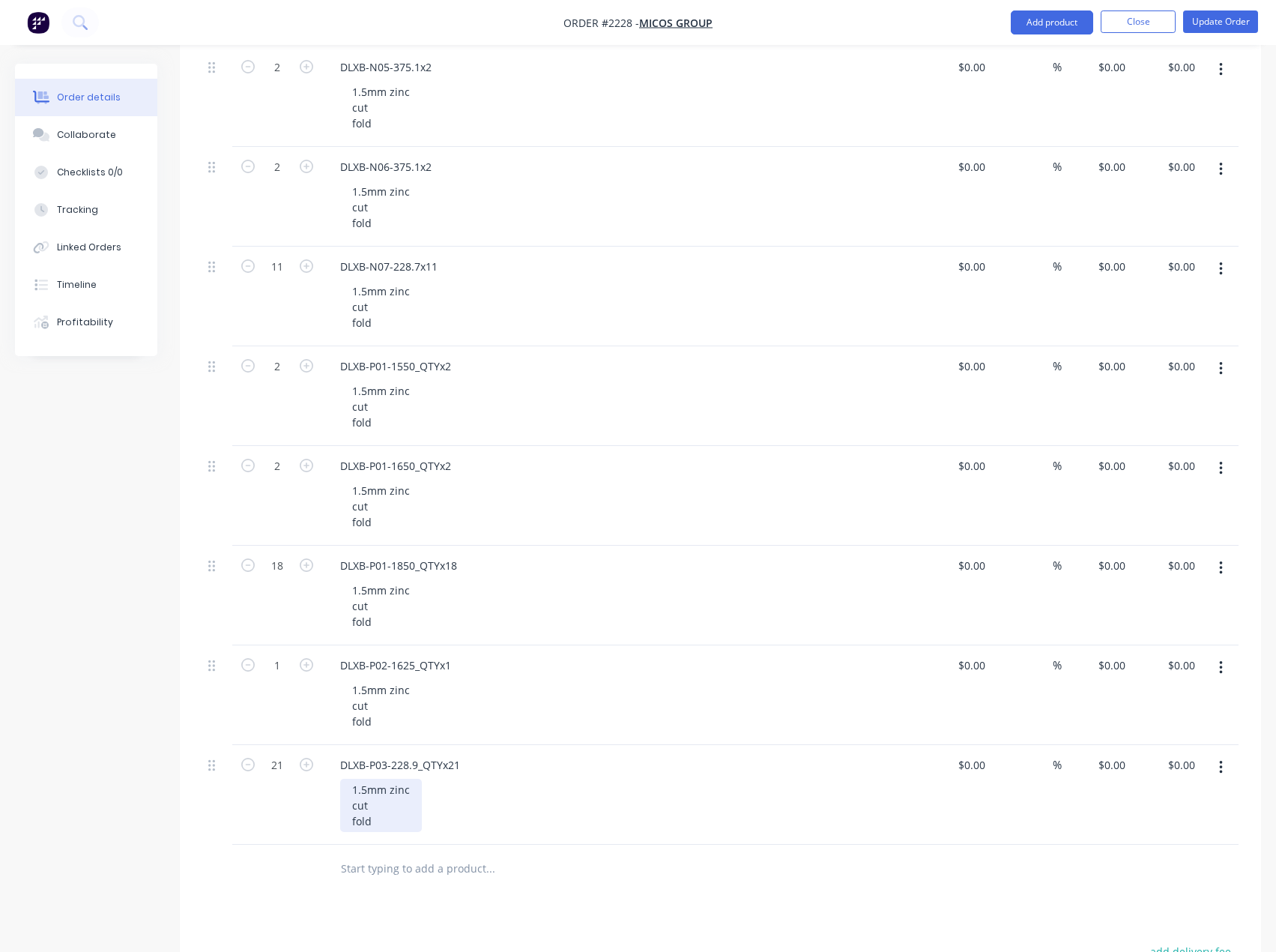
click at [383, 808] on div "1.5mm zinc cut fold" at bounding box center [381, 805] width 82 height 53
drag, startPoint x: 385, startPoint y: 828, endPoint x: 332, endPoint y: 778, distance: 72.9
click at [332, 781] on div "DLXB-P03-228.9_QTYx21 1.5mm zinc cut fold" at bounding box center [622, 795] width 600 height 100
paste div
click at [390, 726] on div "1.5mm zinc cut fold" at bounding box center [381, 706] width 82 height 53
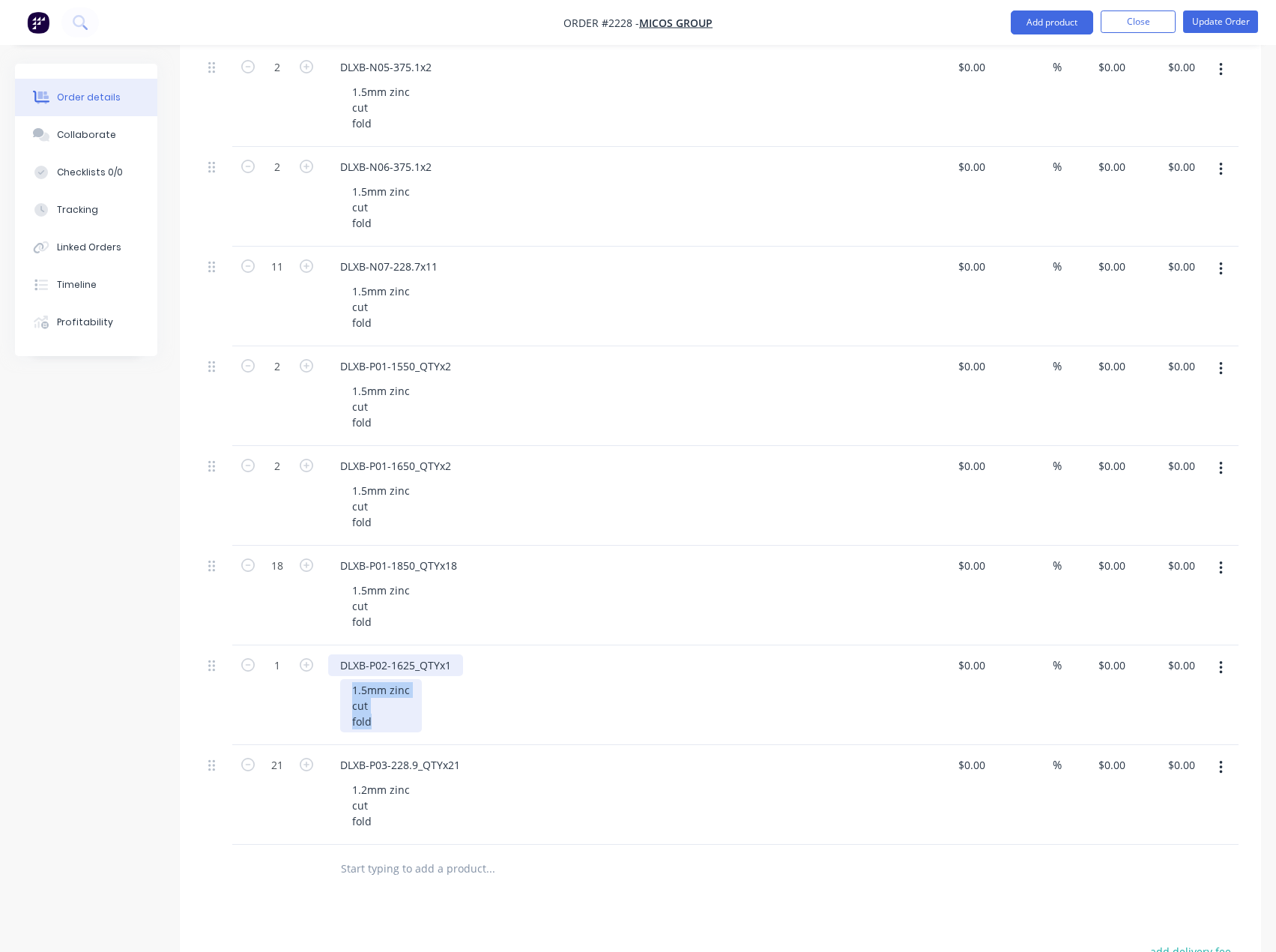
drag, startPoint x: 382, startPoint y: 721, endPoint x: 337, endPoint y: 665, distance: 71.8
click at [337, 668] on div "DLXB-P02-1625_QTYx1 1.5mm zinc cut fold" at bounding box center [622, 695] width 600 height 100
paste div
click at [377, 622] on div "1.5mm zinc cut fold" at bounding box center [381, 606] width 82 height 53
drag, startPoint x: 390, startPoint y: 620, endPoint x: 341, endPoint y: 563, distance: 75.2
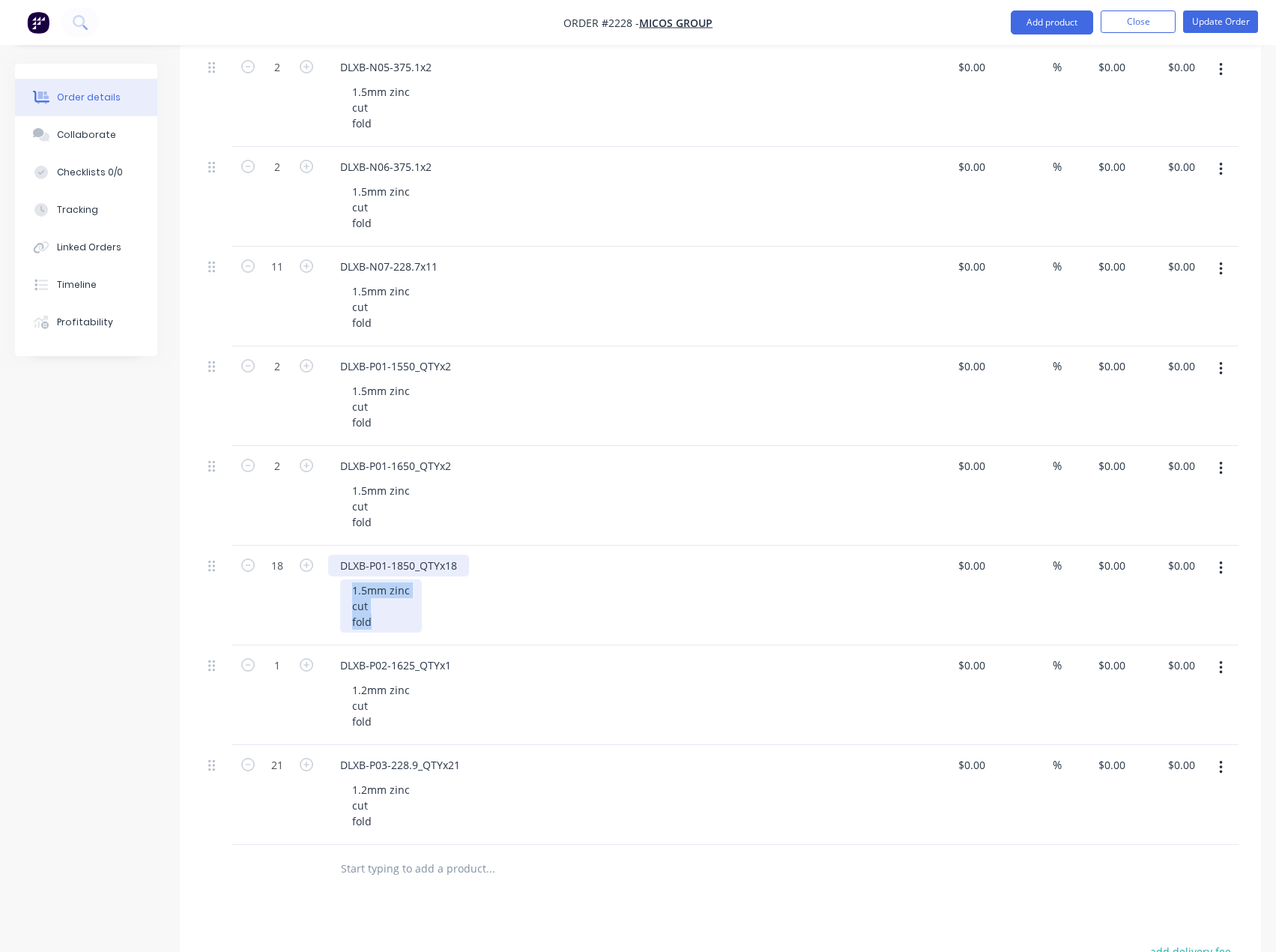
click at [342, 564] on div "DLXB-P01-1850_QTYx18 1.5mm zinc cut fold" at bounding box center [622, 596] width 600 height 100
paste div
click at [391, 522] on div "1.5mm zinc cut fold" at bounding box center [381, 506] width 82 height 53
drag, startPoint x: 363, startPoint y: 507, endPoint x: 346, endPoint y: 449, distance: 60.4
click at [344, 462] on div "DLXB-P01-1650_QTYx2 1.5mm zinc cut fold" at bounding box center [622, 496] width 600 height 100
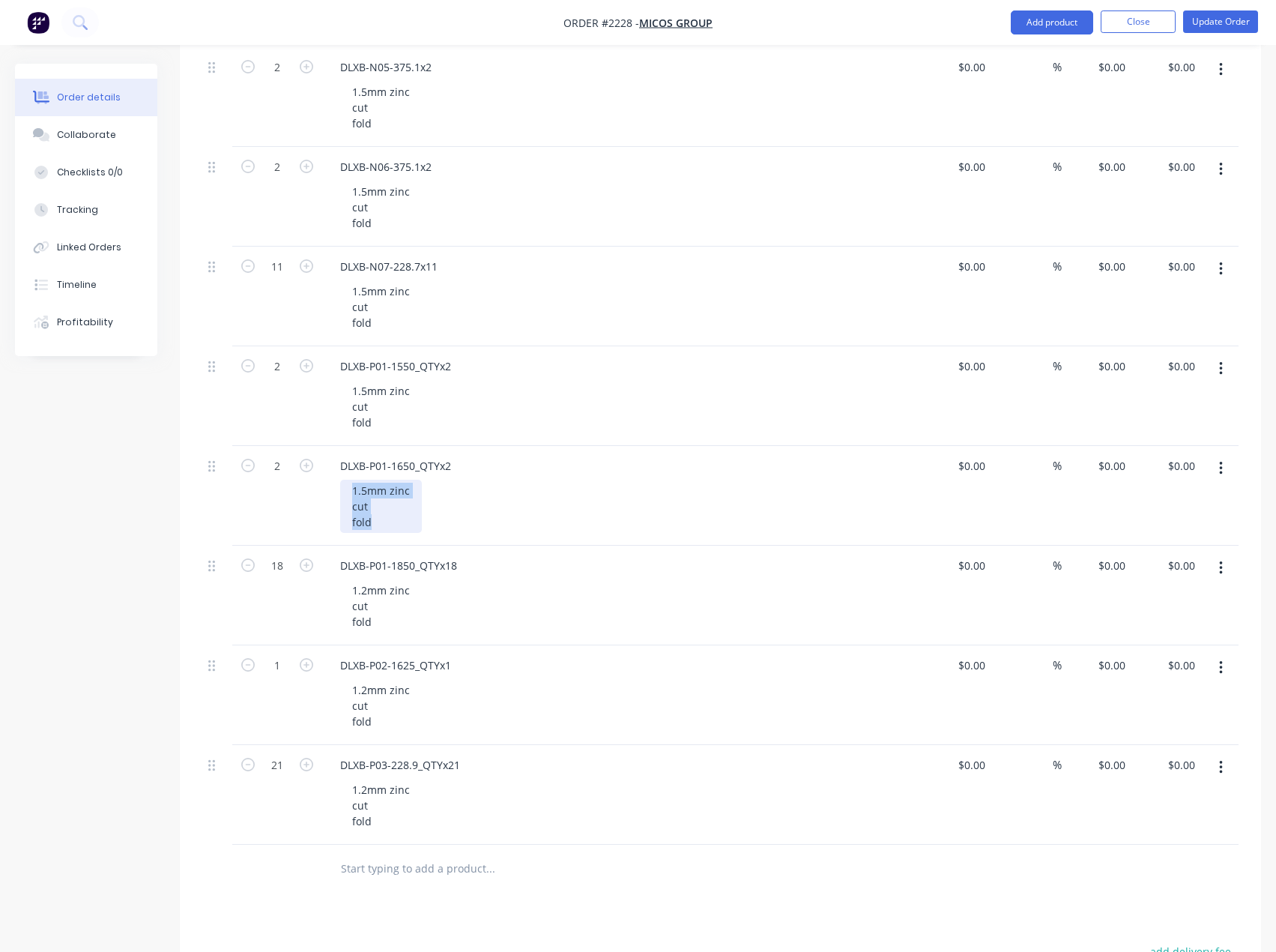
paste div
click at [393, 424] on div "1.5mm zinc cut fold" at bounding box center [381, 406] width 82 height 53
drag, startPoint x: 386, startPoint y: 429, endPoint x: 332, endPoint y: 381, distance: 72.2
click at [332, 381] on div "DLXB-P01-1550_QTYx2 1.5mm zinc cut fold" at bounding box center [622, 396] width 600 height 100
paste div
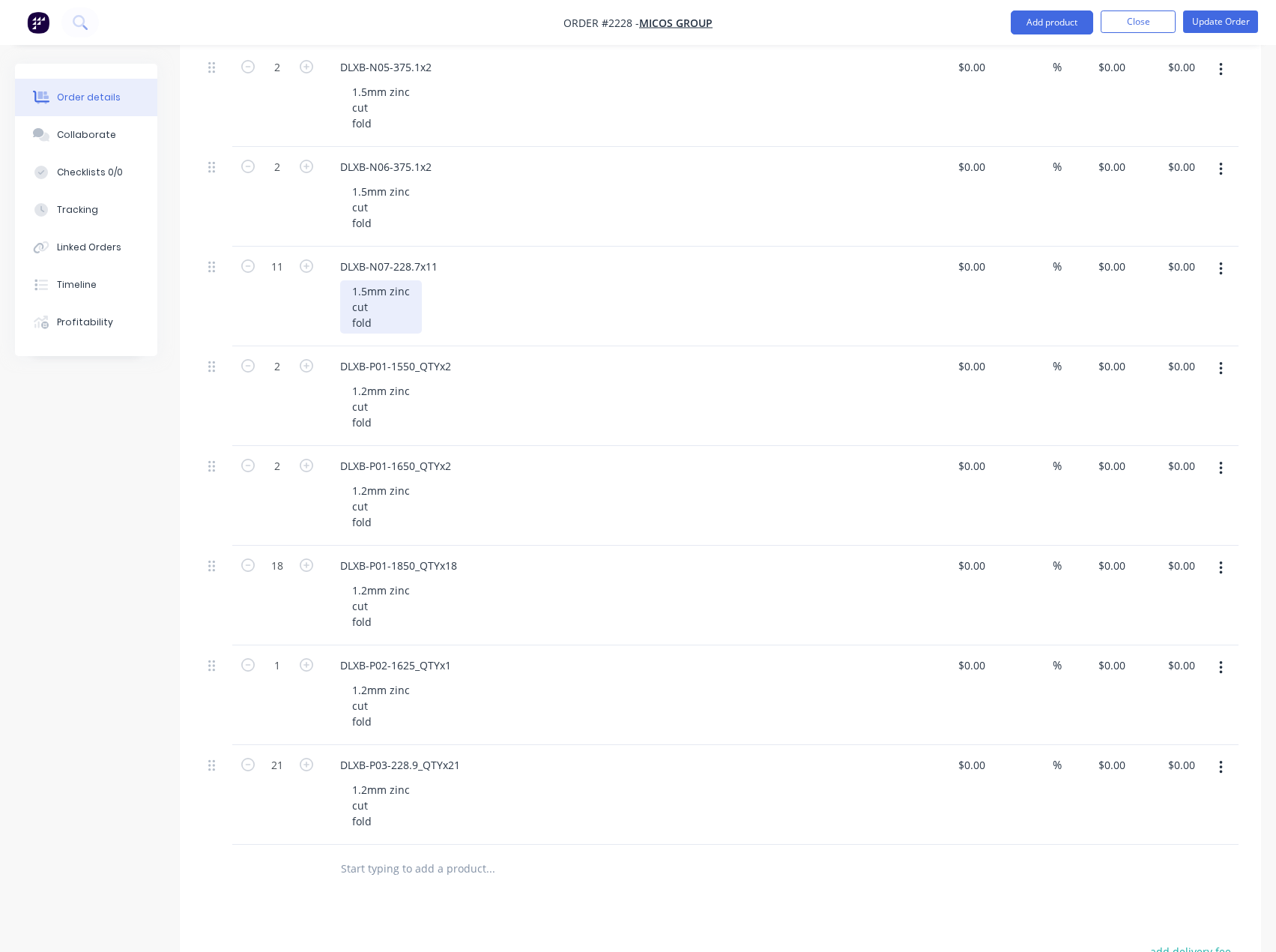
drag, startPoint x: 372, startPoint y: 332, endPoint x: 377, endPoint y: 318, distance: 14.9
click at [372, 331] on div "1.5mm zinc cut fold" at bounding box center [381, 306] width 82 height 53
drag, startPoint x: 369, startPoint y: 316, endPoint x: 333, endPoint y: 277, distance: 53.1
click at [333, 277] on div "DLXB-N07-228.7x11 1.5mm zinc cut fold" at bounding box center [622, 296] width 600 height 100
paste div
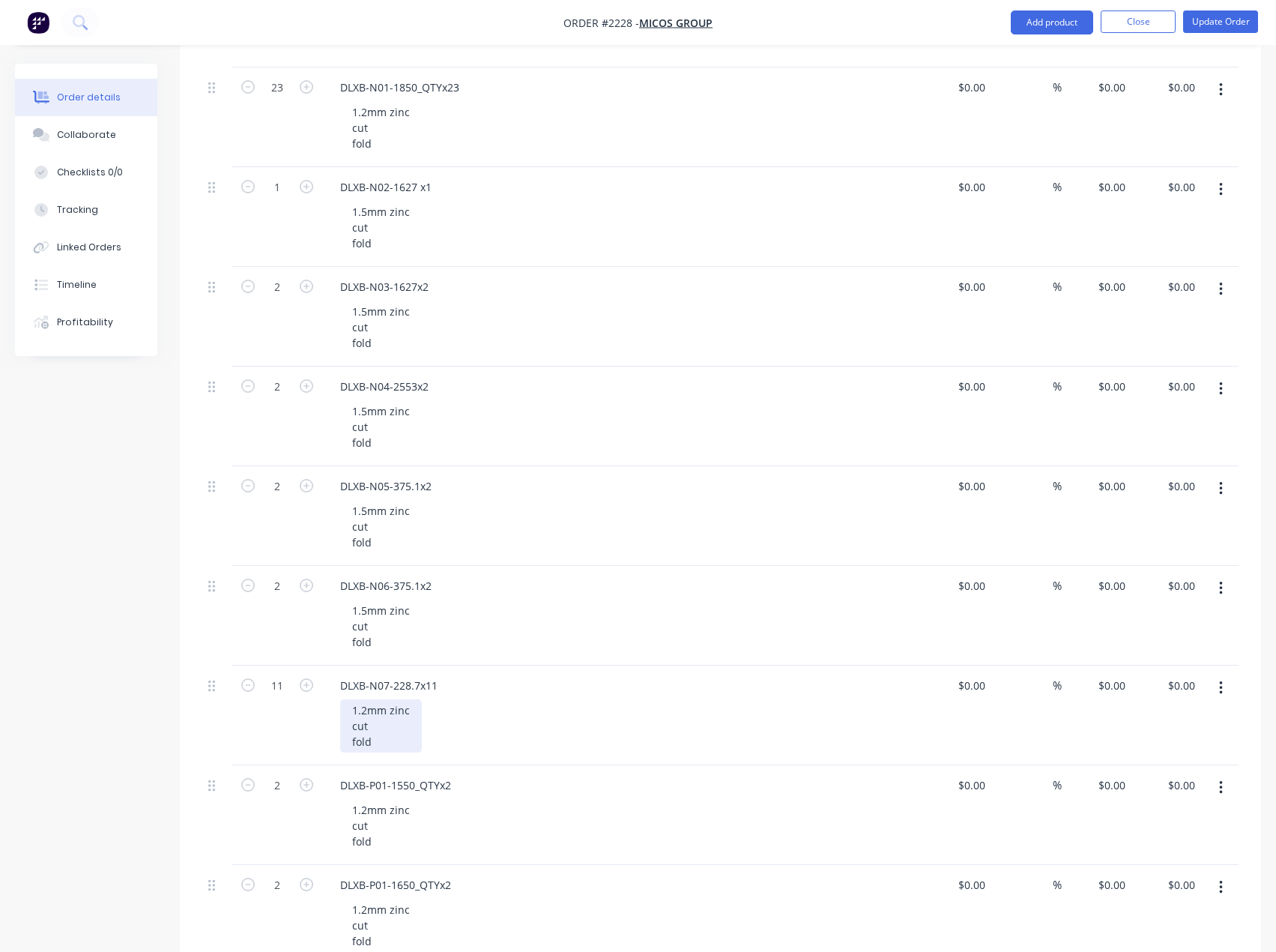
scroll to position [1874, 0]
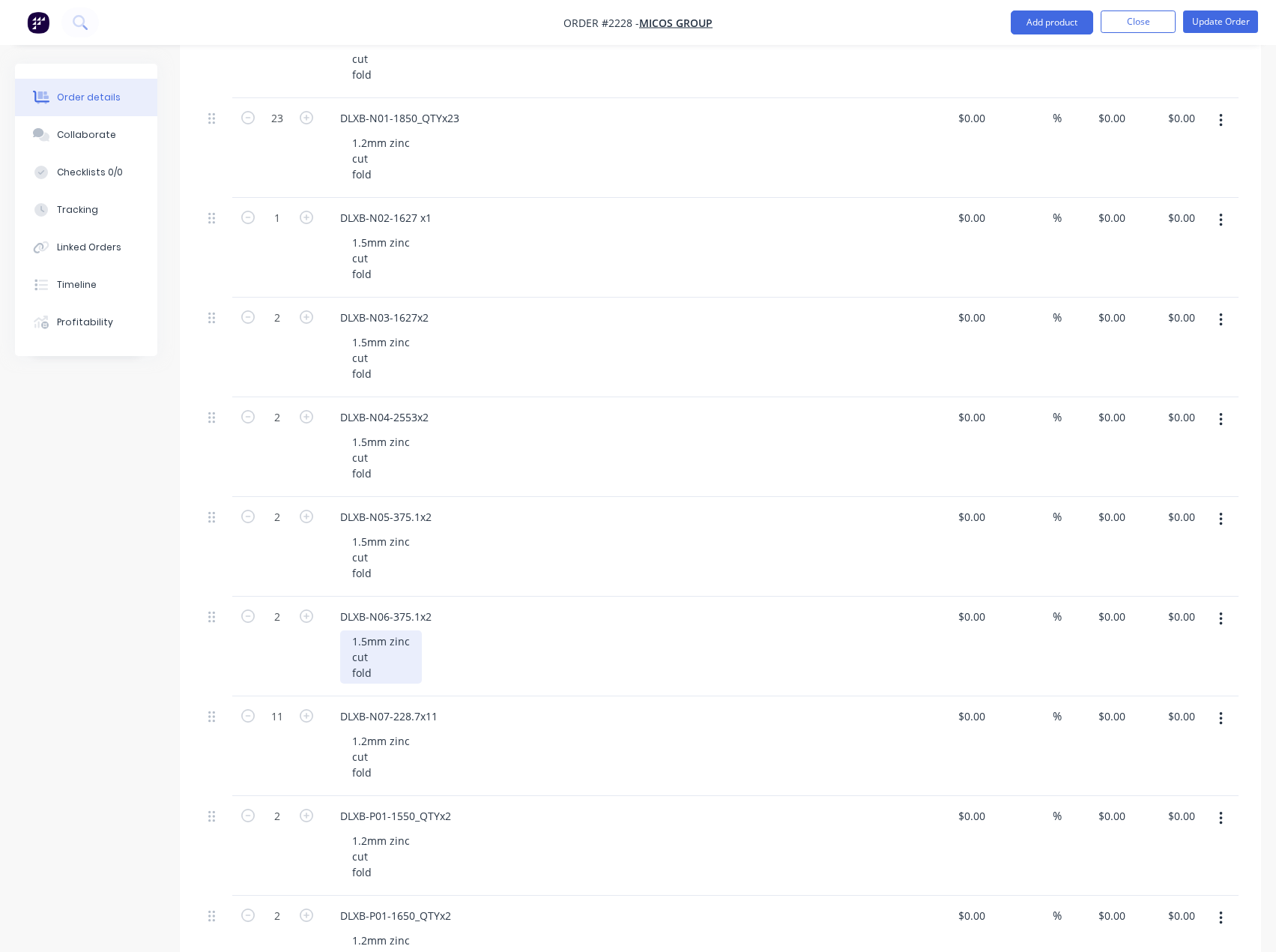
click at [369, 679] on div "1.5mm zinc cut fold" at bounding box center [381, 656] width 82 height 53
drag, startPoint x: 389, startPoint y: 679, endPoint x: 333, endPoint y: 634, distance: 71.8
click at [333, 634] on div "DLXB-N06-375.1x2 1.5mm zinc cut fold" at bounding box center [622, 647] width 600 height 100
paste div
click at [372, 574] on div "1.5mm zinc cut fold" at bounding box center [381, 557] width 82 height 53
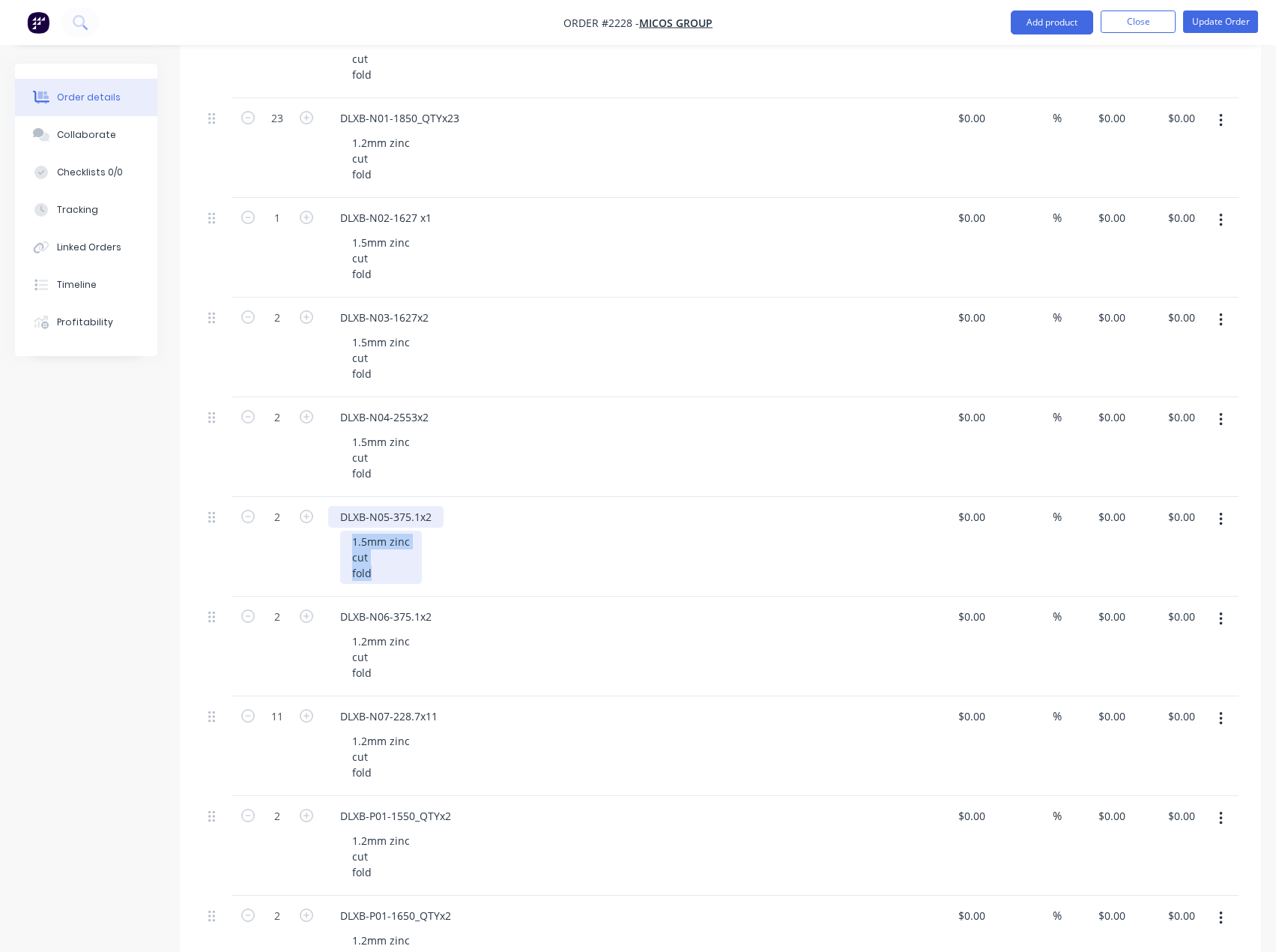
drag, startPoint x: 369, startPoint y: 569, endPoint x: 337, endPoint y: 520, distance: 58.5
click at [337, 521] on div "DLXB-N05-375.1x2 1.5mm zinc cut fold" at bounding box center [622, 547] width 600 height 100
paste div
click at [375, 468] on div "1.5mm zinc cut fold" at bounding box center [381, 458] width 82 height 53
drag, startPoint x: 358, startPoint y: 452, endPoint x: 338, endPoint y: 429, distance: 30.5
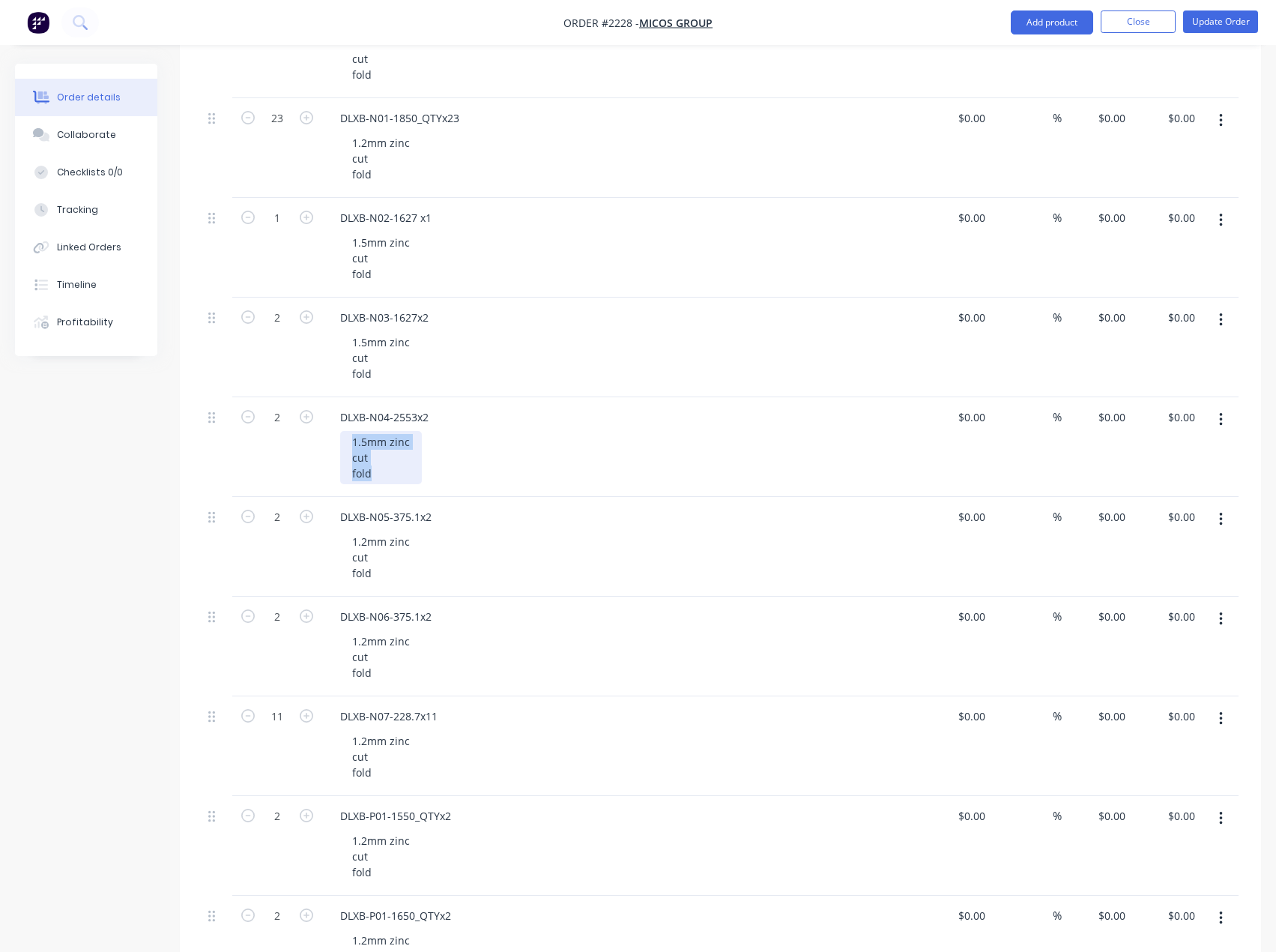
click at [338, 429] on div "DLXB-N04-2553x2 1.5mm zinc cut fold" at bounding box center [622, 447] width 600 height 100
paste div
click at [382, 363] on div "1.5mm zinc cut fold" at bounding box center [381, 358] width 82 height 53
drag, startPoint x: 380, startPoint y: 375, endPoint x: 335, endPoint y: 323, distance: 68.8
click at [335, 323] on div "DLXB-N03-1627x2 1.5mm zinc cut fold" at bounding box center [622, 348] width 600 height 100
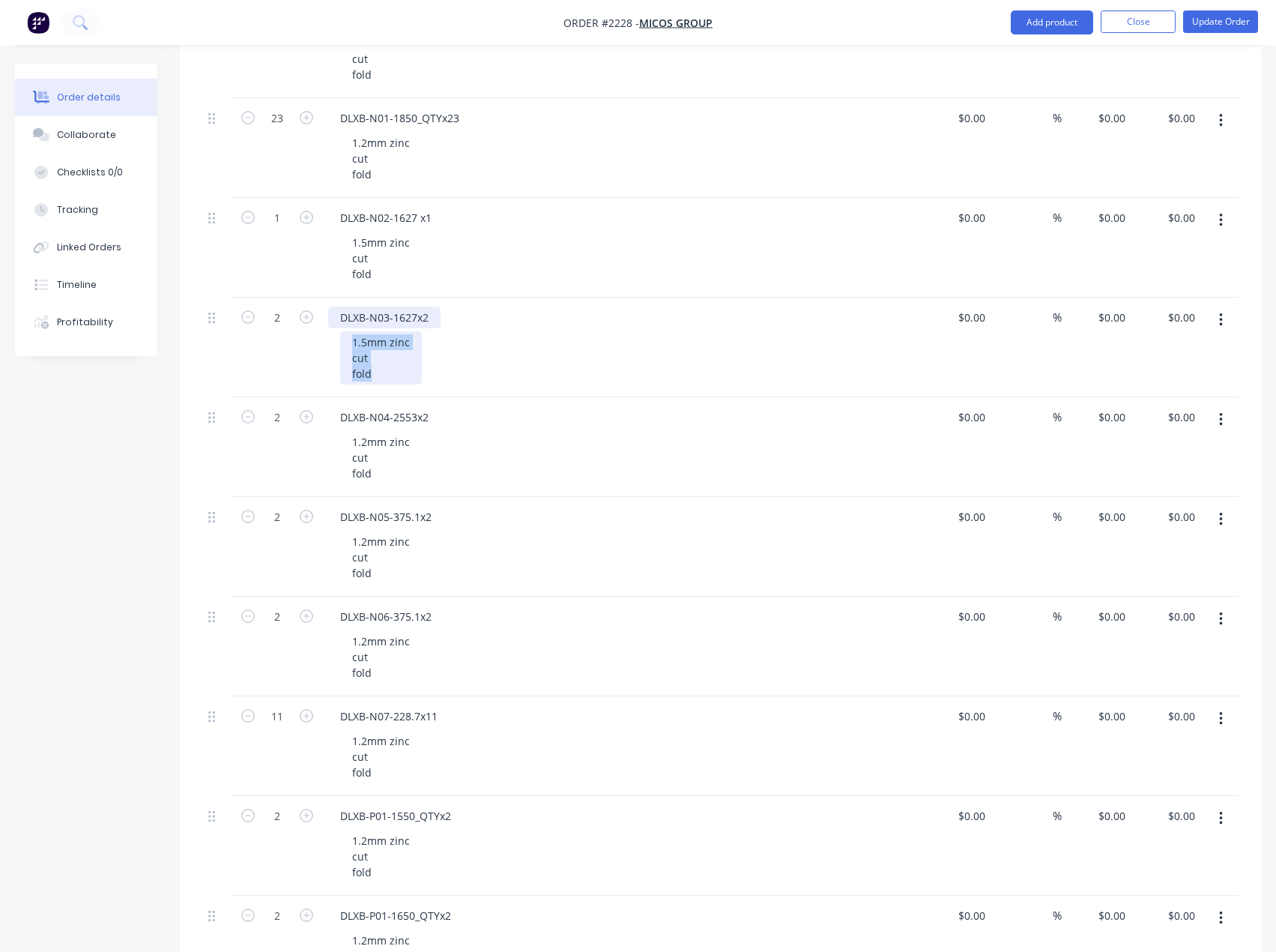
paste div
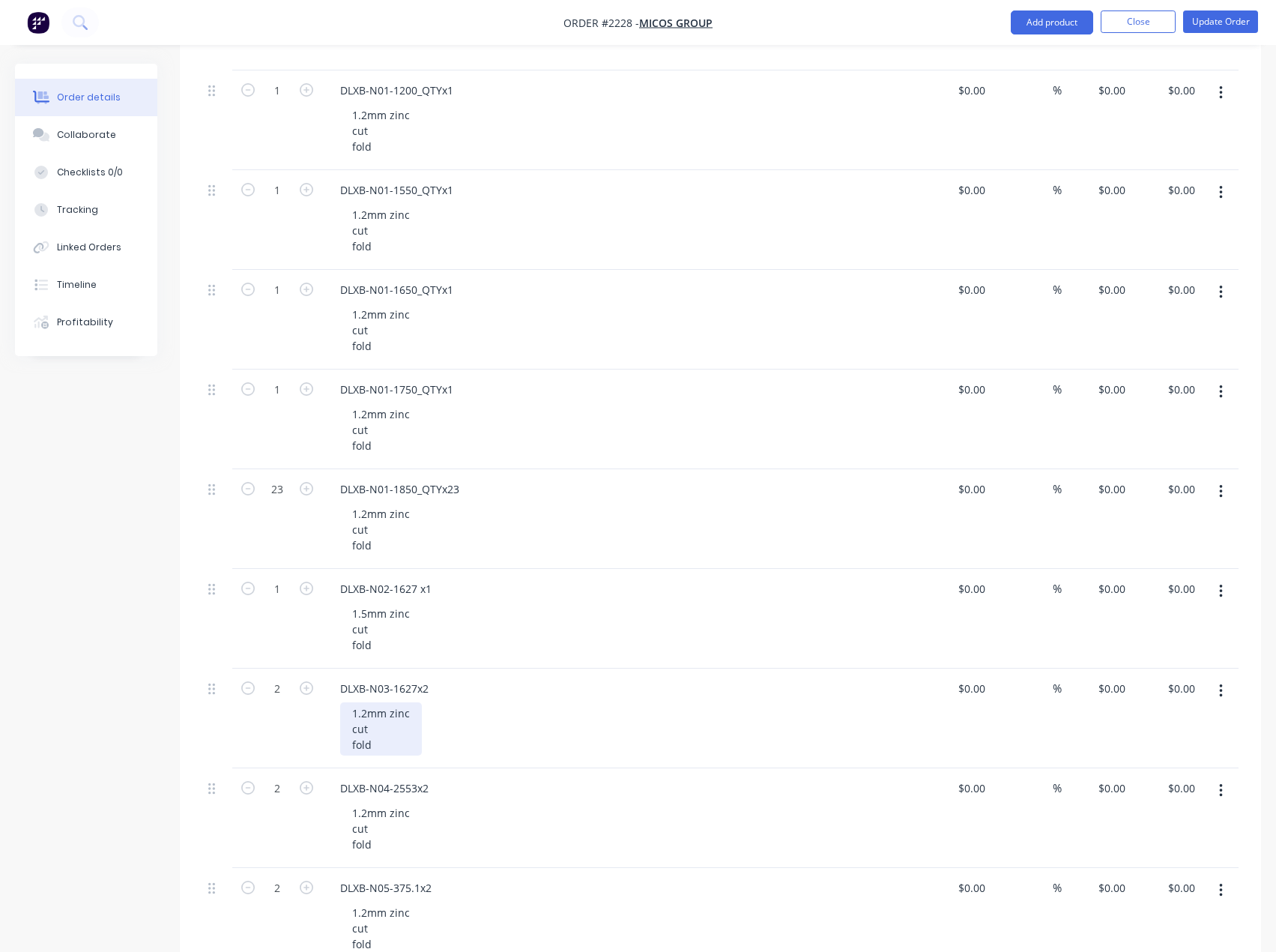
scroll to position [1499, 0]
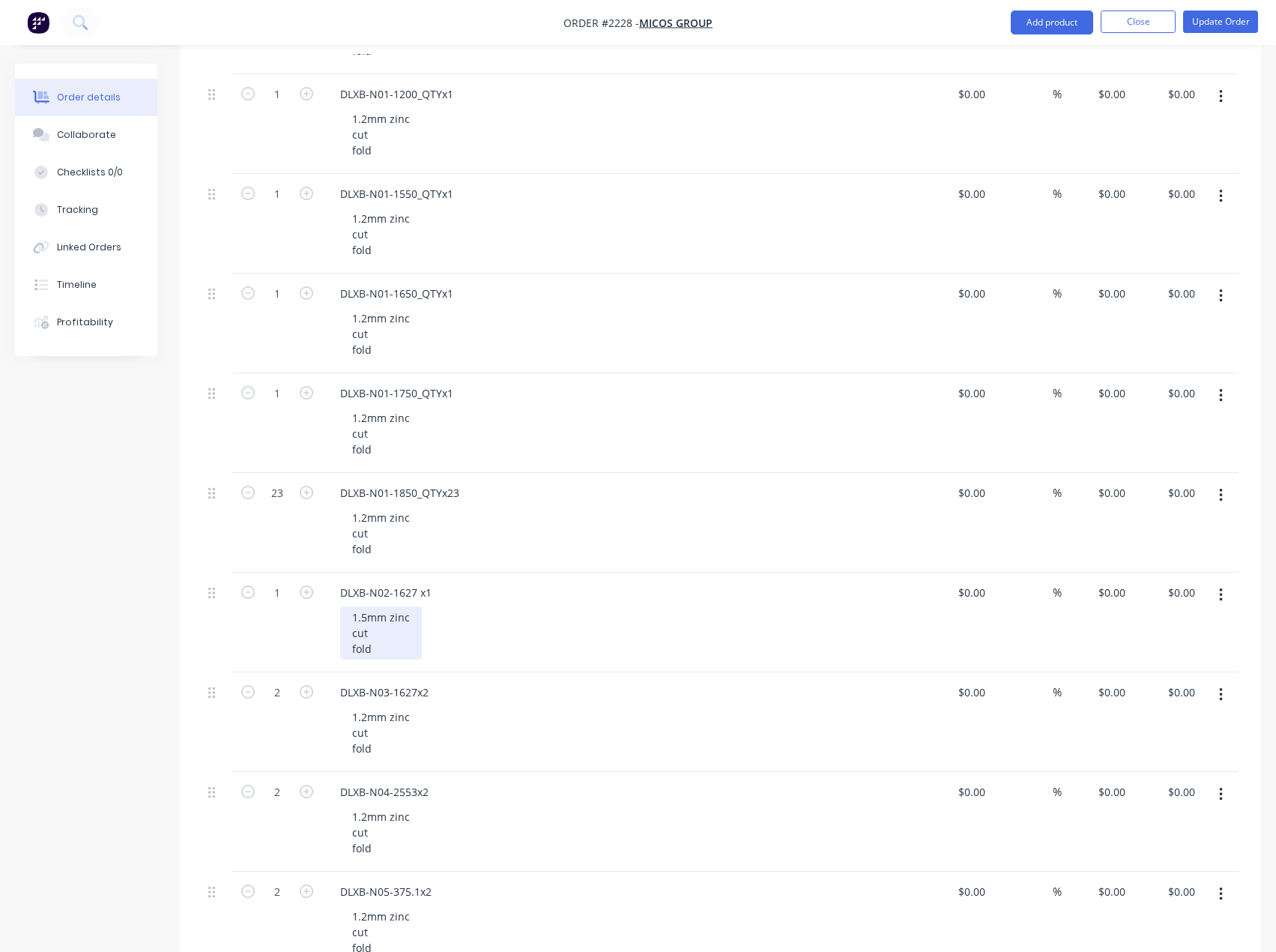
click at [395, 646] on div "1.5mm zinc cut fold" at bounding box center [381, 633] width 82 height 53
drag, startPoint x: 377, startPoint y: 656, endPoint x: 304, endPoint y: 600, distance: 92.0
click at [304, 600] on div "1 DLXB-N02-1627 x1 1.5mm zinc cut fold $0.00 $0.00 % $0.00 $0.00 $0.00 $0.00" at bounding box center [720, 623] width 1036 height 100
paste div
click at [390, 546] on div "1.2mm zinc cut fold" at bounding box center [381, 533] width 82 height 53
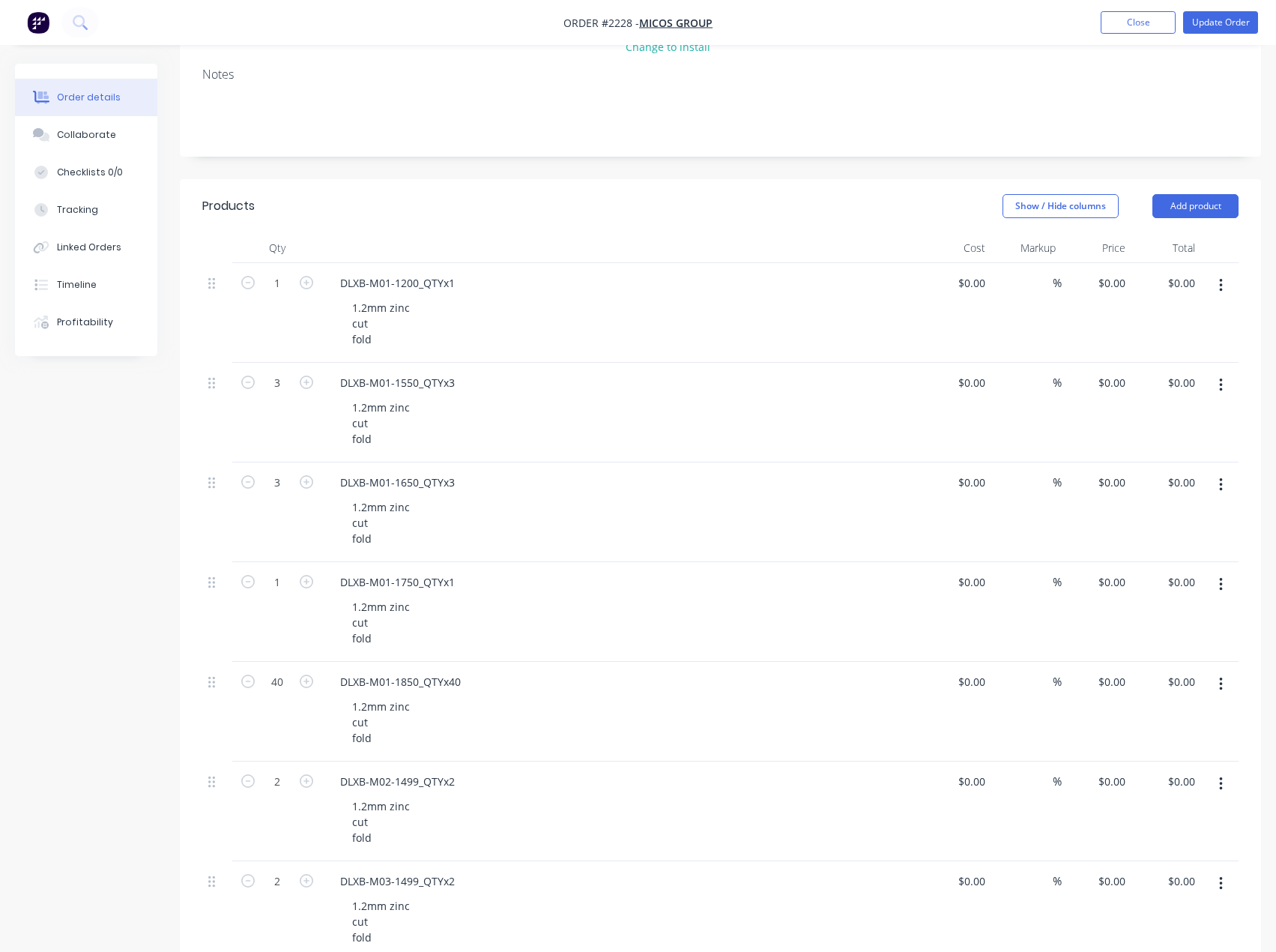
scroll to position [75, 0]
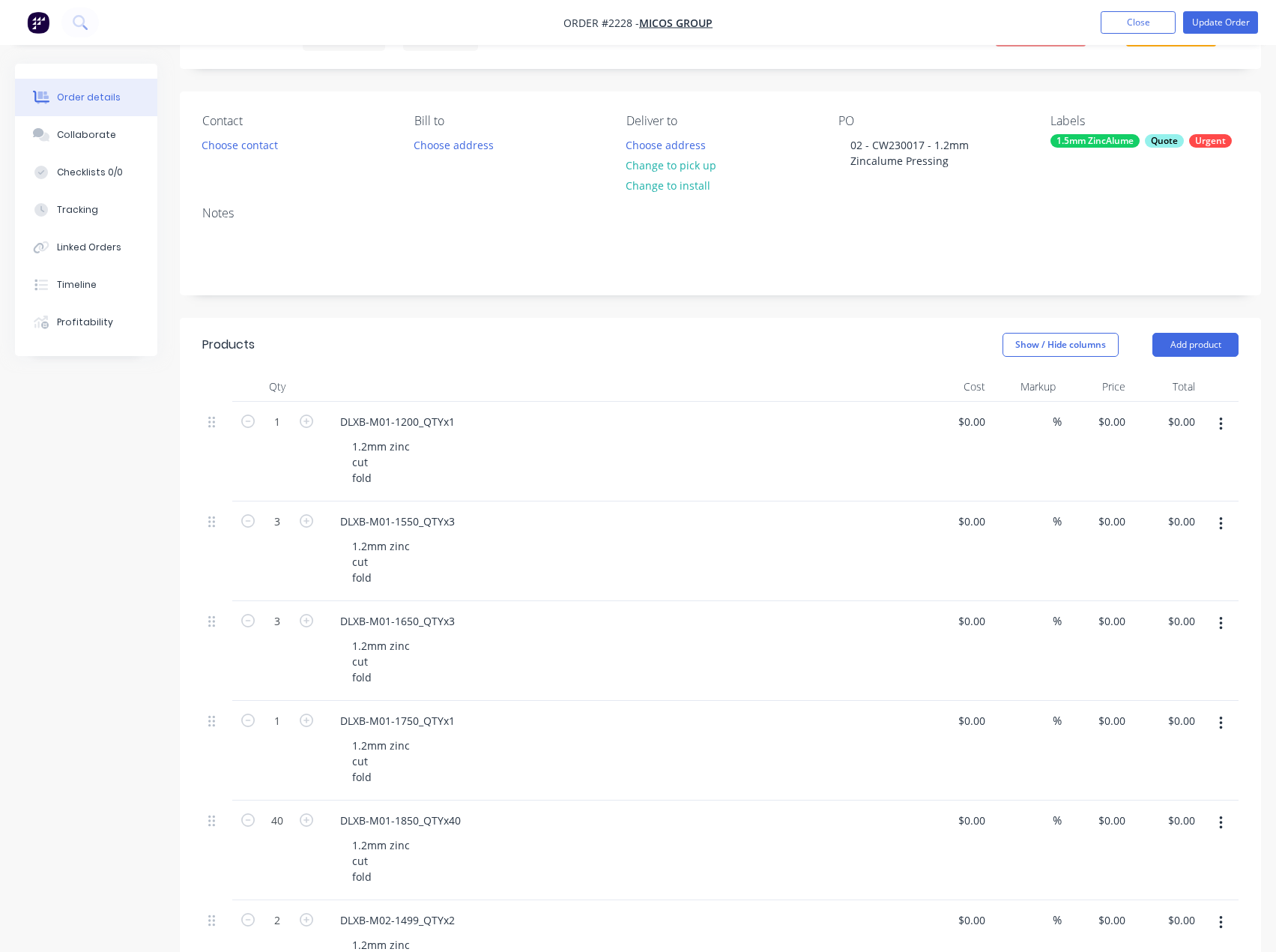
click at [1119, 131] on div "Labels 1.5mm ZincAlume Quote Urgent" at bounding box center [1145, 142] width 188 height 58
click at [1127, 147] on div "1.5mm ZincAlume" at bounding box center [1095, 141] width 89 height 13
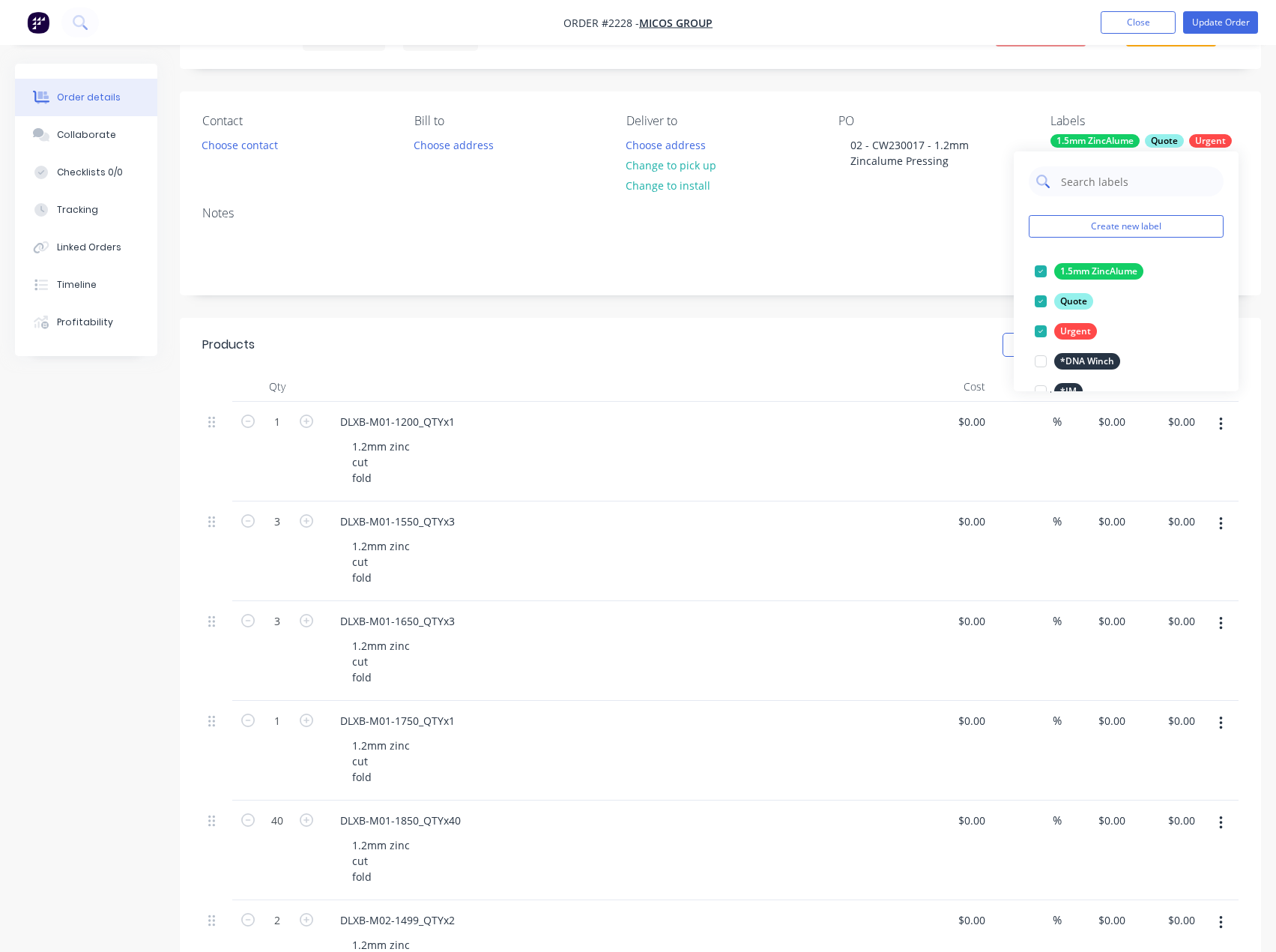
click at [1128, 188] on input "text" at bounding box center [1138, 181] width 156 height 30
type input "1.2mm z"
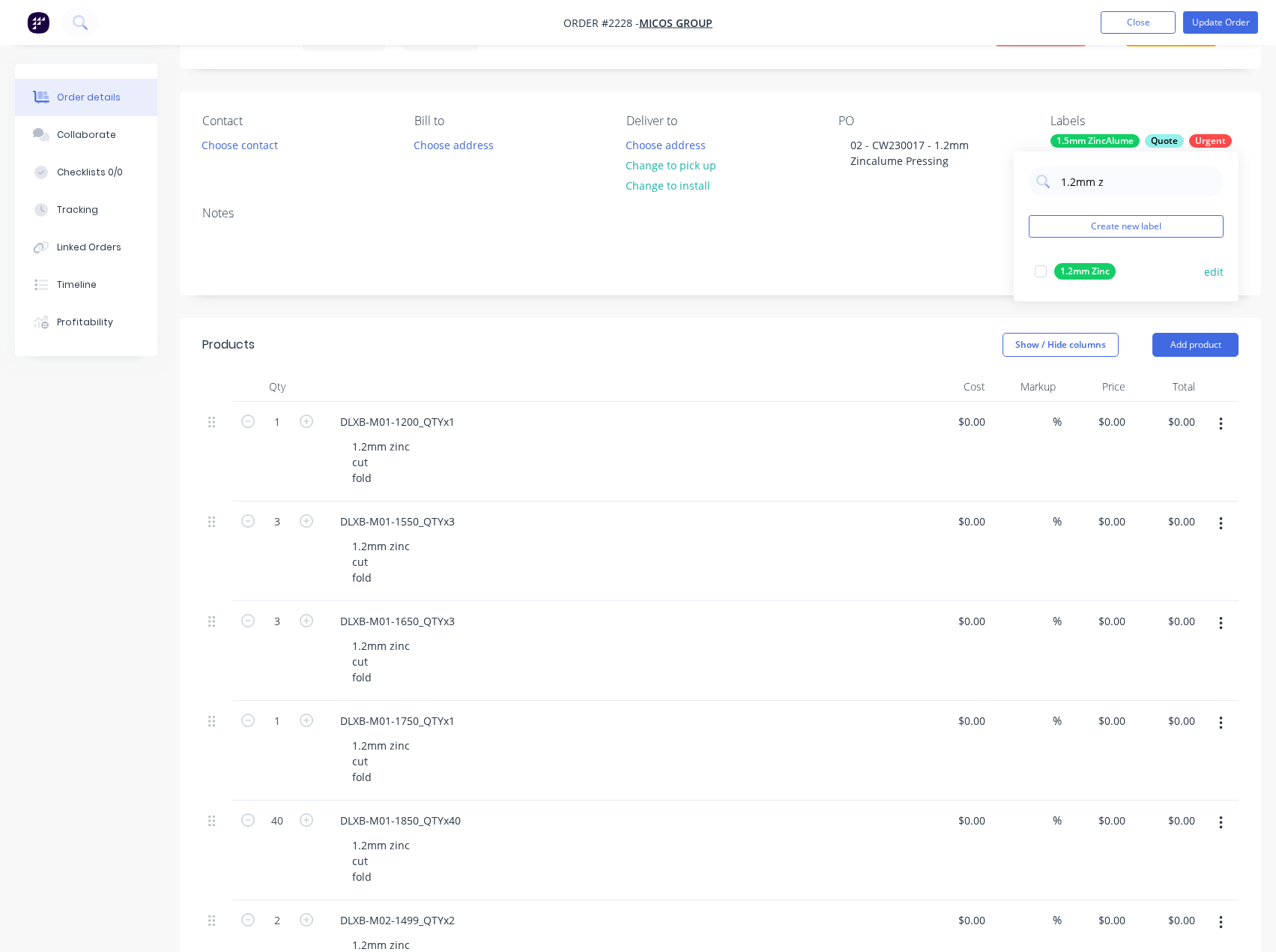
click at [1044, 268] on div at bounding box center [1041, 271] width 30 height 30
drag, startPoint x: 1130, startPoint y: 201, endPoint x: 1046, endPoint y: 195, distance: 84.2
click at [1046, 195] on div "1.2mm z" at bounding box center [1126, 200] width 195 height 30
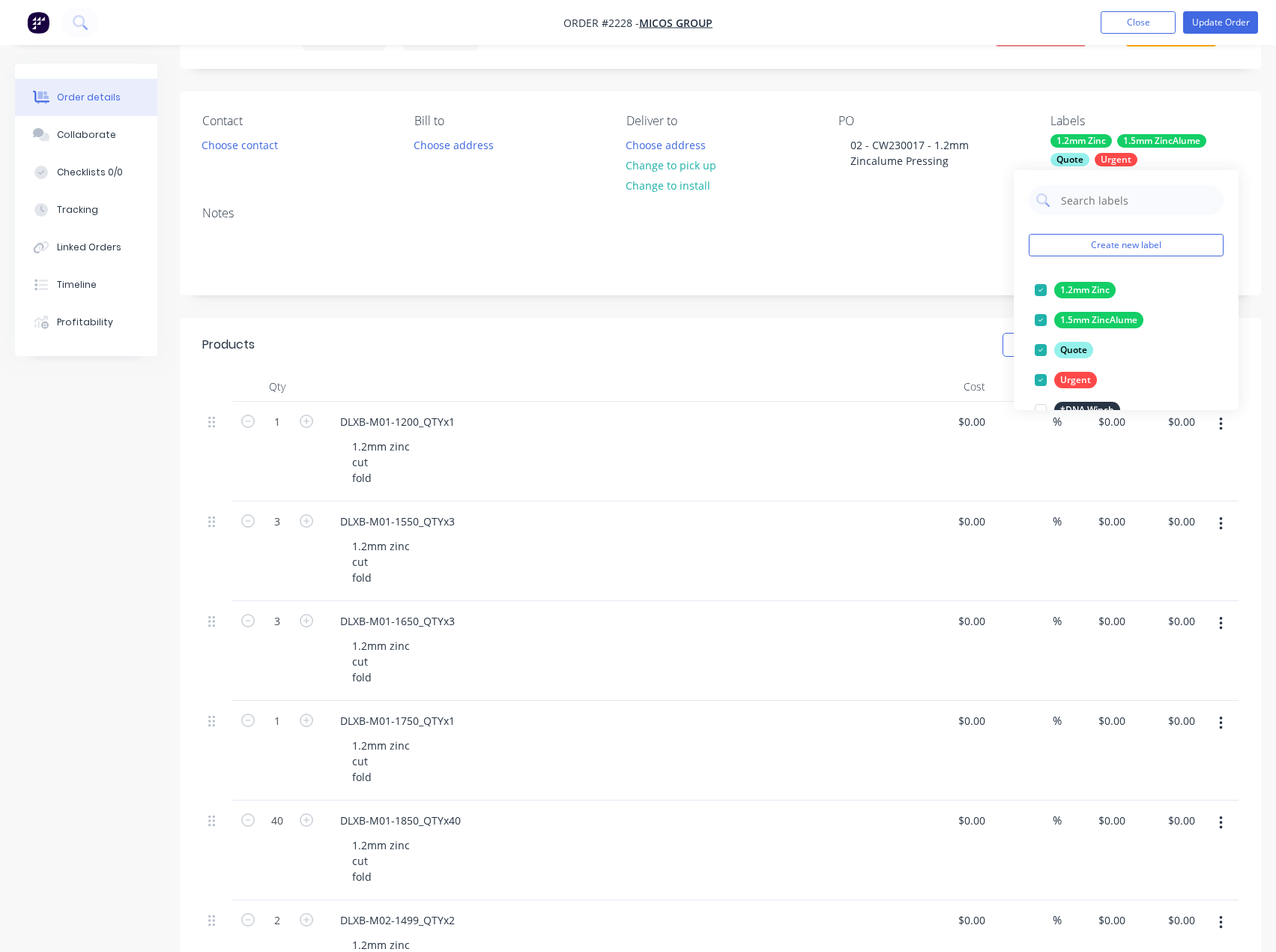
click at [1039, 319] on div at bounding box center [1041, 320] width 30 height 30
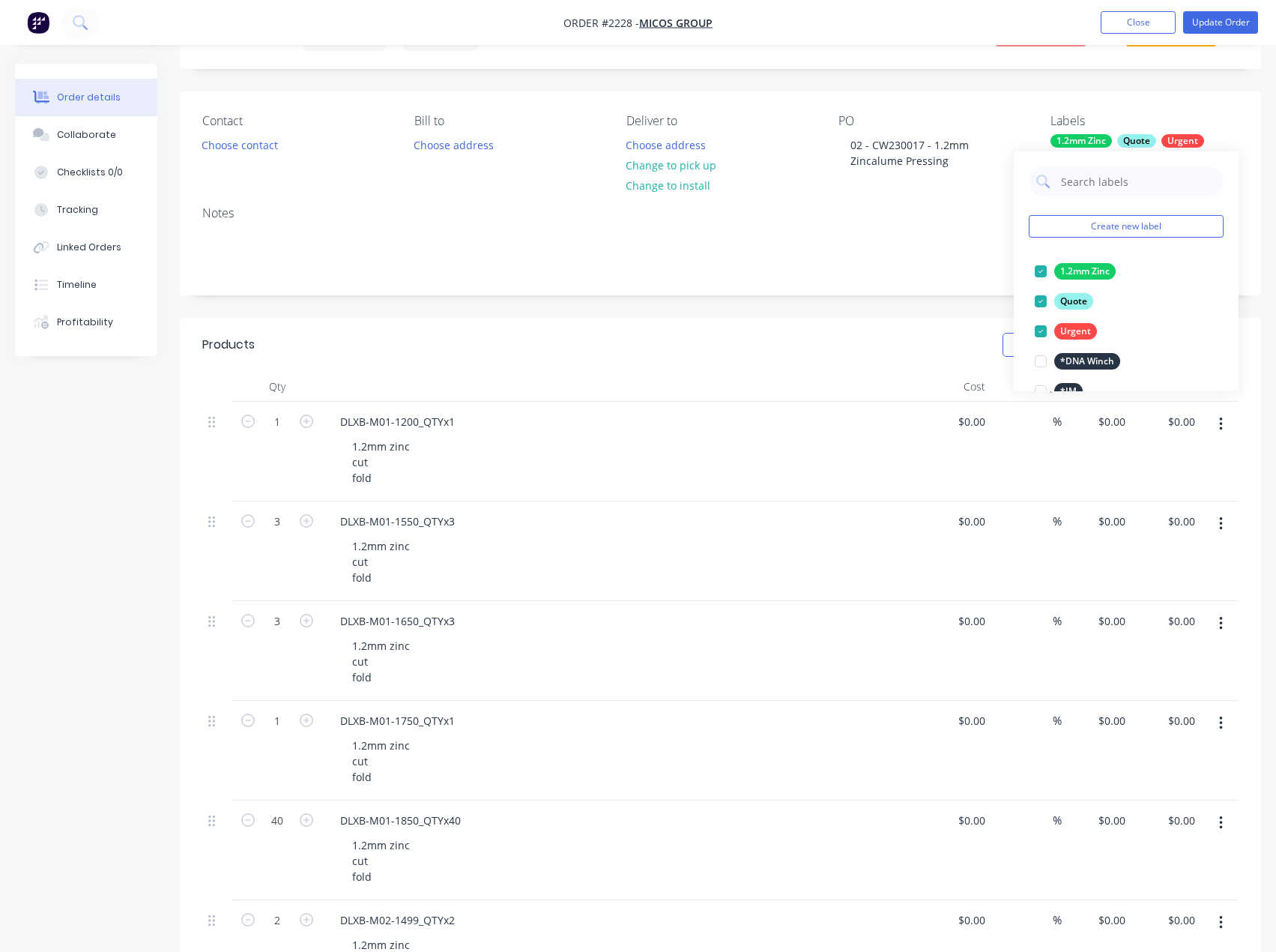
click at [874, 280] on div "Notes" at bounding box center [720, 244] width 1081 height 101
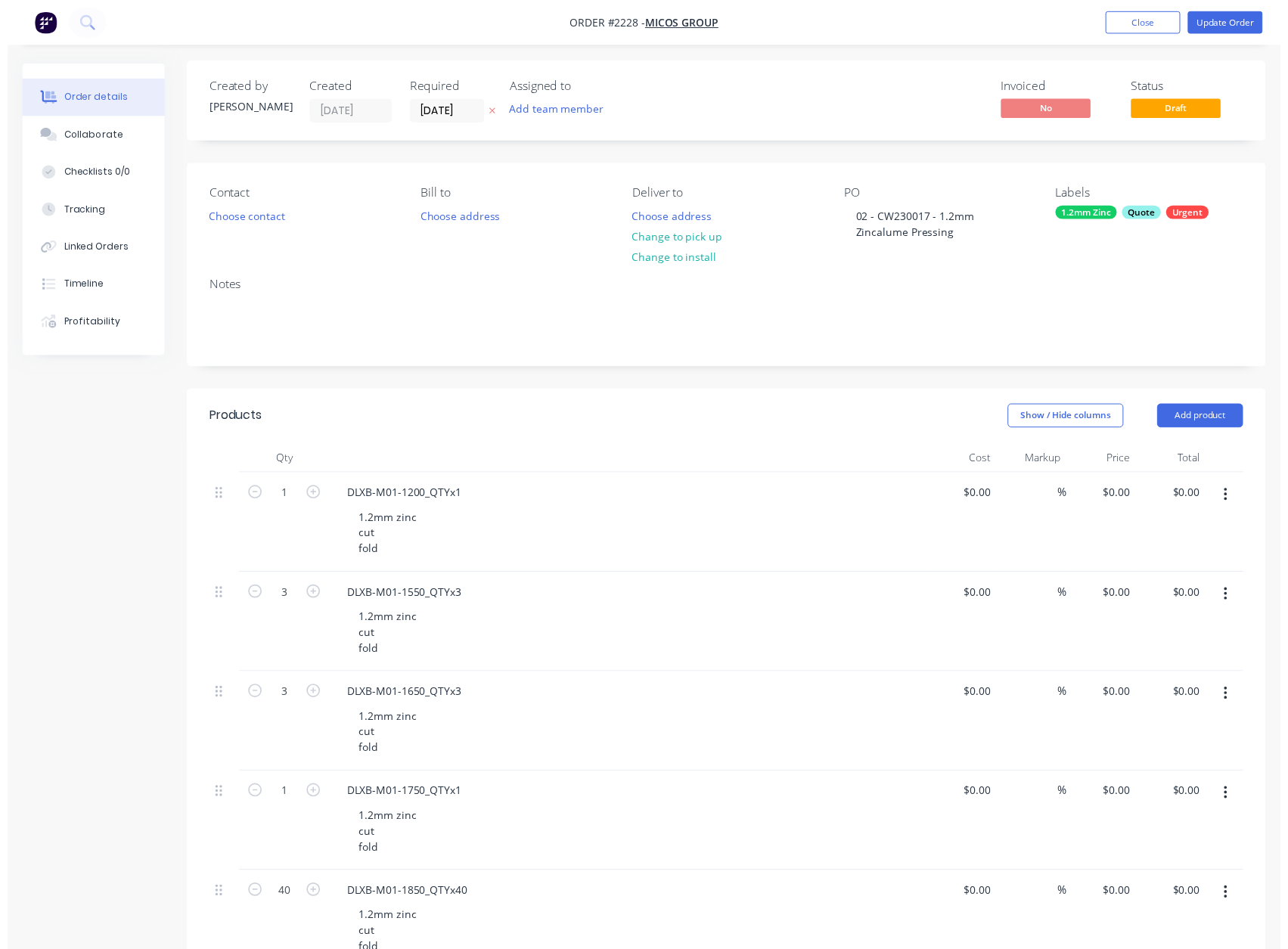
scroll to position [0, 0]
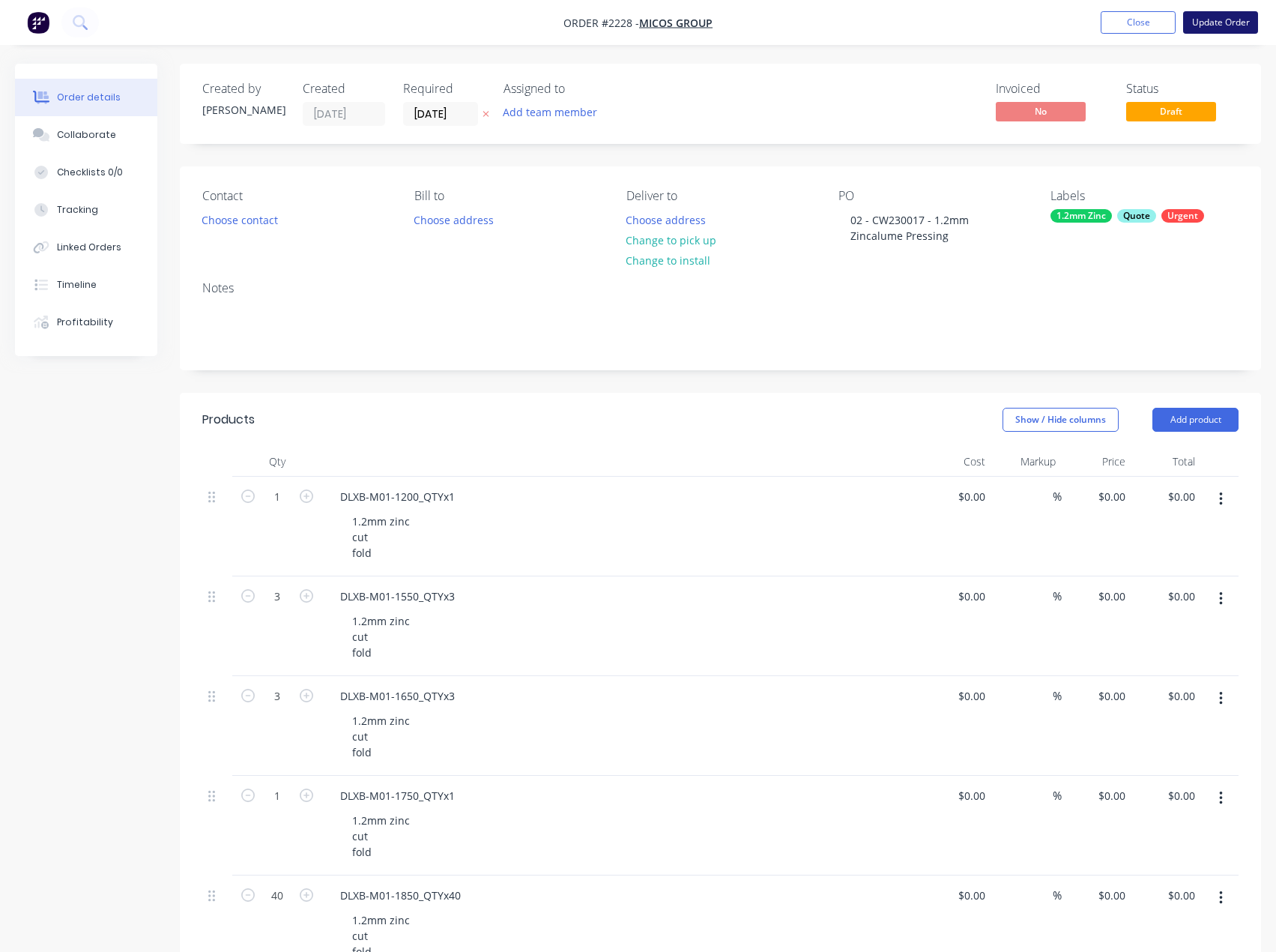
click at [1204, 25] on button "Update Order" at bounding box center [1221, 22] width 75 height 22
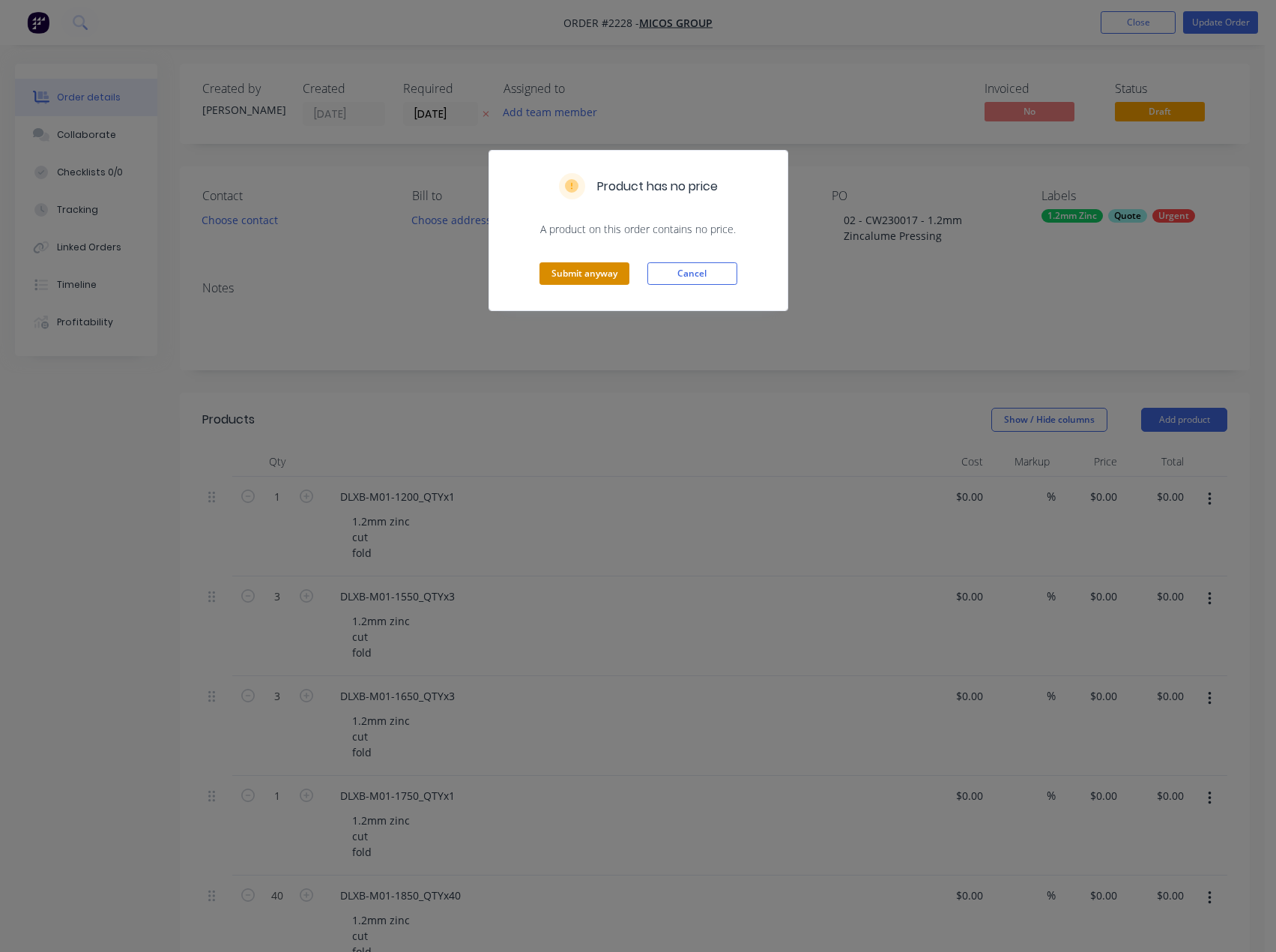
click at [559, 264] on div "Submit anyway Cancel" at bounding box center [638, 273] width 298 height 74
click at [596, 274] on button "Submit anyway" at bounding box center [584, 273] width 90 height 22
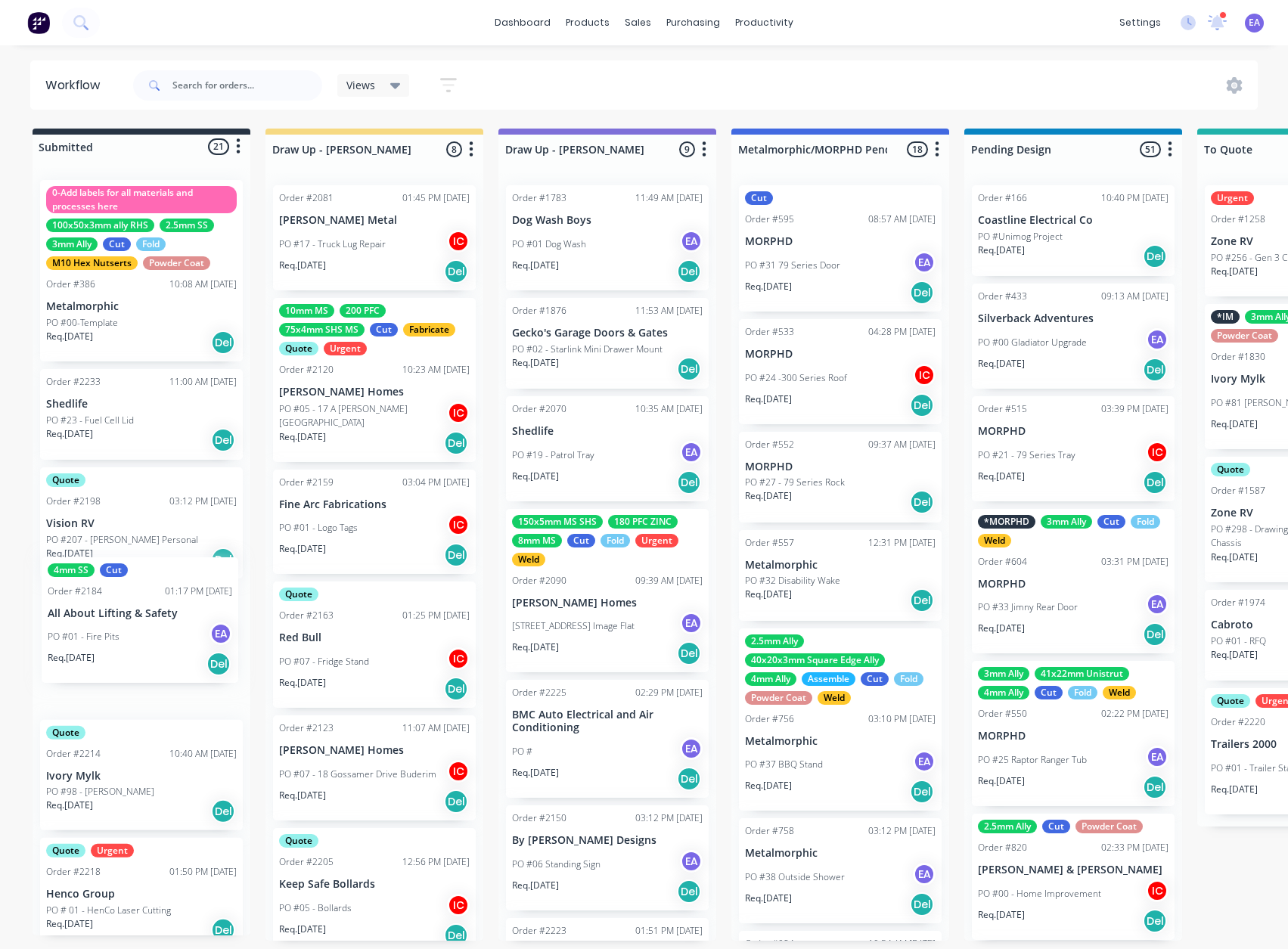
drag, startPoint x: 136, startPoint y: 648, endPoint x: 143, endPoint y: 619, distance: 29.8
click at [143, 619] on div "0-Add labels for all materials and processes here 100x50x3mm ally RHS 2.5mm SS …" at bounding box center [141, 551] width 218 height 767
click at [144, 636] on p "All About Lifting & Safety" at bounding box center [141, 643] width 191 height 13
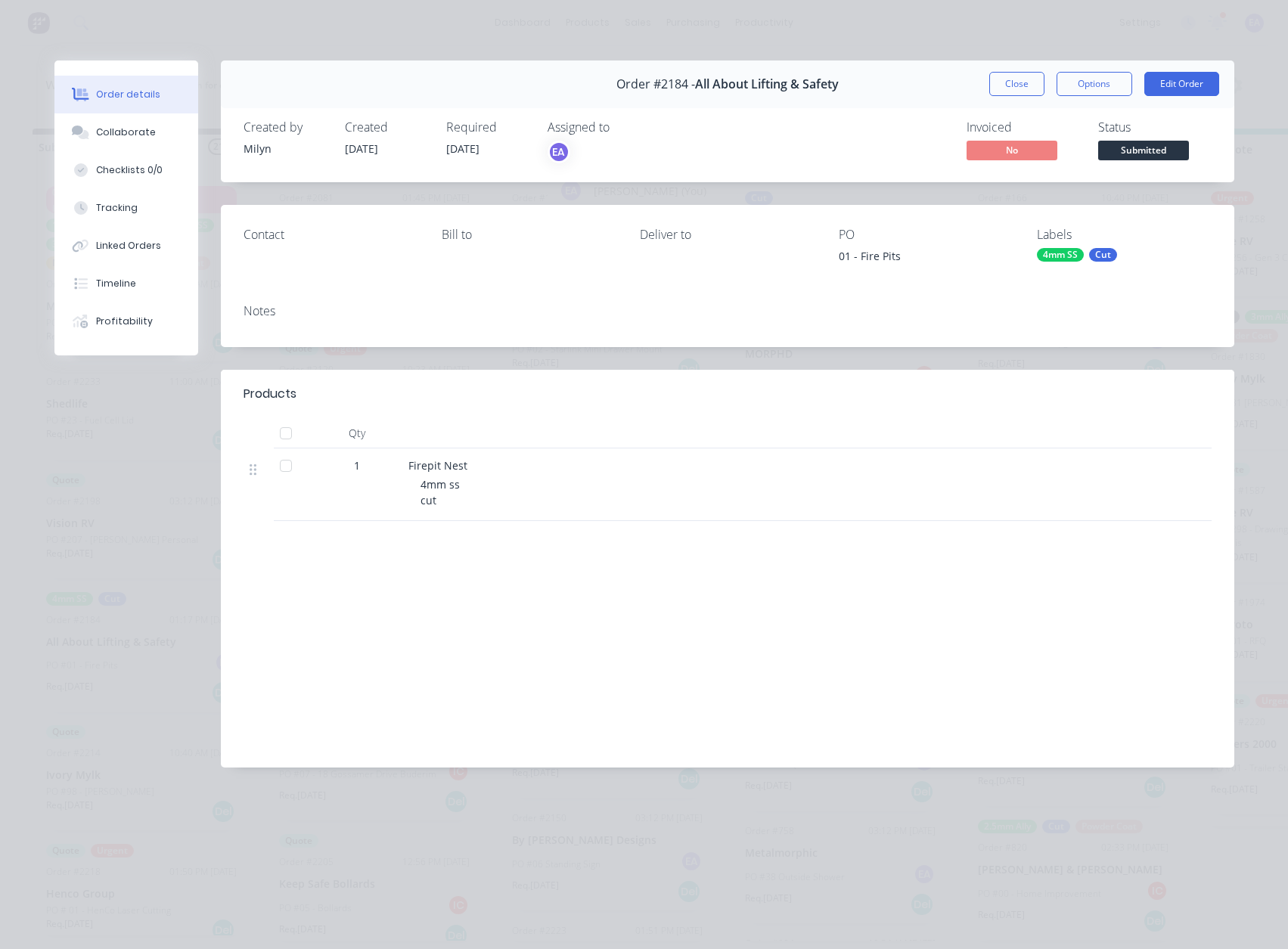
click at [568, 150] on div "EA" at bounding box center [558, 151] width 22 height 22
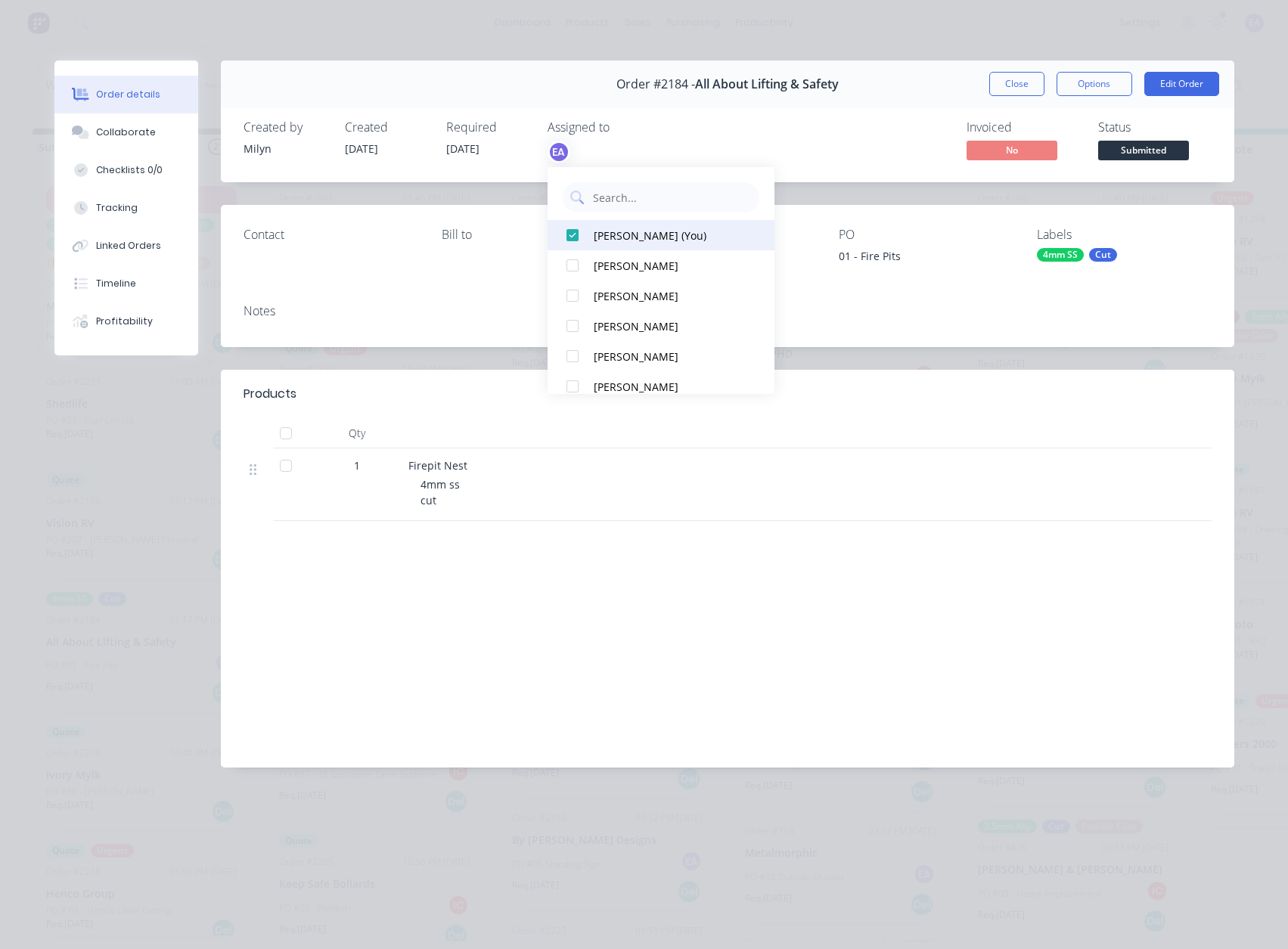
click at [574, 230] on div at bounding box center [573, 235] width 31 height 31
click at [1027, 80] on button "Close" at bounding box center [1017, 83] width 55 height 24
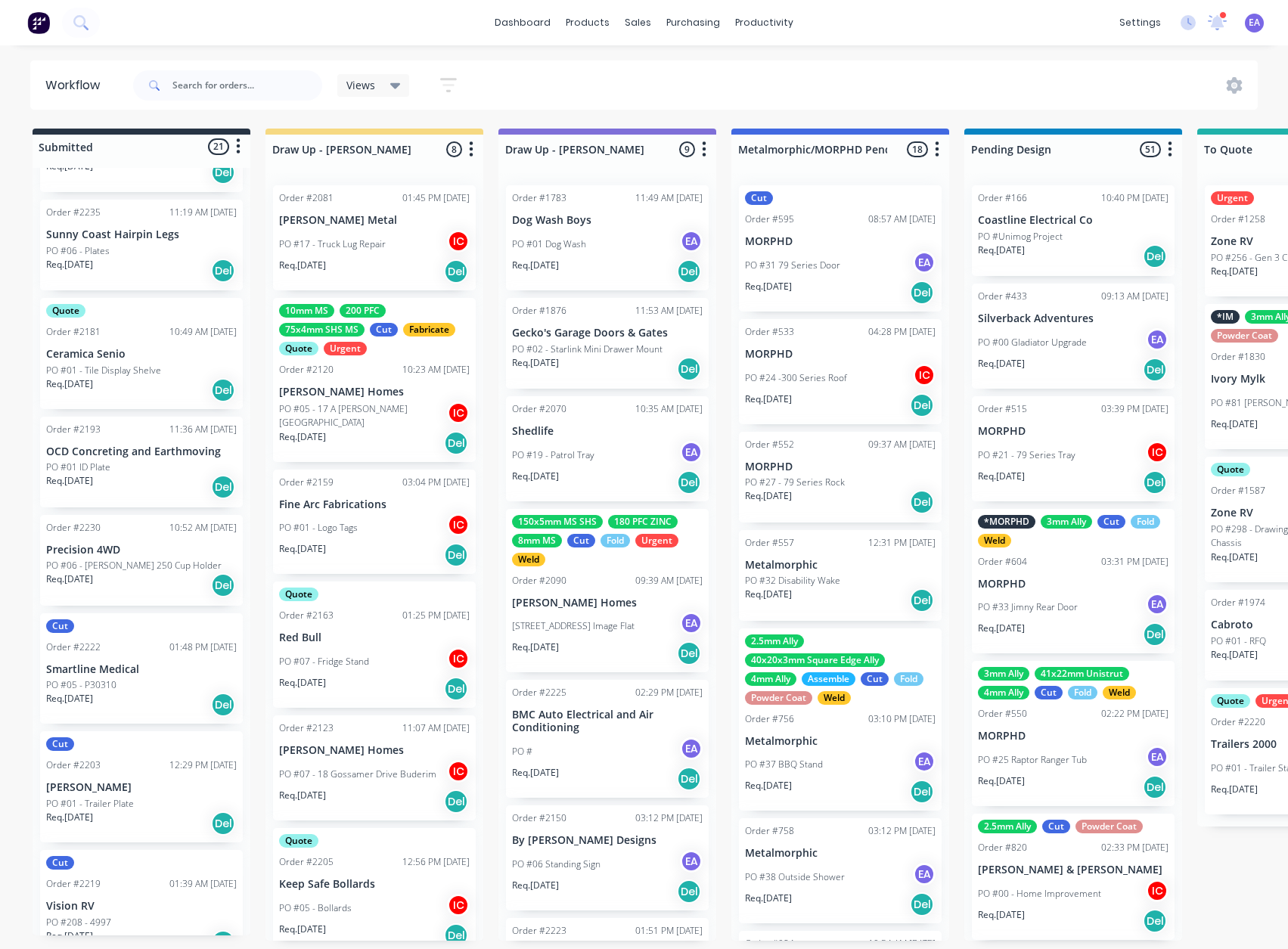
scroll to position [1691, 0]
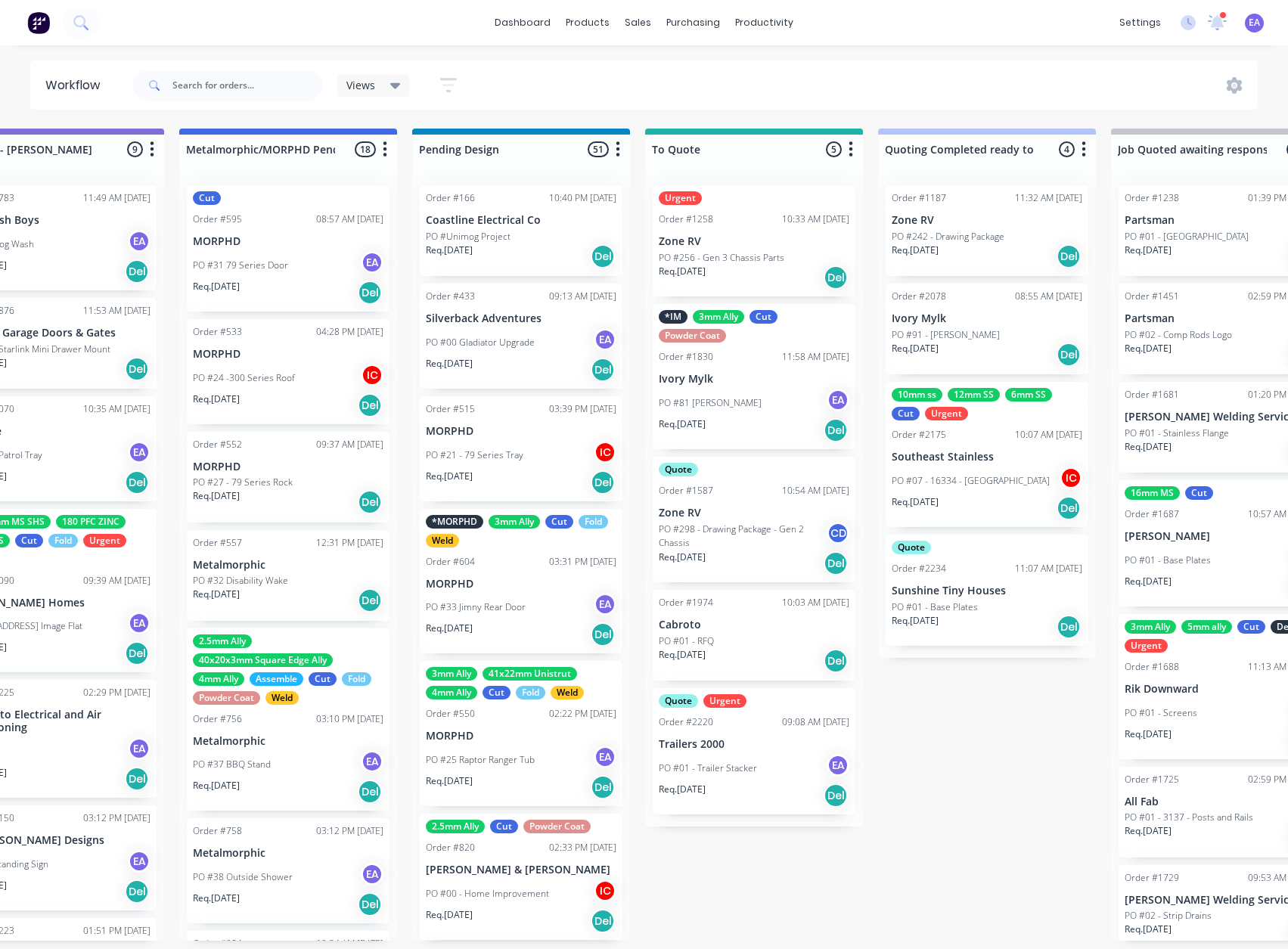
drag, startPoint x: 531, startPoint y: 749, endPoint x: 674, endPoint y: 751, distance: 143.0
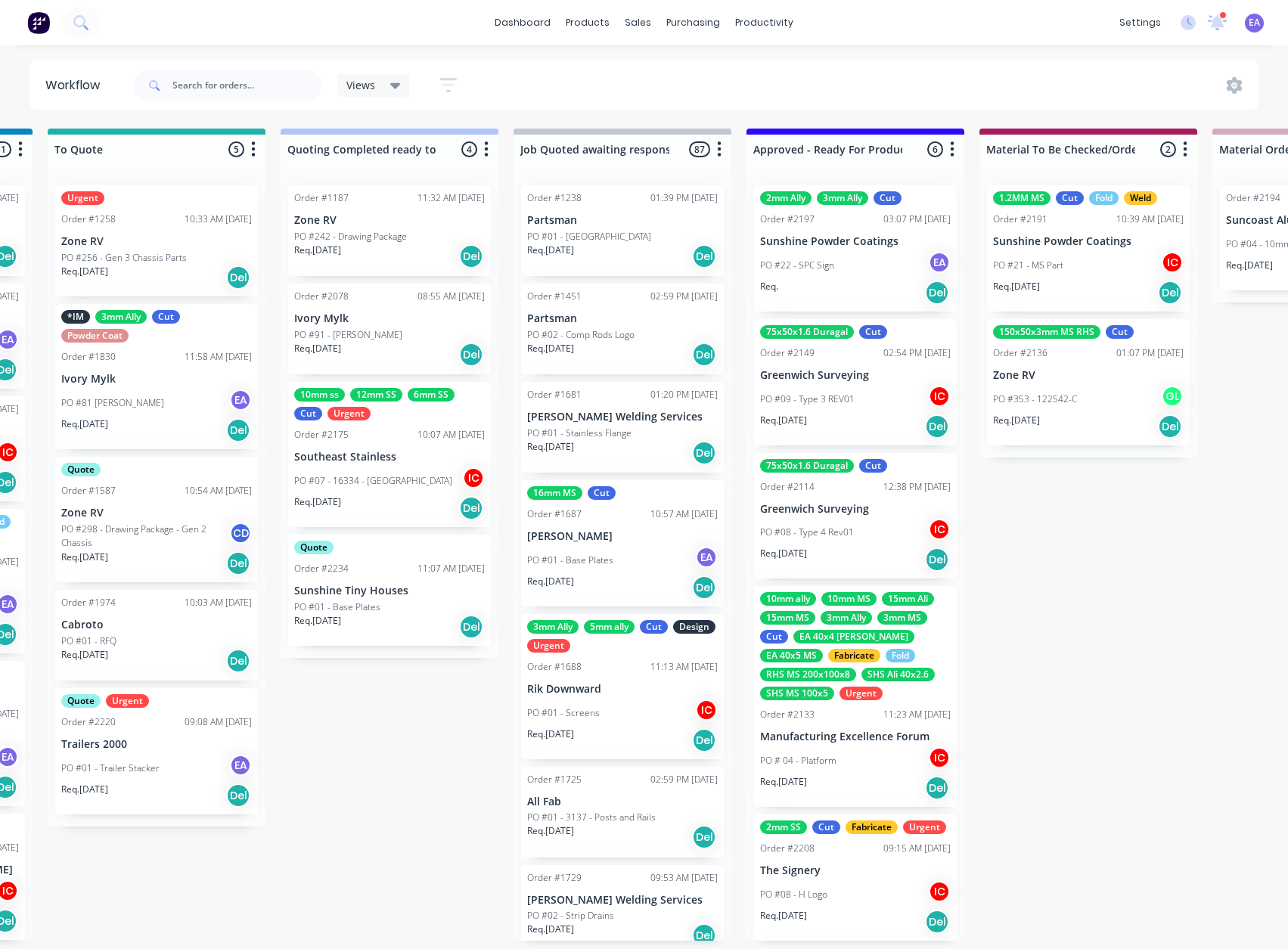
scroll to position [3, 0]
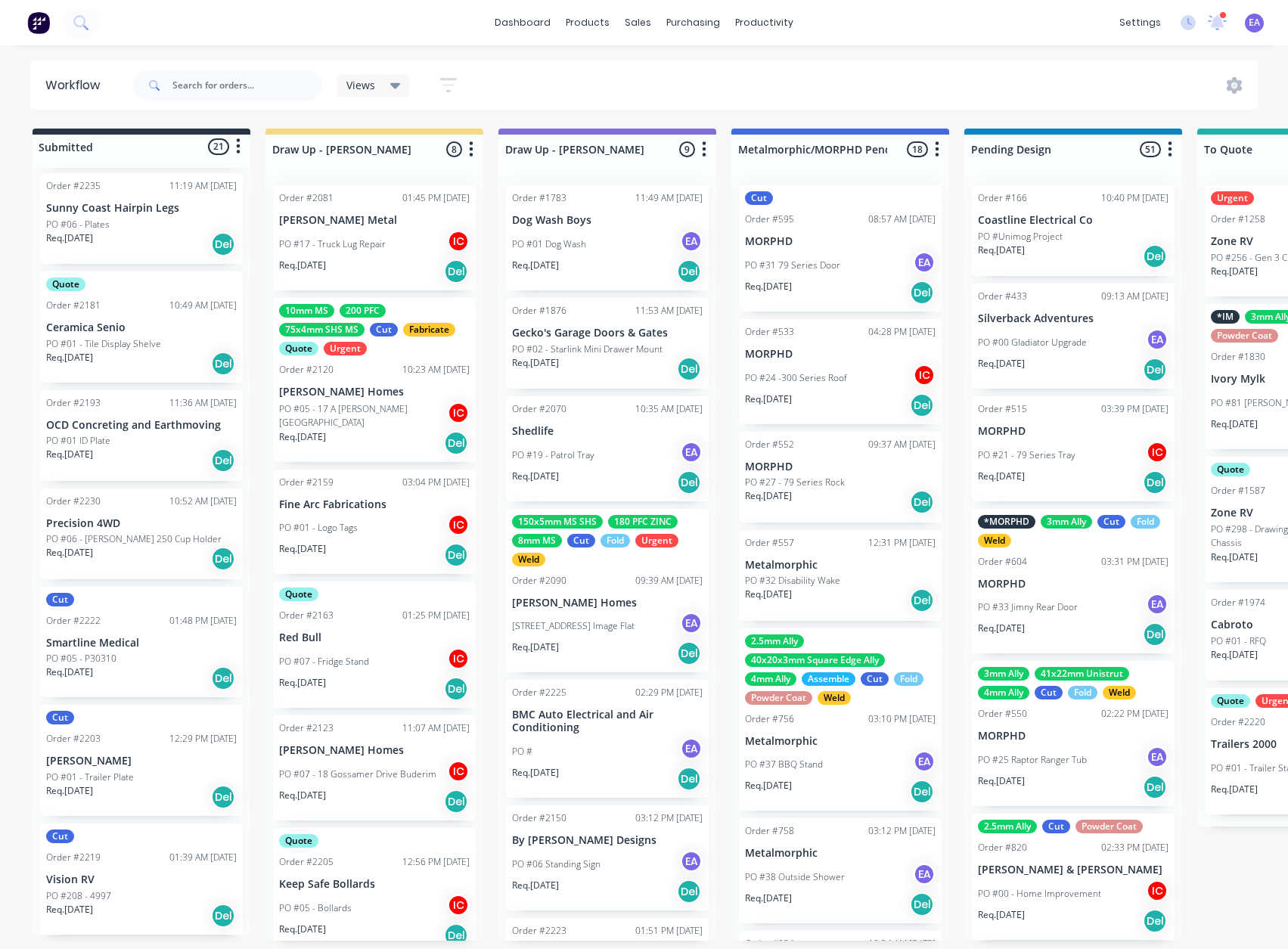
drag, startPoint x: 317, startPoint y: 795, endPoint x: 51, endPoint y: 833, distance: 268.7
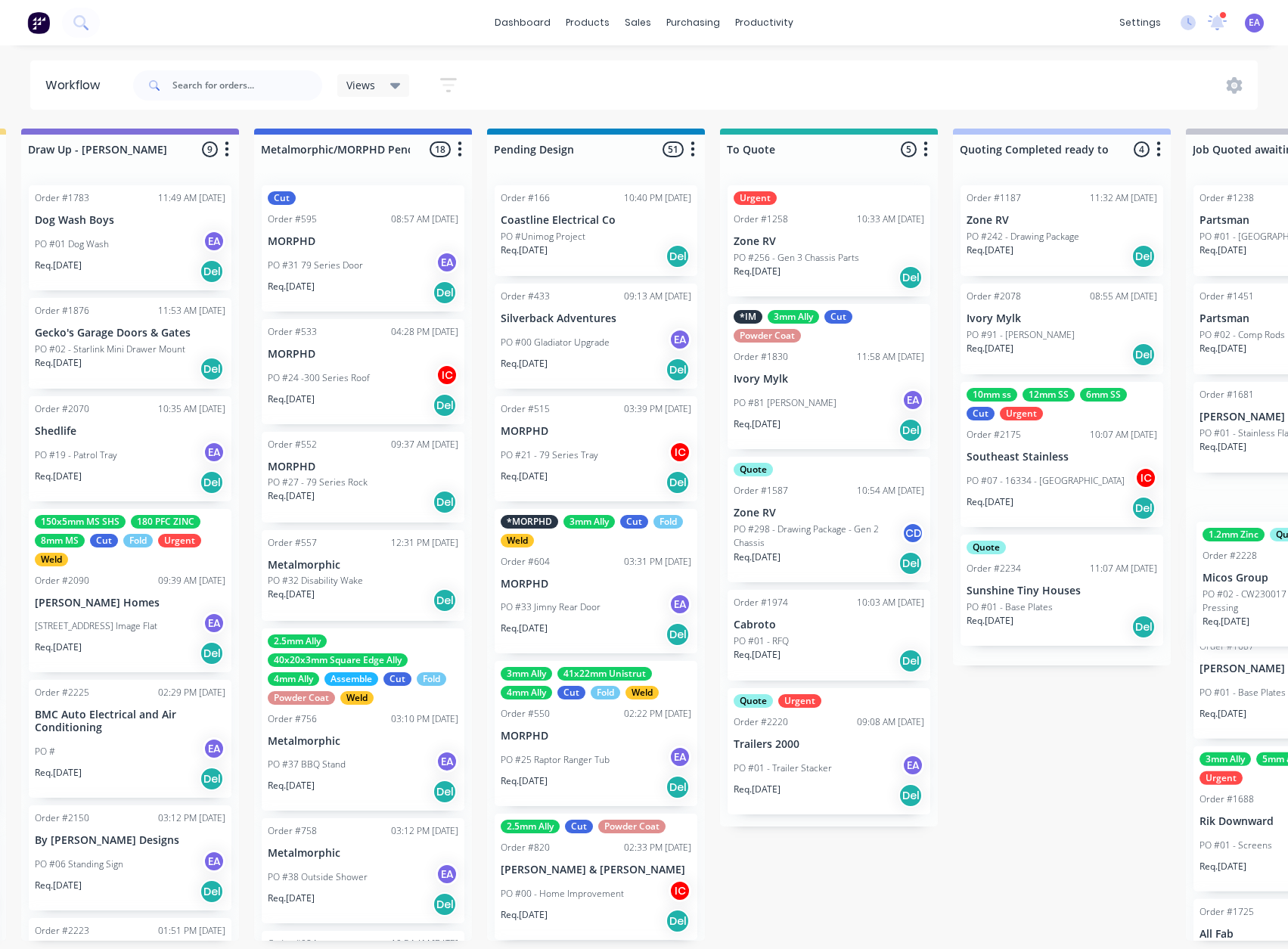
scroll to position [3, 532]
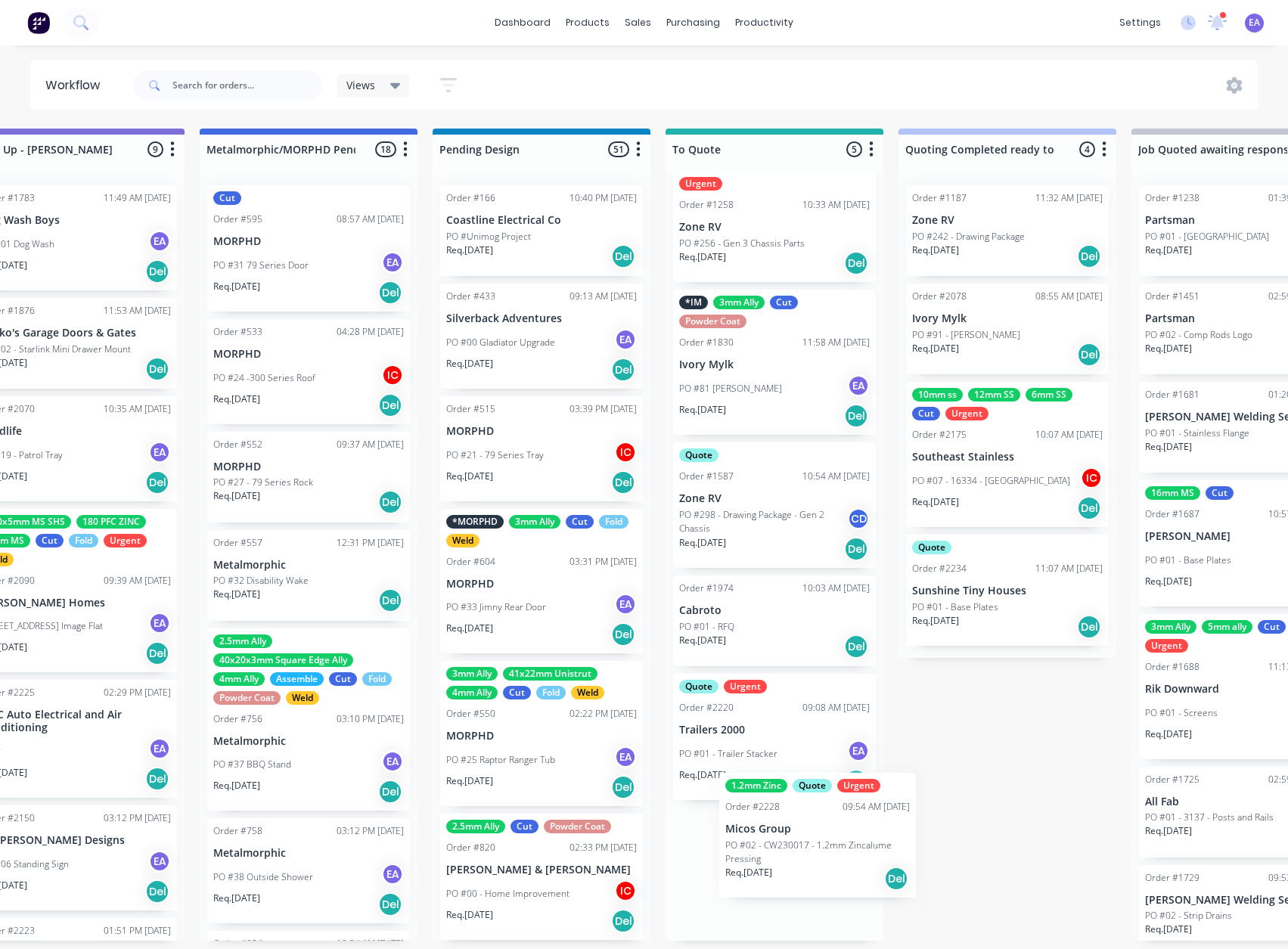
drag, startPoint x: 139, startPoint y: 605, endPoint x: 818, endPoint y: 862, distance: 726.0
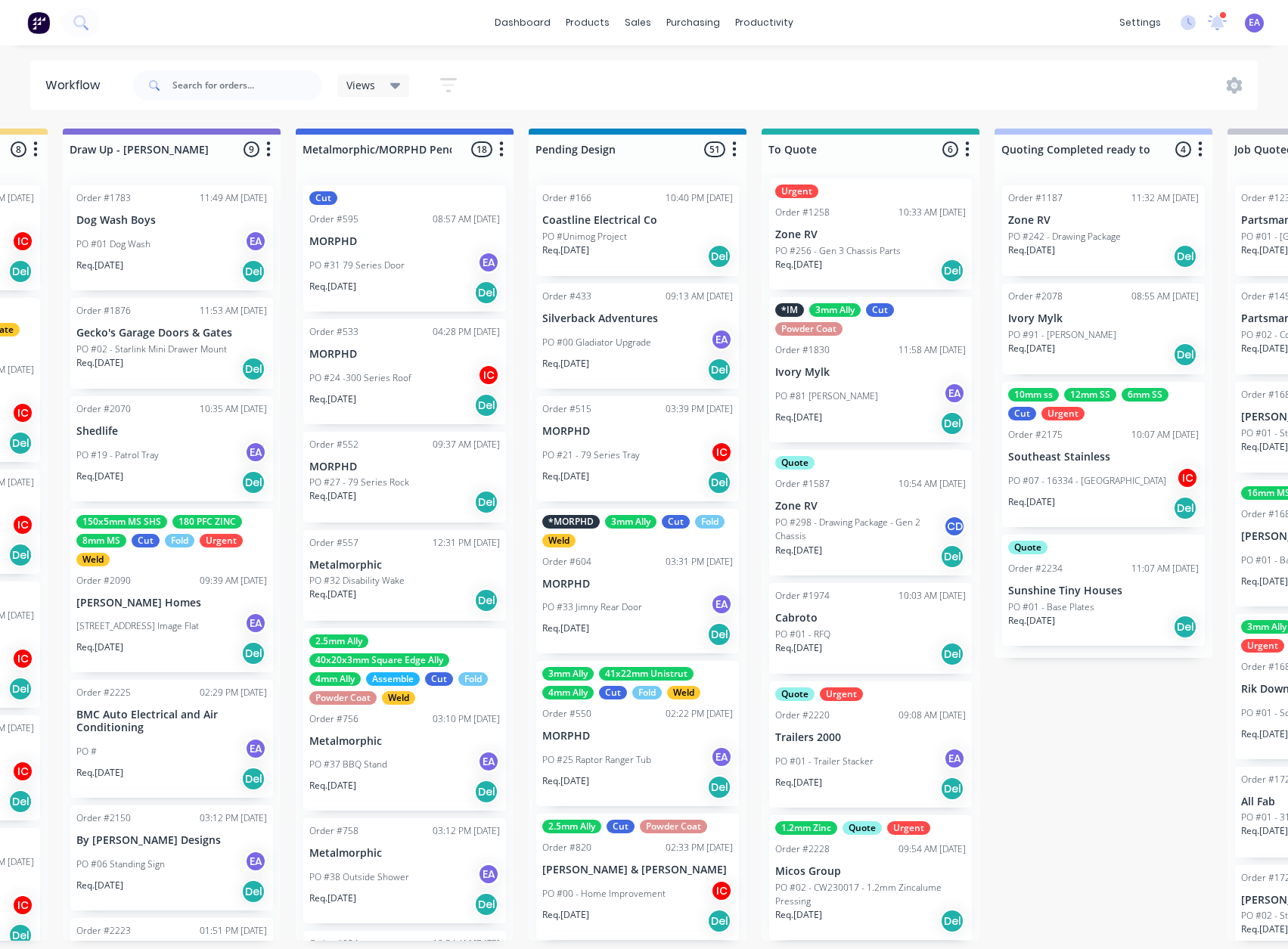
scroll to position [3, 0]
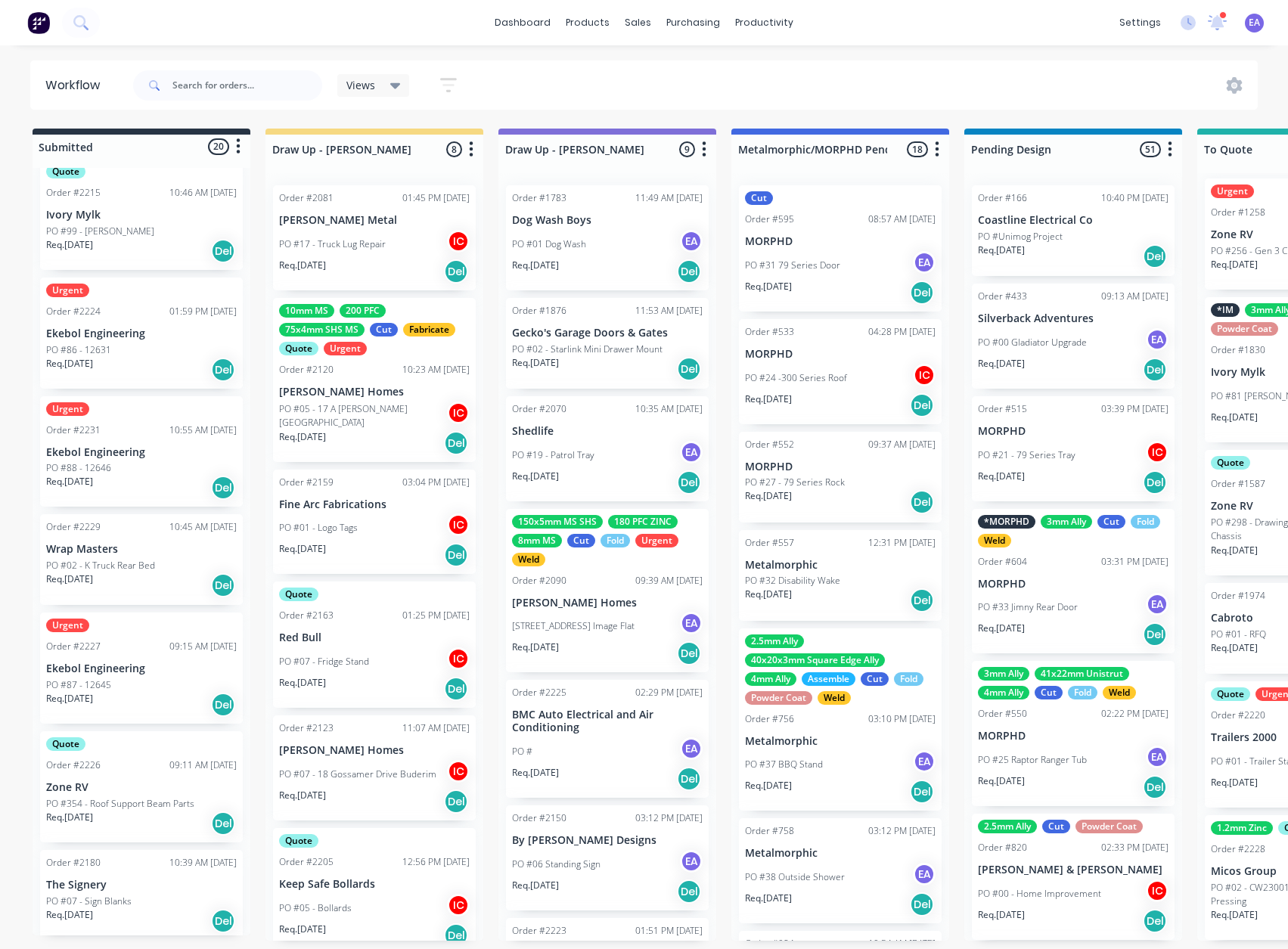
drag, startPoint x: 925, startPoint y: 776, endPoint x: 480, endPoint y: 800, distance: 445.6
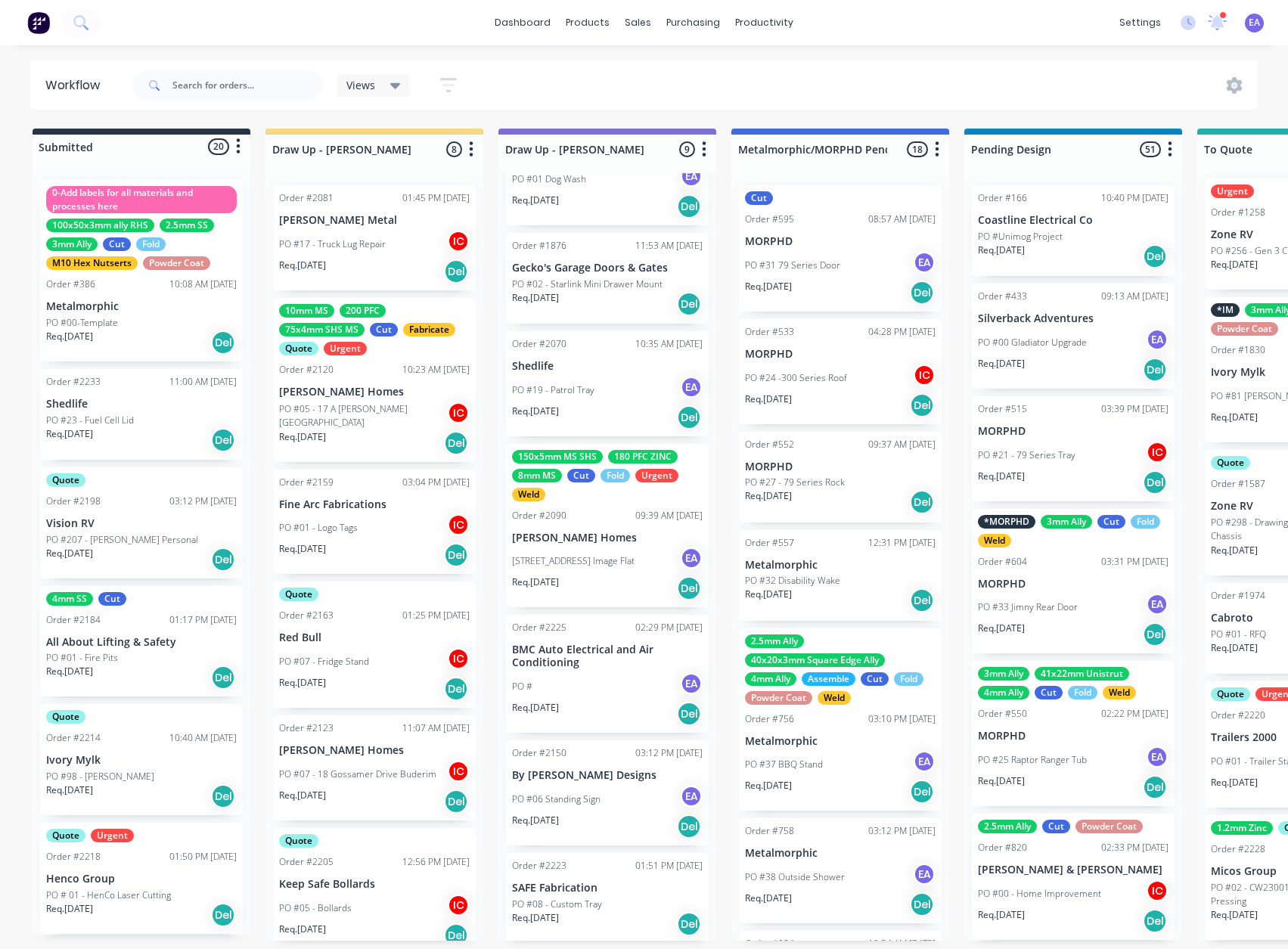
scroll to position [300, 0]
